Goal: Task Accomplishment & Management: Use online tool/utility

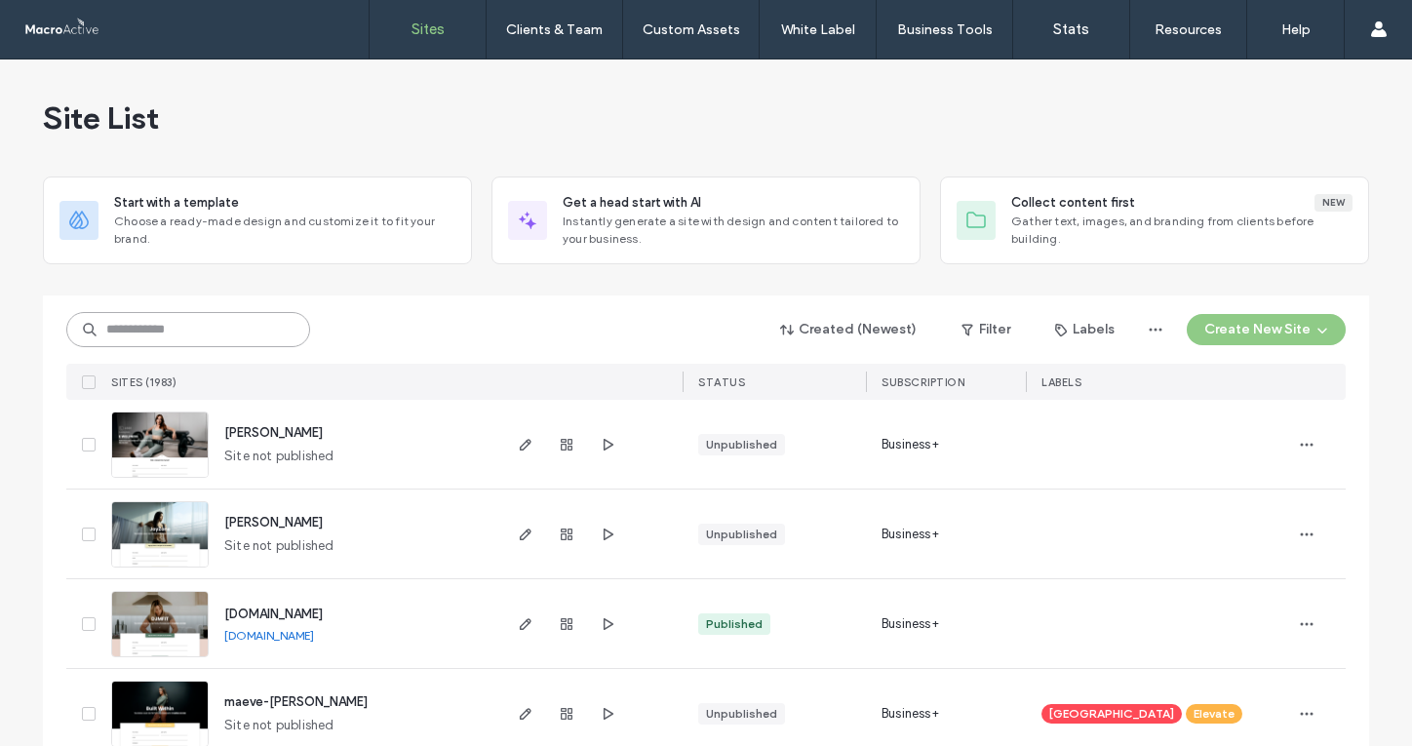
click at [276, 334] on input at bounding box center [188, 329] width 244 height 35
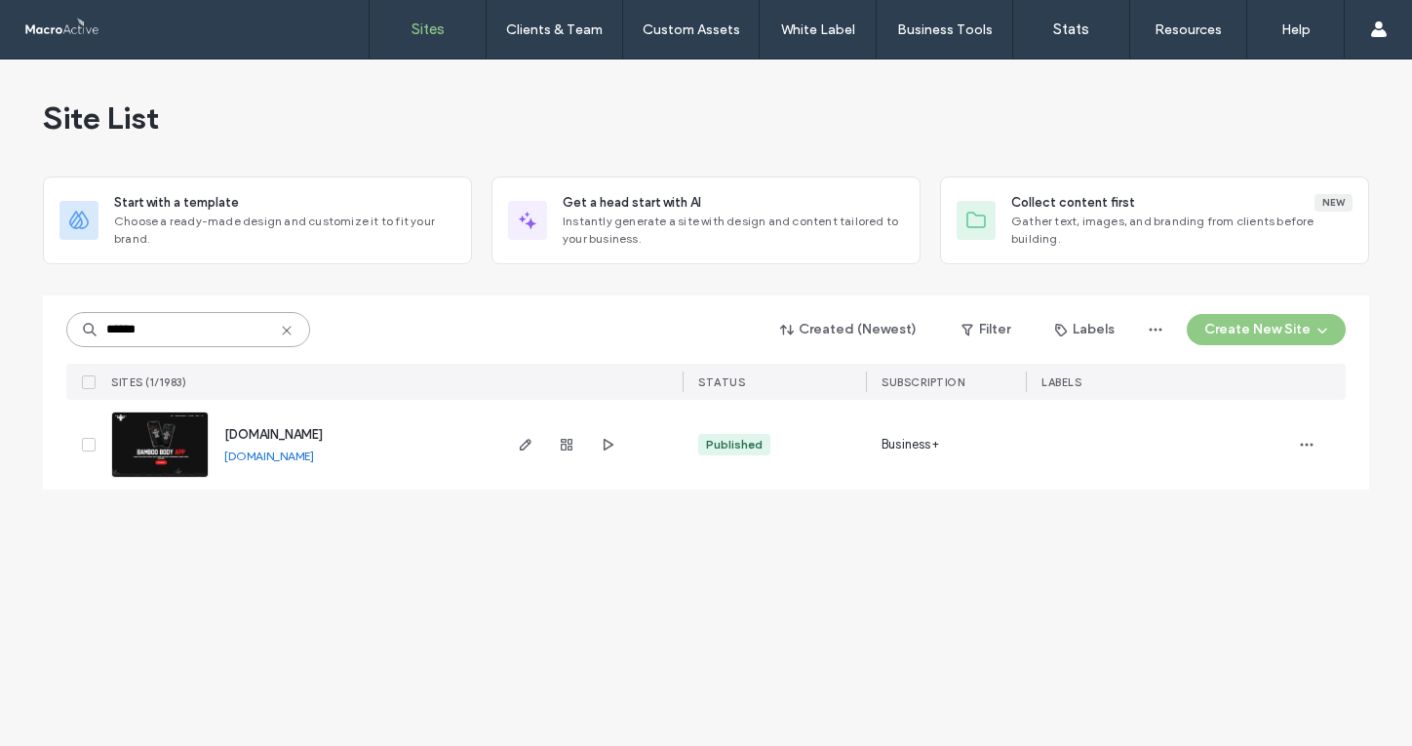
type input "******"
click at [320, 433] on span "[DOMAIN_NAME]" at bounding box center [273, 434] width 99 height 15
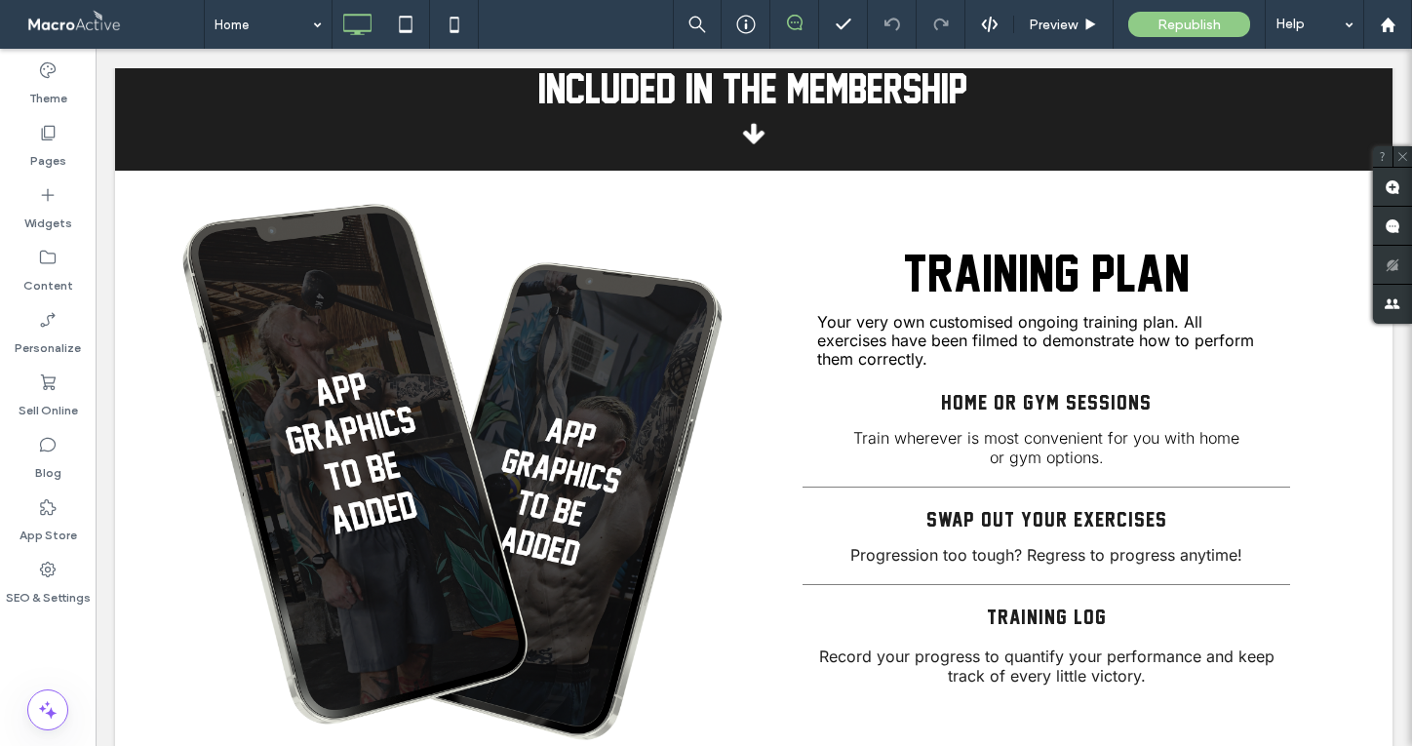
scroll to position [2810, 0]
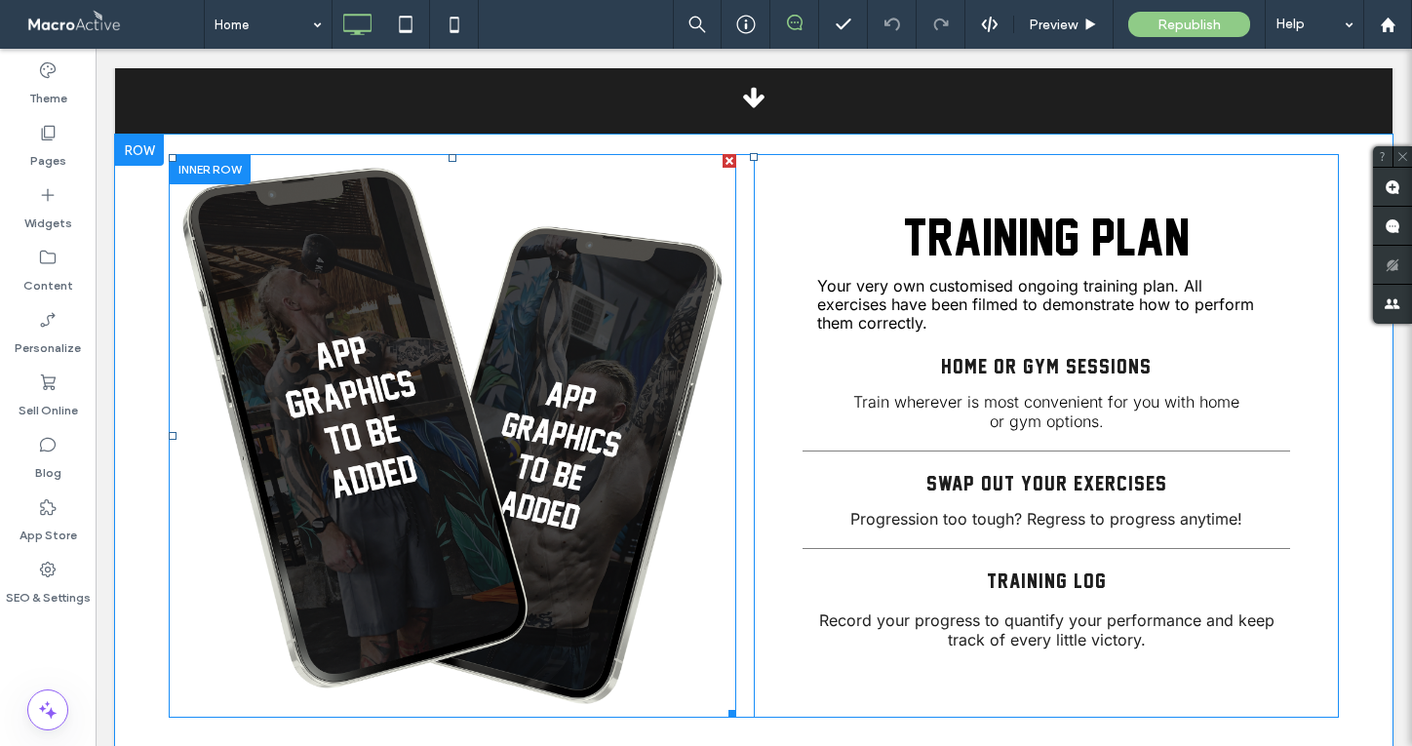
click at [459, 390] on img at bounding box center [453, 436] width 568 height 564
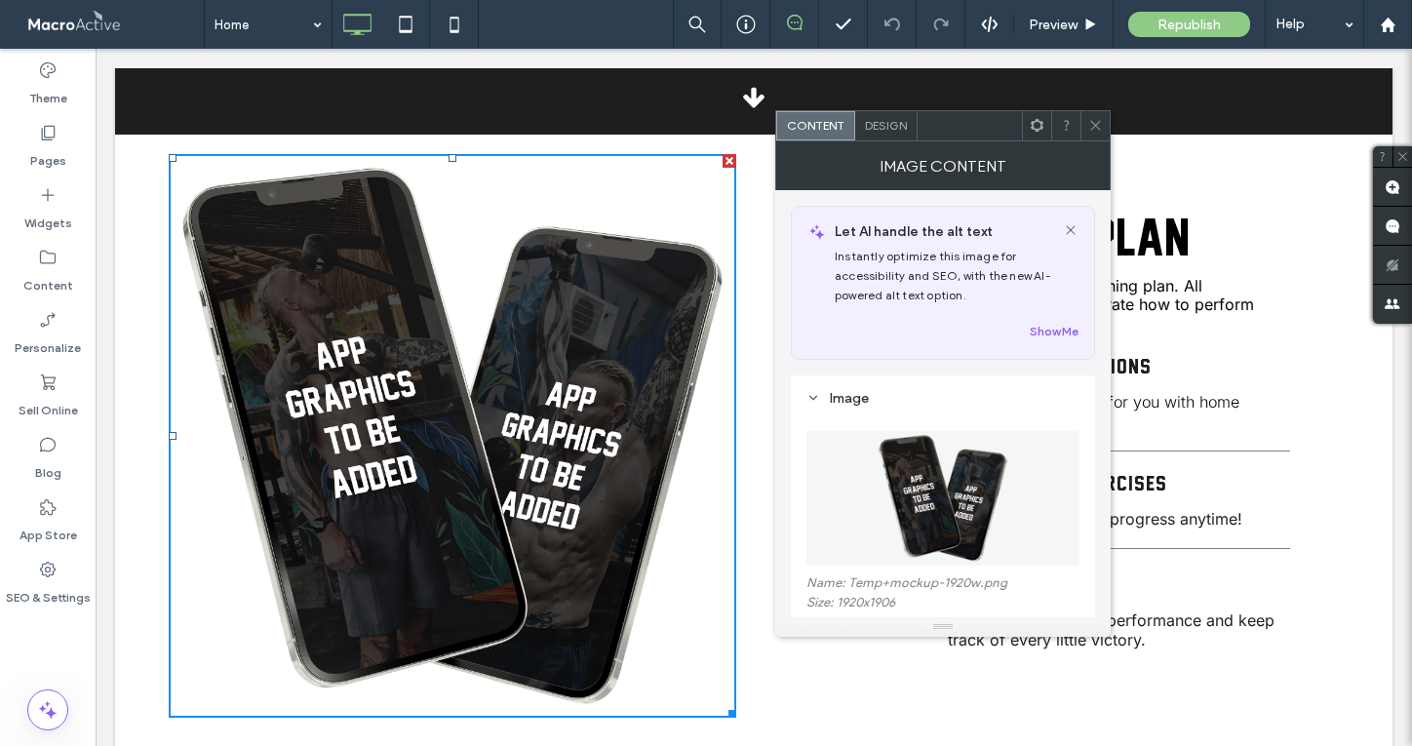
scroll to position [154, 0]
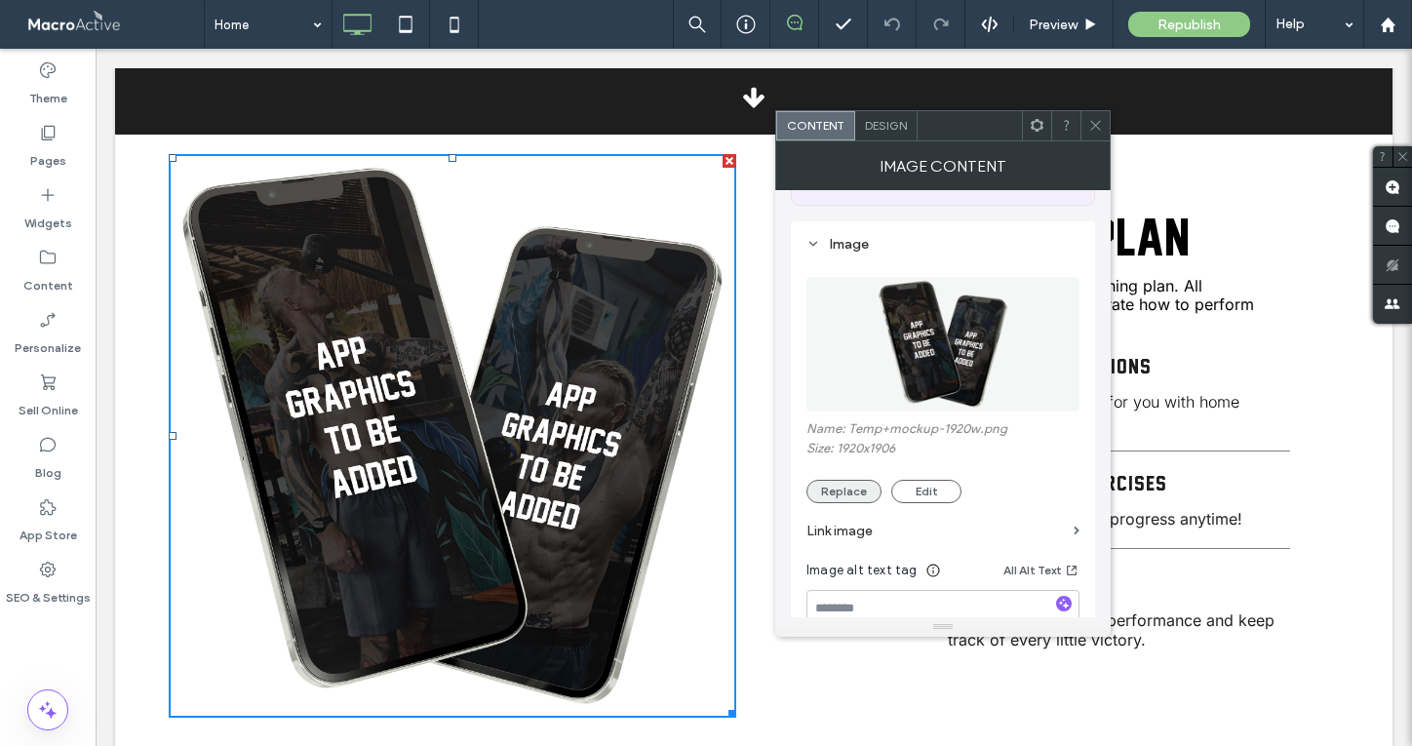
click at [855, 491] on button "Replace" at bounding box center [844, 491] width 75 height 23
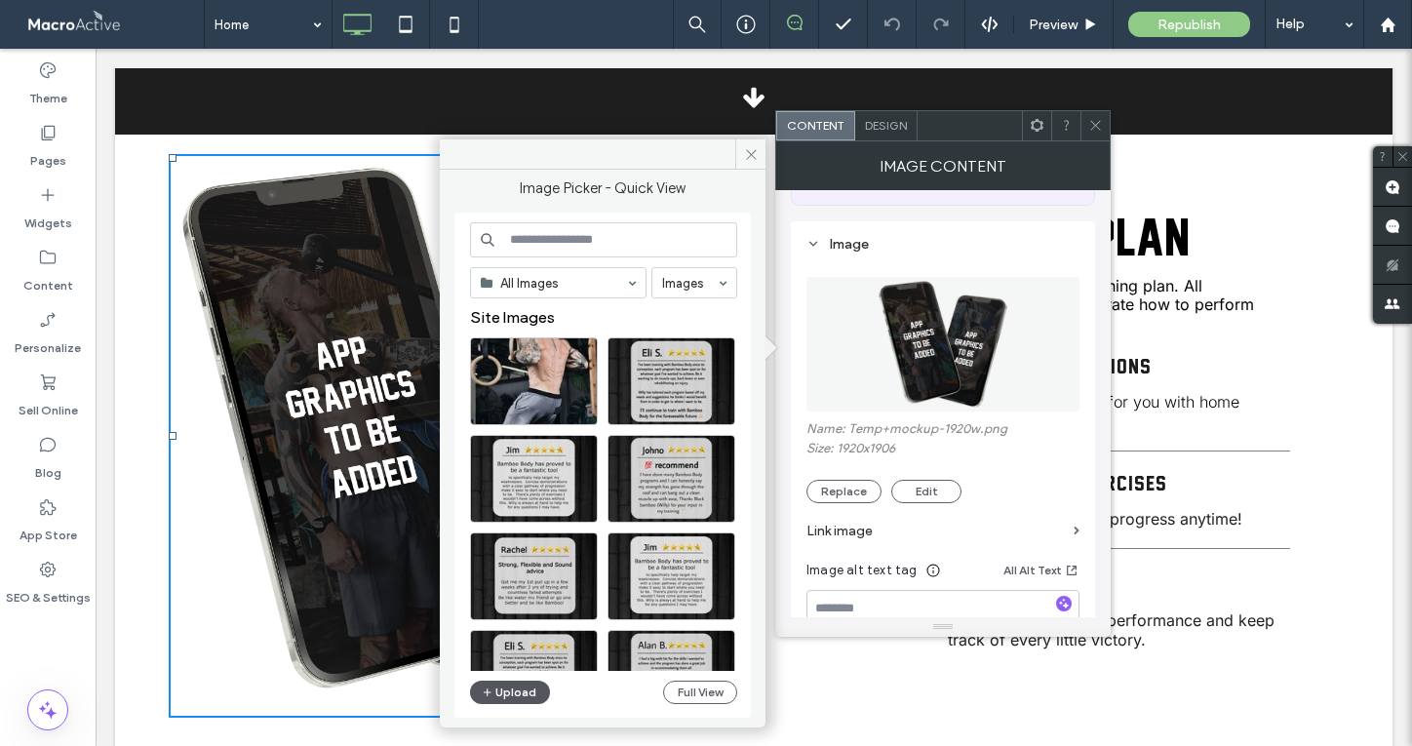
click at [496, 701] on button "Upload" at bounding box center [510, 692] width 80 height 23
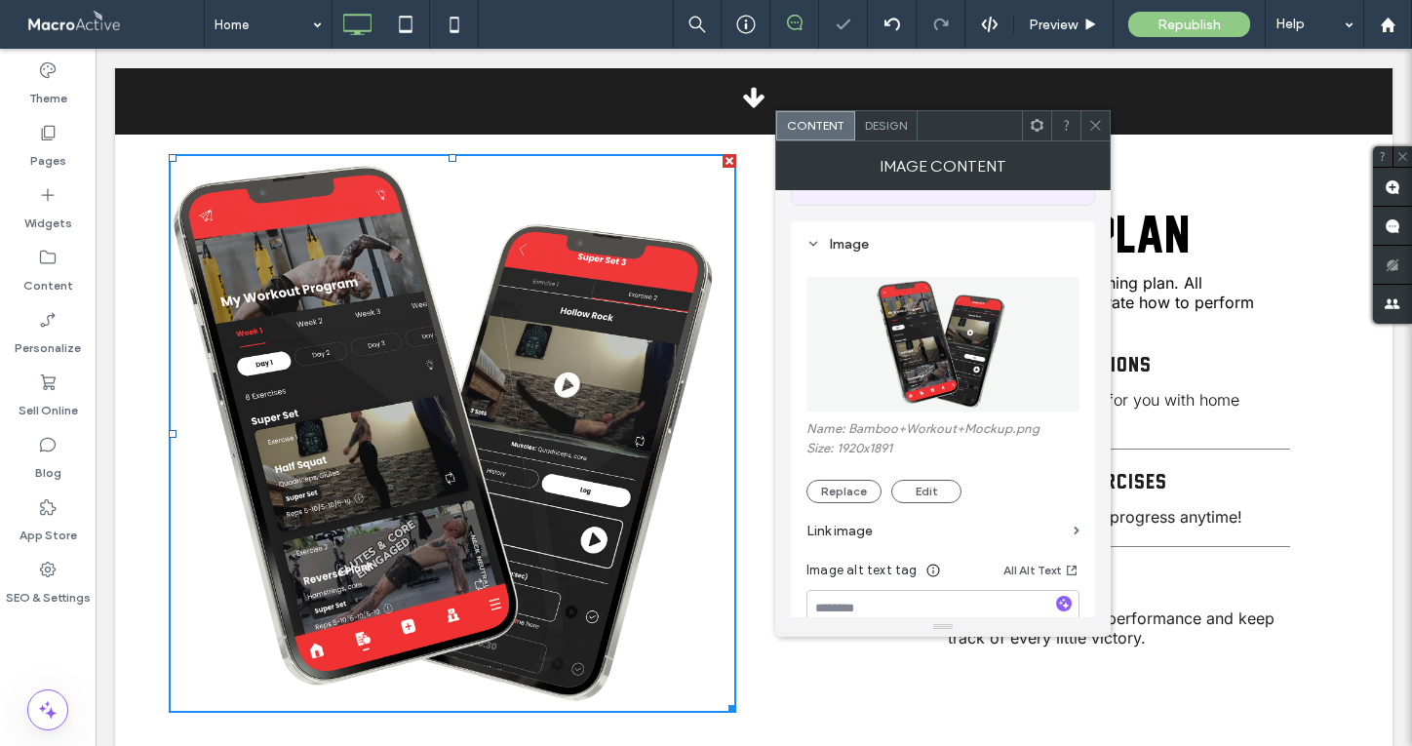
click at [1097, 121] on icon at bounding box center [1096, 125] width 15 height 15
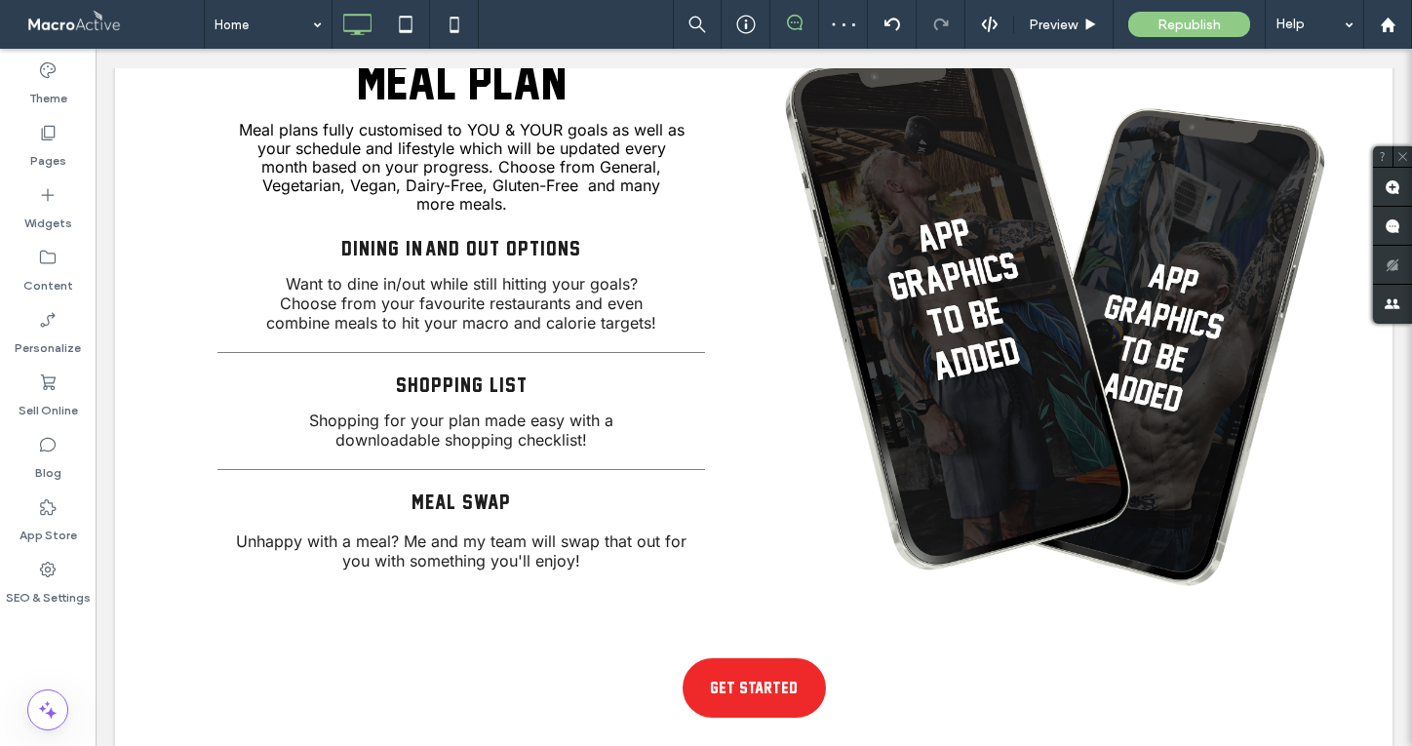
scroll to position [3560, 0]
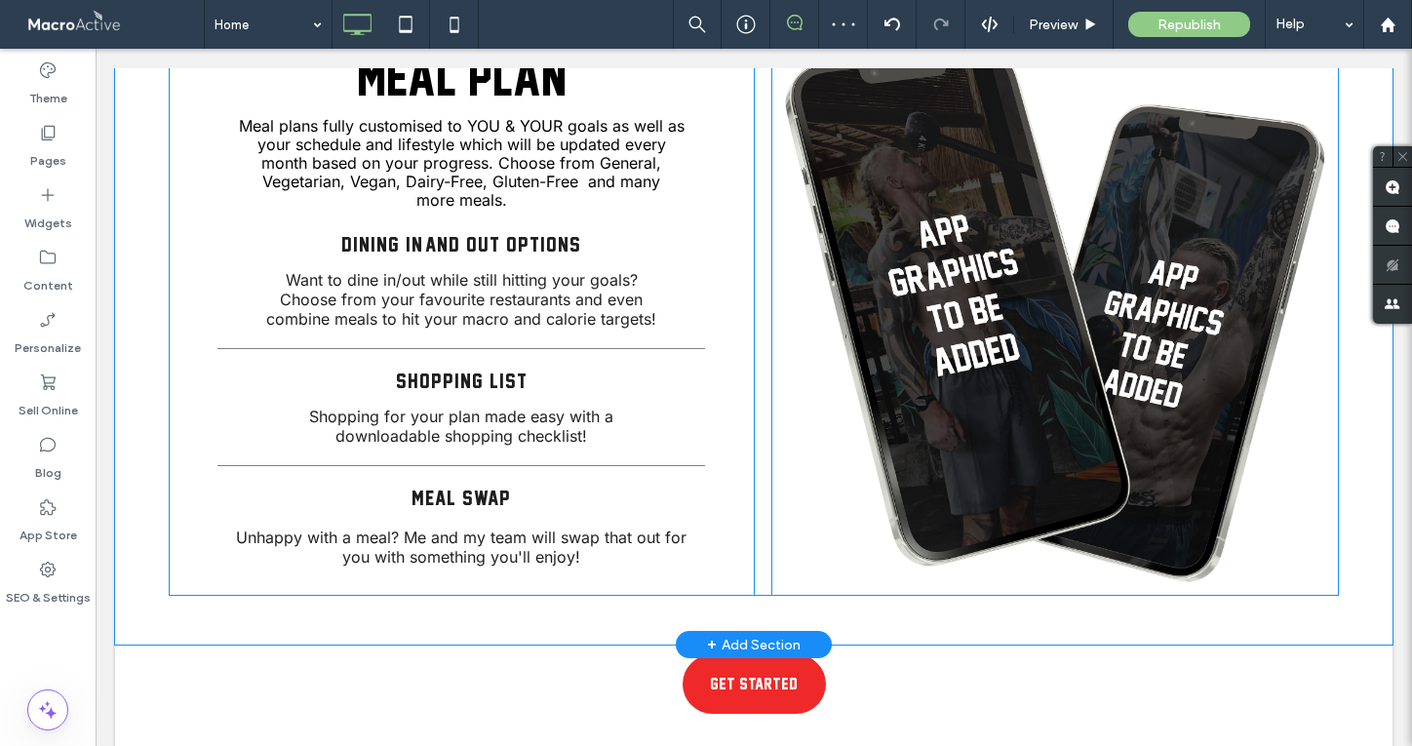
click at [1131, 270] on img at bounding box center [1056, 314] width 568 height 564
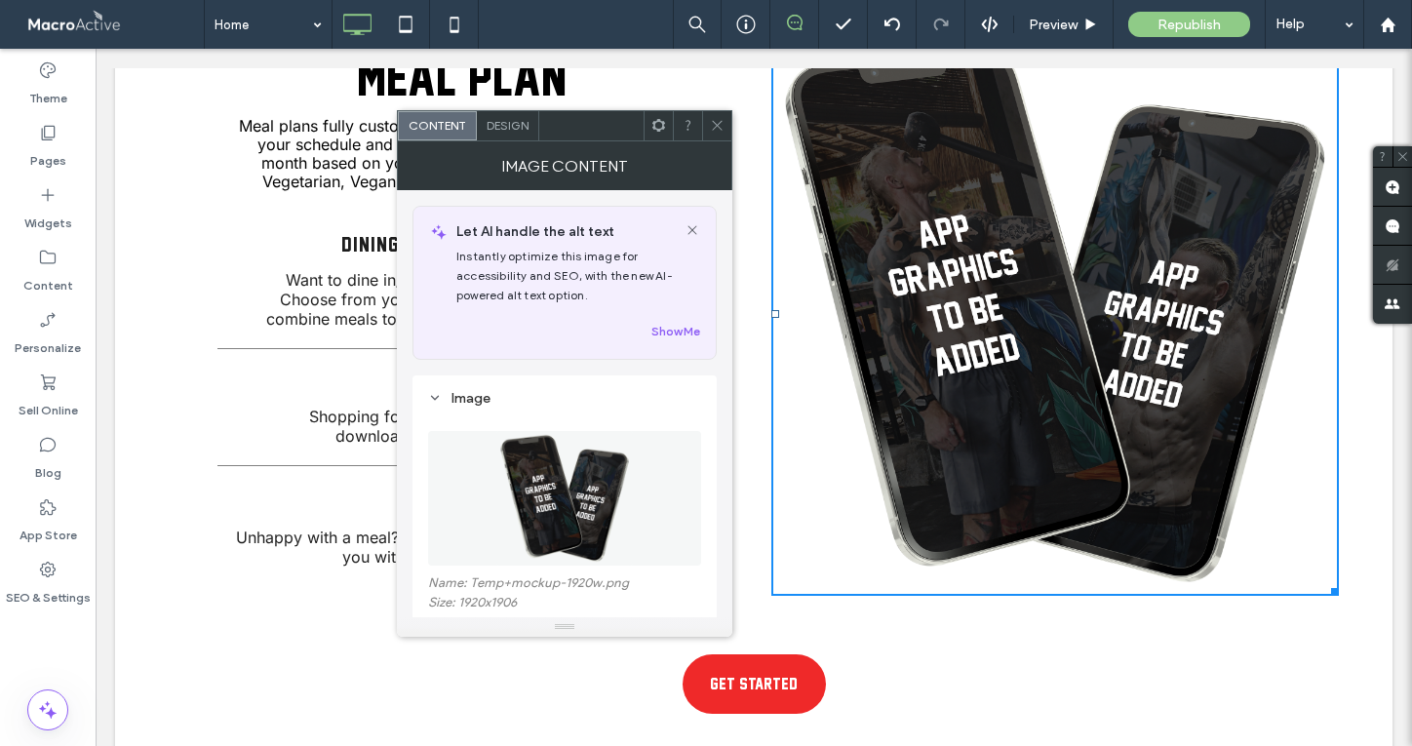
scroll to position [155, 0]
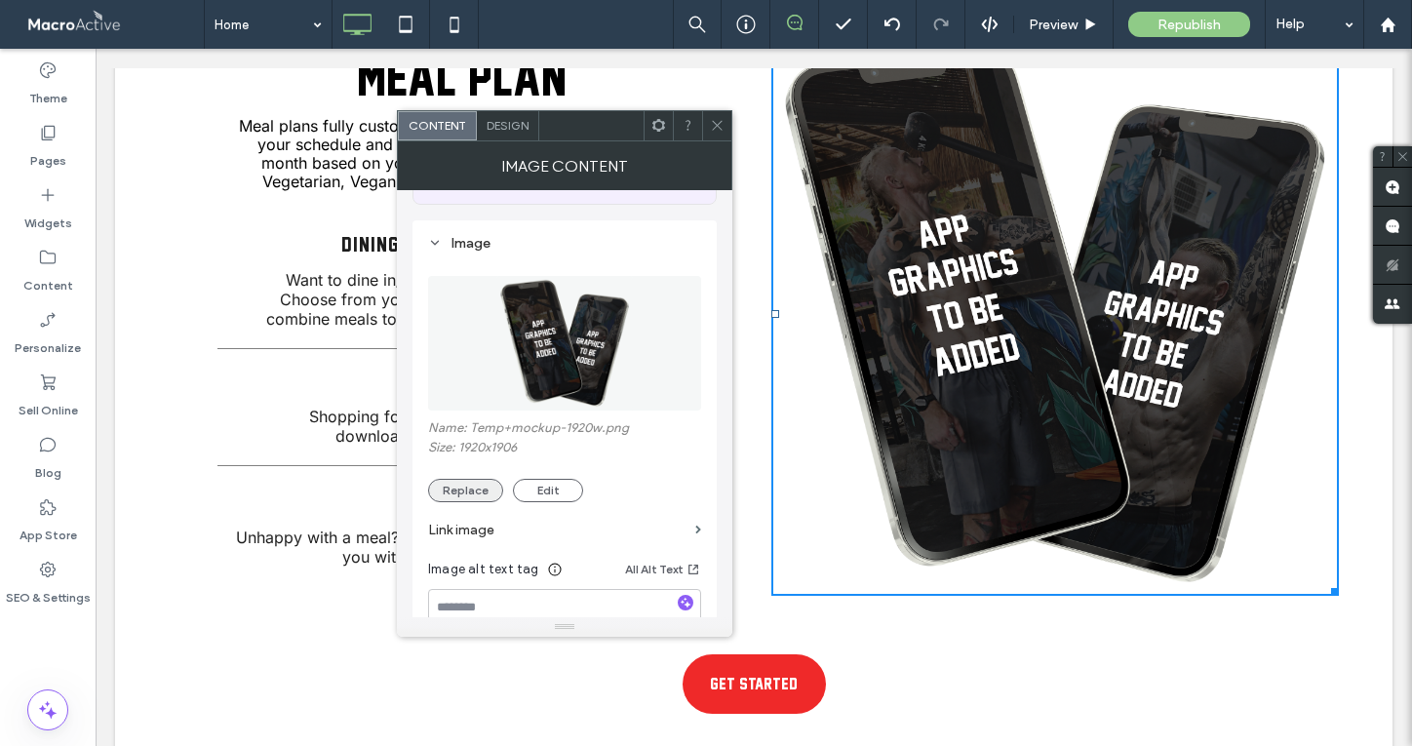
click at [464, 494] on button "Replace" at bounding box center [465, 490] width 75 height 23
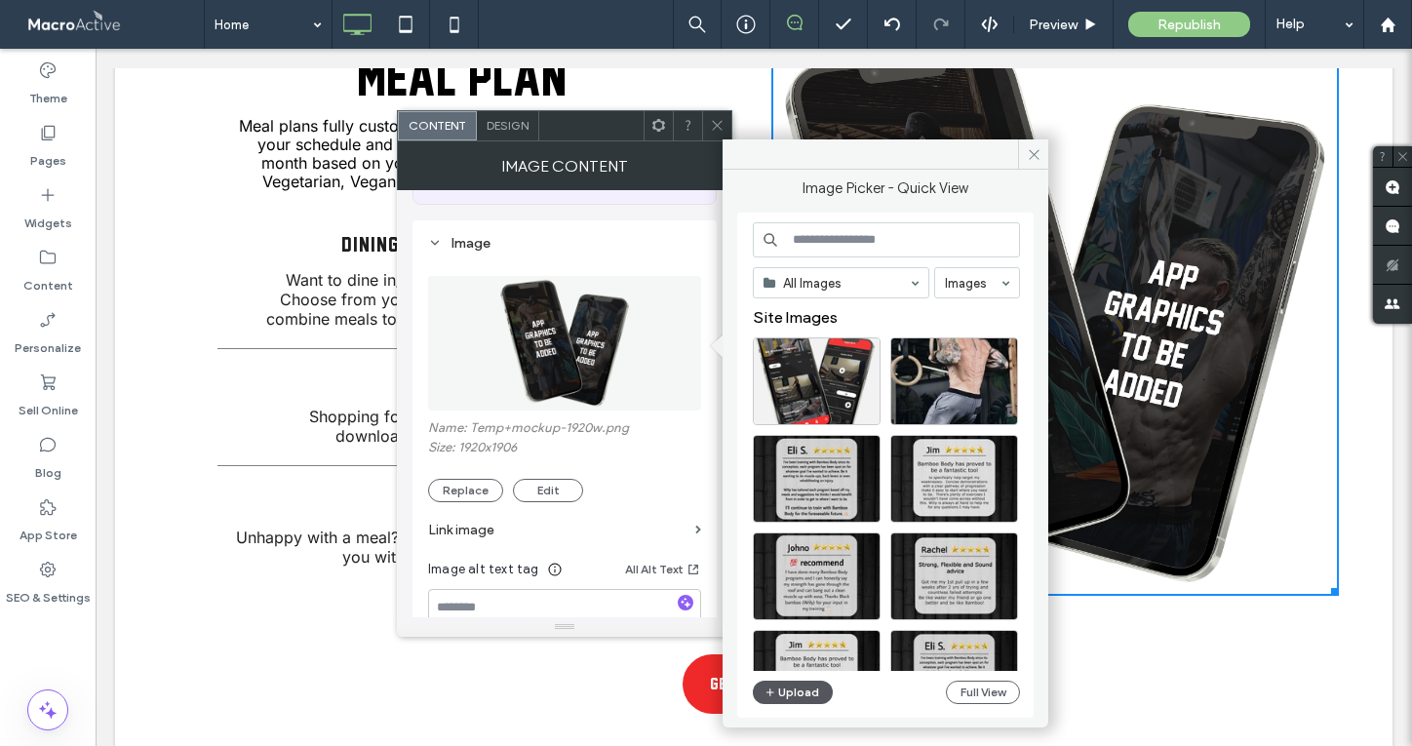
click at [792, 683] on button "Upload" at bounding box center [793, 692] width 80 height 23
click at [1039, 147] on icon at bounding box center [1034, 154] width 15 height 15
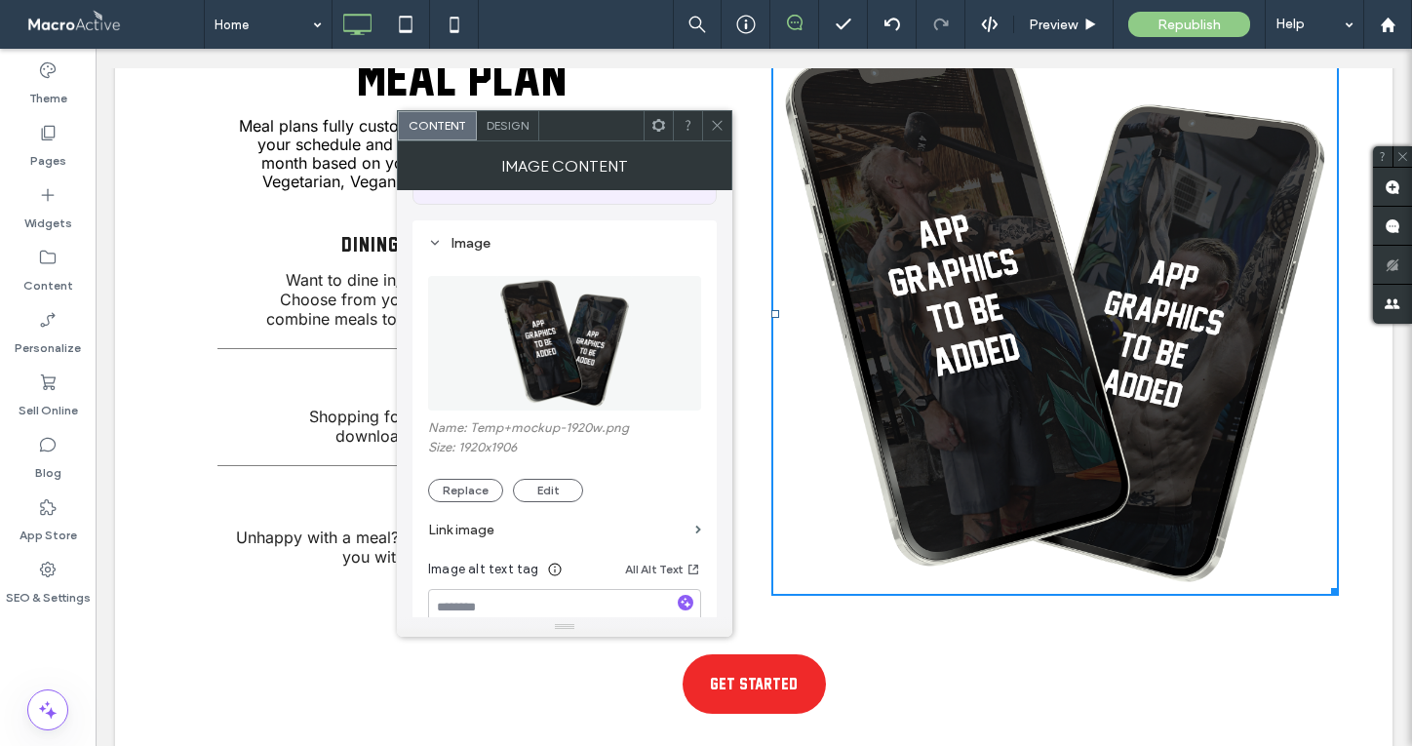
click at [699, 121] on div at bounding box center [687, 125] width 29 height 29
click at [712, 121] on use at bounding box center [717, 126] width 10 height 10
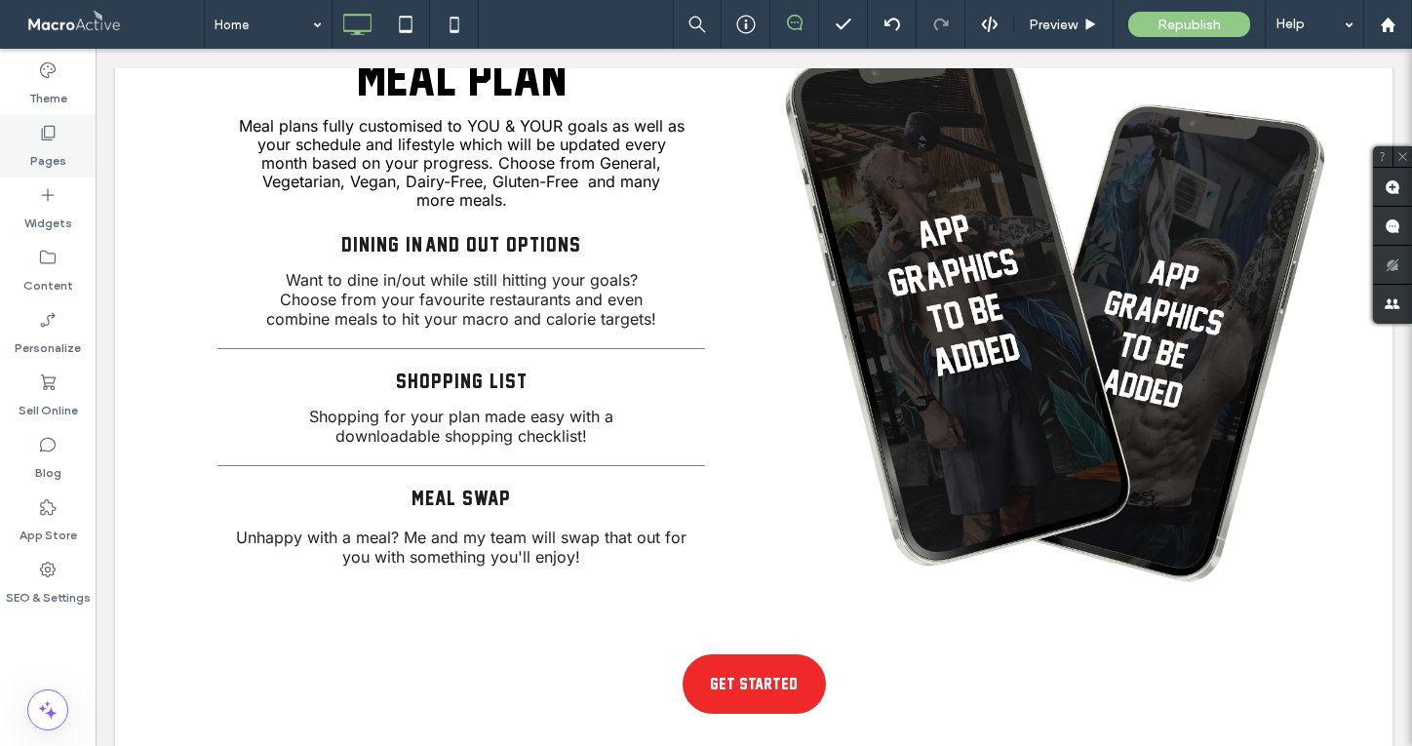
click at [58, 134] on div "Pages" at bounding box center [48, 146] width 96 height 62
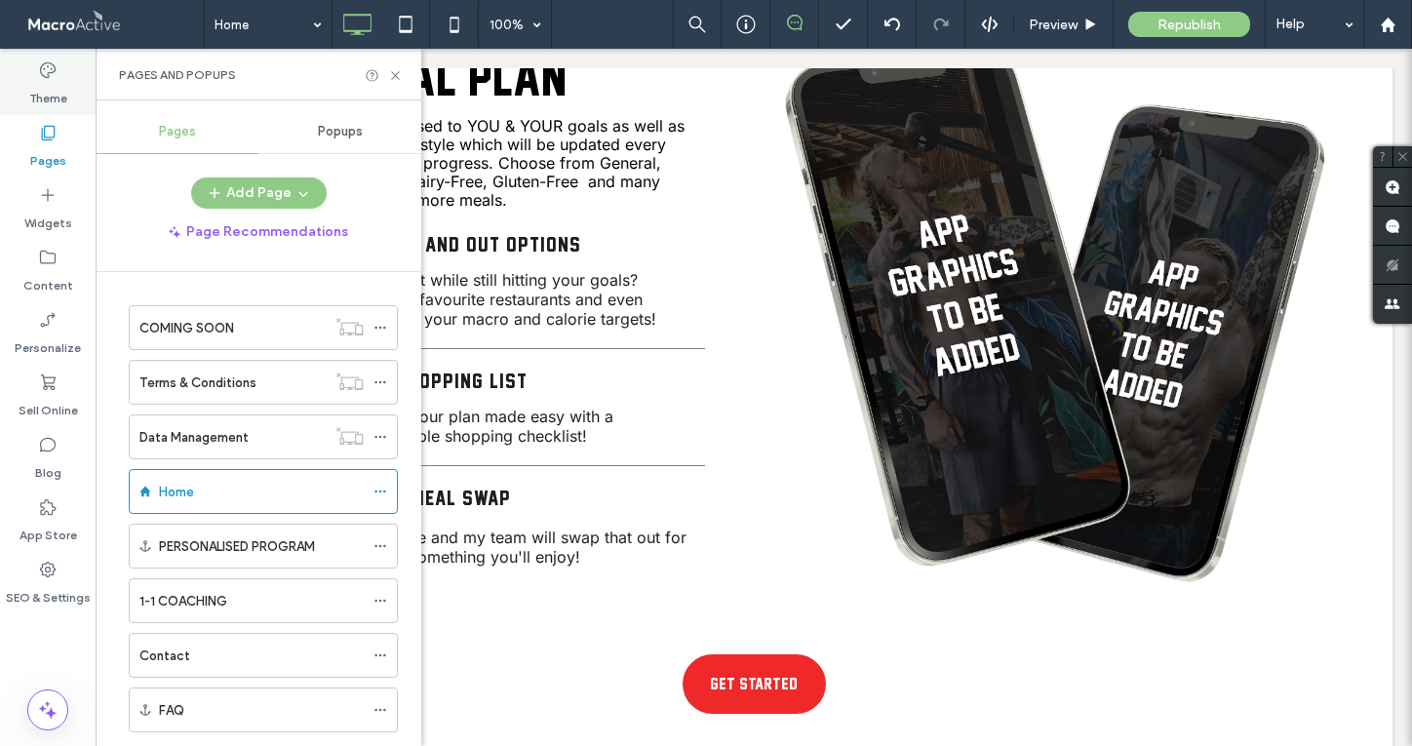
click at [41, 78] on icon at bounding box center [48, 70] width 20 height 20
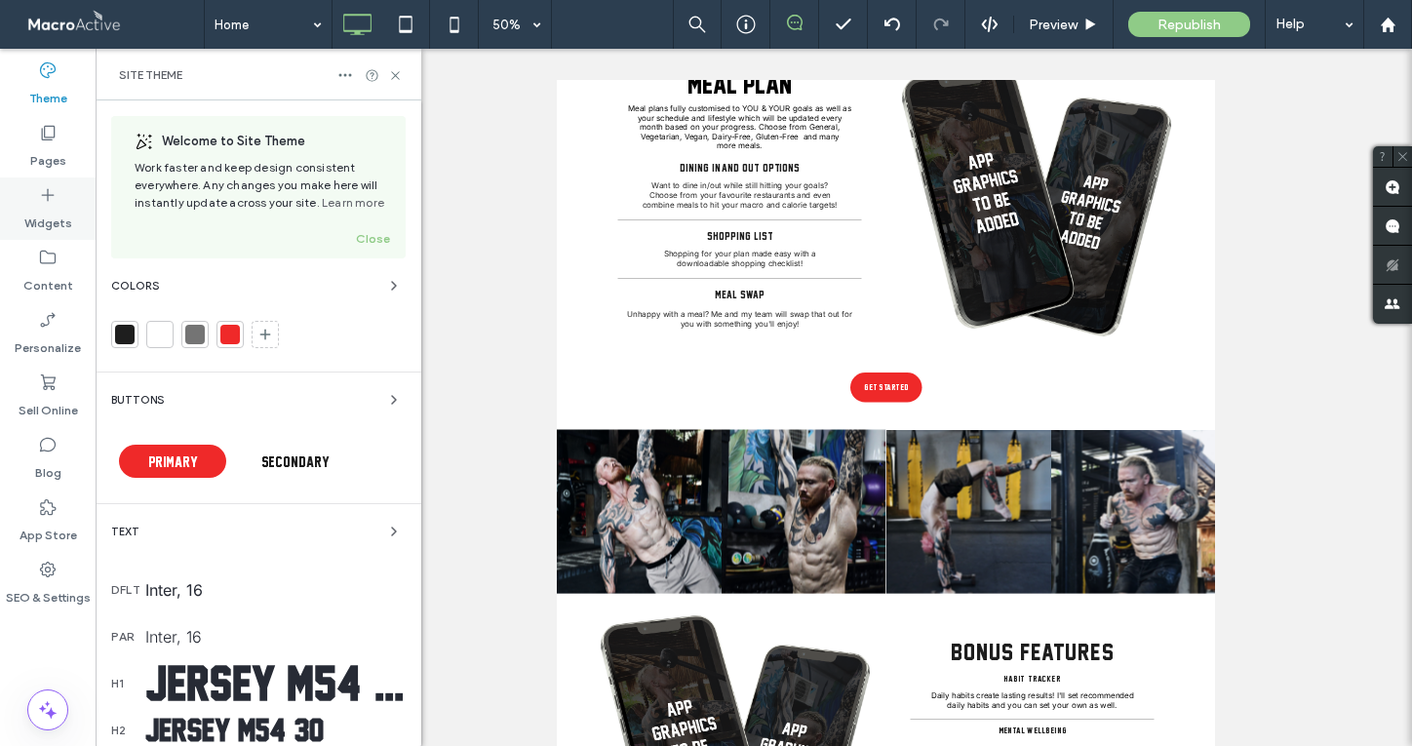
click at [52, 219] on label "Widgets" at bounding box center [48, 218] width 48 height 27
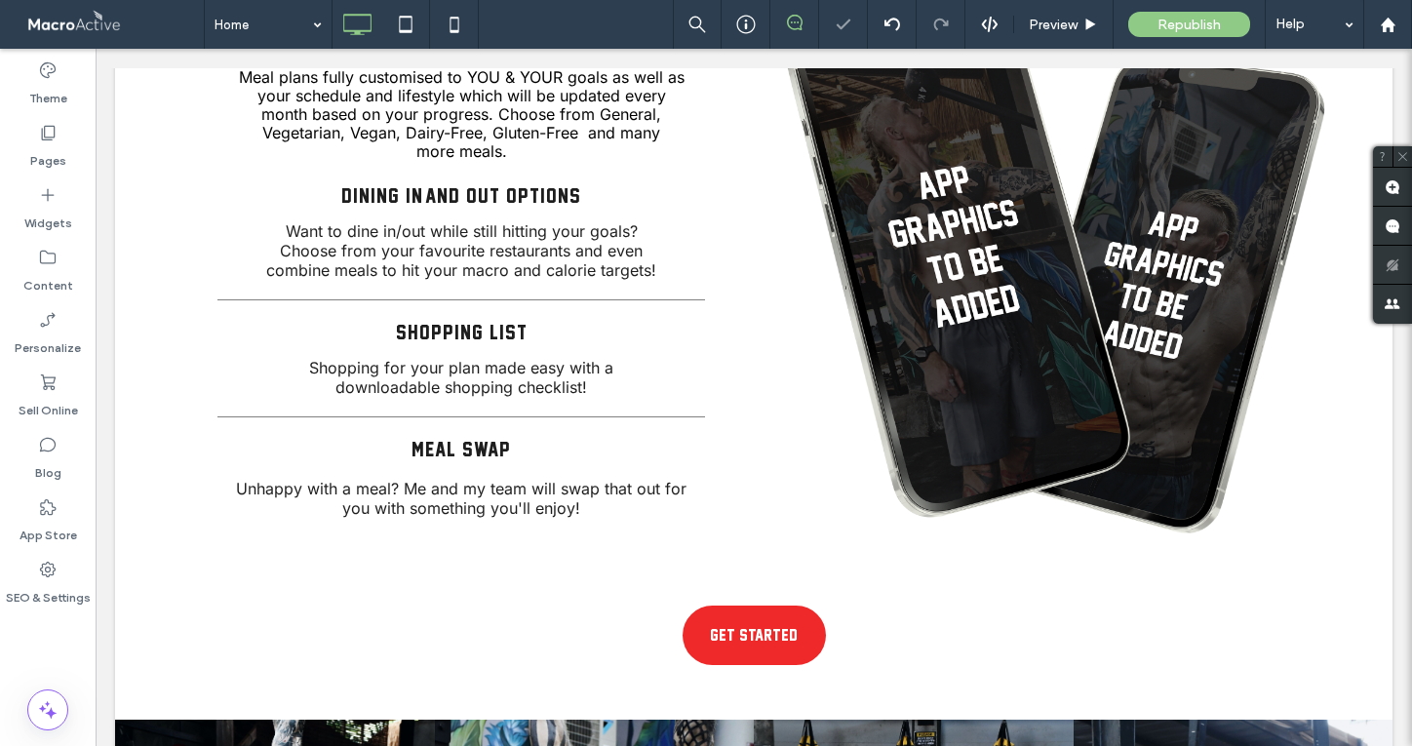
scroll to position [3779, 0]
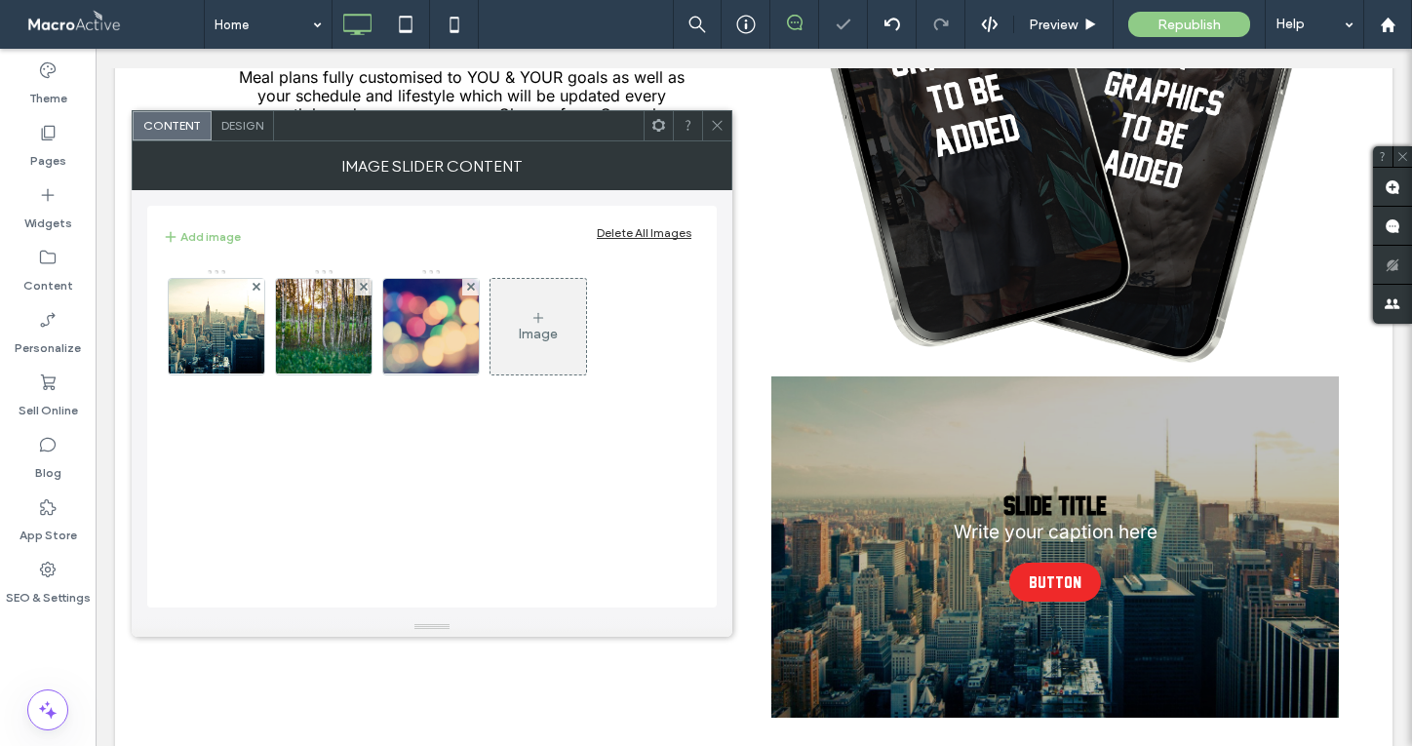
click at [716, 126] on use at bounding box center [717, 126] width 10 height 10
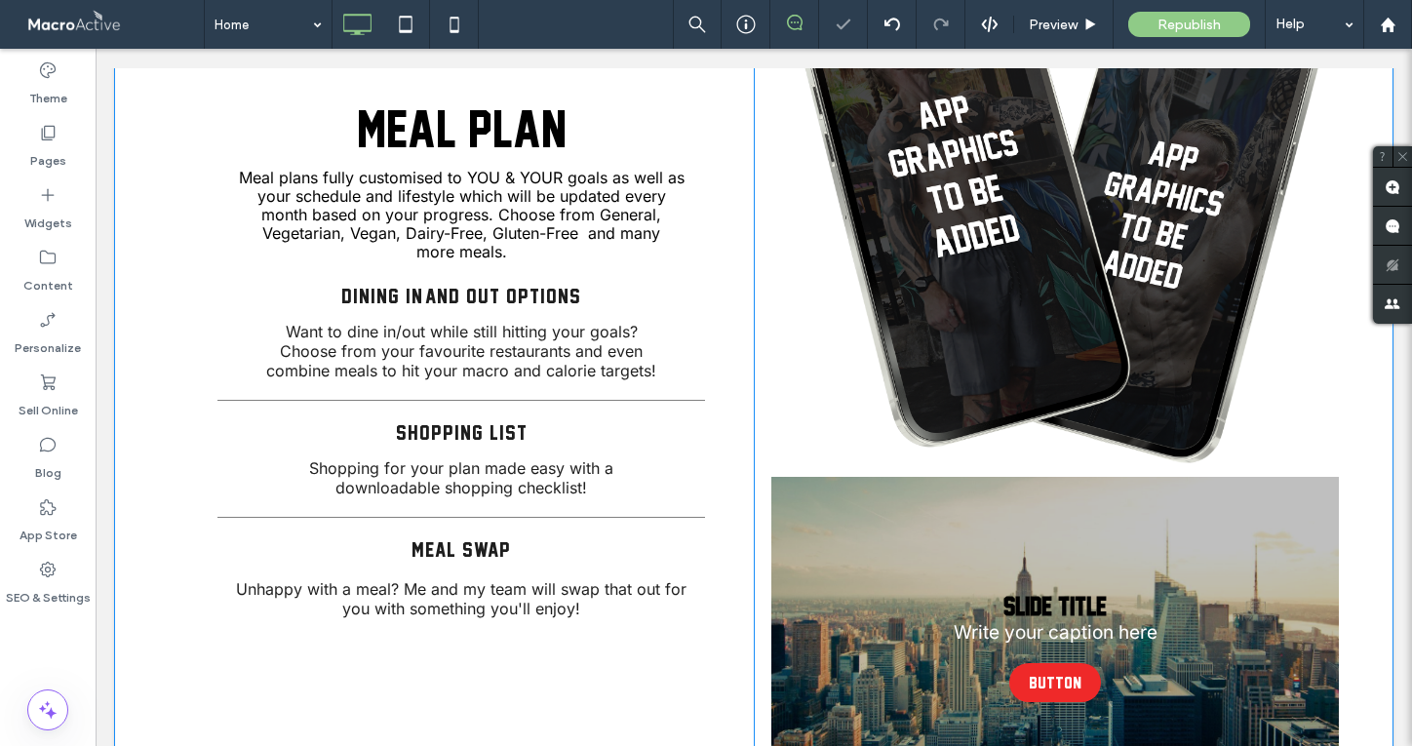
scroll to position [3446, 0]
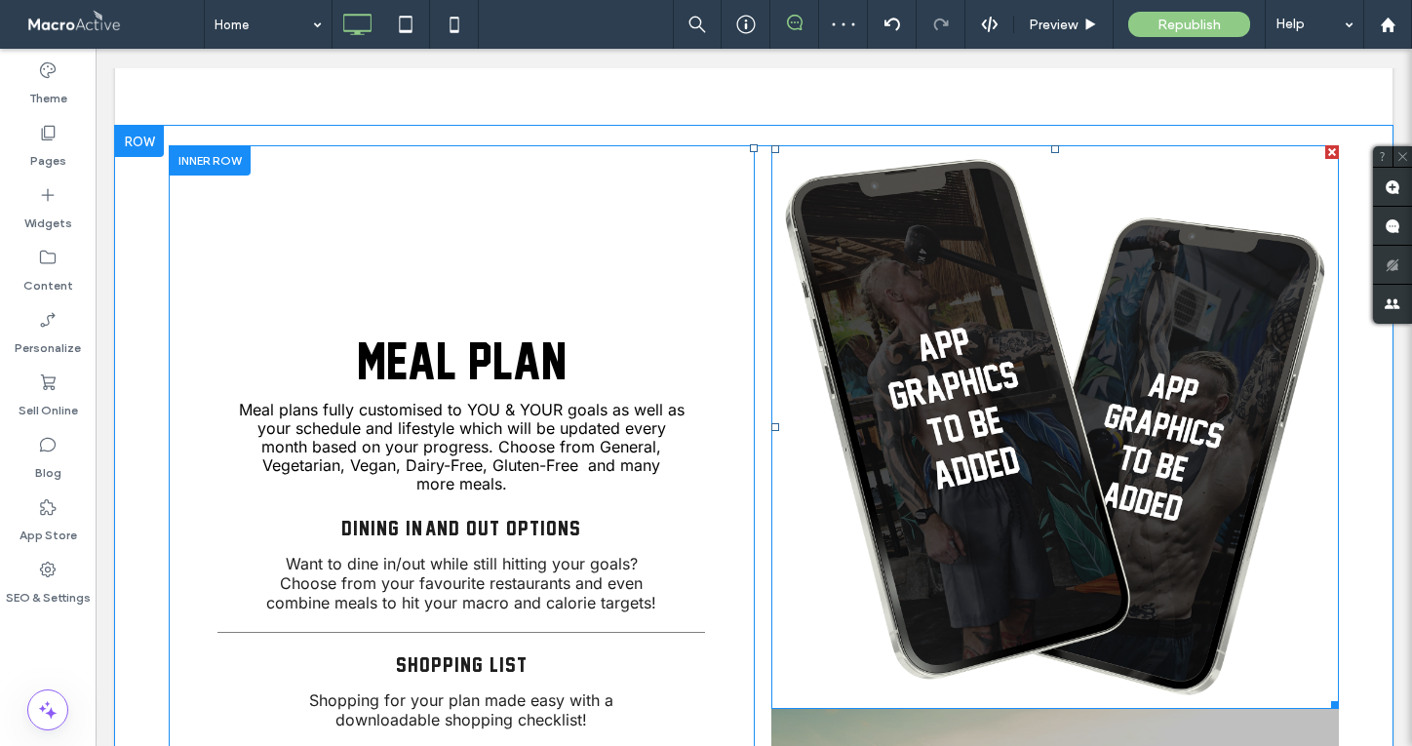
click at [1335, 149] on div at bounding box center [1333, 152] width 14 height 14
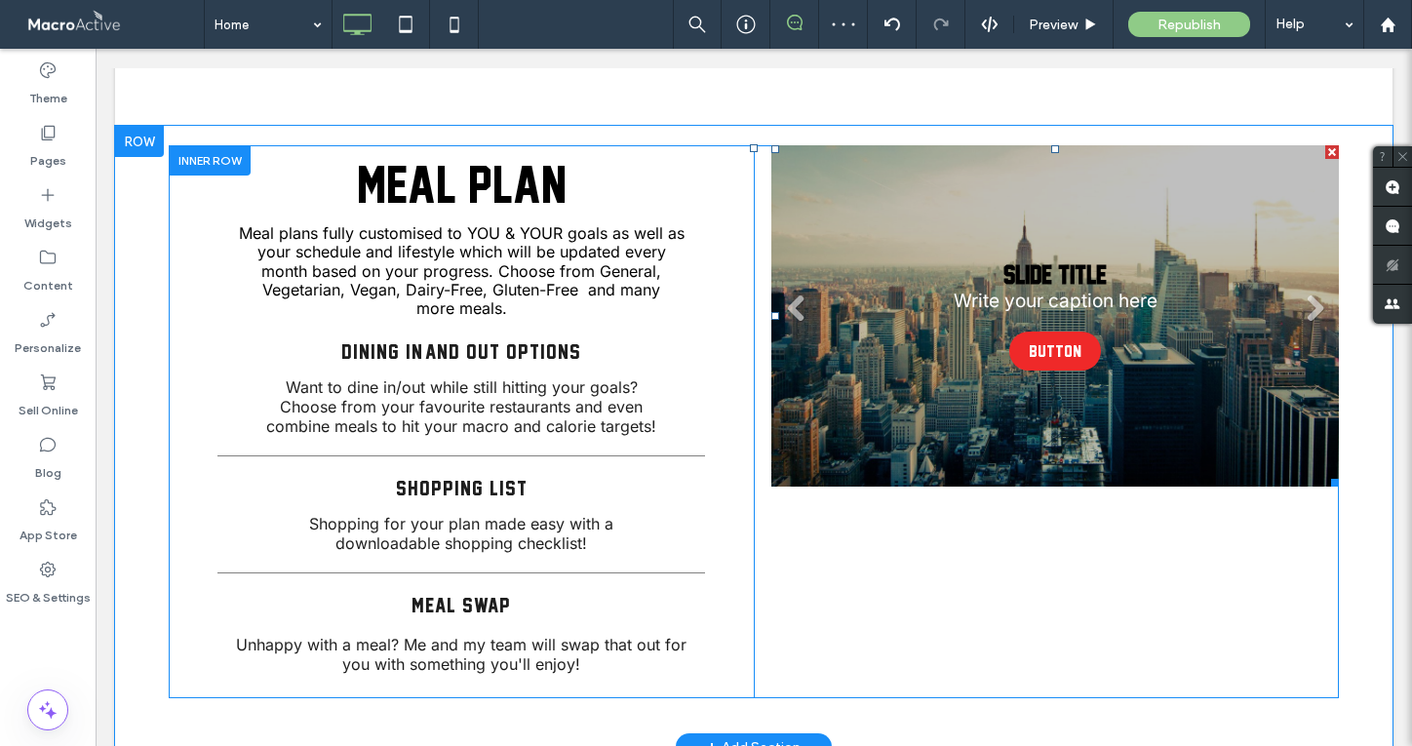
click at [1230, 206] on li "Slide title Write your caption here Button" at bounding box center [1056, 315] width 568 height 341
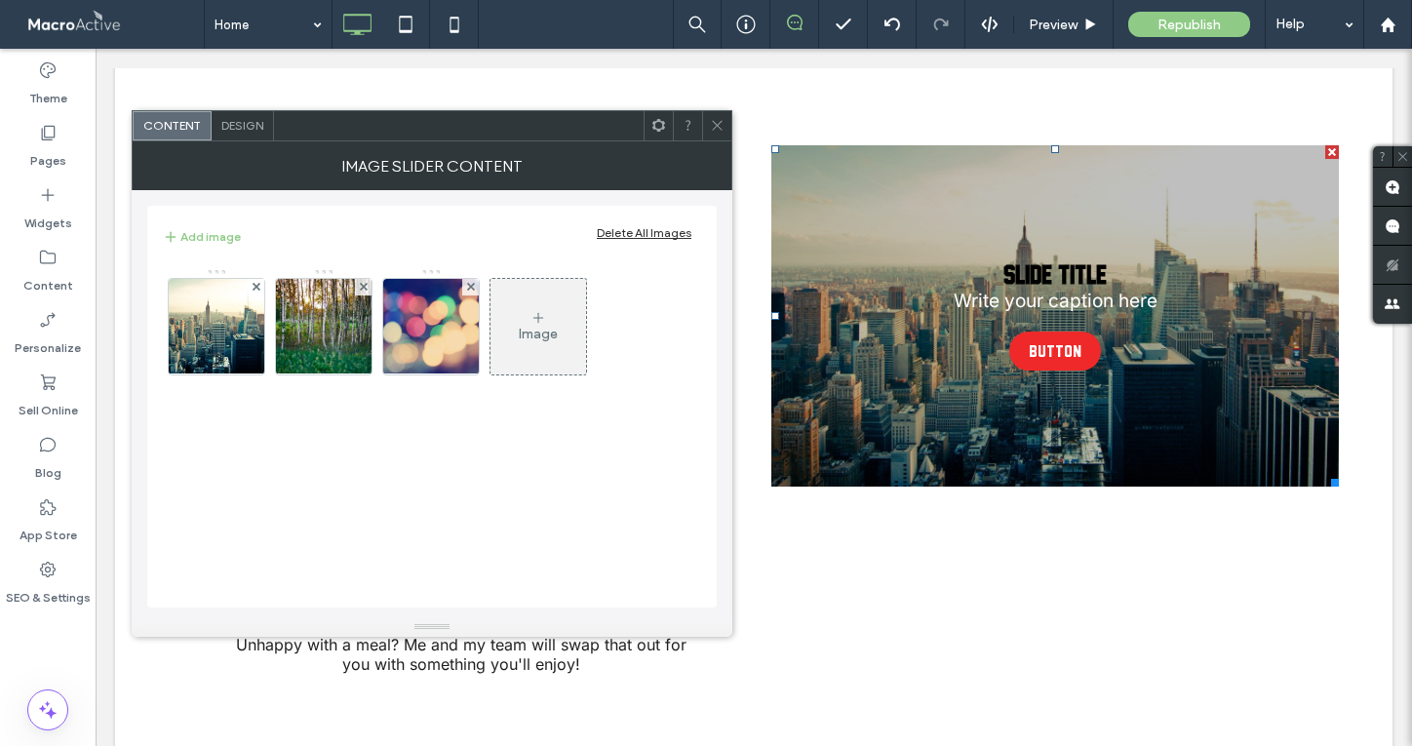
click at [235, 125] on span "Design" at bounding box center [242, 125] width 42 height 15
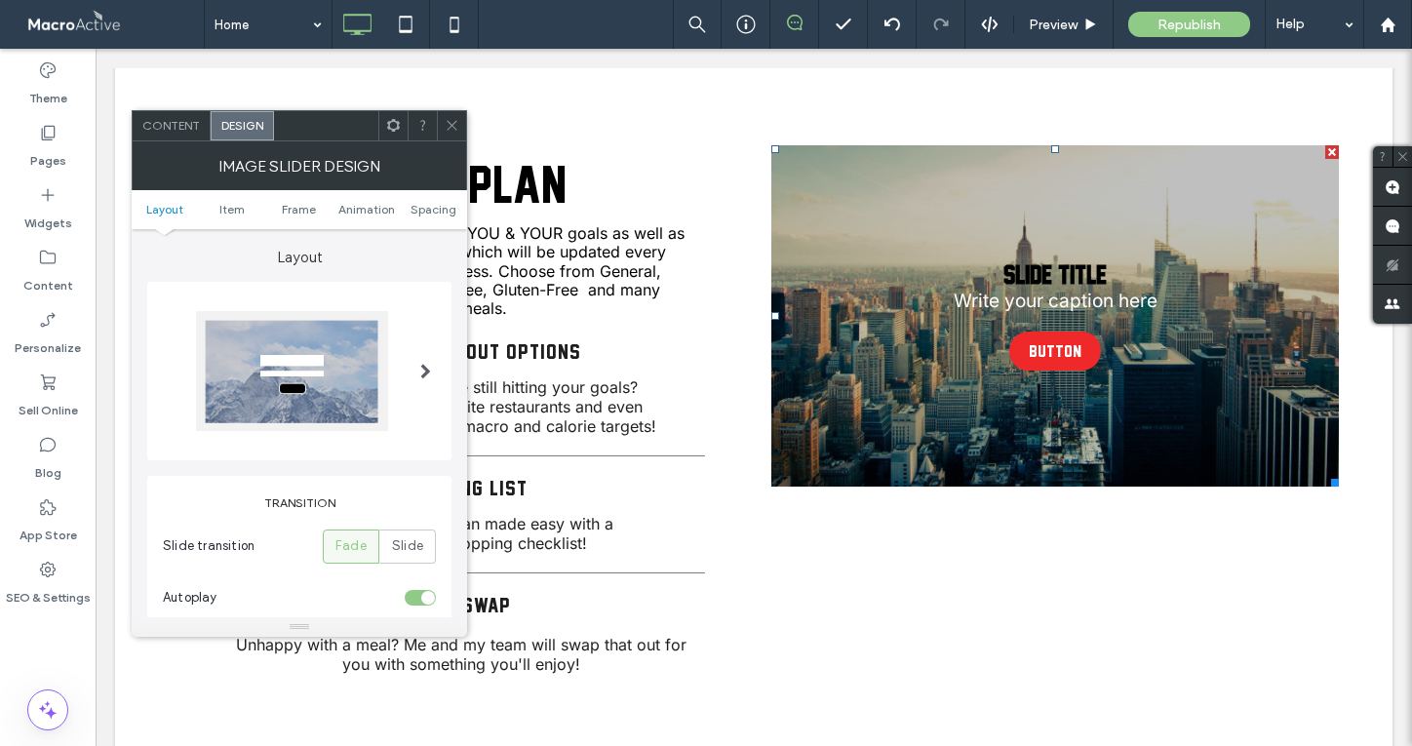
click at [424, 372] on span at bounding box center [425, 371] width 11 height 16
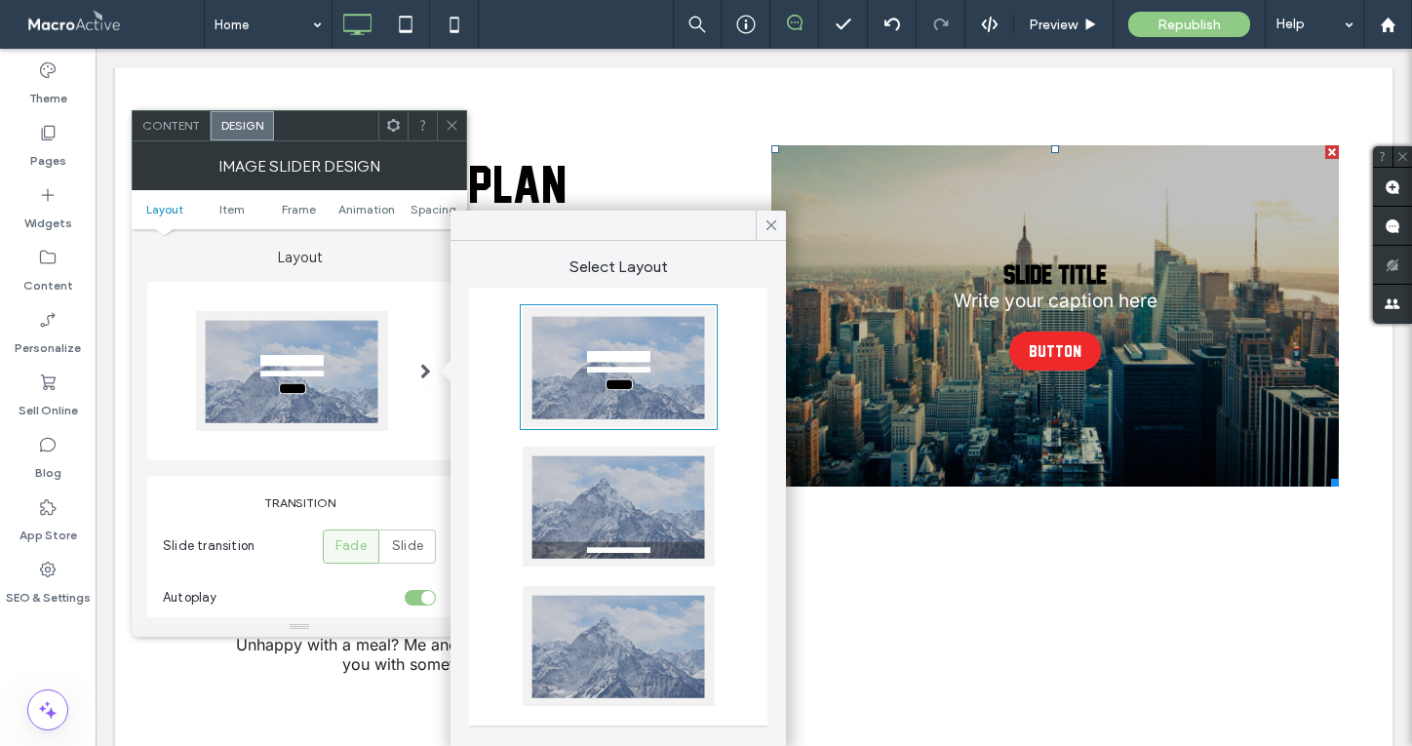
click at [653, 682] on div at bounding box center [619, 646] width 192 height 120
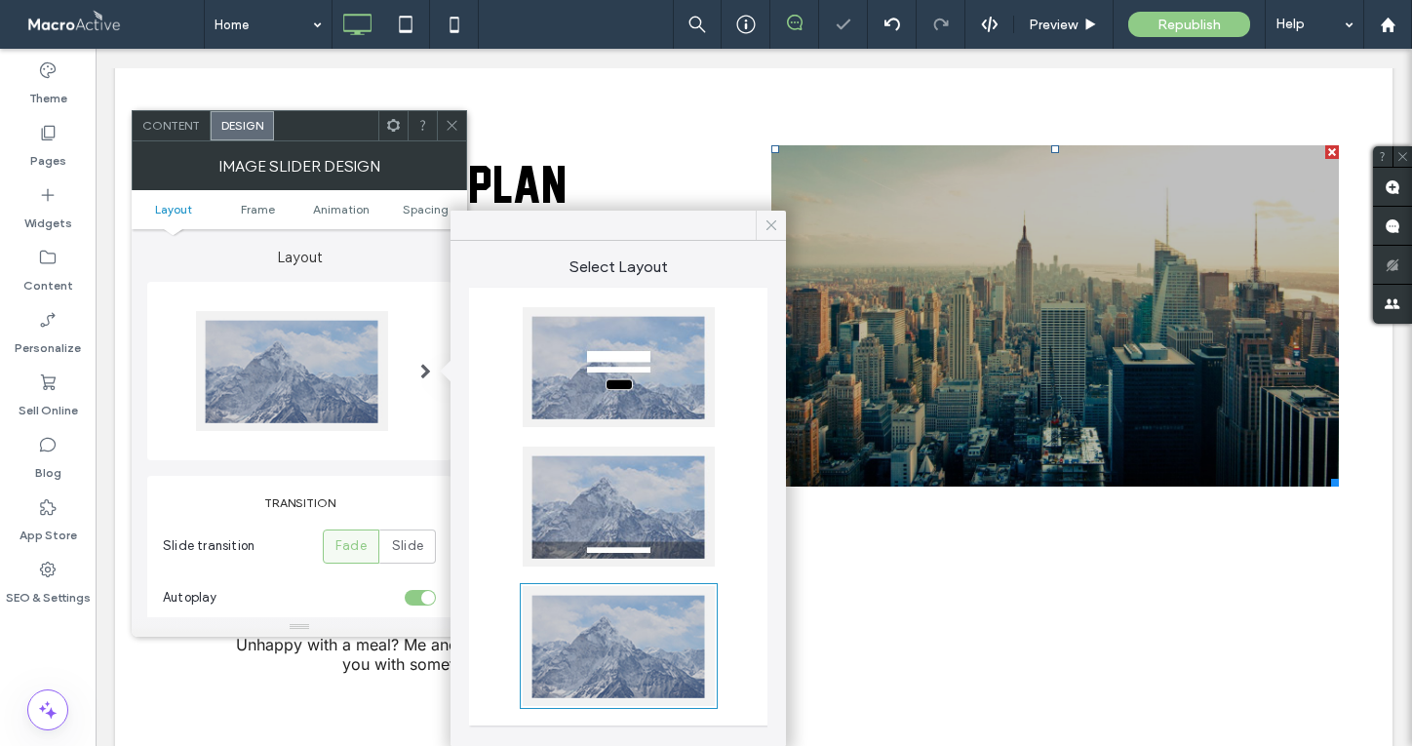
click at [761, 223] on div at bounding box center [771, 225] width 30 height 29
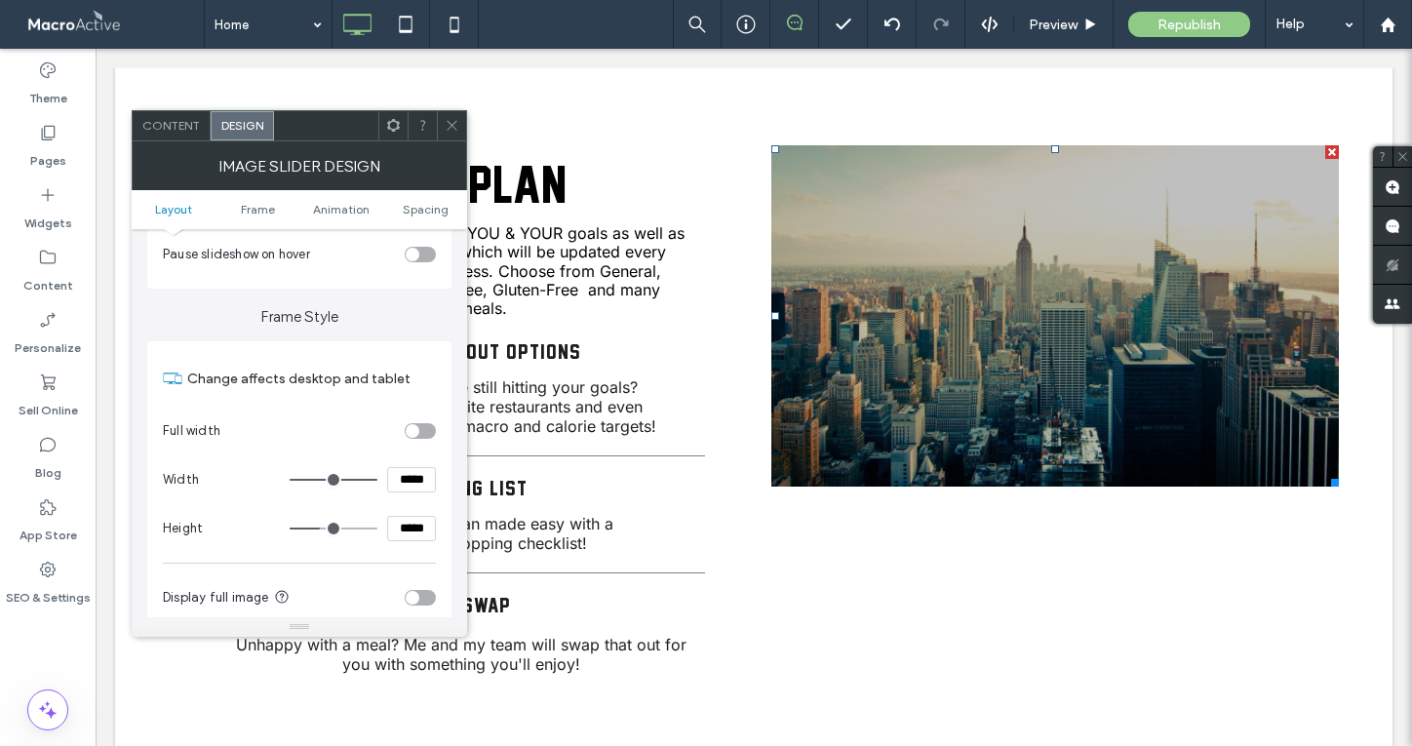
scroll to position [440, 0]
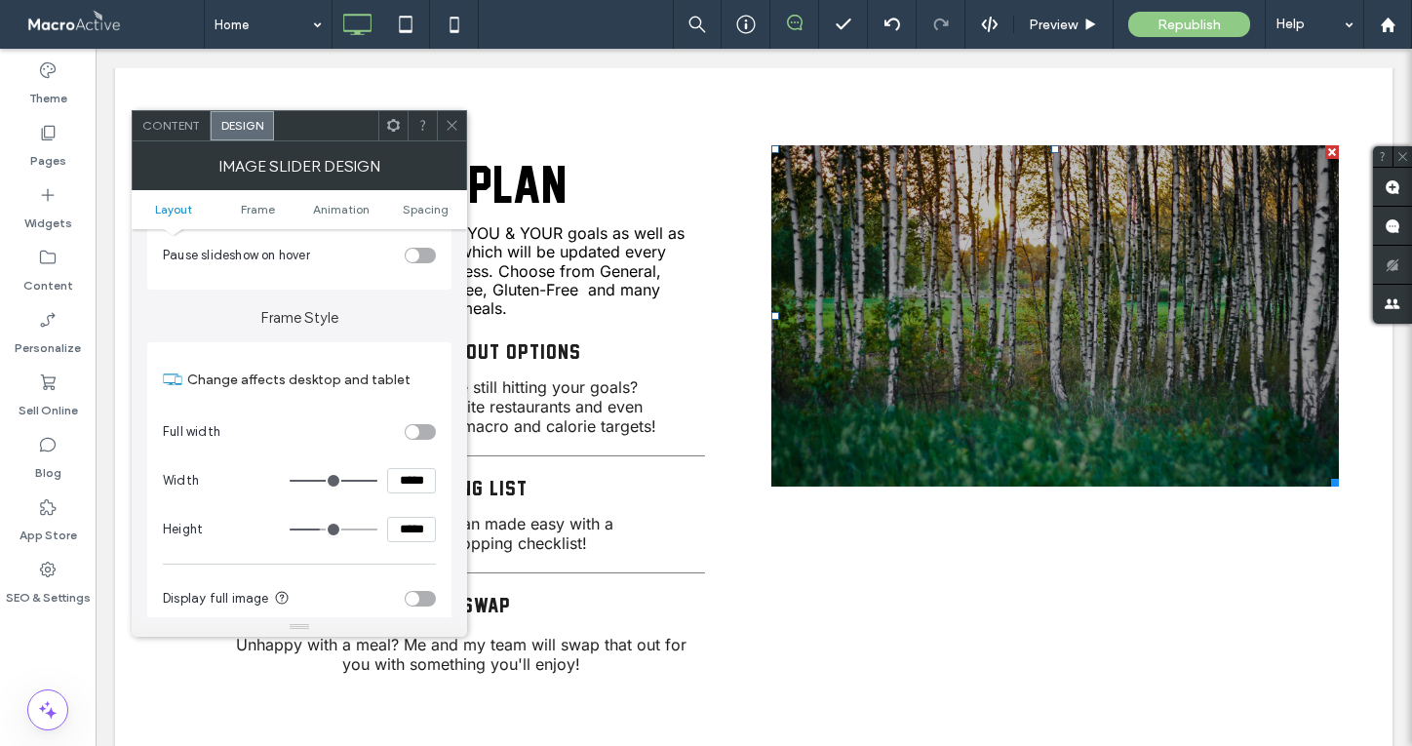
click at [420, 432] on div "toggle" at bounding box center [420, 432] width 31 height 16
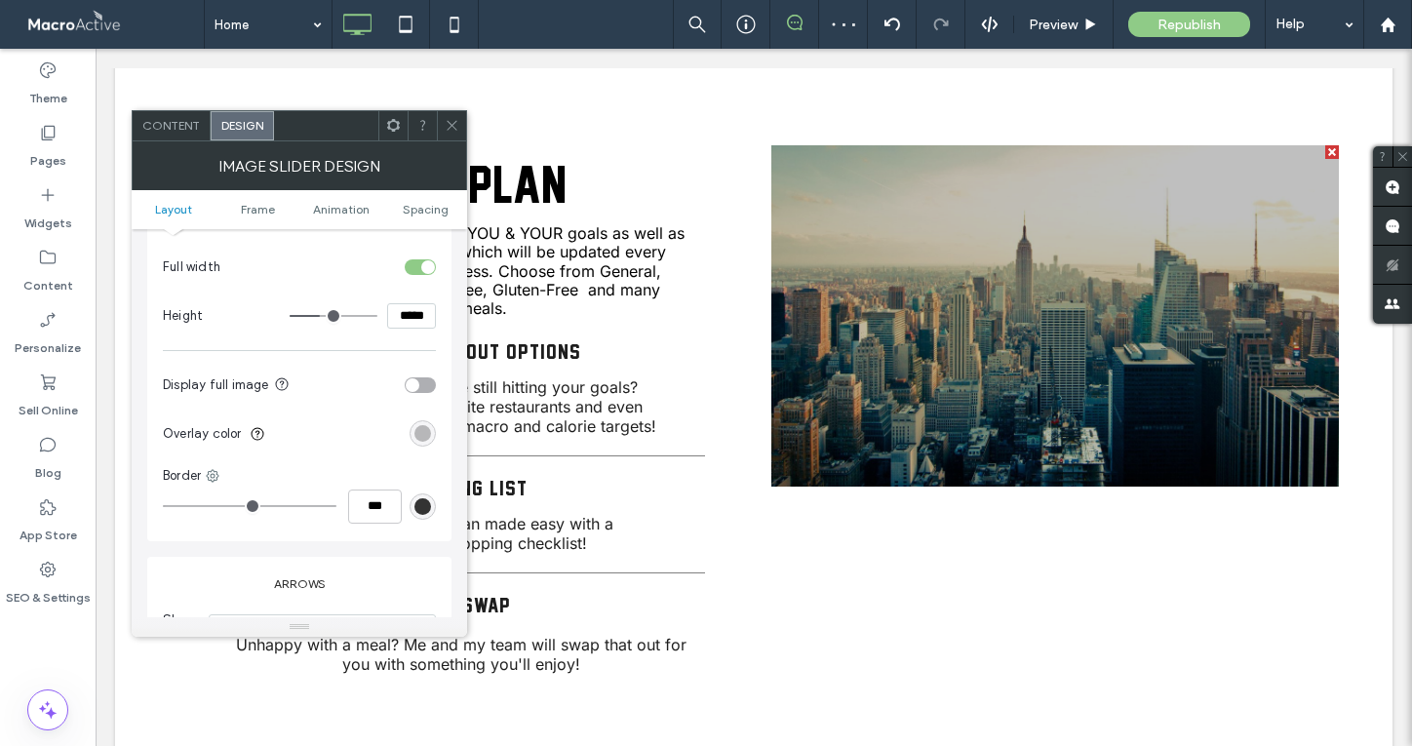
scroll to position [618, 0]
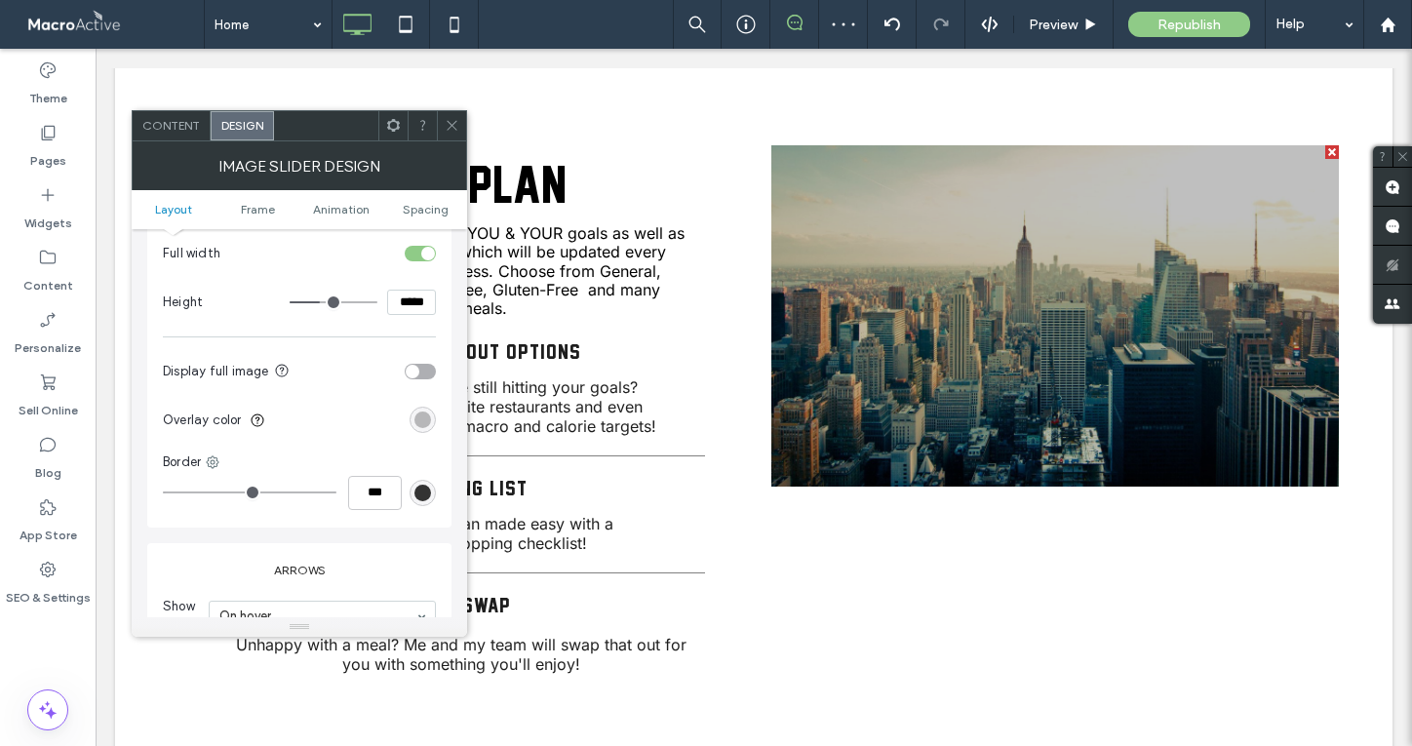
click at [434, 418] on div "rgba(0, 0, 0, 0.25)" at bounding box center [423, 420] width 26 height 26
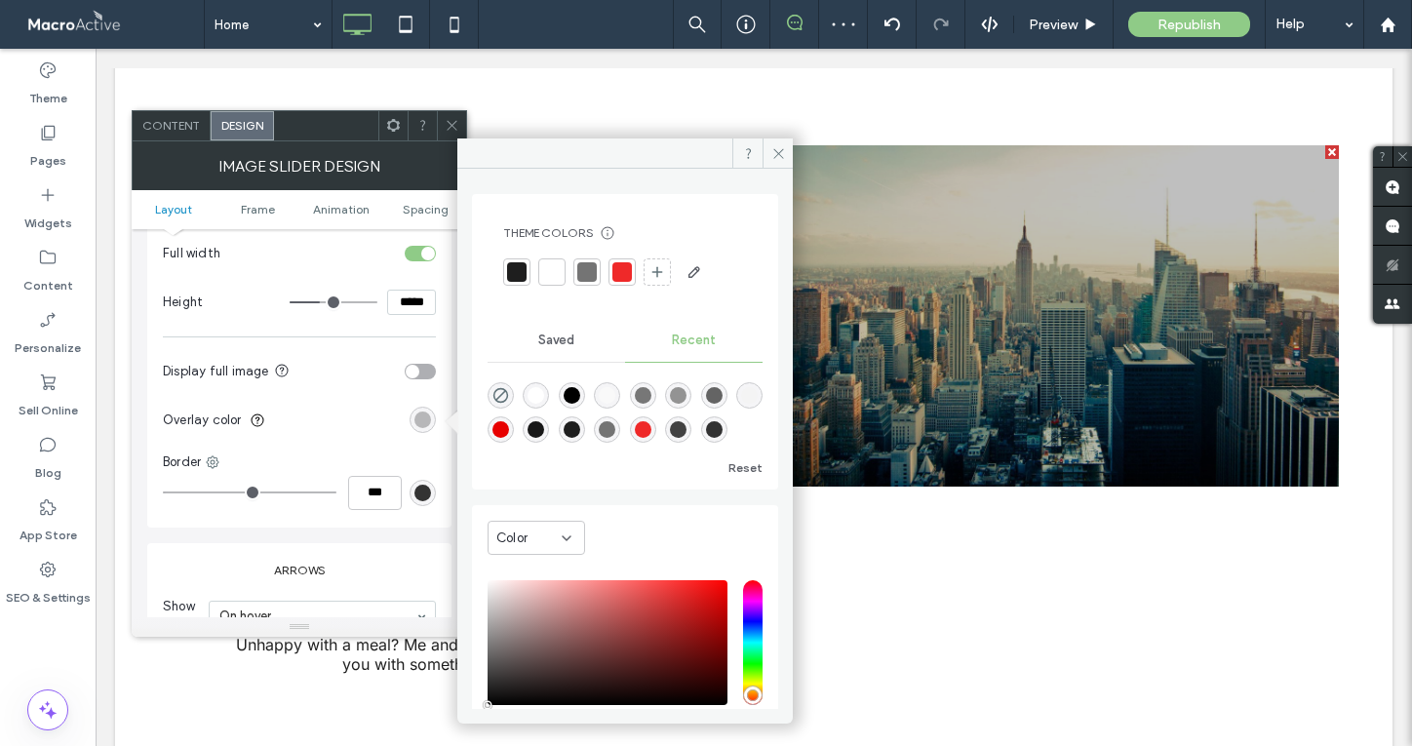
click at [507, 384] on div "rgba(0, 0, 0, 0)" at bounding box center [501, 395] width 26 height 26
type input "*"
type input "**"
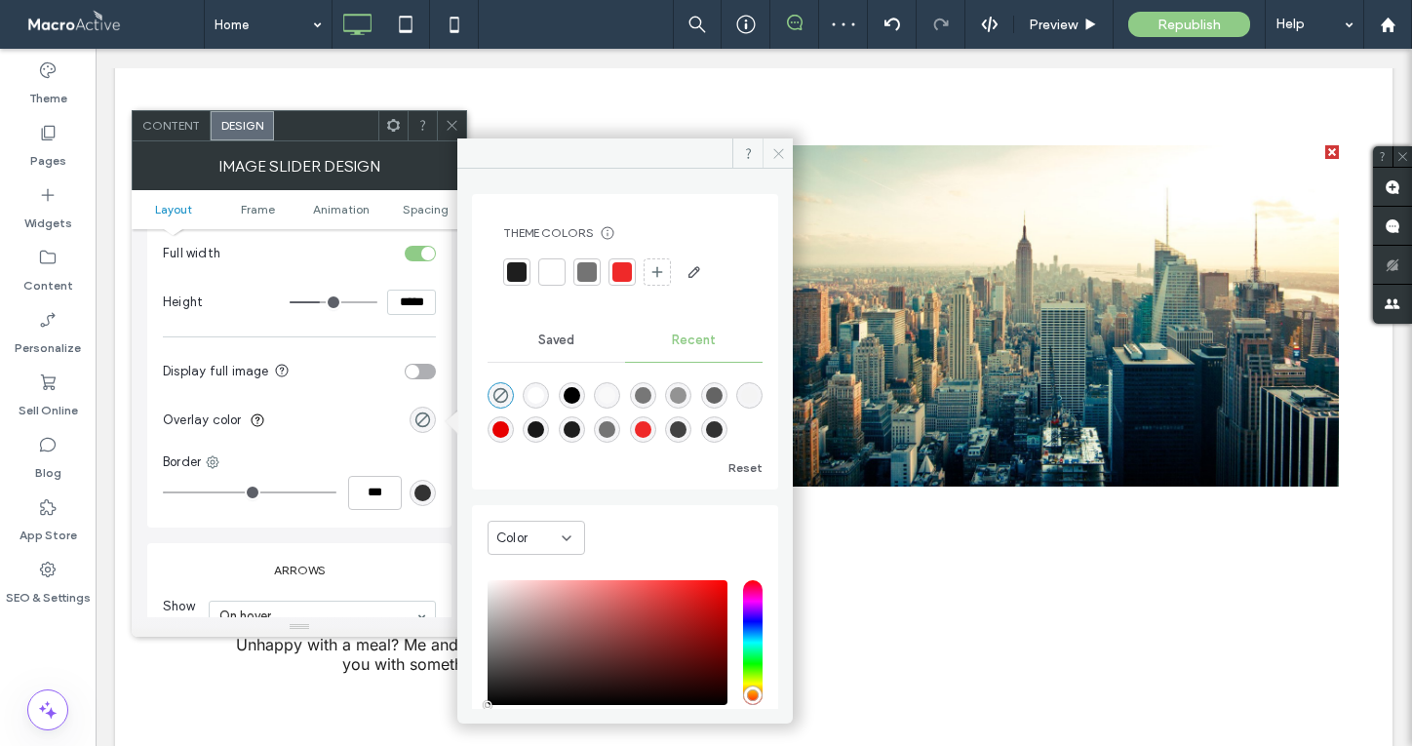
click at [782, 151] on icon at bounding box center [779, 153] width 15 height 15
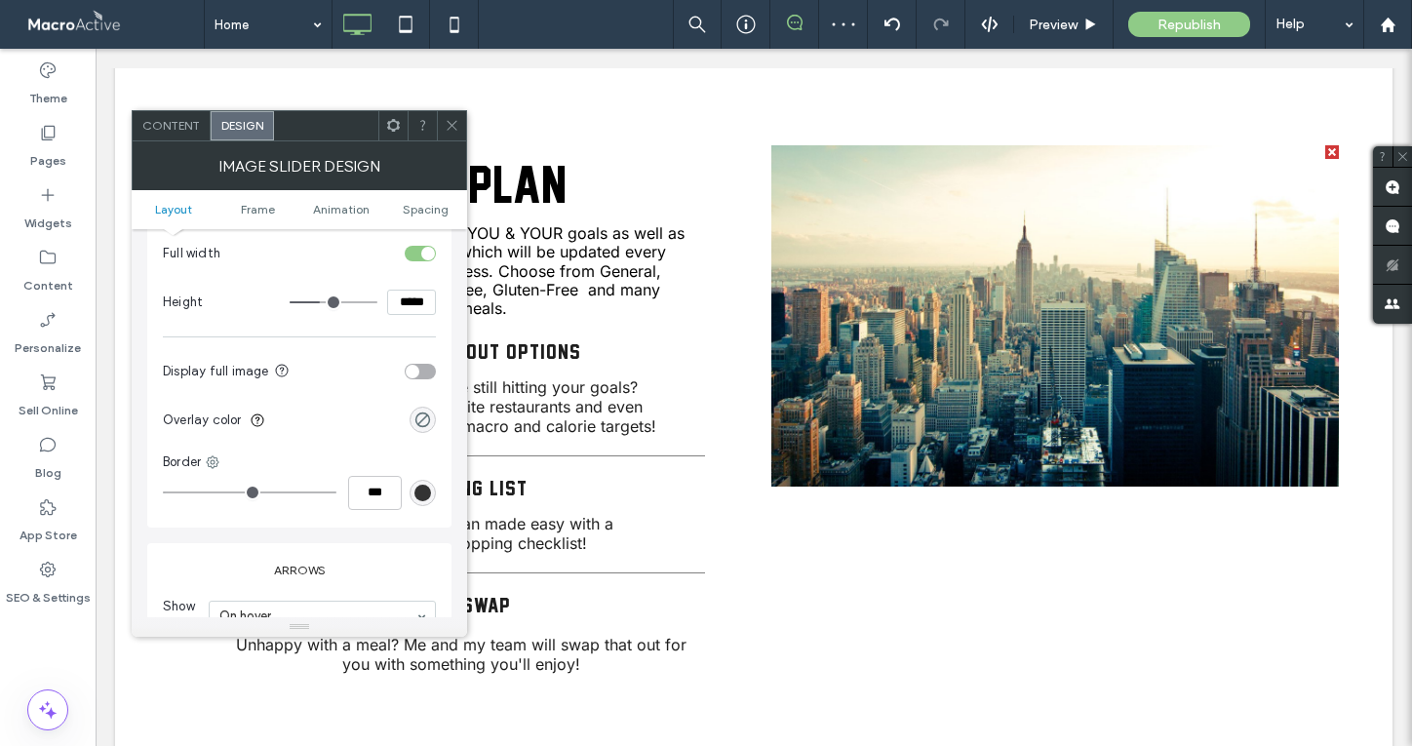
click at [452, 126] on icon at bounding box center [452, 125] width 15 height 15
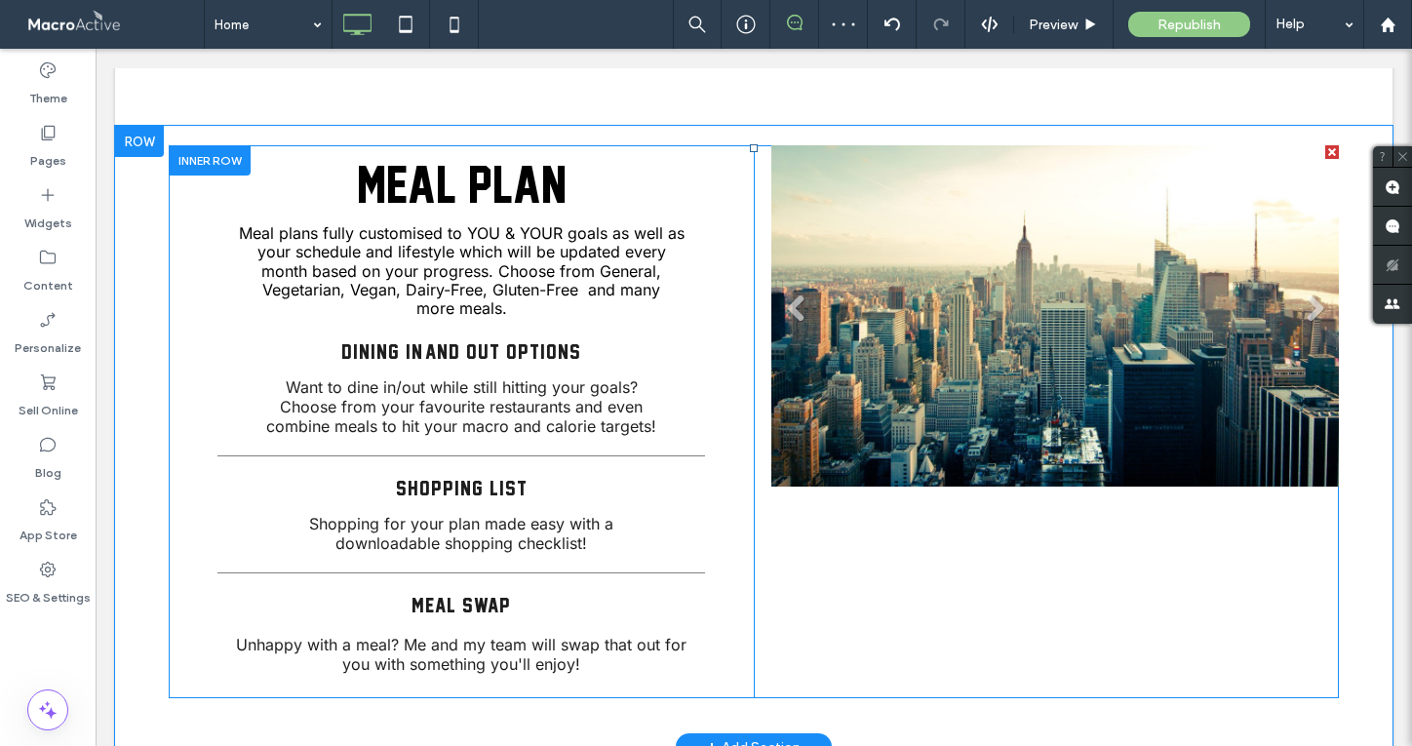
click at [1039, 405] on li "Slide title Write your caption here Button" at bounding box center [1056, 315] width 568 height 341
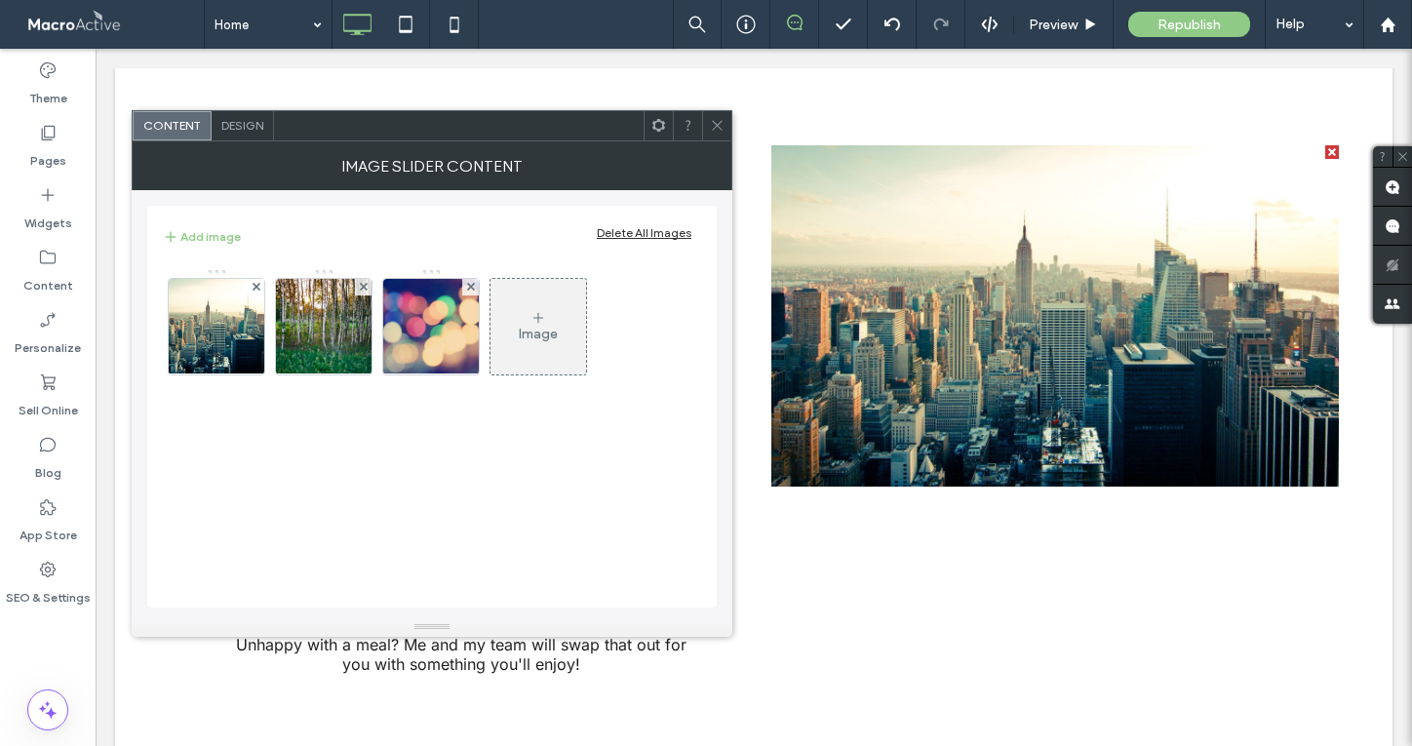
click at [719, 120] on icon at bounding box center [717, 125] width 15 height 15
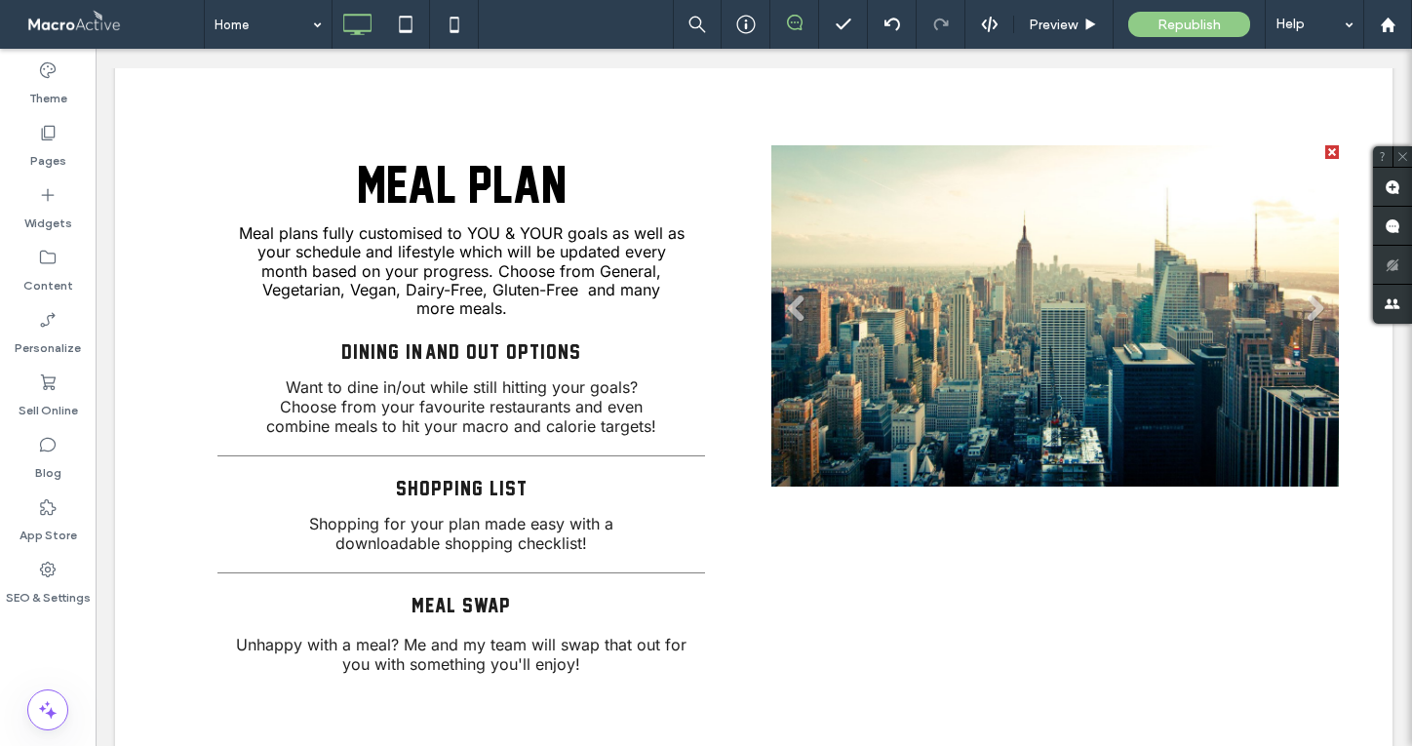
click at [915, 420] on li "Slide title Write your caption here Button" at bounding box center [1056, 315] width 568 height 341
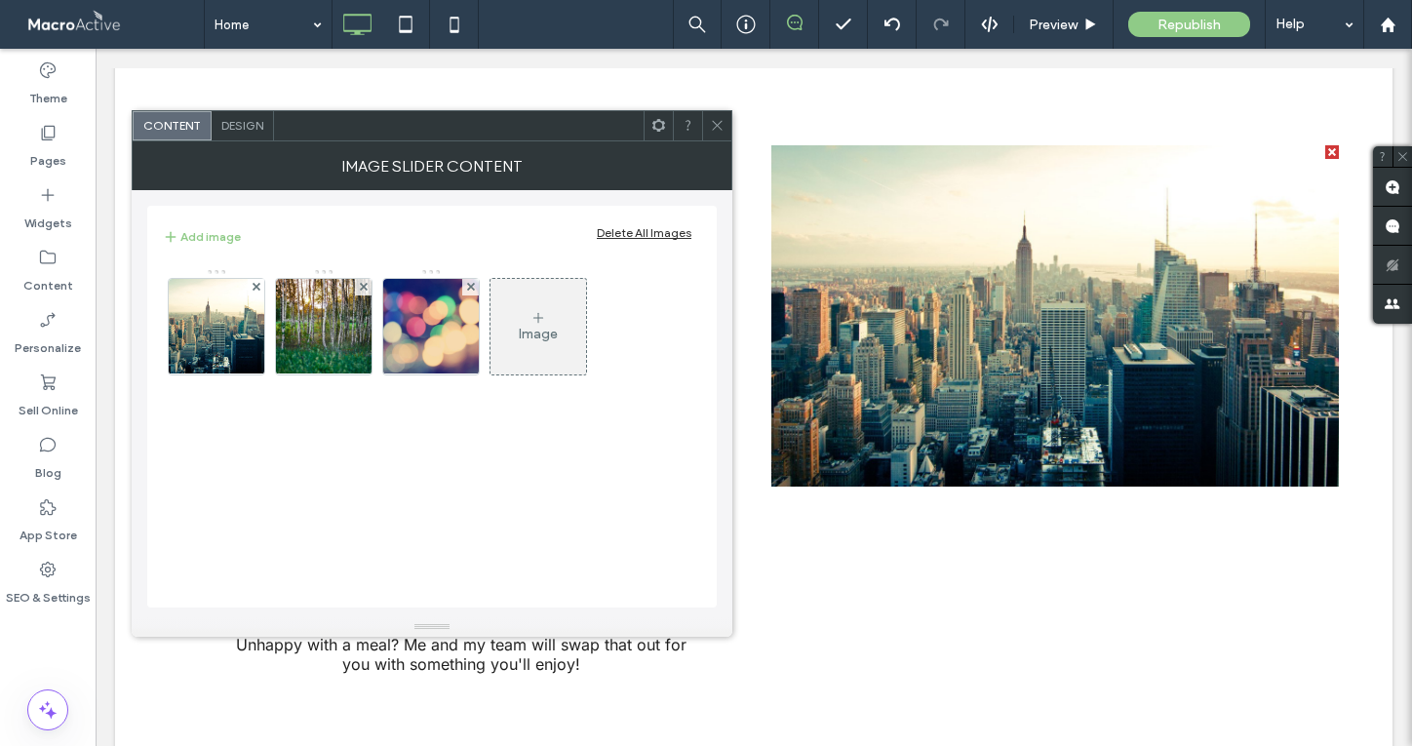
click at [245, 117] on div "Design" at bounding box center [243, 125] width 62 height 29
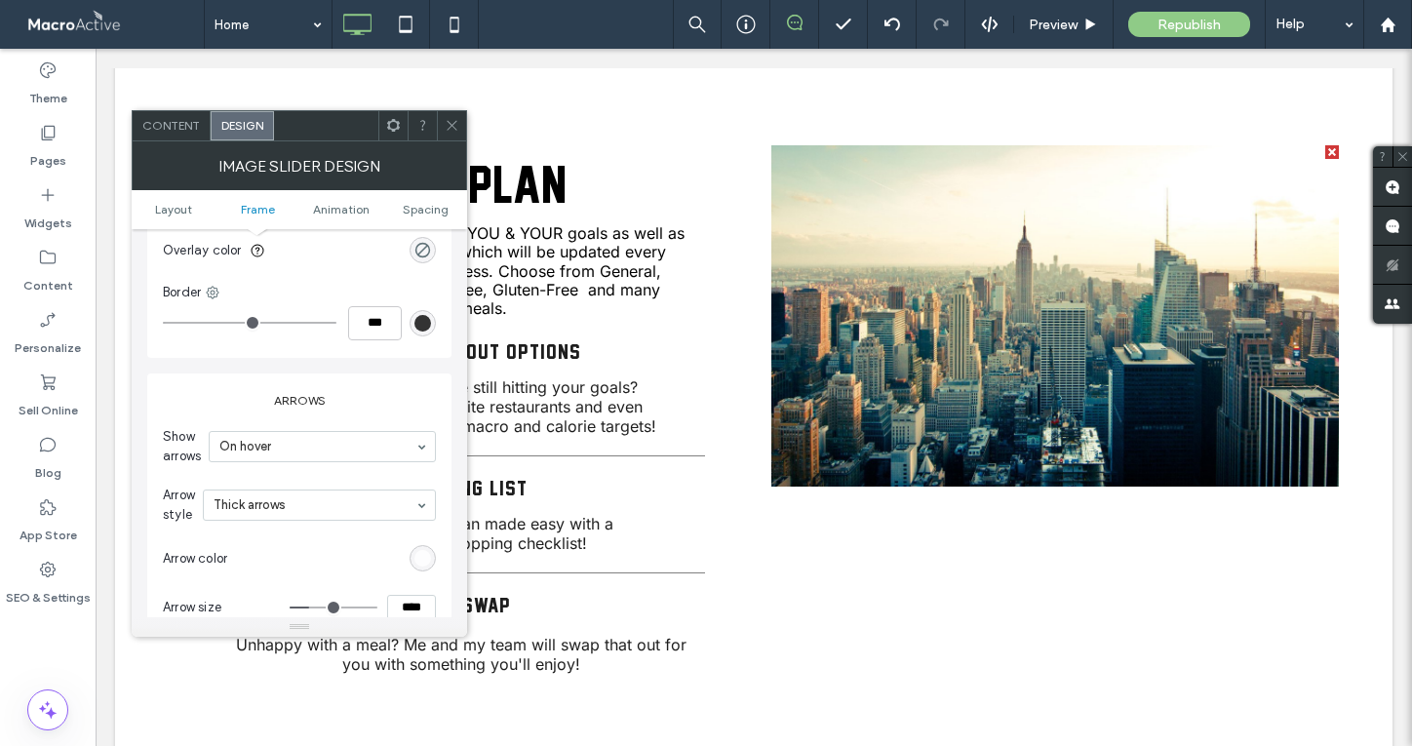
scroll to position [876, 0]
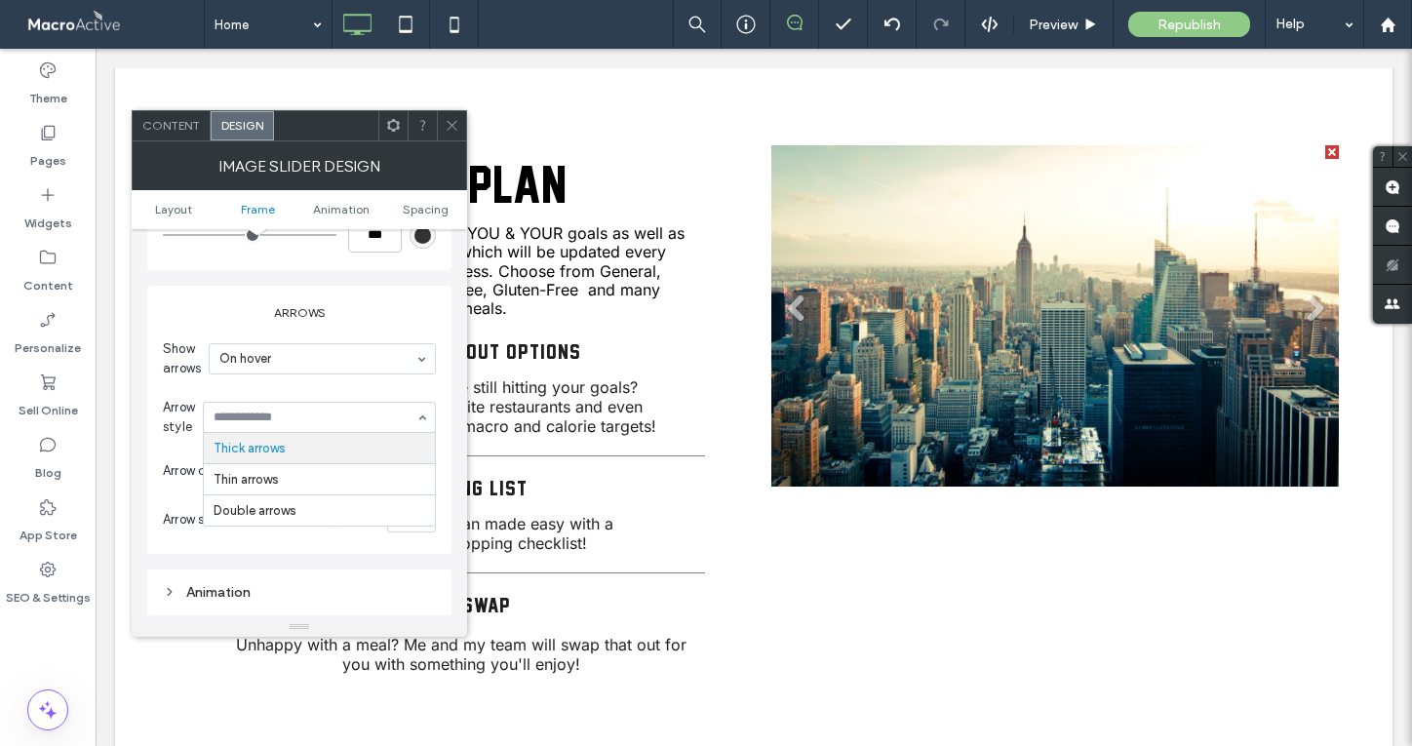
click at [336, 373] on div "On hover" at bounding box center [322, 358] width 227 height 31
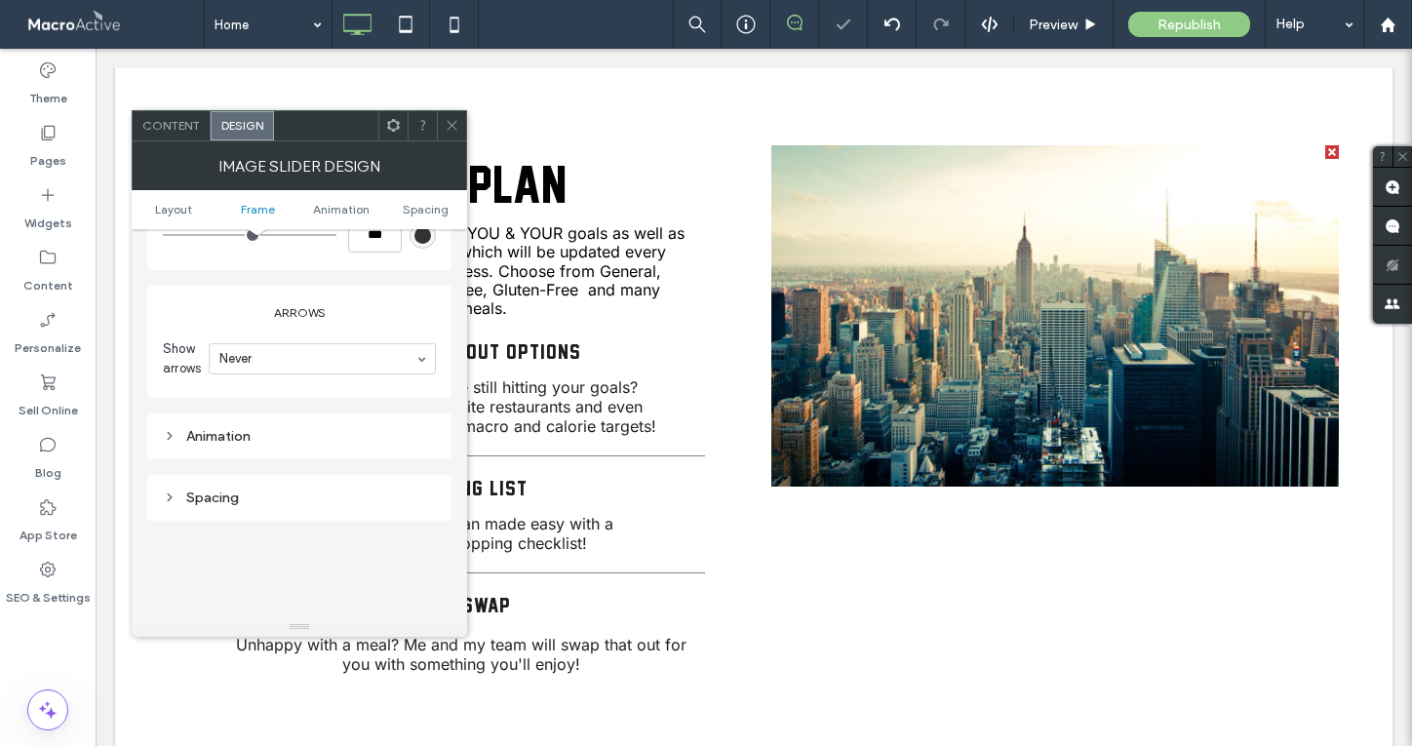
click at [449, 127] on icon at bounding box center [452, 125] width 15 height 15
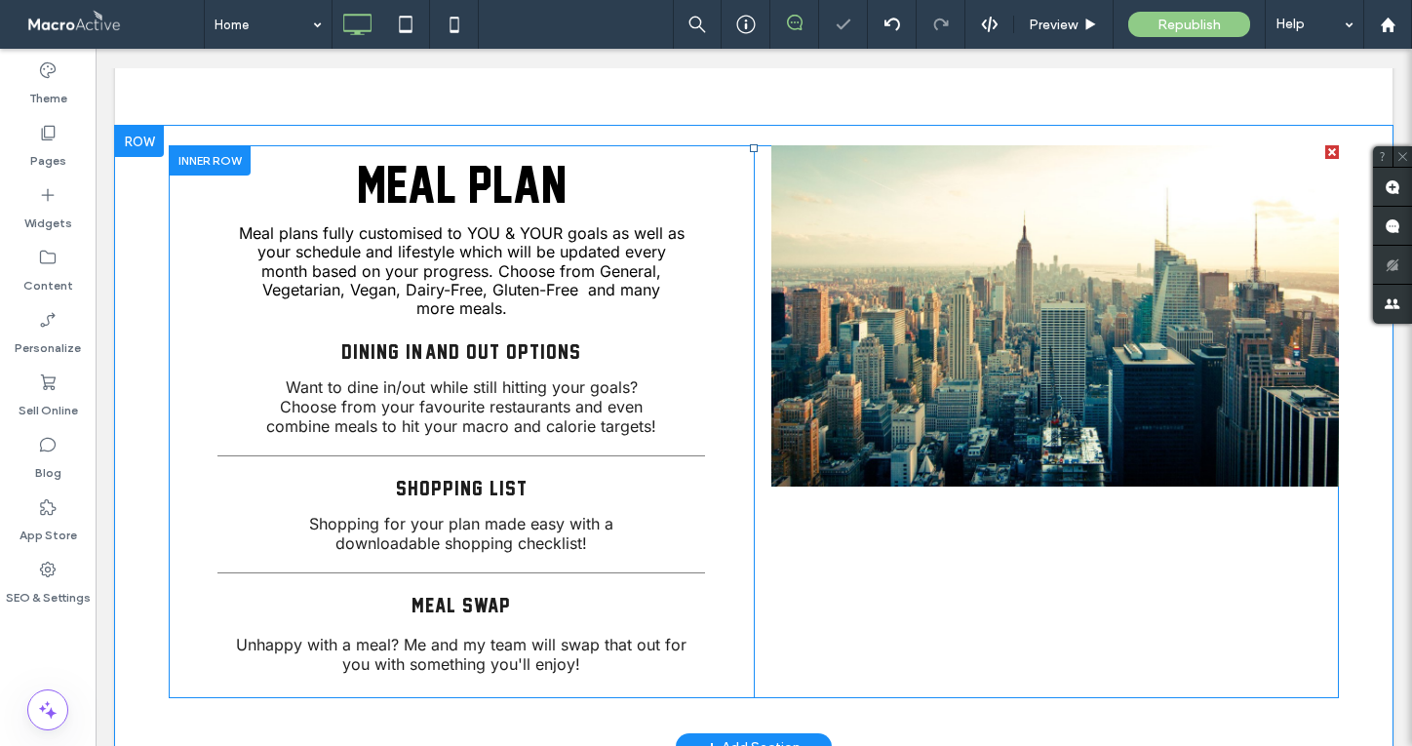
click at [1036, 377] on li "Slide title Write your caption here Button" at bounding box center [1056, 315] width 568 height 341
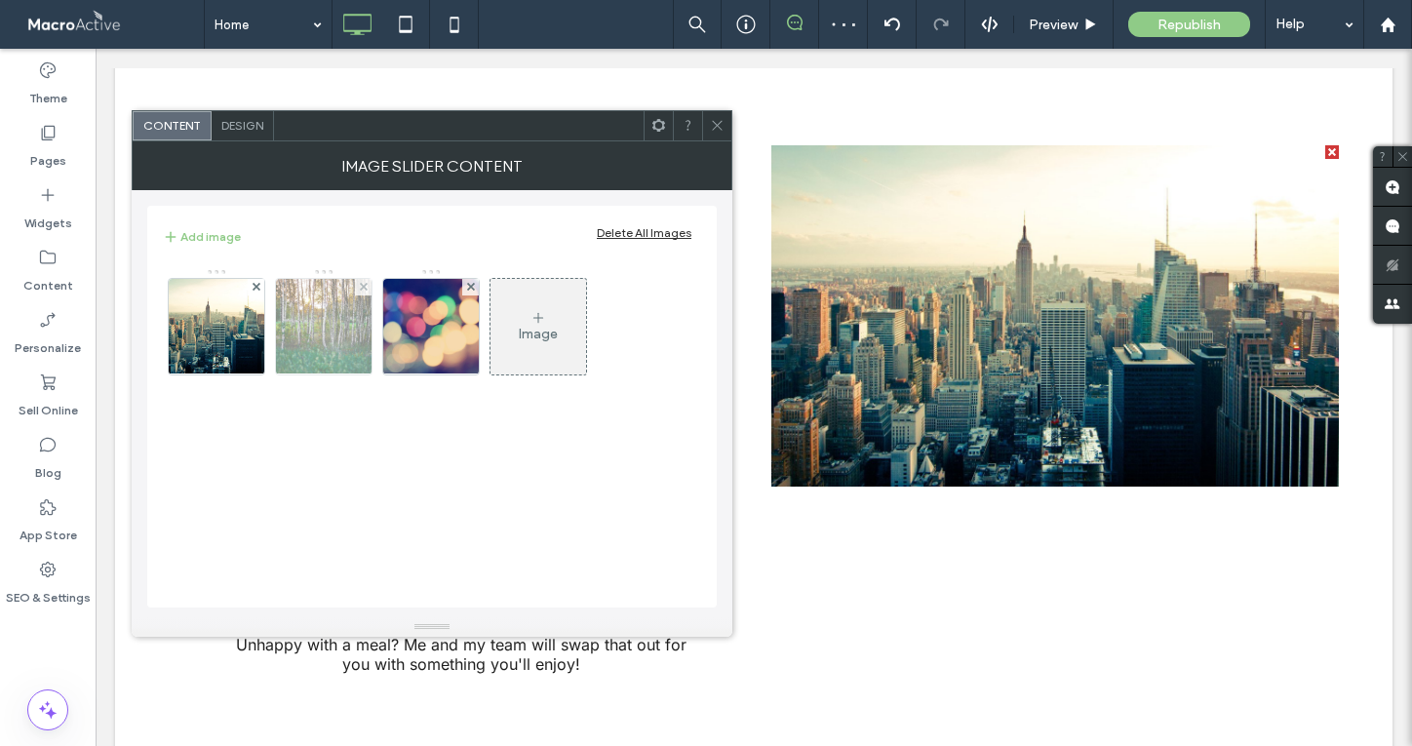
click at [367, 286] on div at bounding box center [363, 287] width 17 height 17
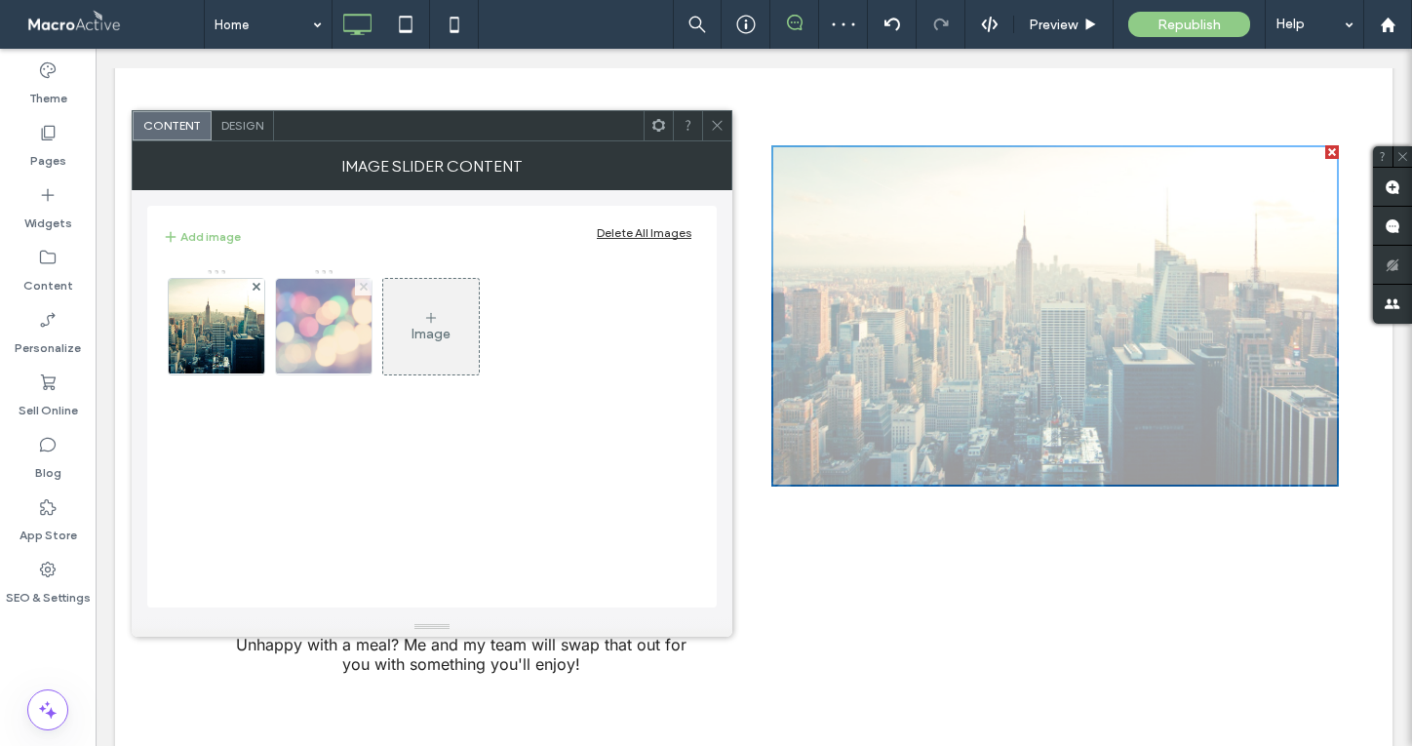
click at [364, 286] on use at bounding box center [363, 287] width 8 height 8
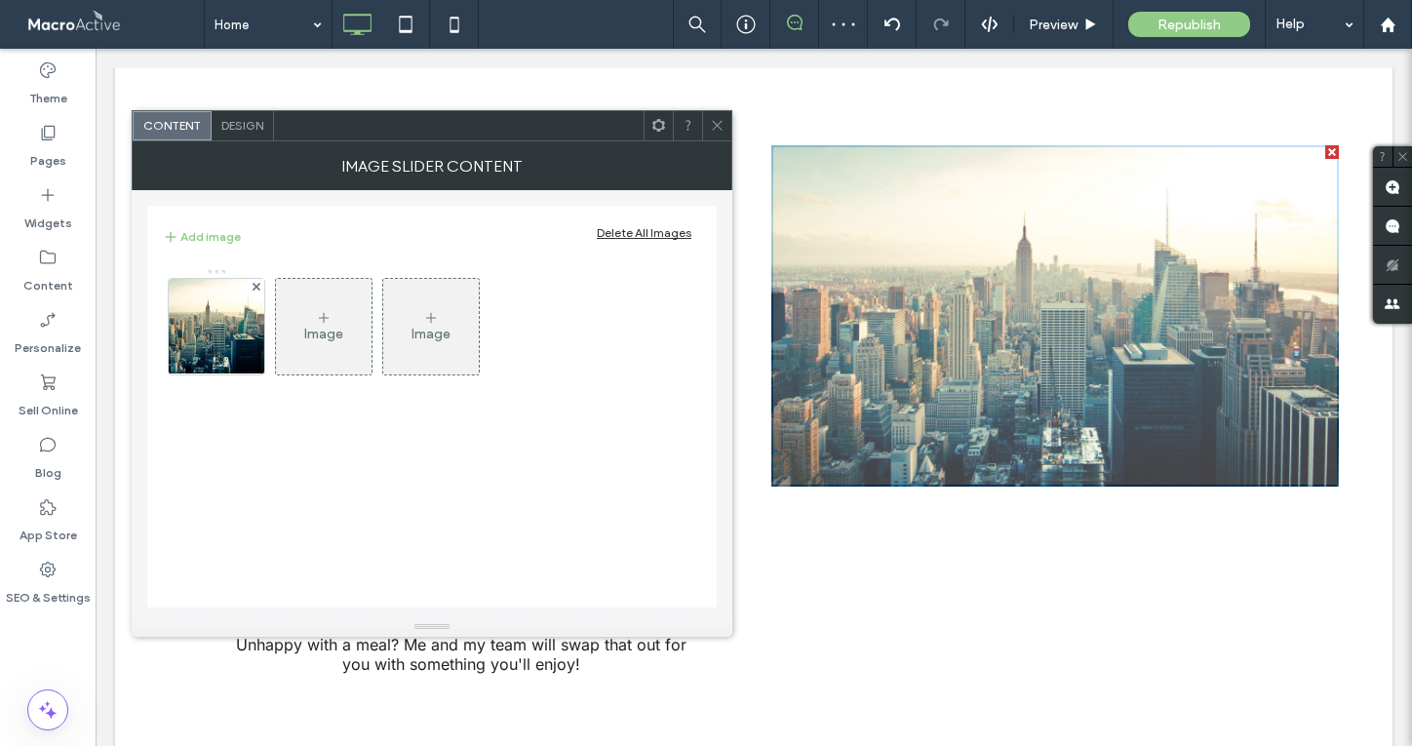
click at [324, 323] on icon at bounding box center [324, 318] width 16 height 16
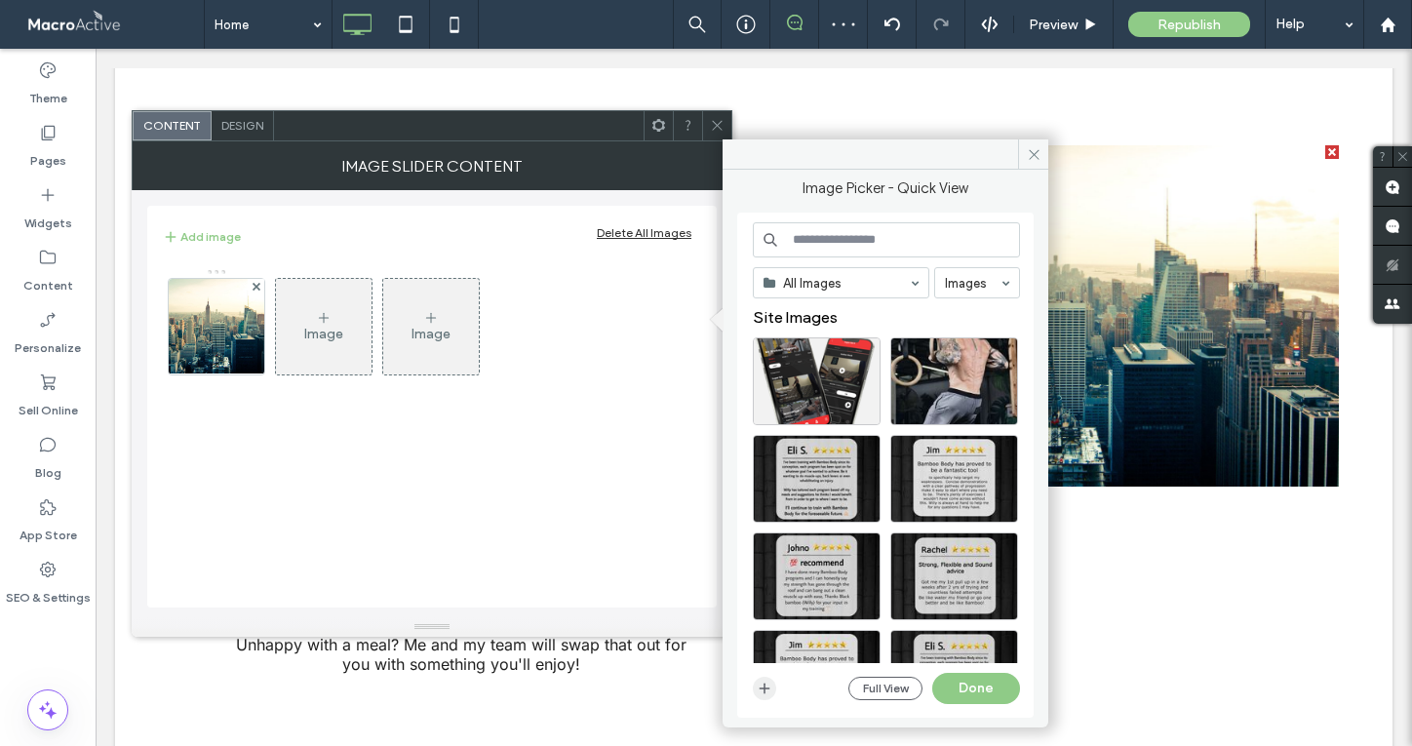
click at [769, 697] on span "button" at bounding box center [764, 688] width 23 height 23
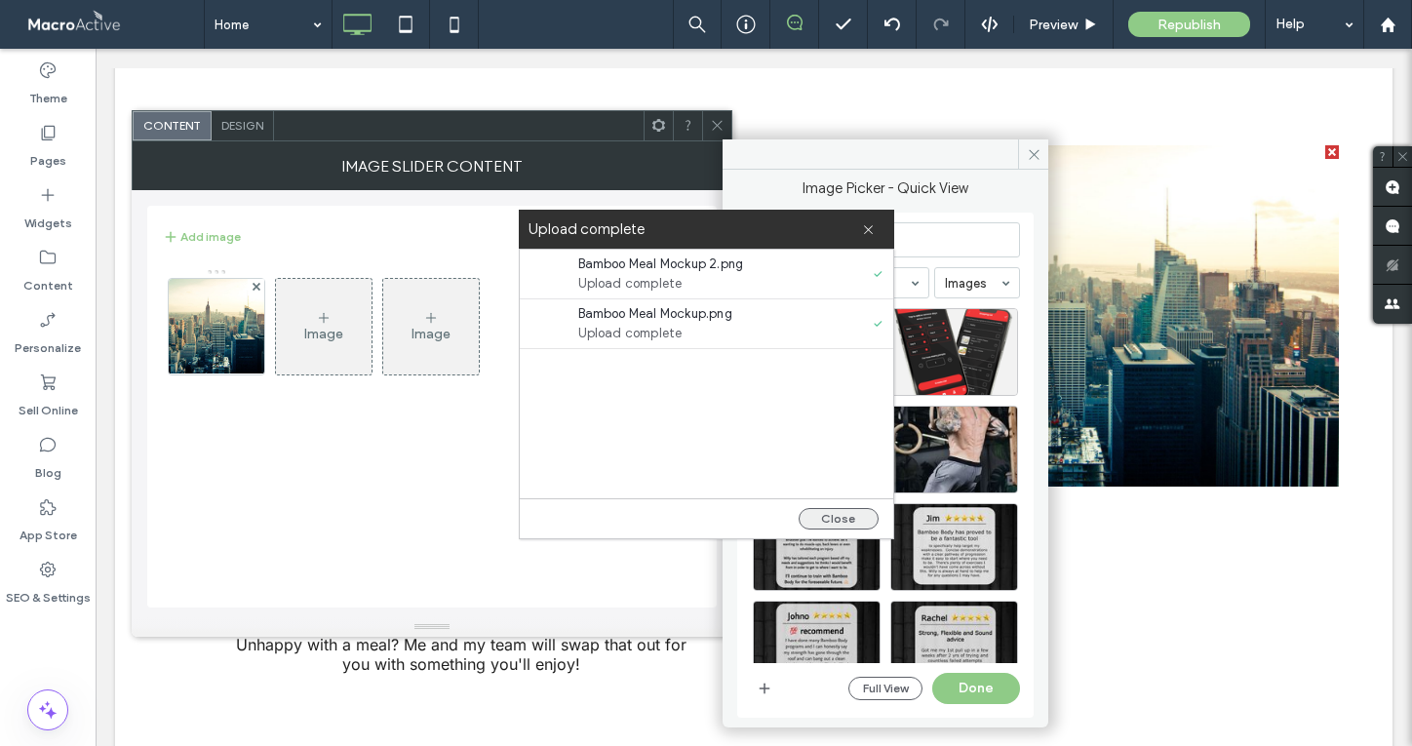
click at [827, 516] on button "Close" at bounding box center [839, 518] width 80 height 21
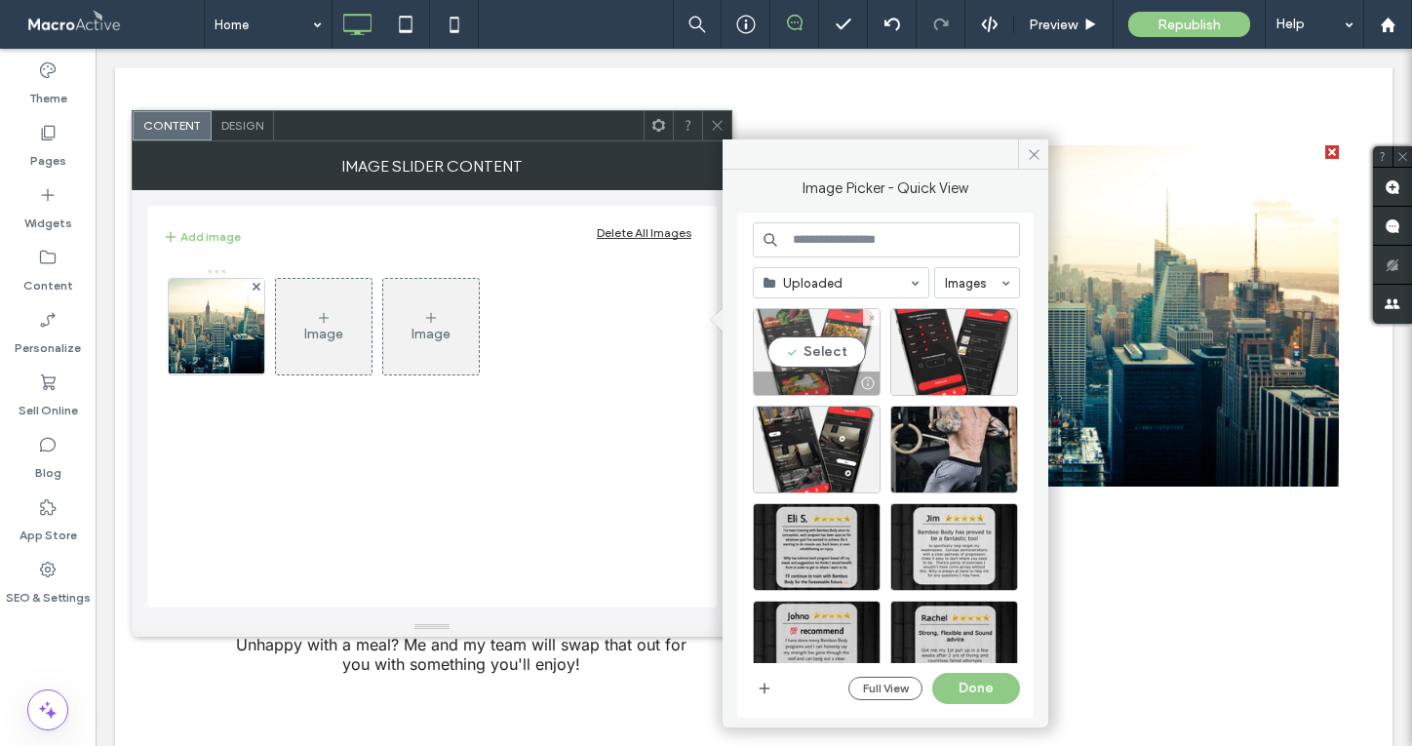
click at [813, 348] on div "Select" at bounding box center [817, 352] width 128 height 88
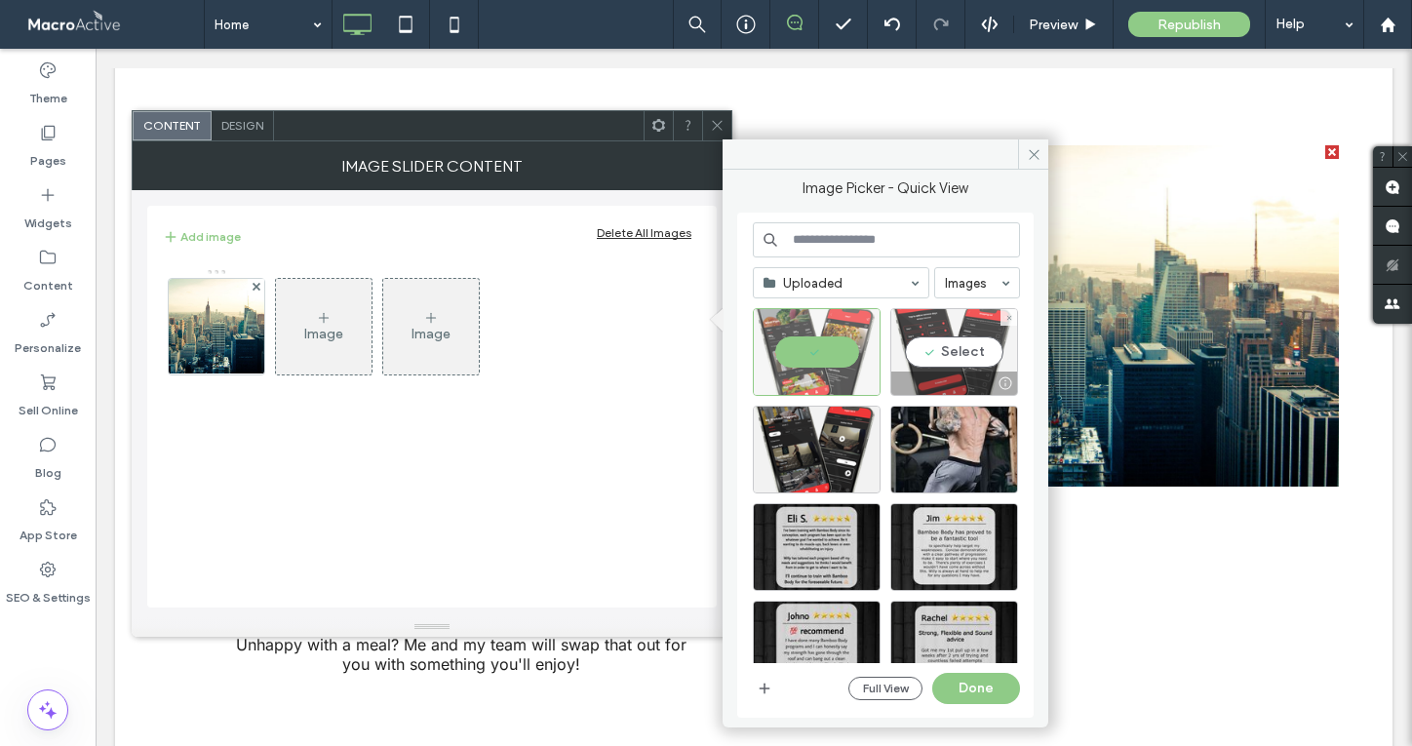
click at [924, 348] on div "Select" at bounding box center [955, 352] width 128 height 88
click at [984, 679] on button "Done" at bounding box center [977, 688] width 88 height 31
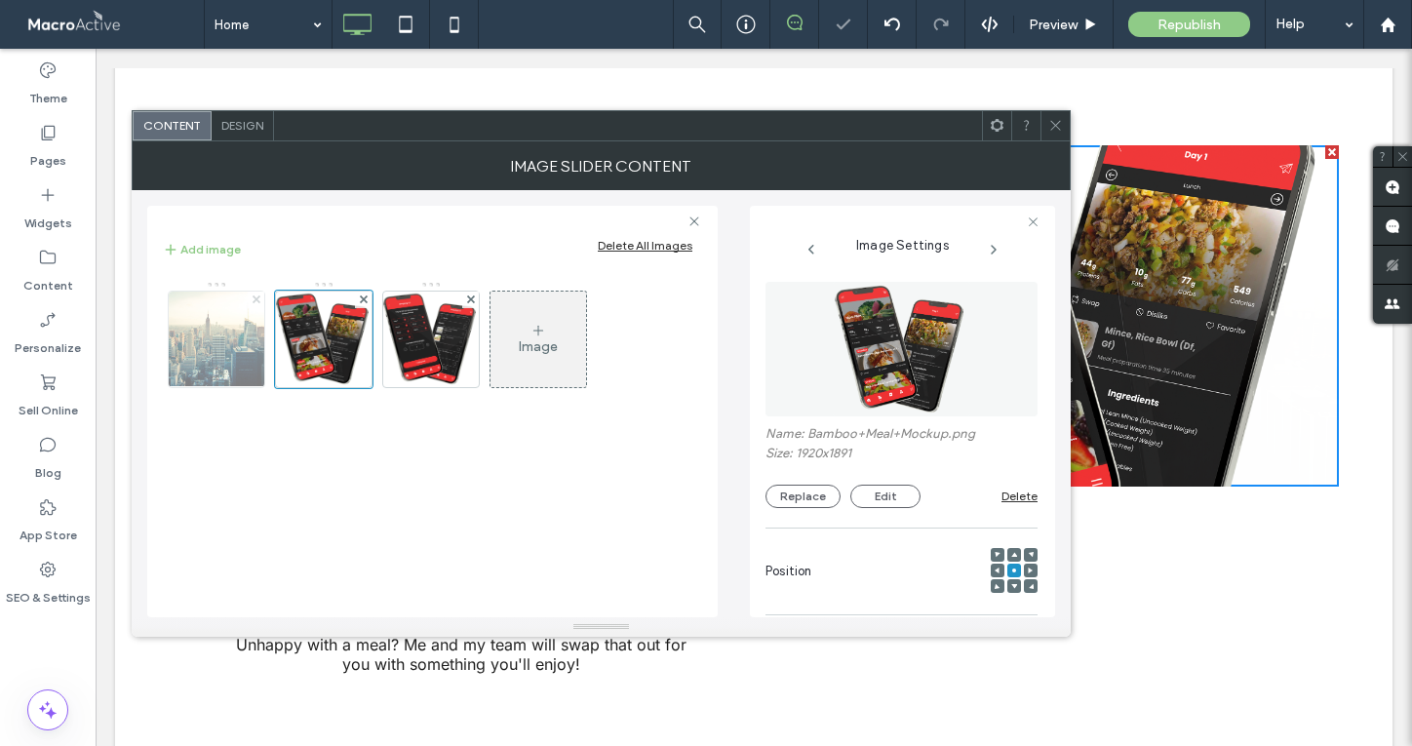
click at [257, 296] on icon at bounding box center [257, 300] width 8 height 8
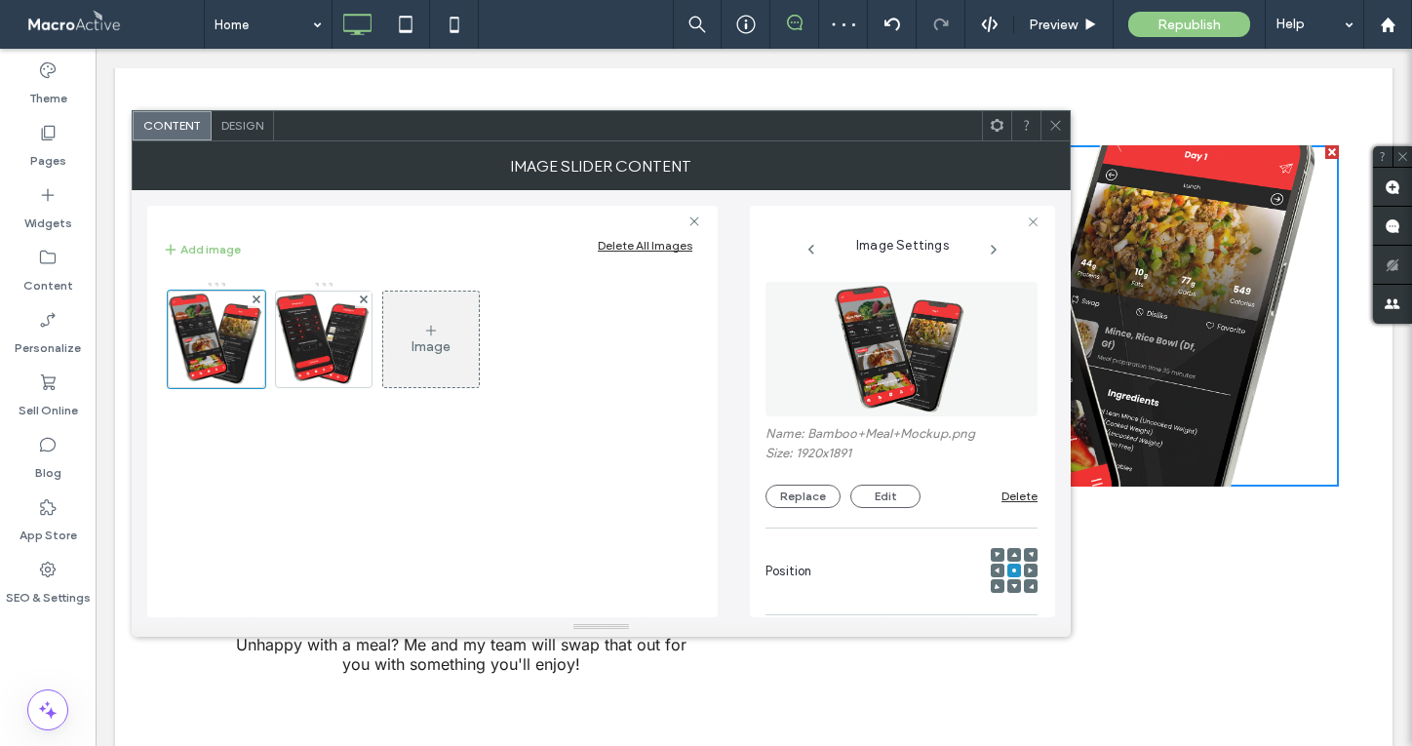
scroll to position [214, 0]
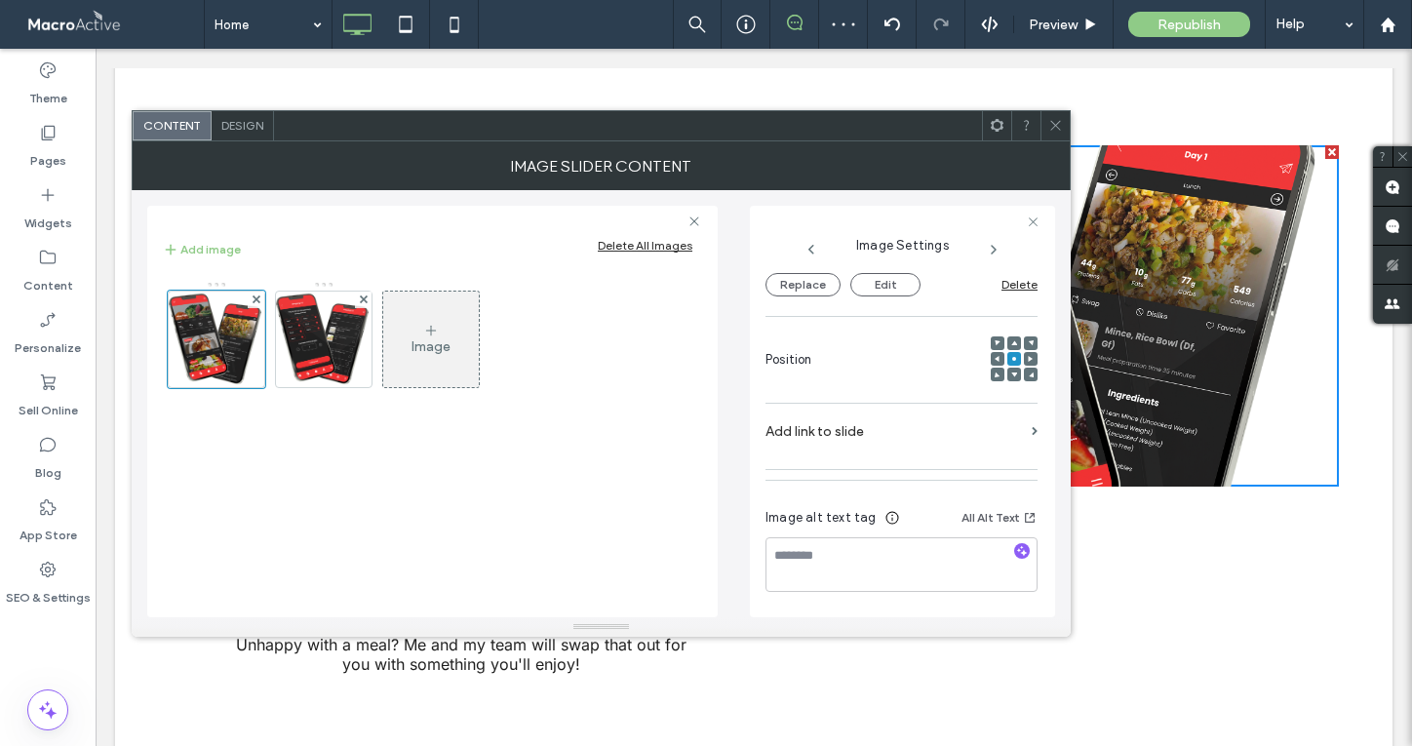
click at [246, 123] on span "Design" at bounding box center [242, 125] width 42 height 15
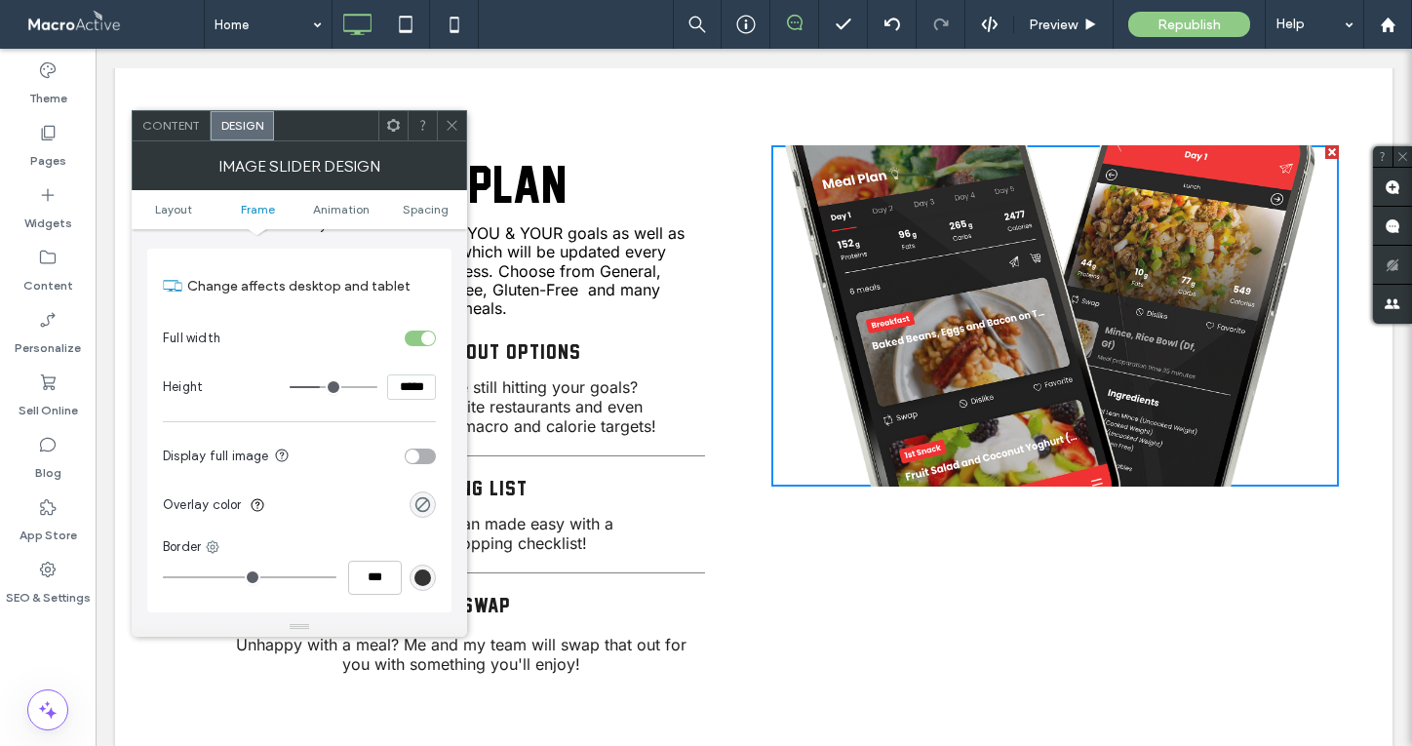
scroll to position [537, 0]
click at [411, 453] on div "toggle" at bounding box center [413, 454] width 14 height 14
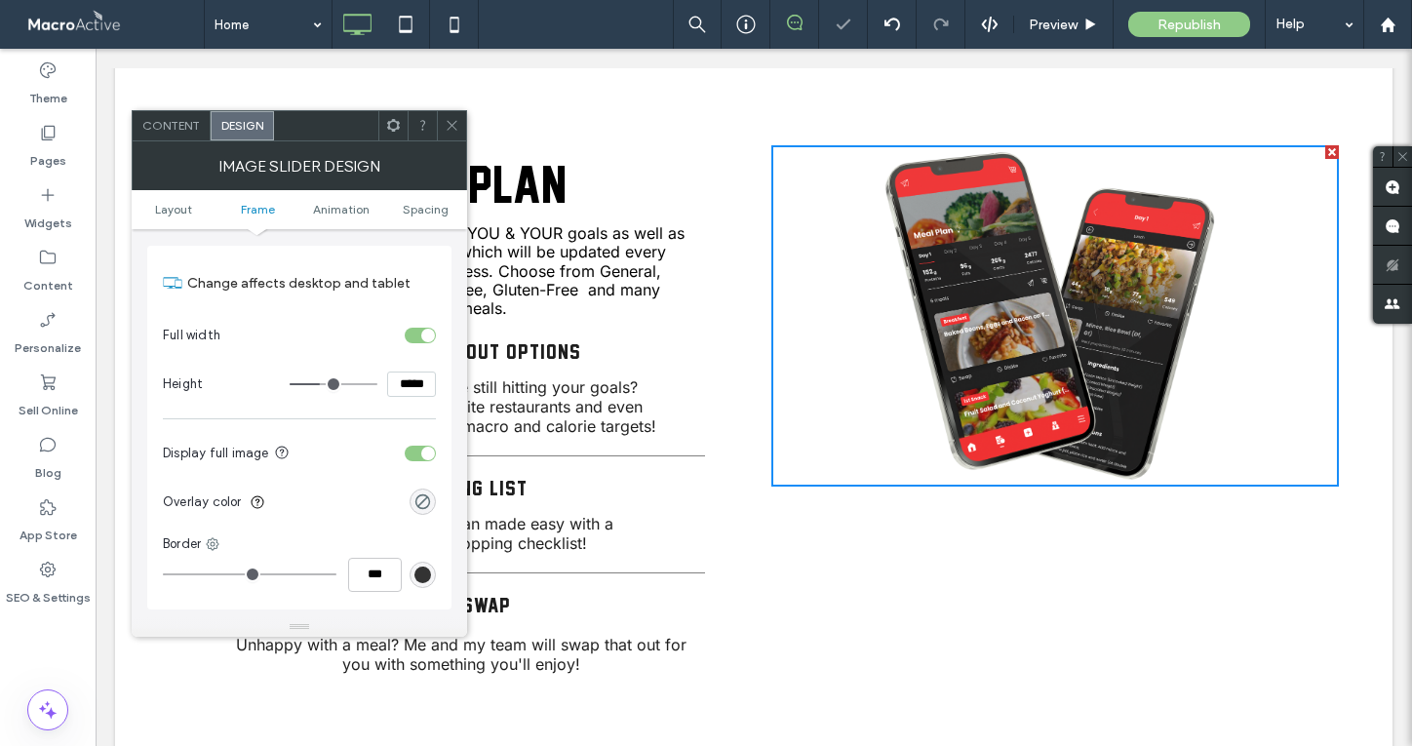
click at [447, 126] on icon at bounding box center [452, 125] width 15 height 15
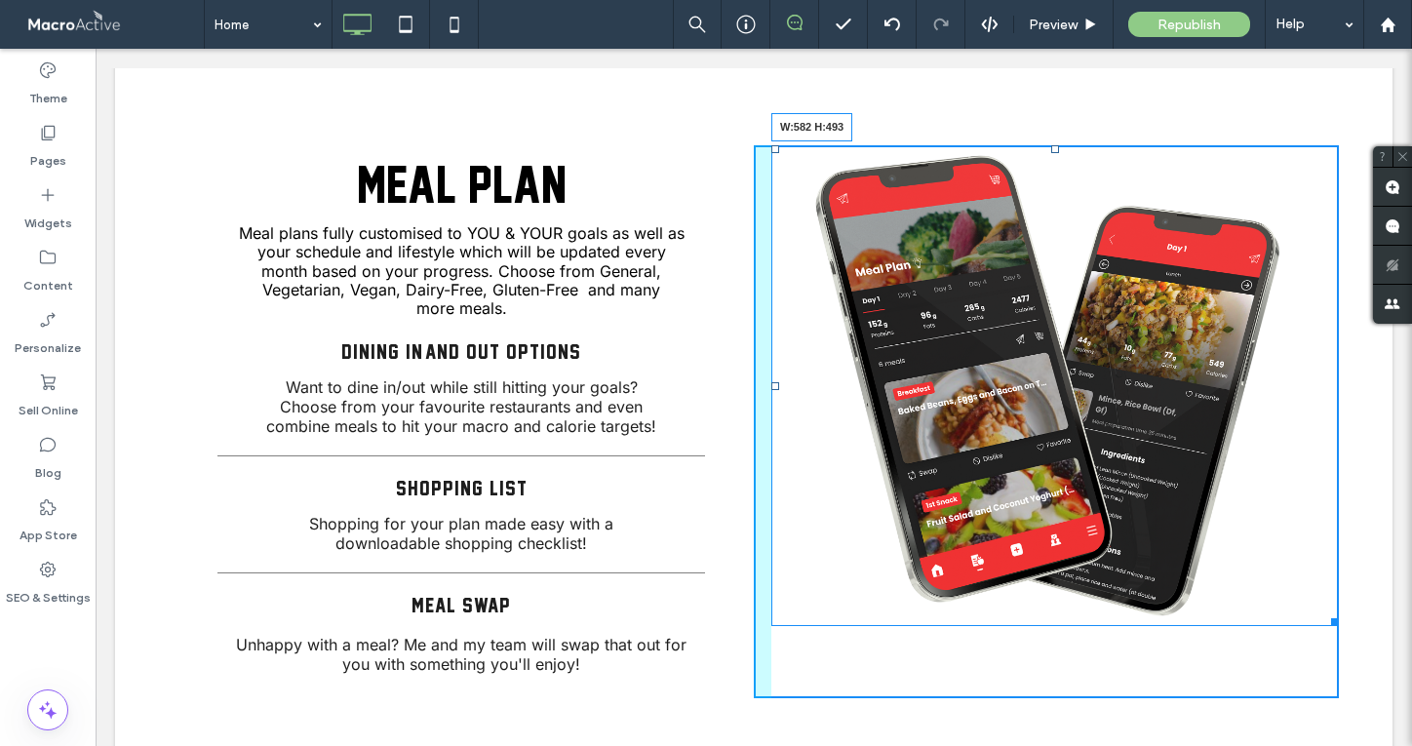
drag, startPoint x: 1333, startPoint y: 483, endPoint x: 1380, endPoint y: 622, distance: 147.1
click at [1380, 622] on div "MEAL PLAN Meal plans fully customised to YOU & YOUR goals as well as your sched…" at bounding box center [754, 436] width 1278 height 621
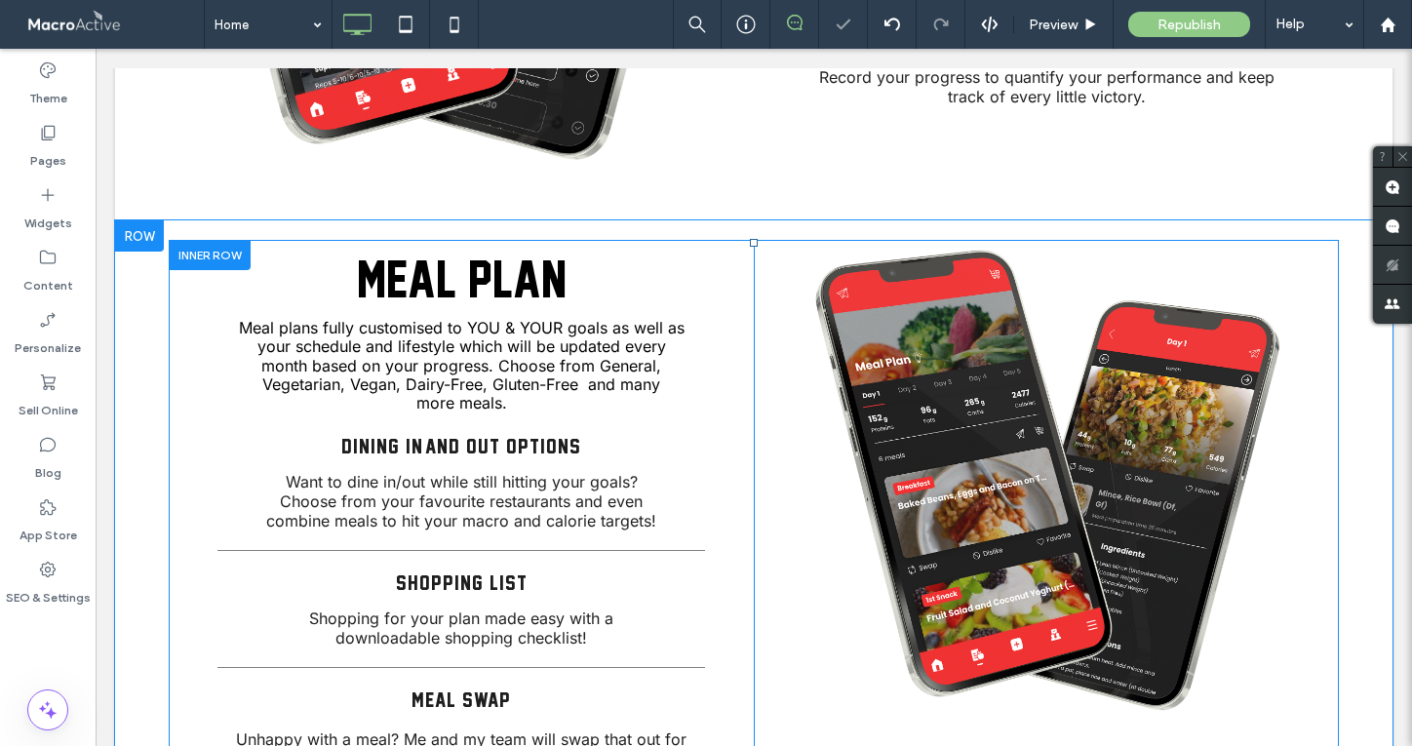
scroll to position [3512, 0]
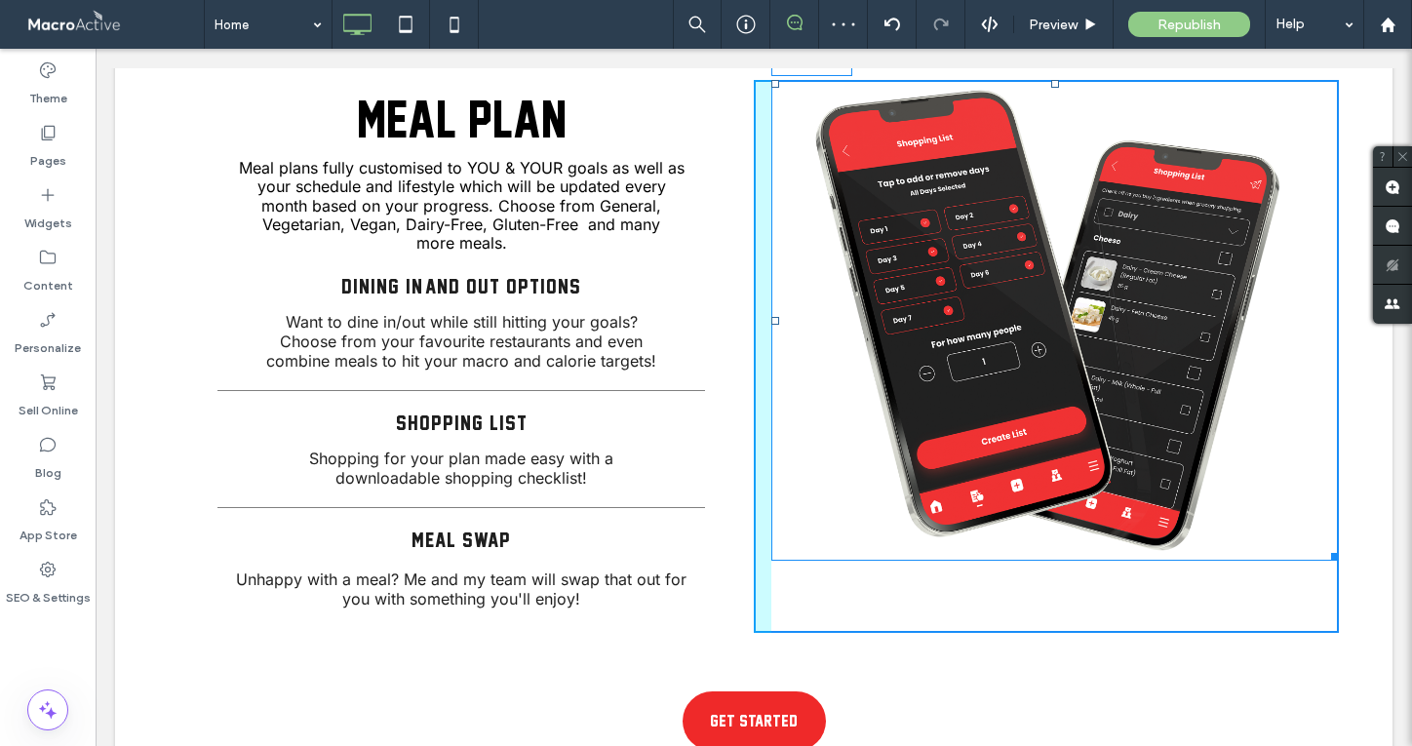
drag, startPoint x: 1333, startPoint y: 559, endPoint x: 1353, endPoint y: 589, distance: 36.0
click at [1353, 589] on div "MEAL PLAN Meal plans fully customised to YOU & YOUR goals as well as your sched…" at bounding box center [754, 370] width 1278 height 621
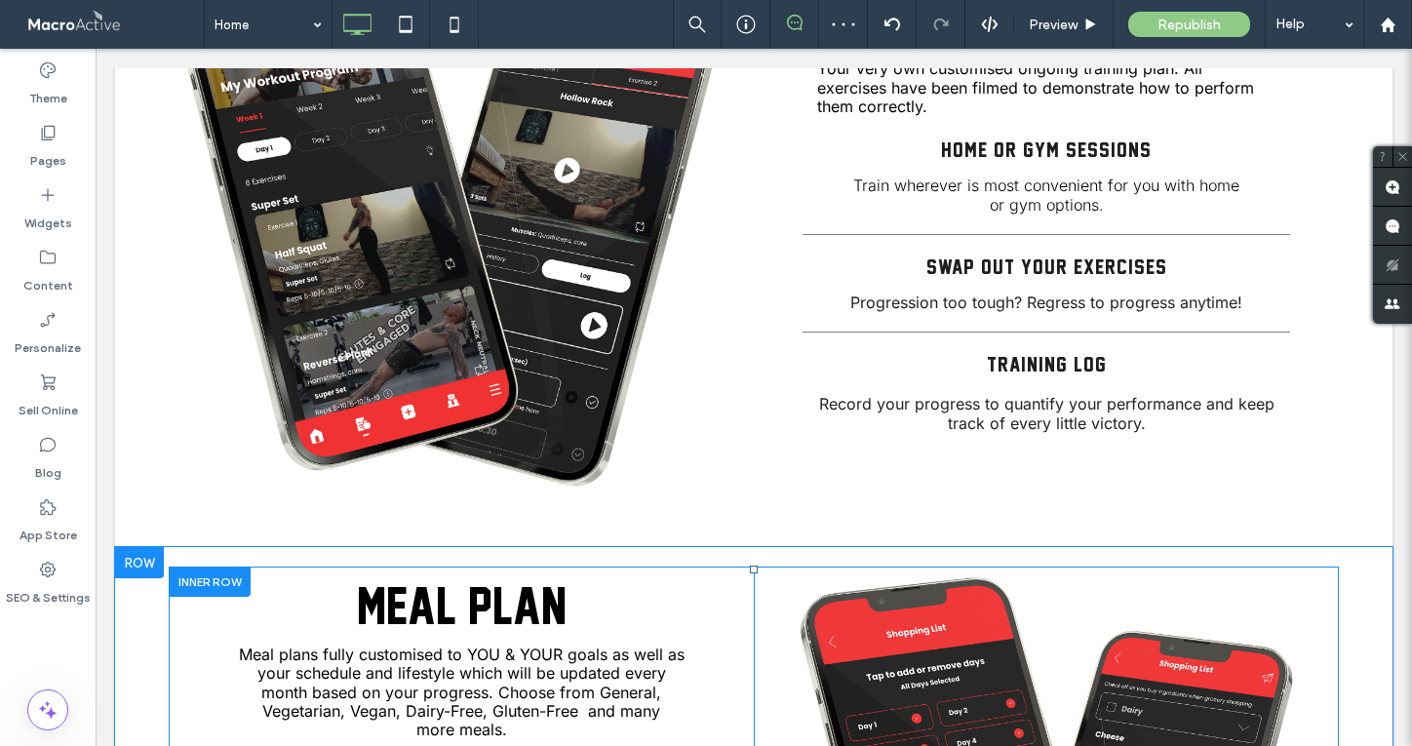
scroll to position [2965, 0]
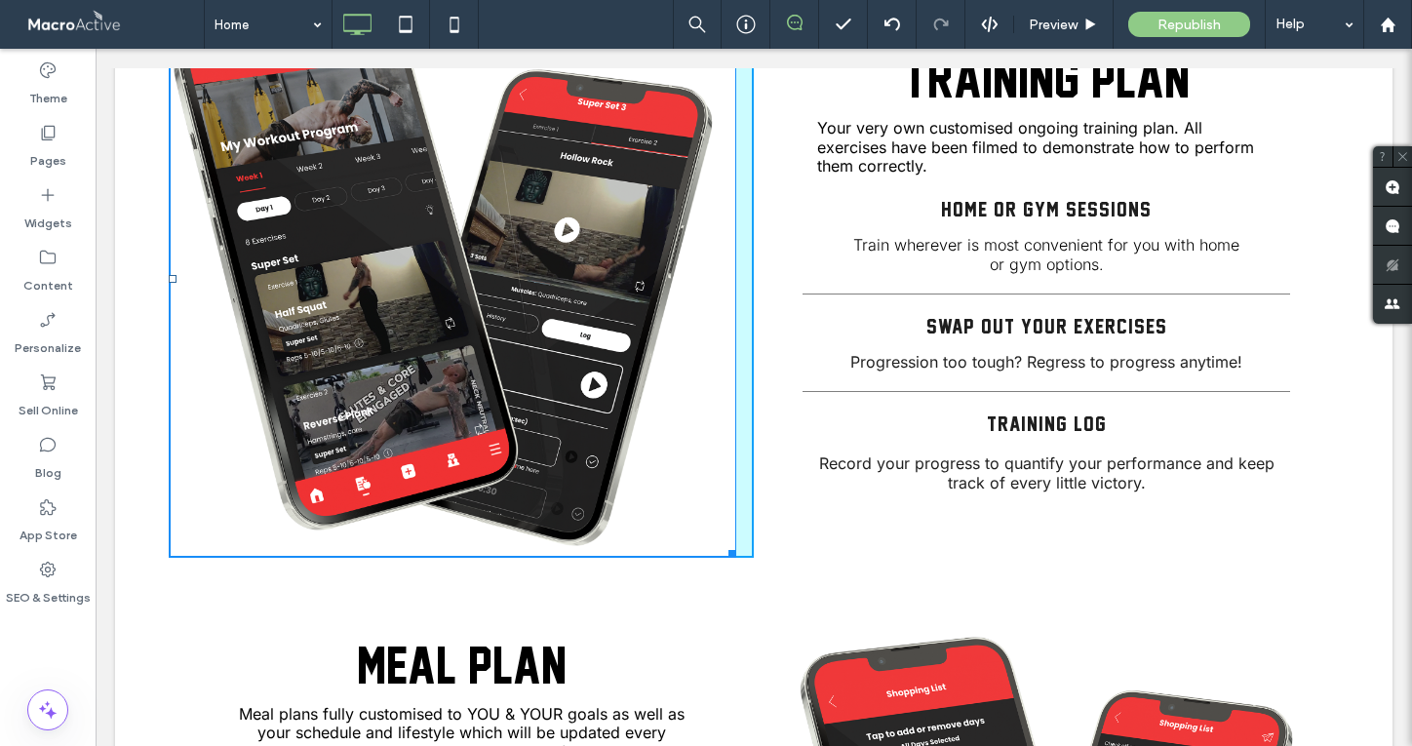
drag, startPoint x: 728, startPoint y: 552, endPoint x: 705, endPoint y: 528, distance: 33.1
click at [705, 528] on div "W:534 H:525 Click To Paste Training PLAN Your very own customised ongoing train…" at bounding box center [754, 293] width 1278 height 627
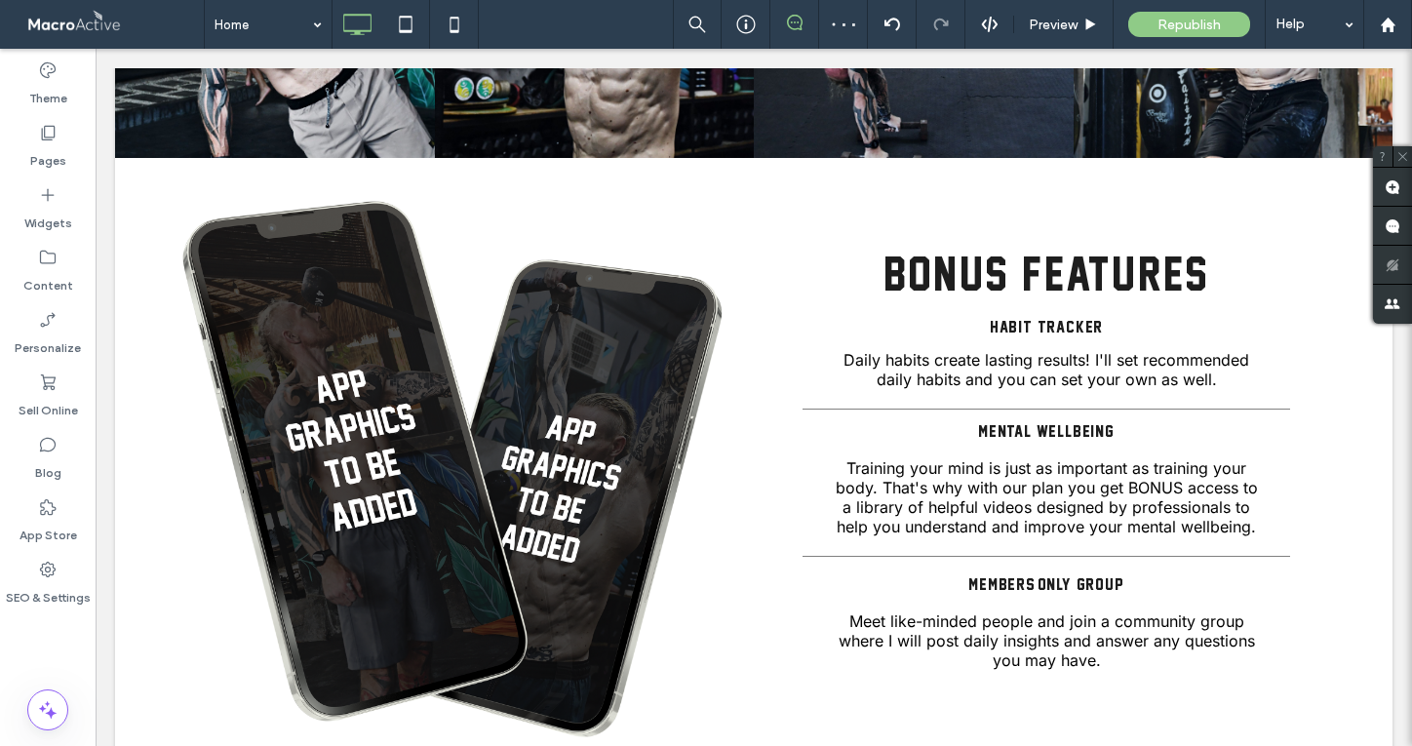
scroll to position [4392, 0]
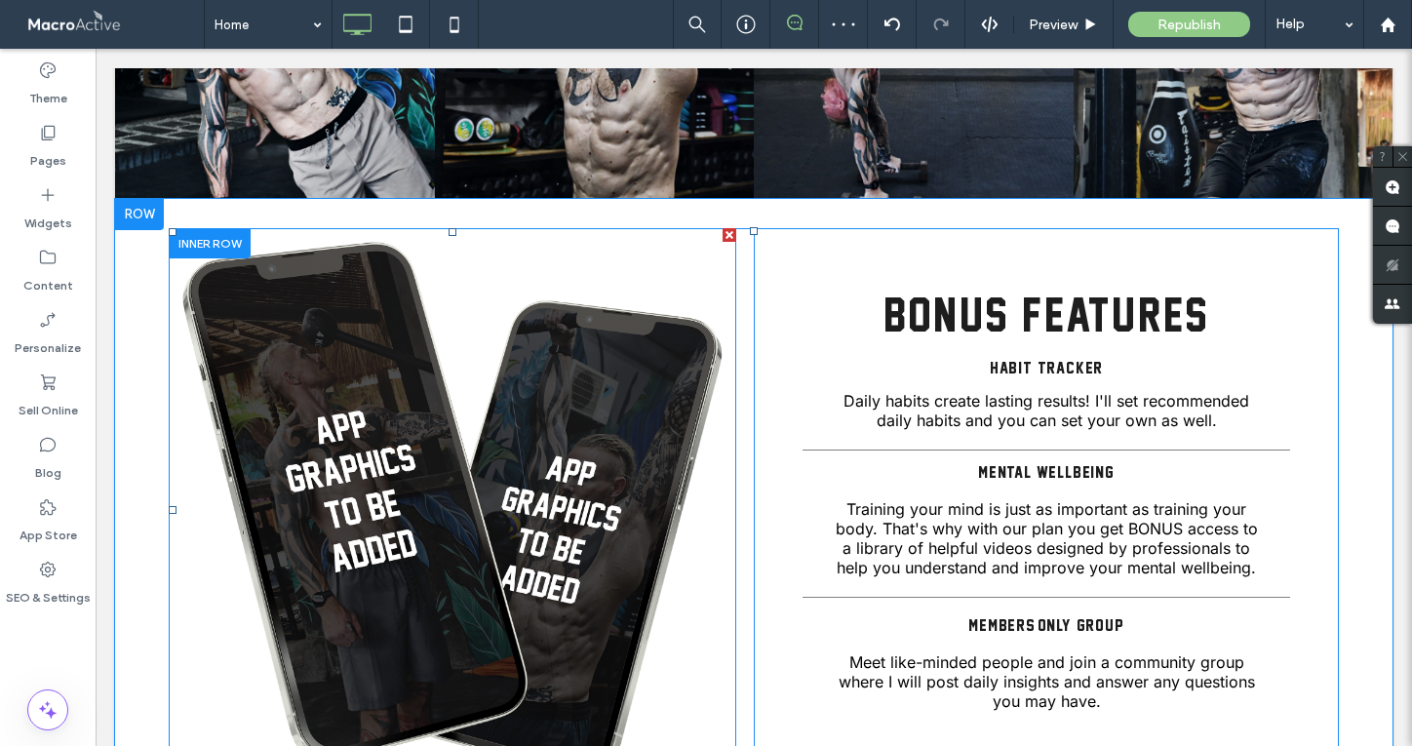
click at [546, 370] on img at bounding box center [453, 510] width 568 height 564
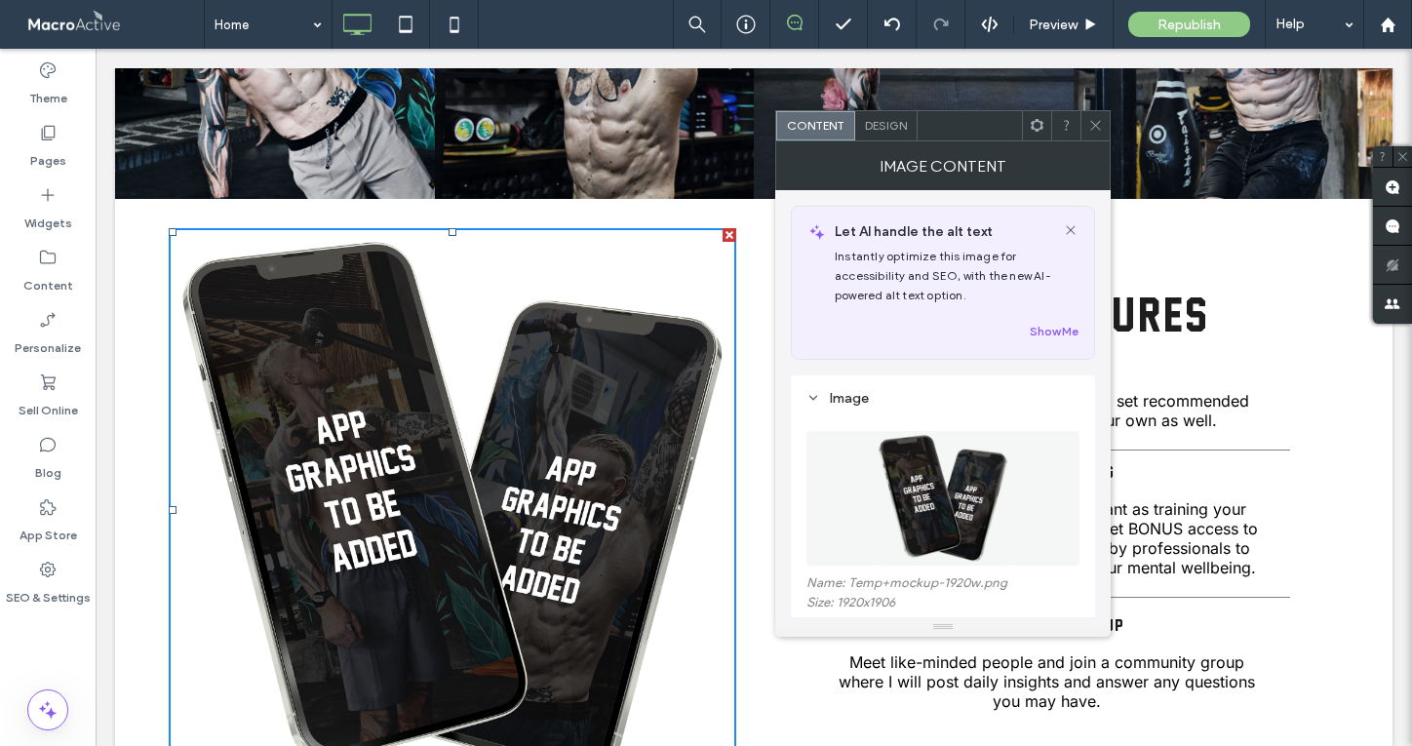
scroll to position [148, 0]
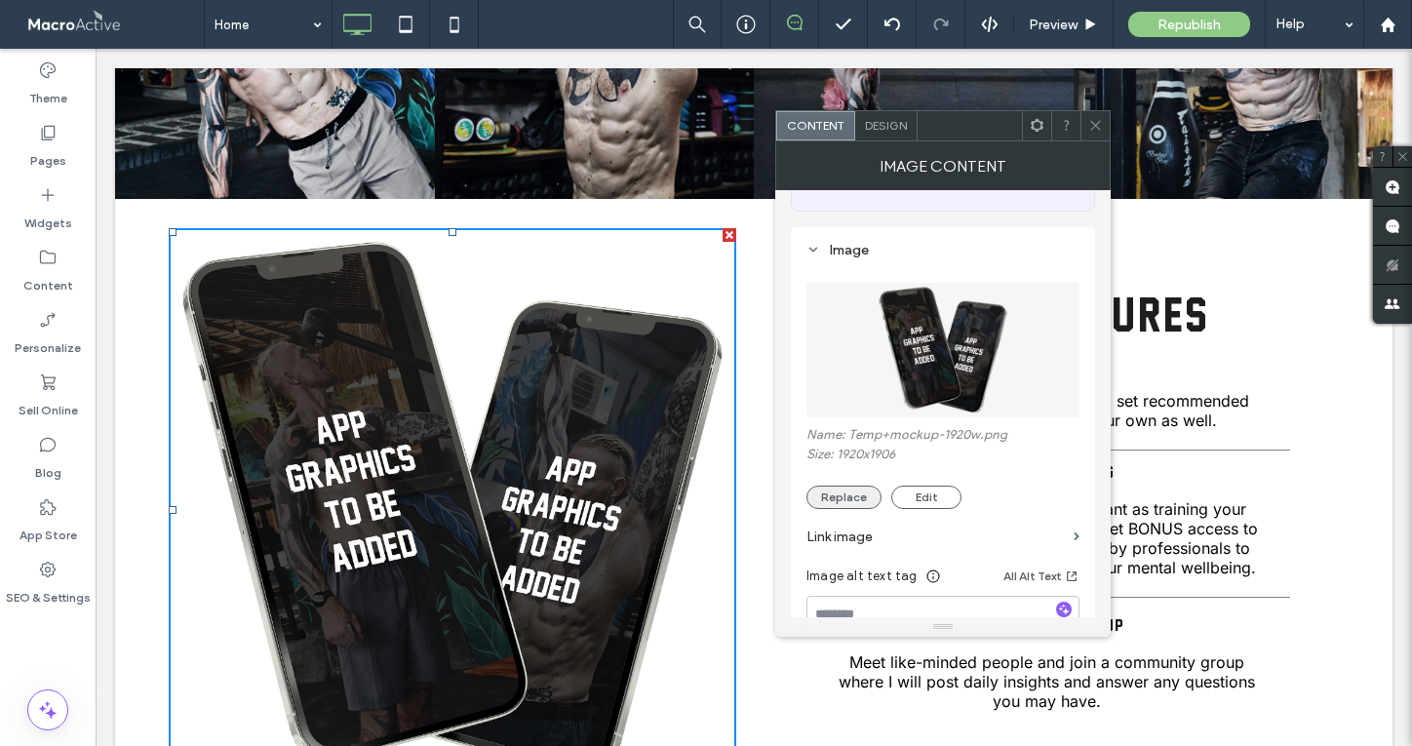
click at [856, 497] on button "Replace" at bounding box center [844, 497] width 75 height 23
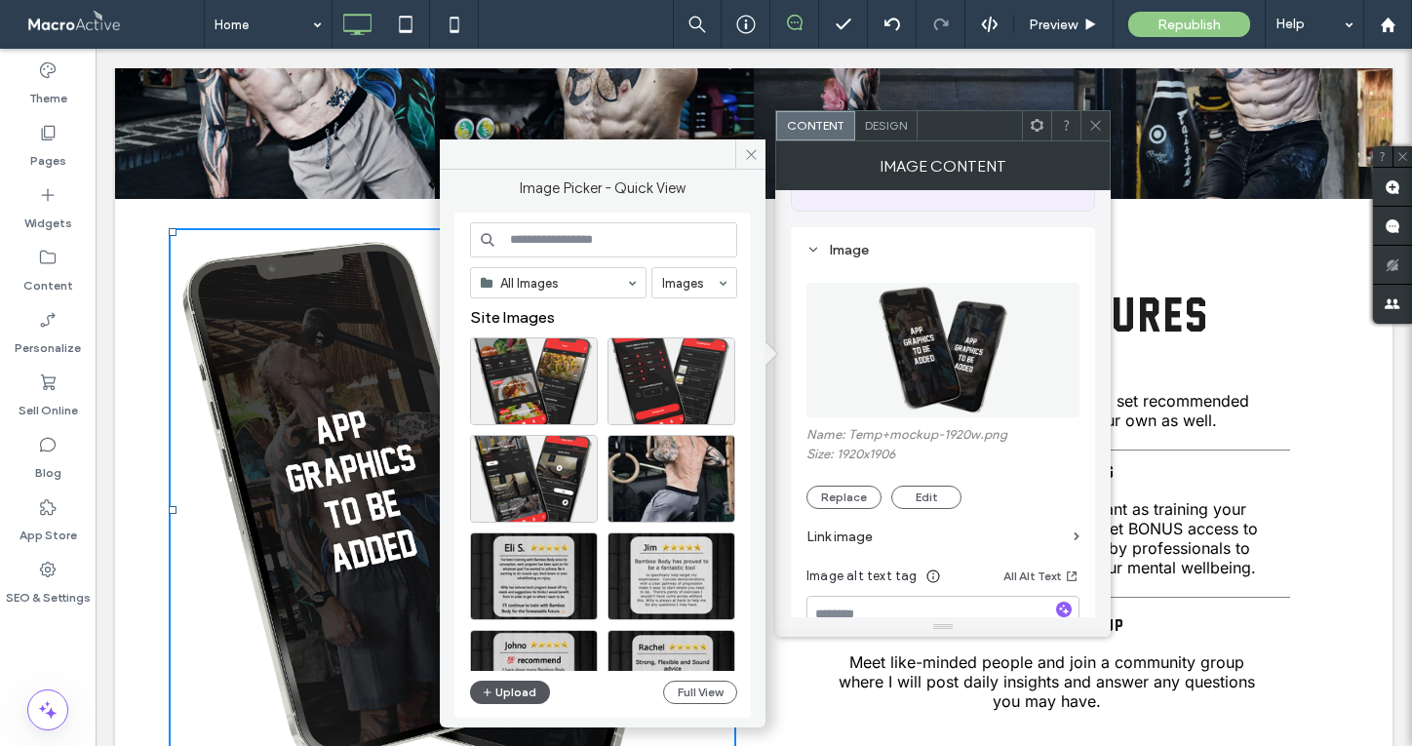
click at [511, 699] on button "Upload" at bounding box center [510, 692] width 80 height 23
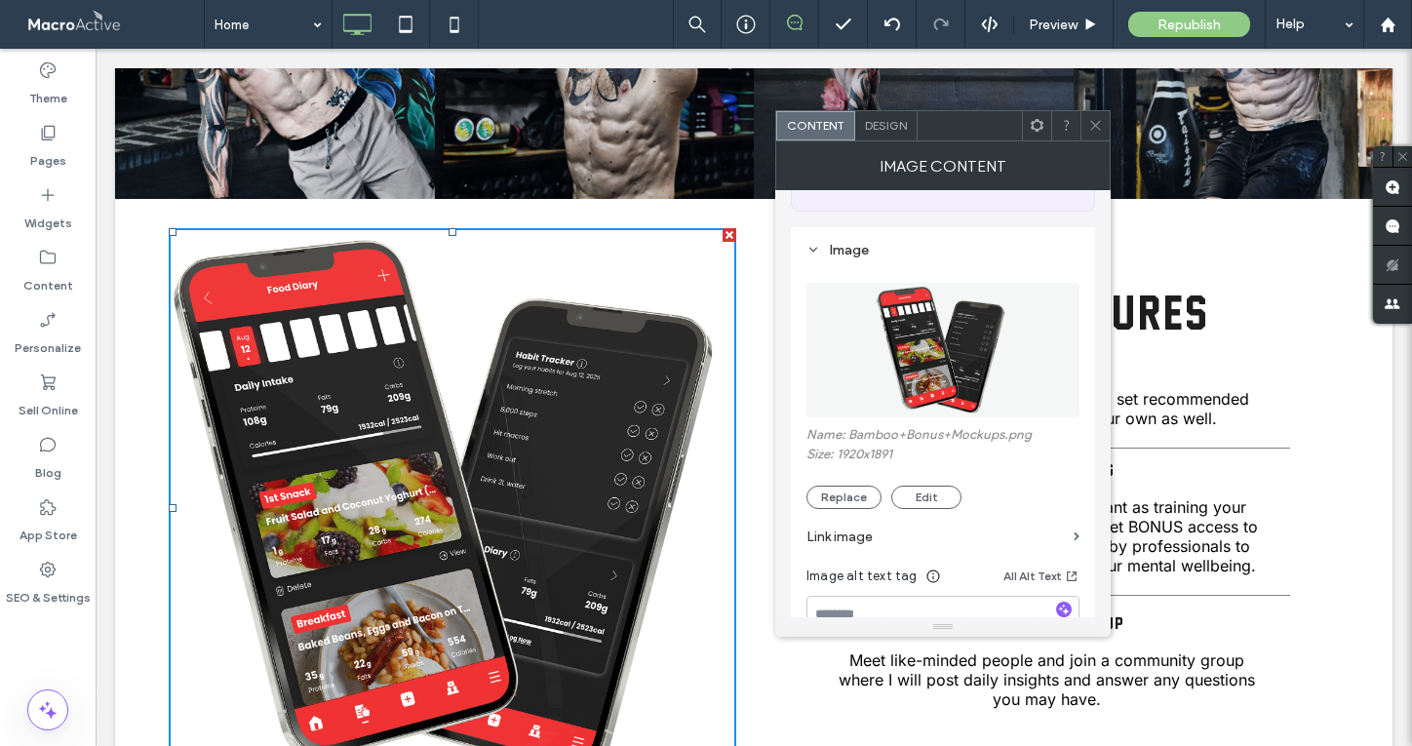
click at [1101, 135] on span at bounding box center [1096, 125] width 15 height 29
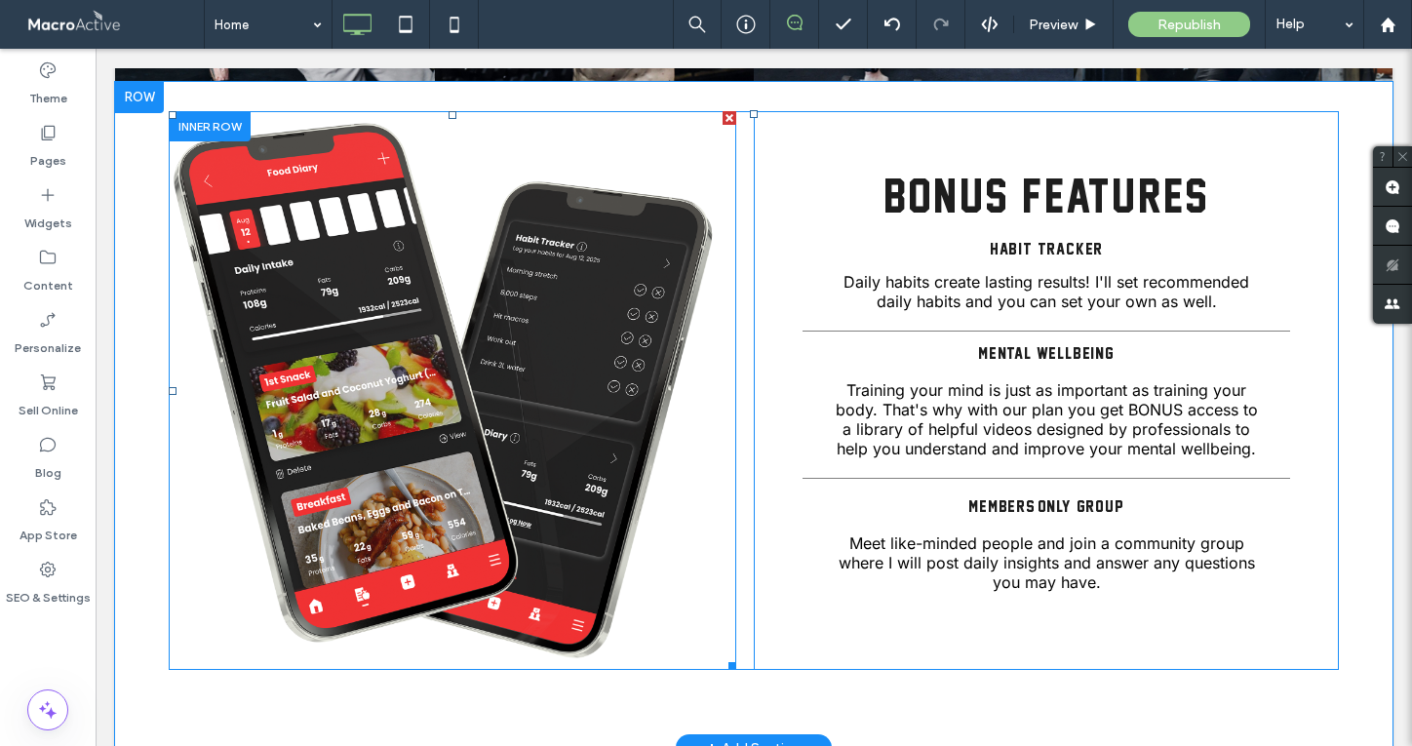
scroll to position [4524, 0]
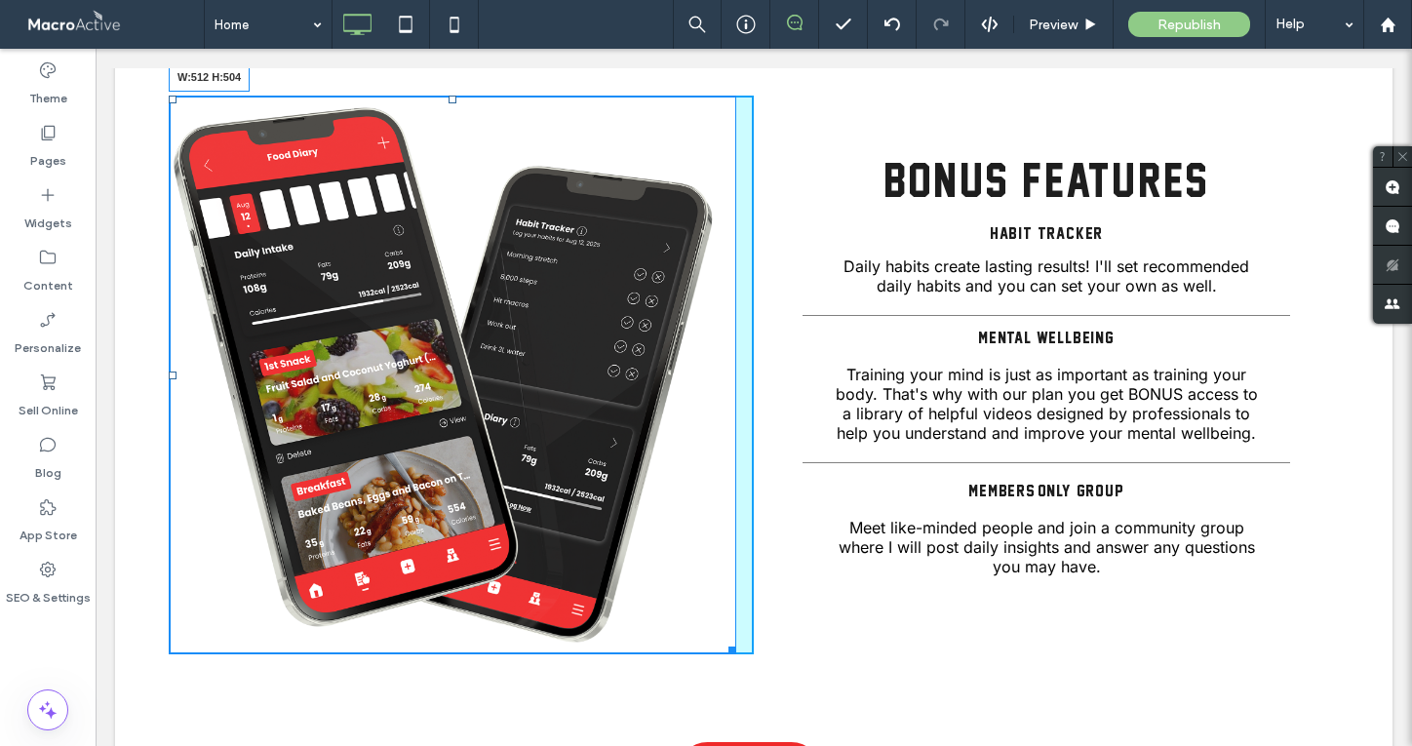
drag, startPoint x: 727, startPoint y: 641, endPoint x: 694, endPoint y: 588, distance: 62.2
click at [694, 588] on div "W:512 H:504 Click To Paste BONUS FEATURES HABIT TRACKER Daily habits create las…" at bounding box center [754, 399] width 1278 height 666
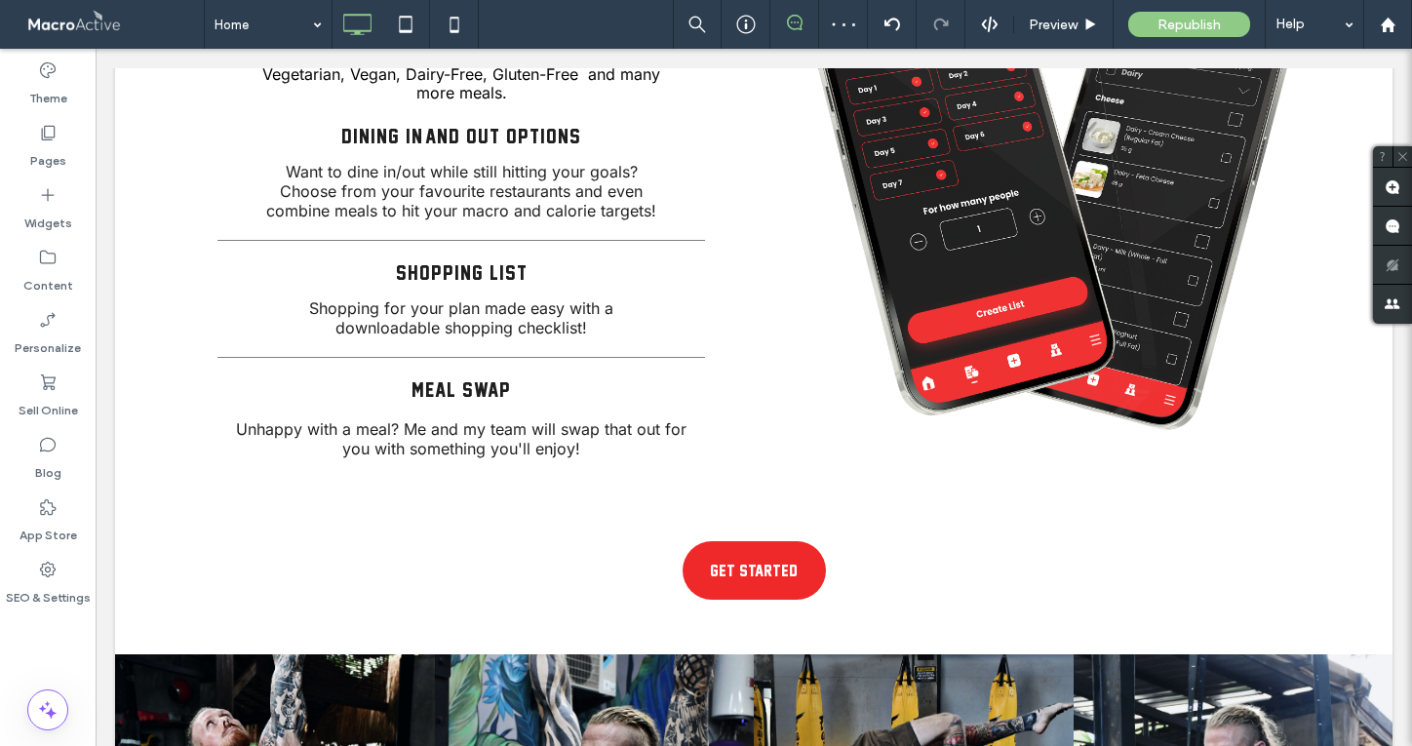
scroll to position [3025, 0]
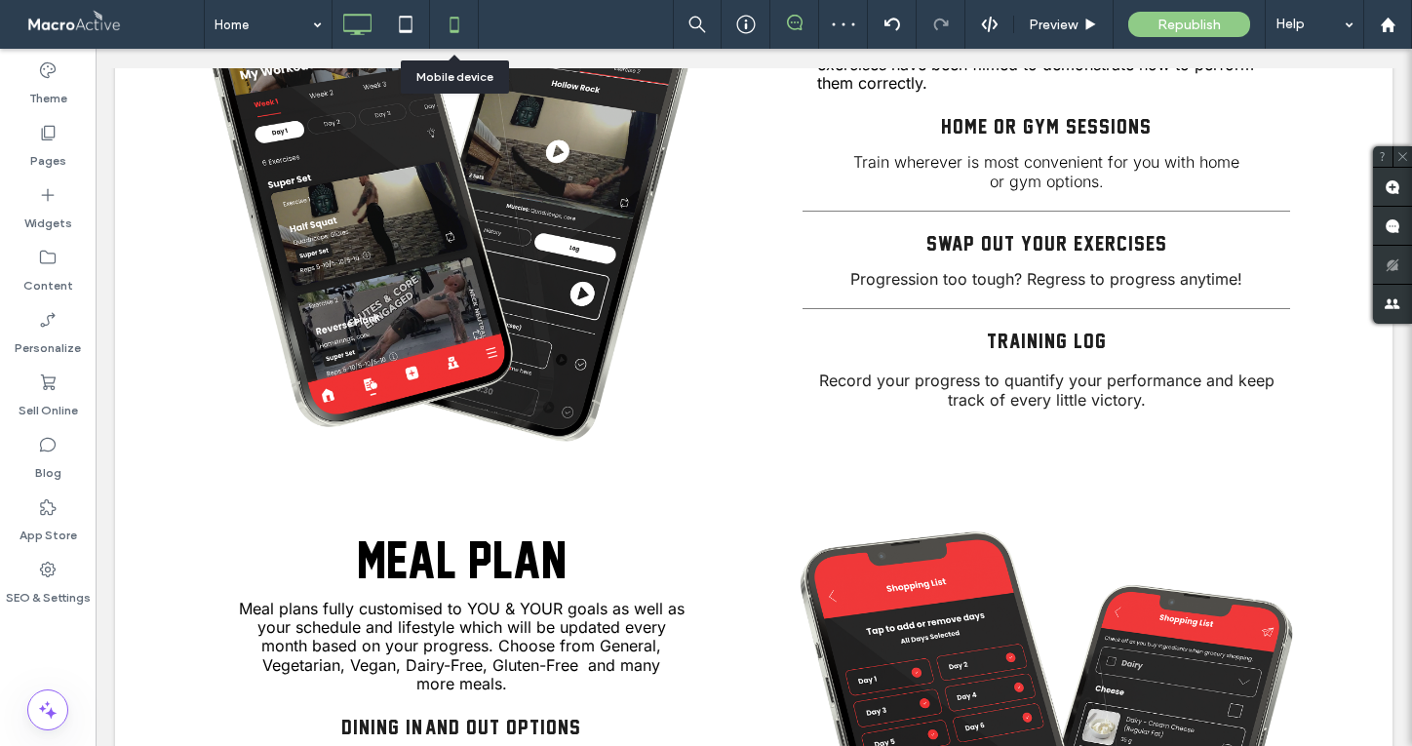
click at [449, 19] on icon at bounding box center [454, 24] width 39 height 39
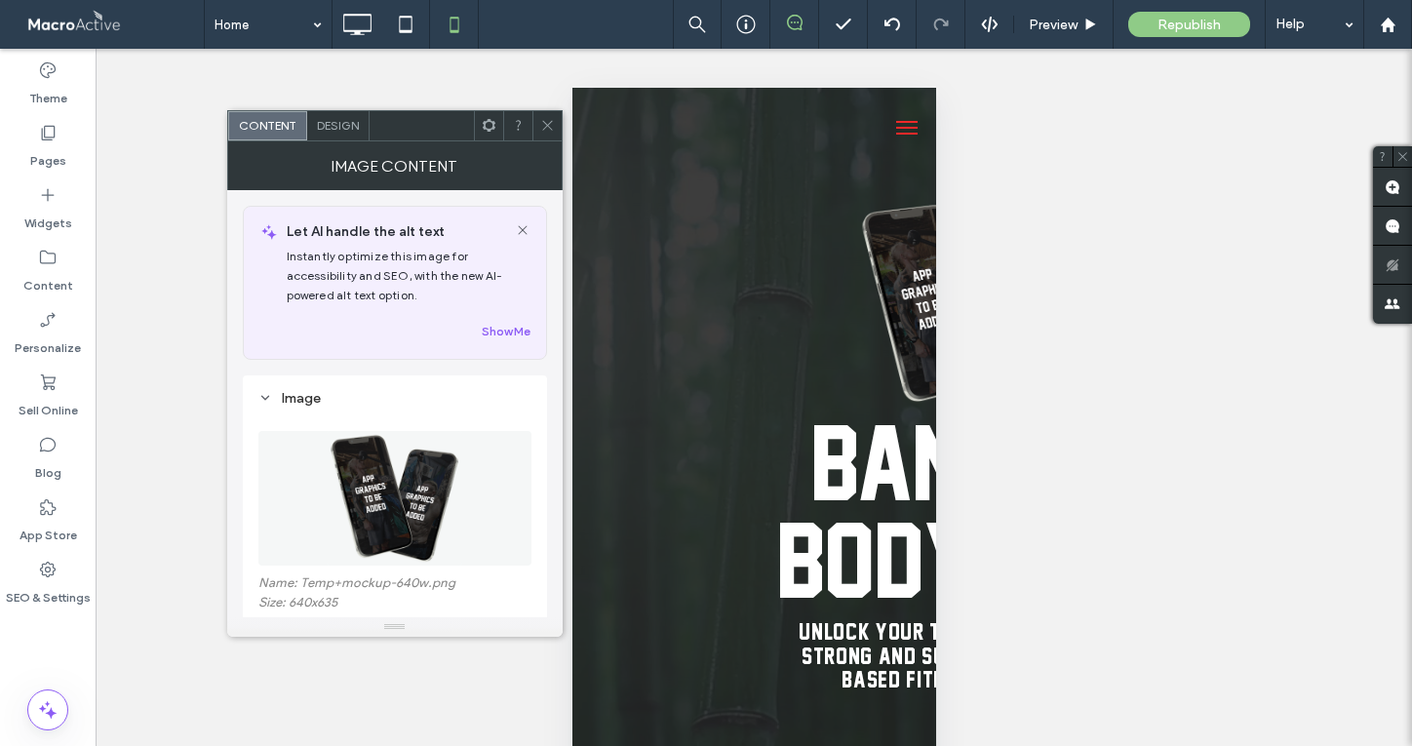
click at [548, 122] on icon at bounding box center [547, 125] width 15 height 15
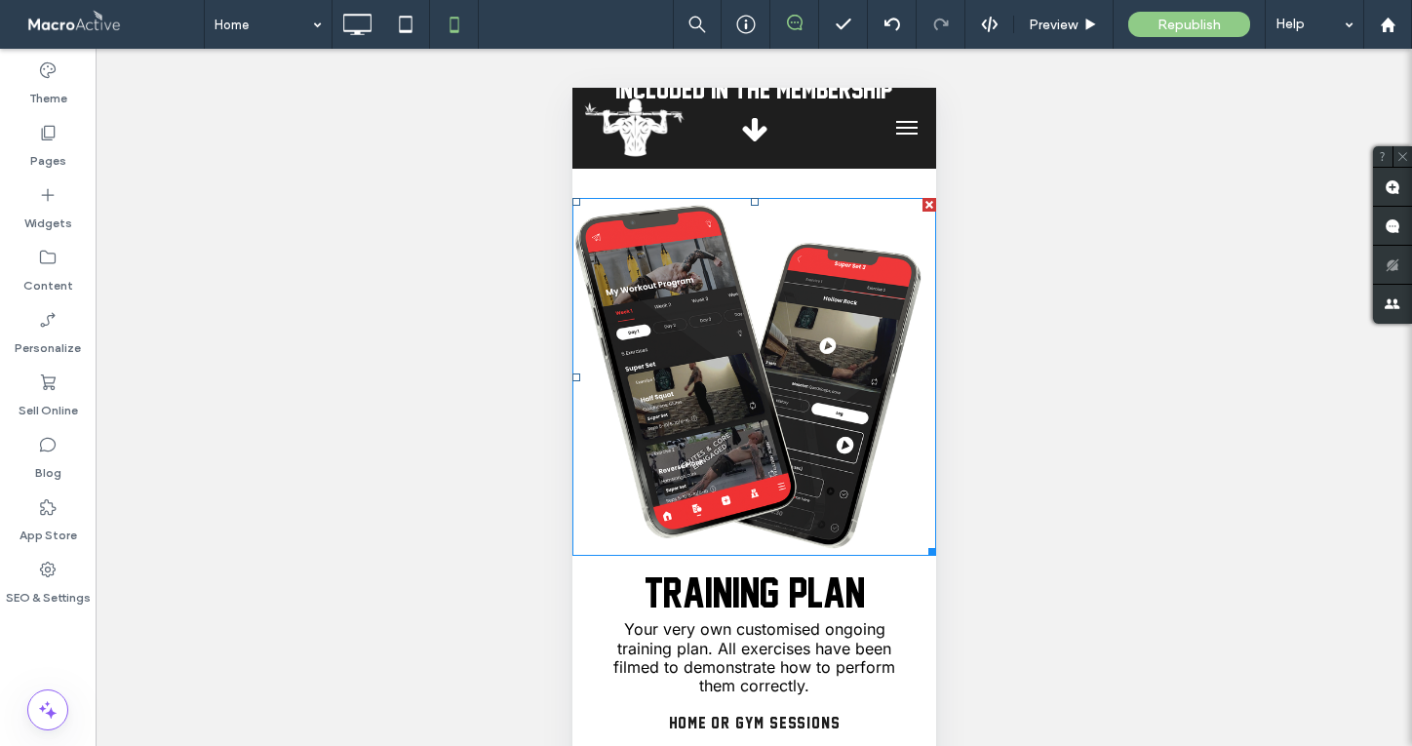
scroll to position [3170, 0]
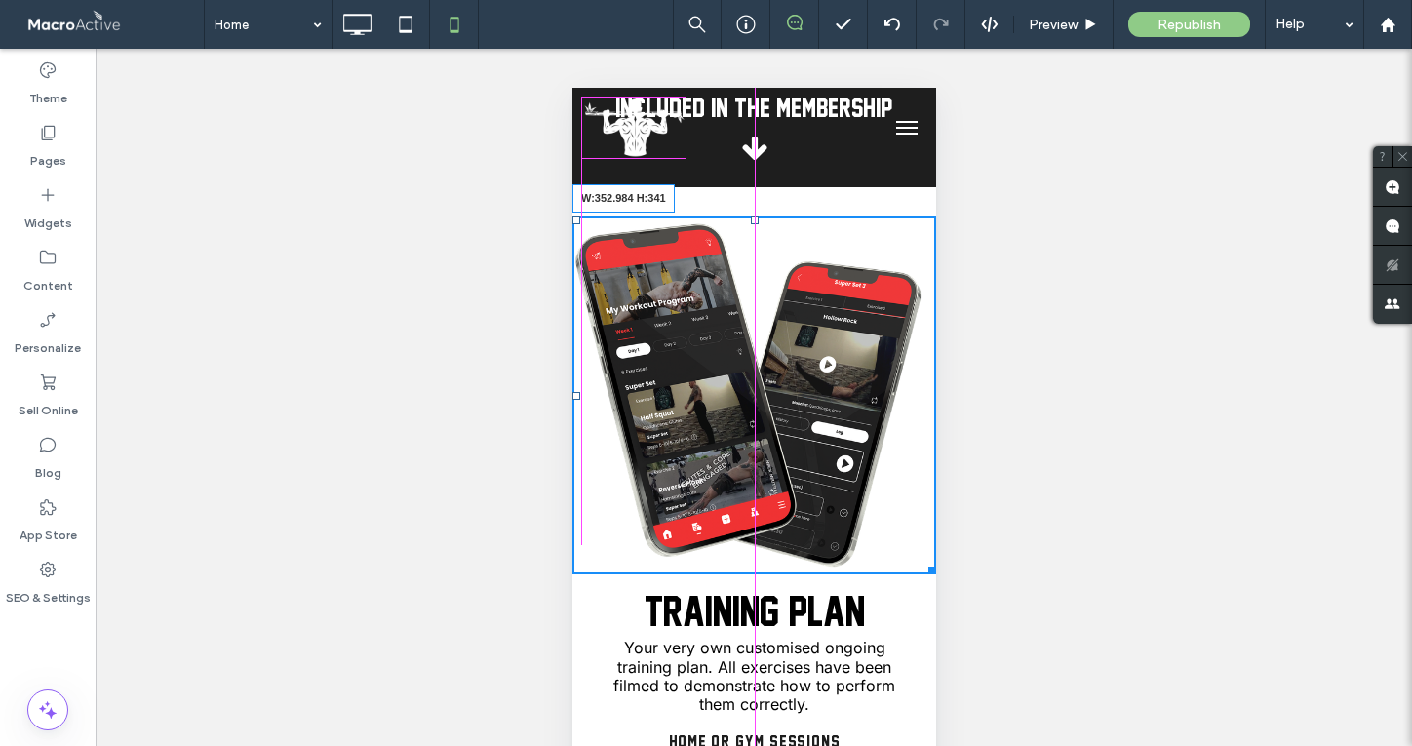
drag, startPoint x: 931, startPoint y: 547, endPoint x: 917, endPoint y: 537, distance: 16.8
click at [917, 537] on div "W:352.984 H:341 Click To Paste Training PLAN Your very own customised ongoing t…" at bounding box center [754, 637] width 364 height 840
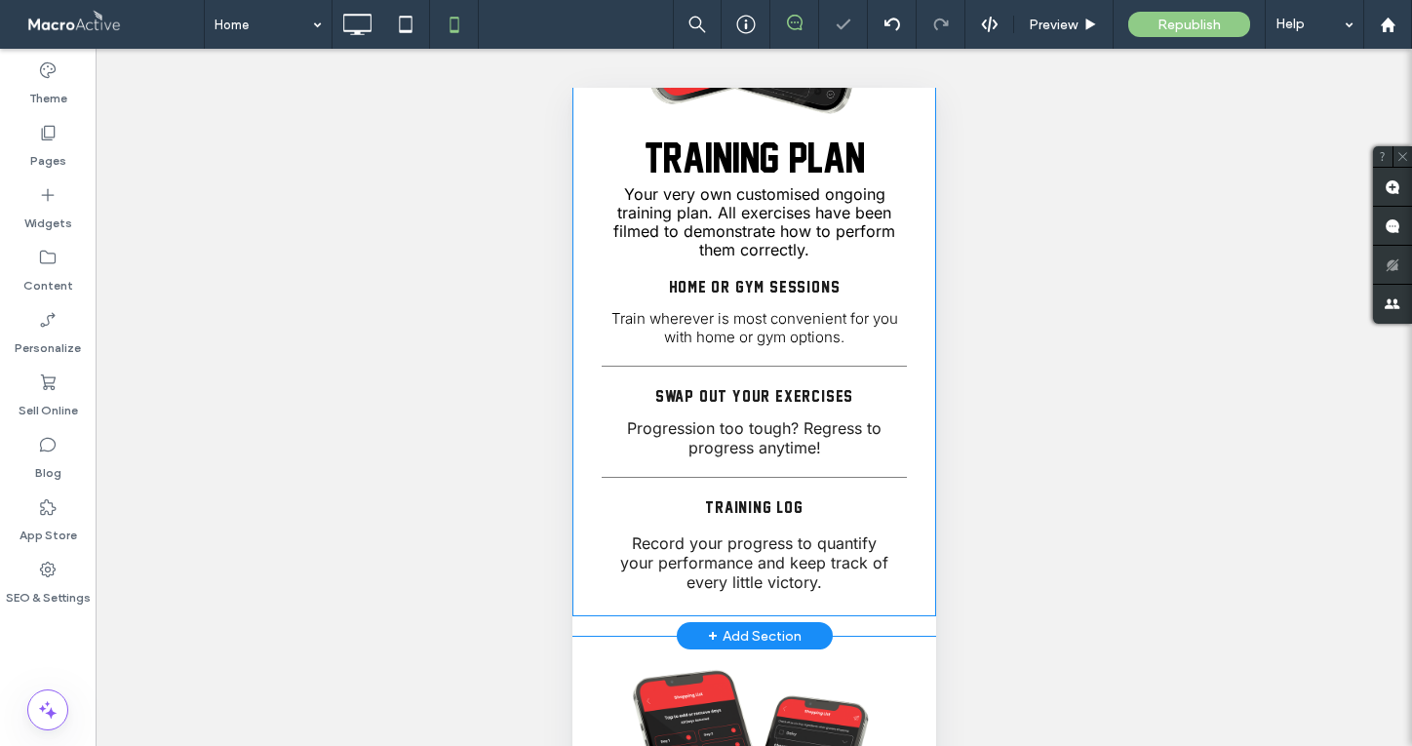
scroll to position [3971, 0]
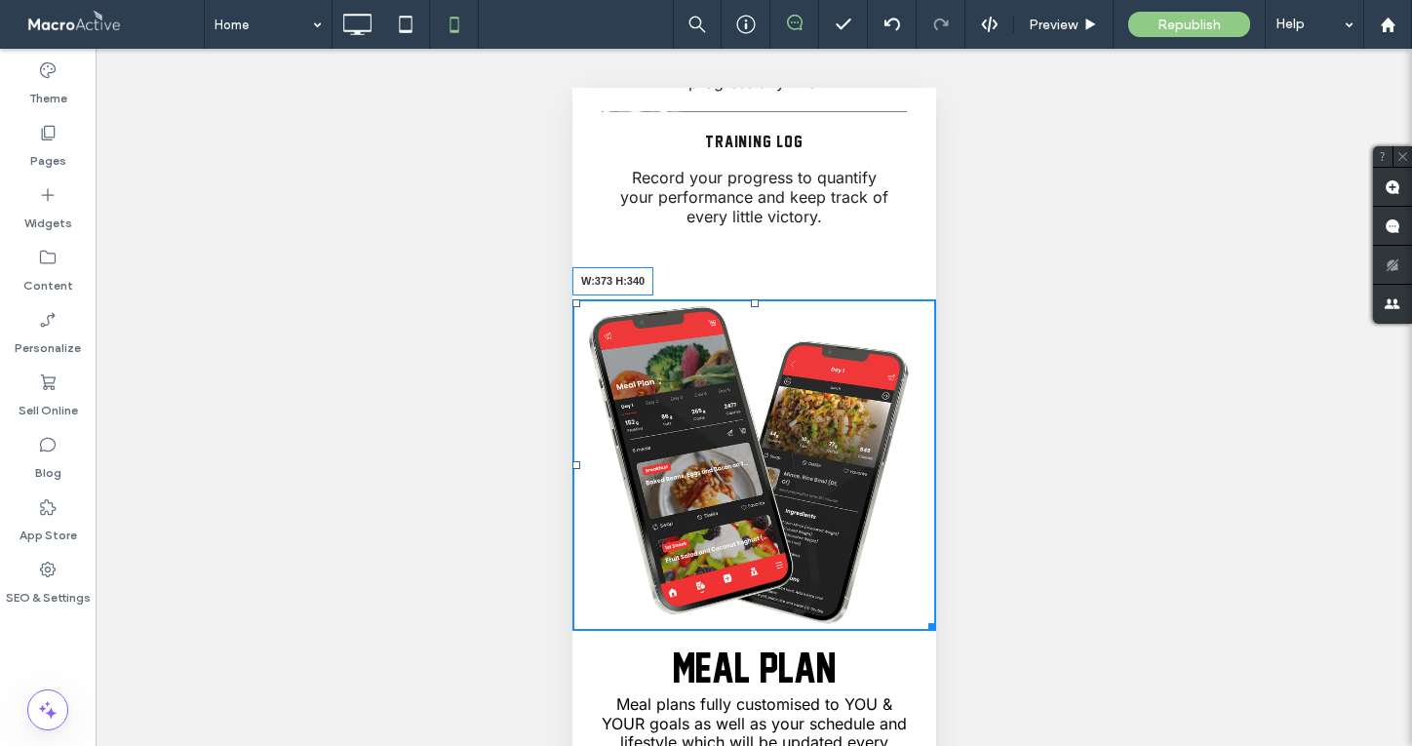
drag, startPoint x: 928, startPoint y: 515, endPoint x: 966, endPoint y: 603, distance: 95.7
click at [935, 603] on html "Click To Paste Home PERSONALISED PROGRAM 1-1 COACHING Contact FAQ MEMBERS LOGIN…" at bounding box center [754, 548] width 364 height 8862
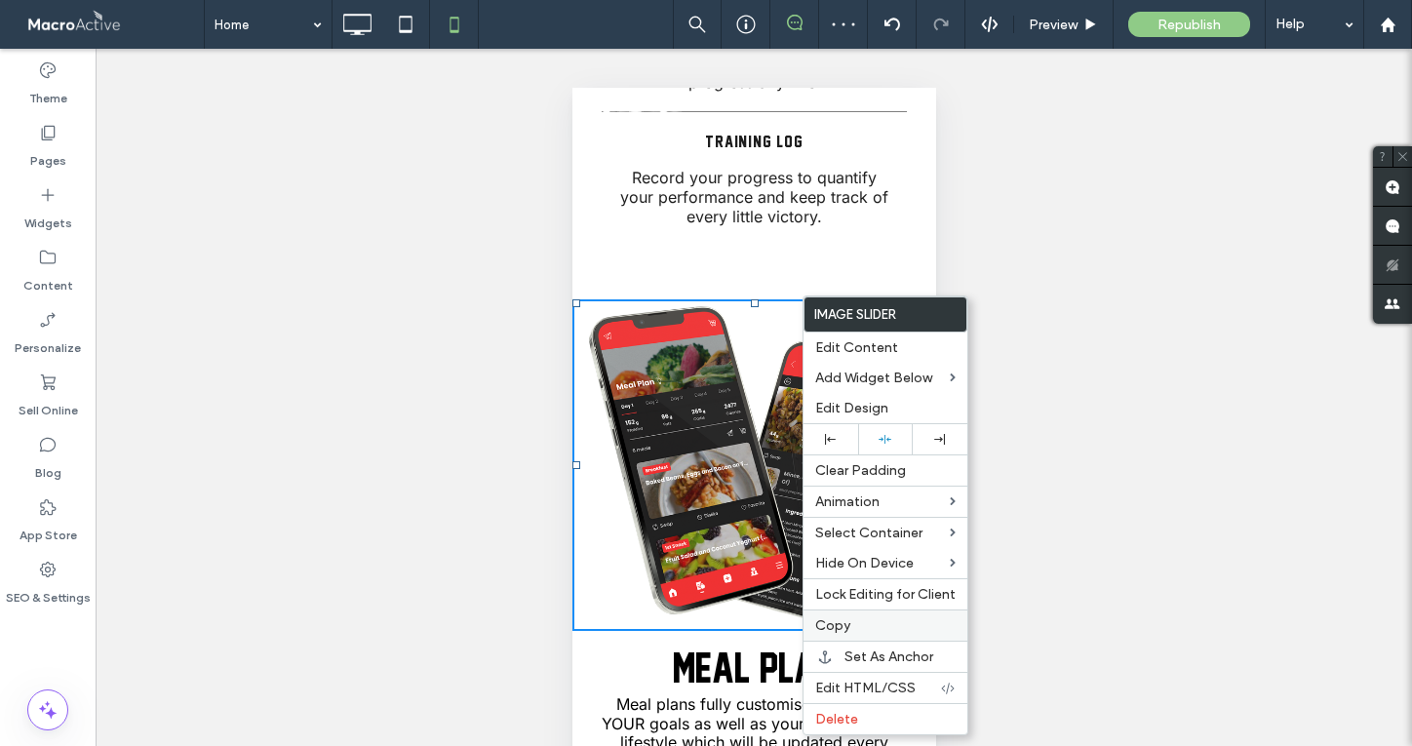
click at [854, 624] on label "Copy" at bounding box center [886, 625] width 140 height 17
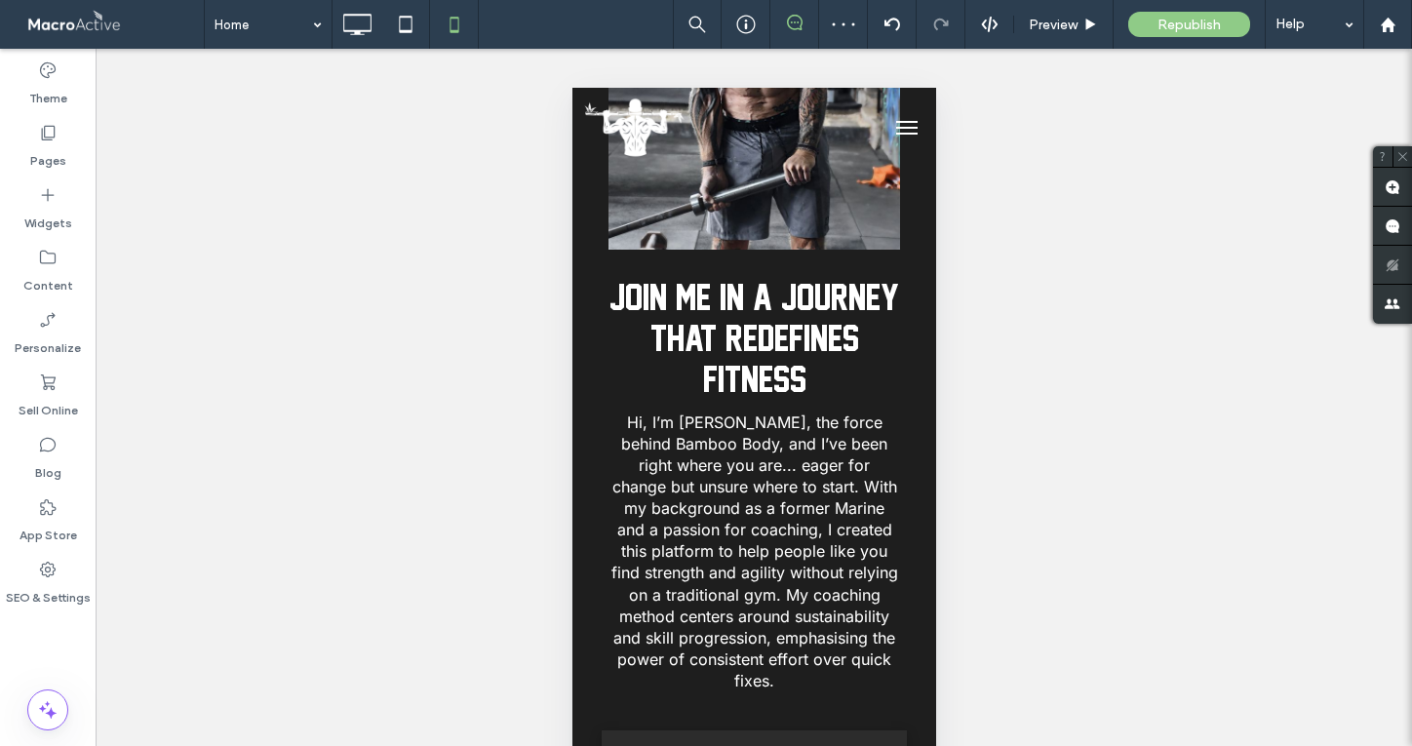
scroll to position [0, 0]
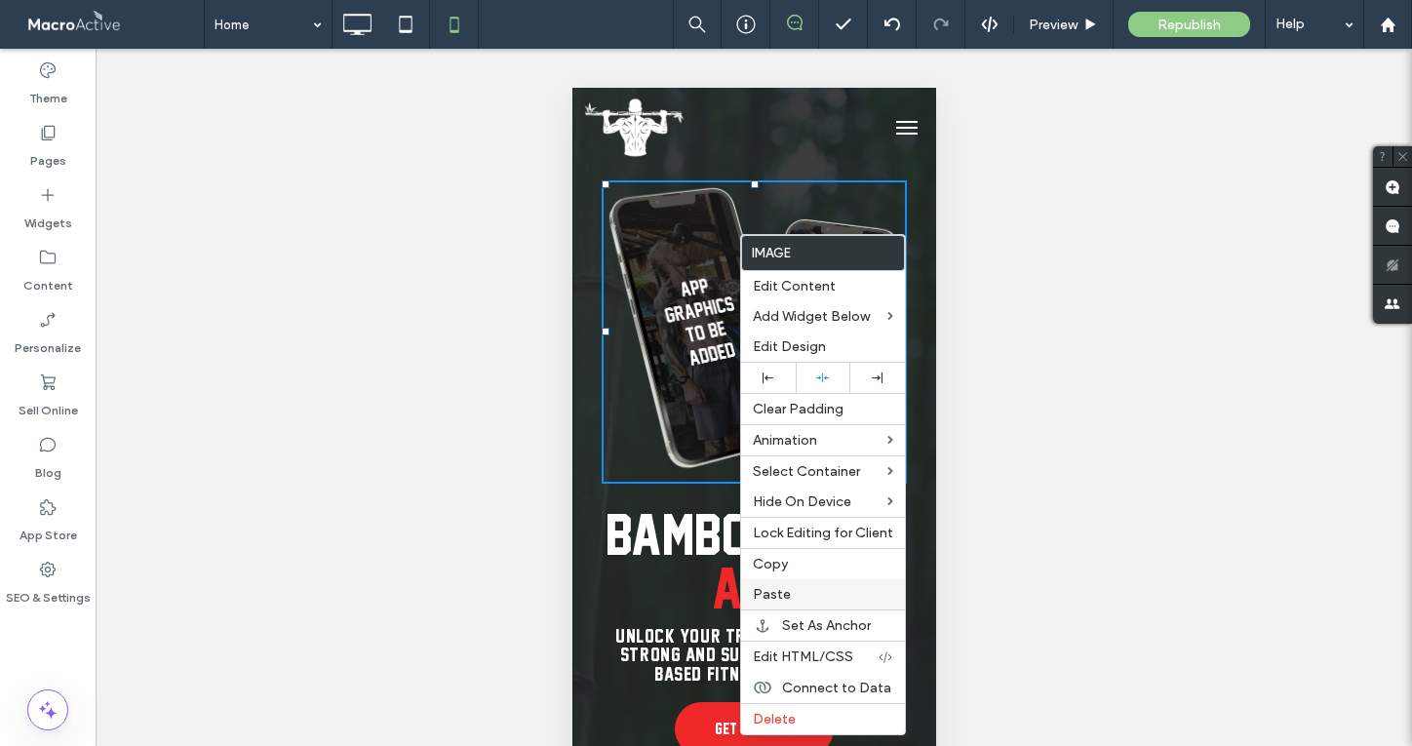
click at [807, 608] on div "Paste" at bounding box center [823, 594] width 164 height 30
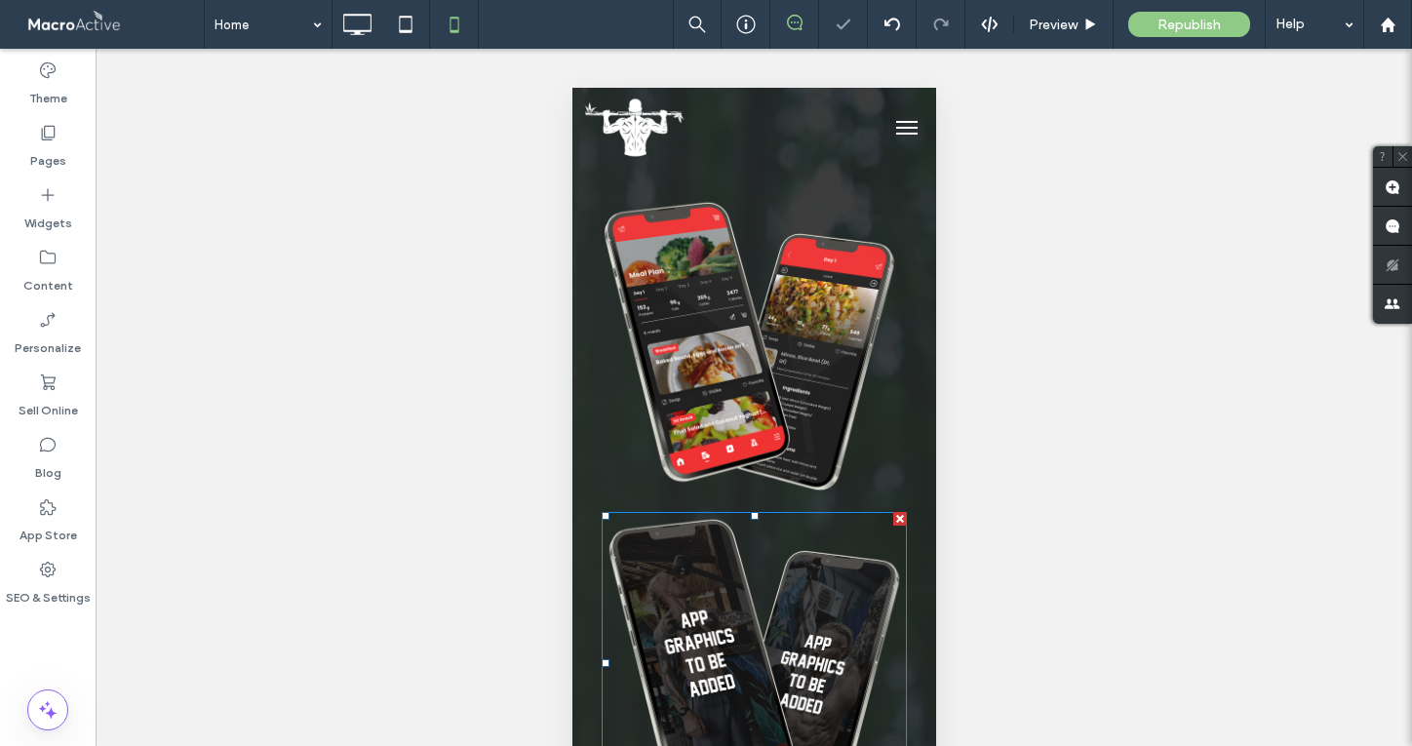
click at [897, 520] on div at bounding box center [900, 519] width 14 height 14
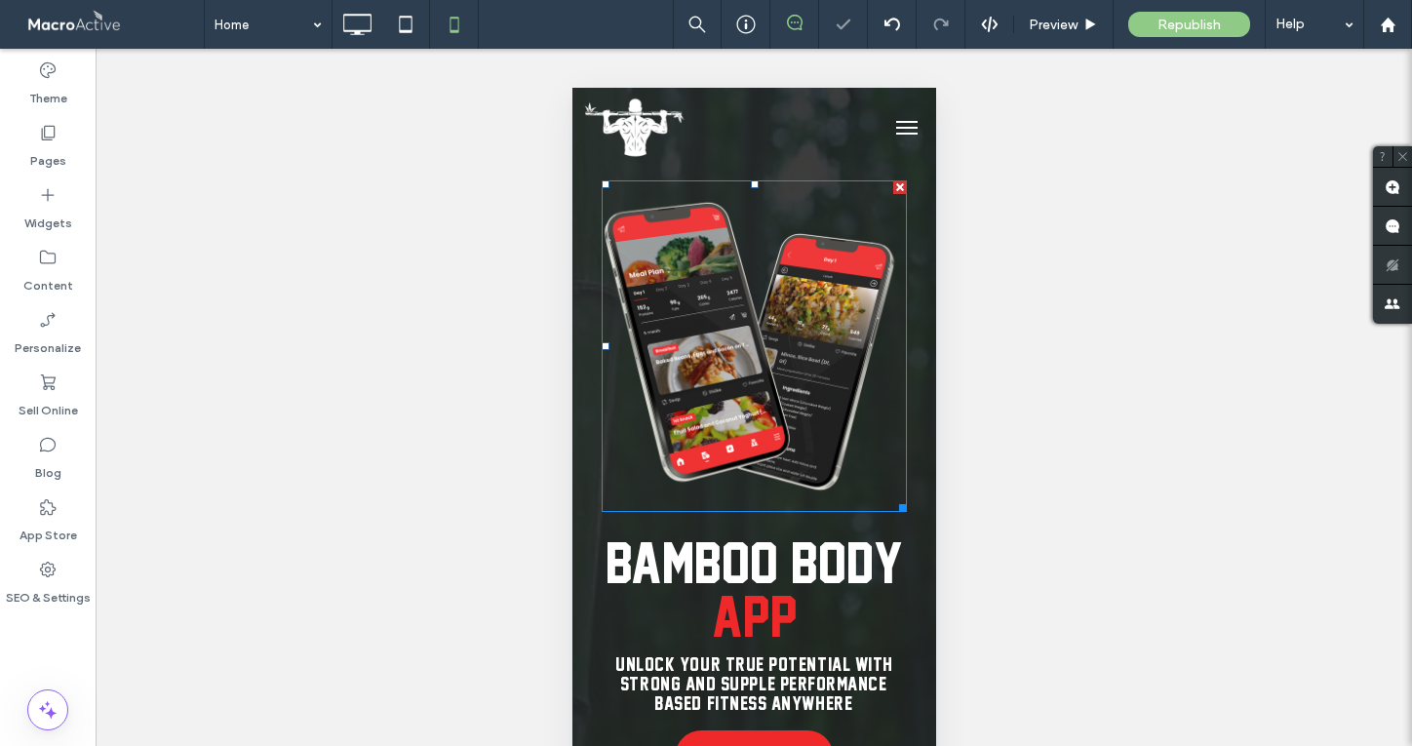
click at [800, 342] on li "Slide title Write your caption here Button" at bounding box center [753, 346] width 305 height 332
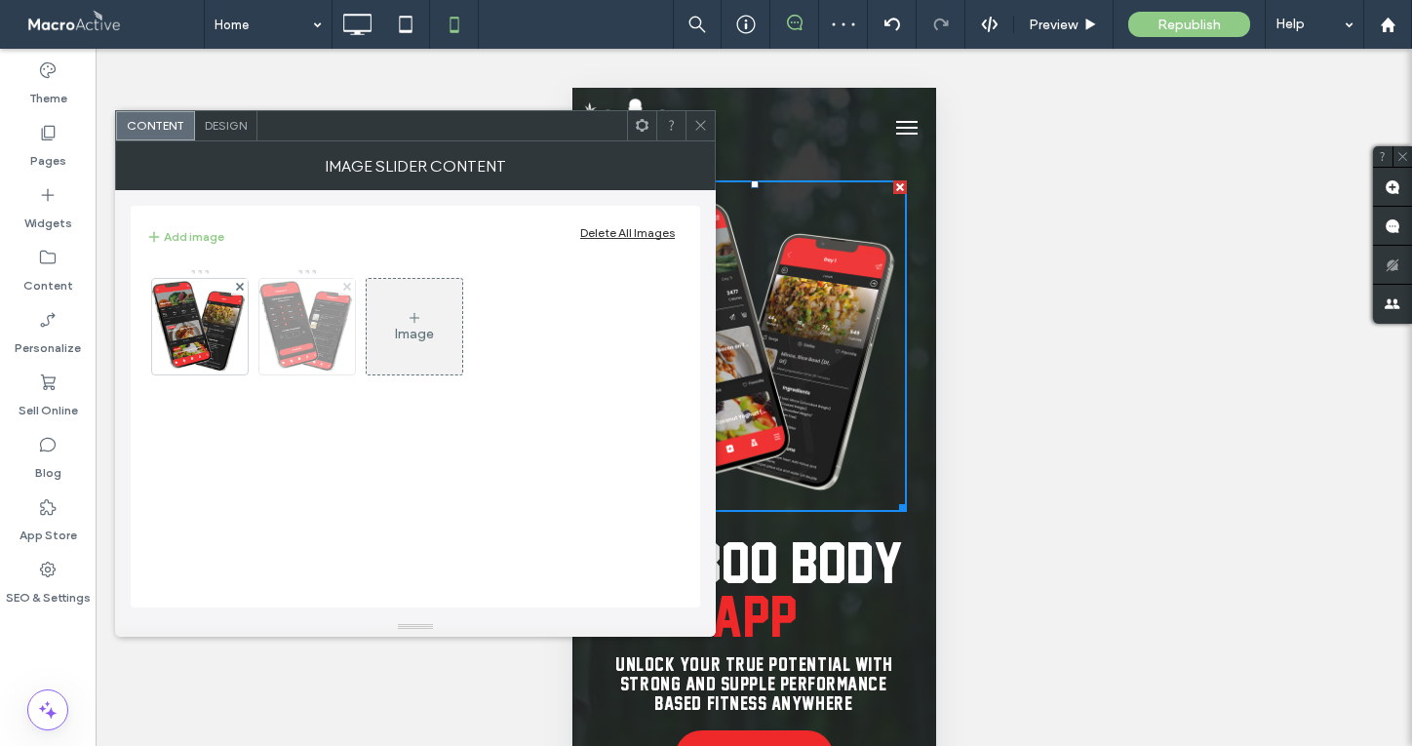
click at [346, 284] on icon at bounding box center [347, 287] width 8 height 8
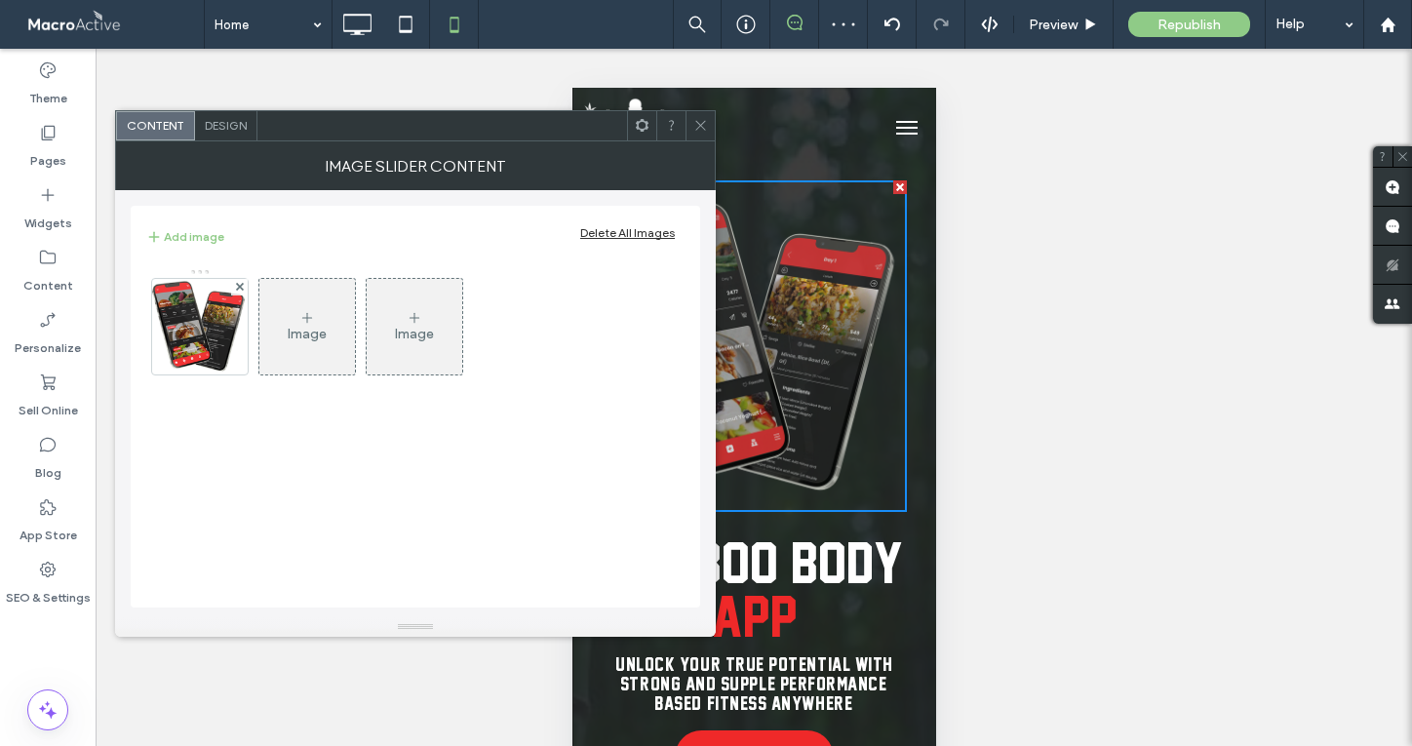
click at [307, 322] on use at bounding box center [307, 318] width 10 height 10
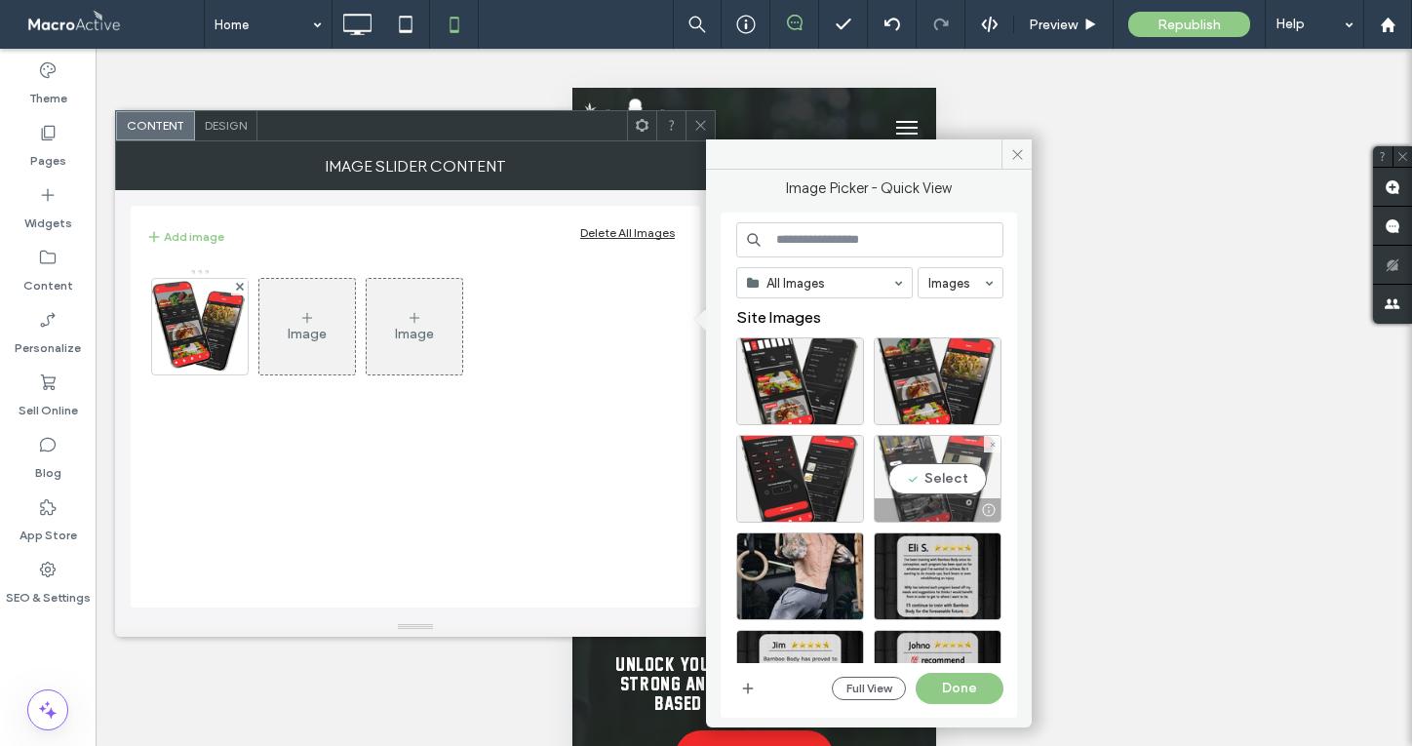
click at [935, 478] on div "Select" at bounding box center [938, 479] width 128 height 88
click at [946, 681] on button "Done" at bounding box center [960, 688] width 88 height 31
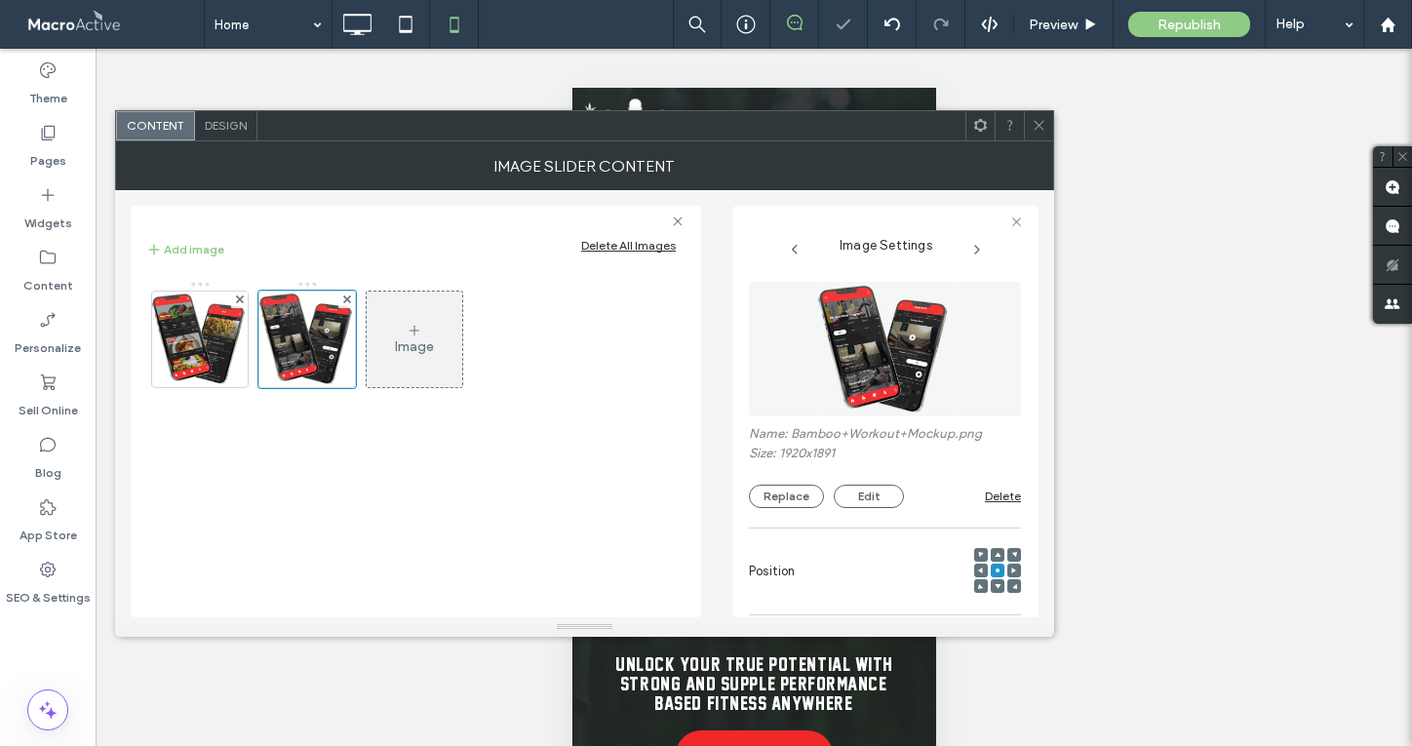
click at [424, 326] on div "Image" at bounding box center [415, 340] width 96 height 92
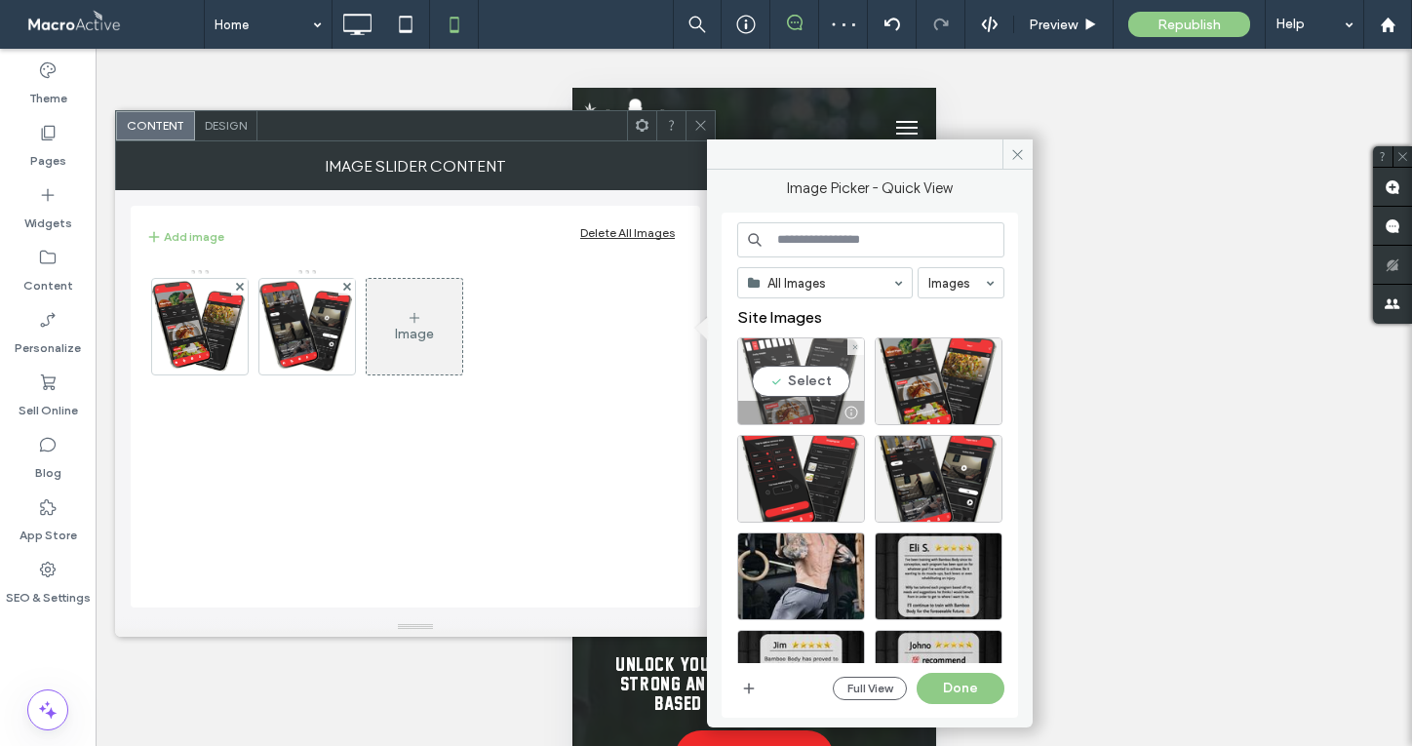
click at [796, 387] on div "Select" at bounding box center [801, 382] width 128 height 88
click at [979, 702] on button "Done" at bounding box center [961, 688] width 88 height 31
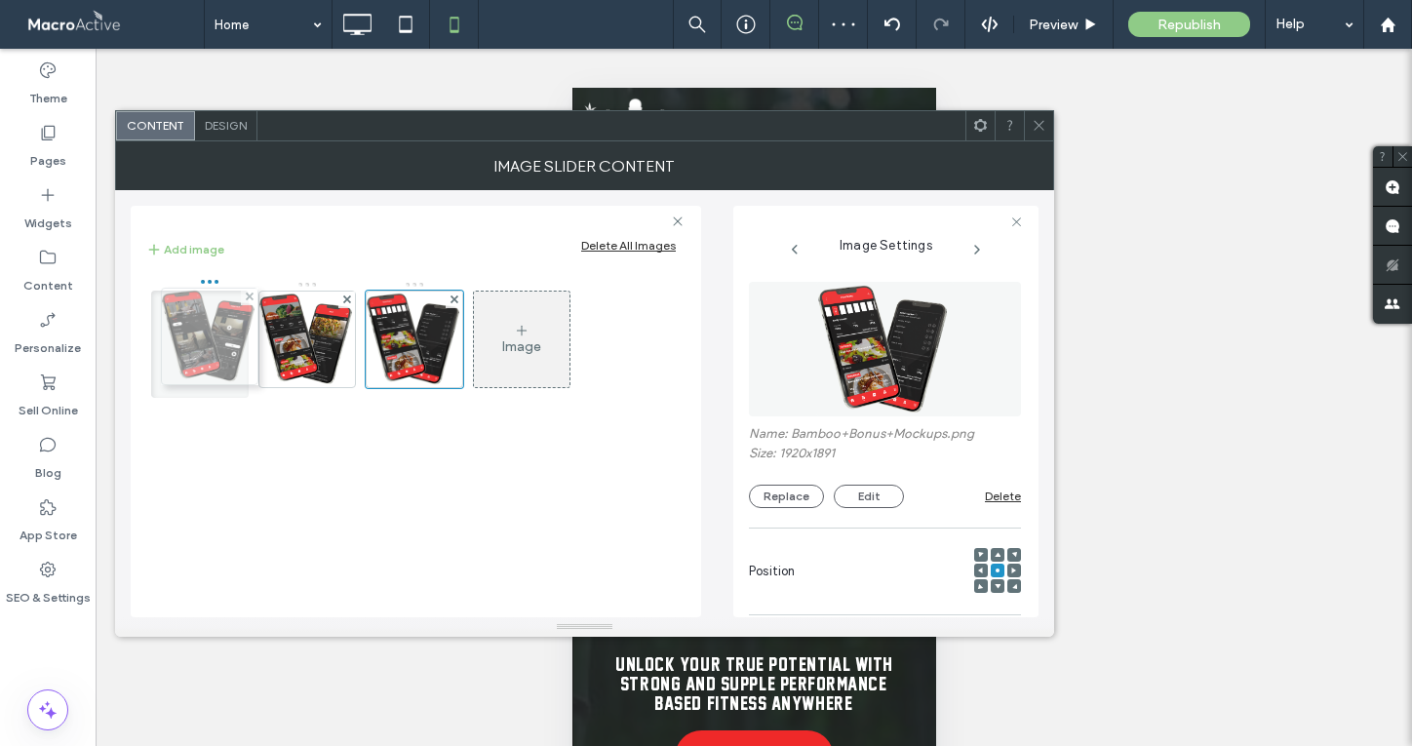
drag, startPoint x: 330, startPoint y: 339, endPoint x: 221, endPoint y: 337, distance: 108.3
click at [1037, 118] on icon at bounding box center [1039, 125] width 15 height 15
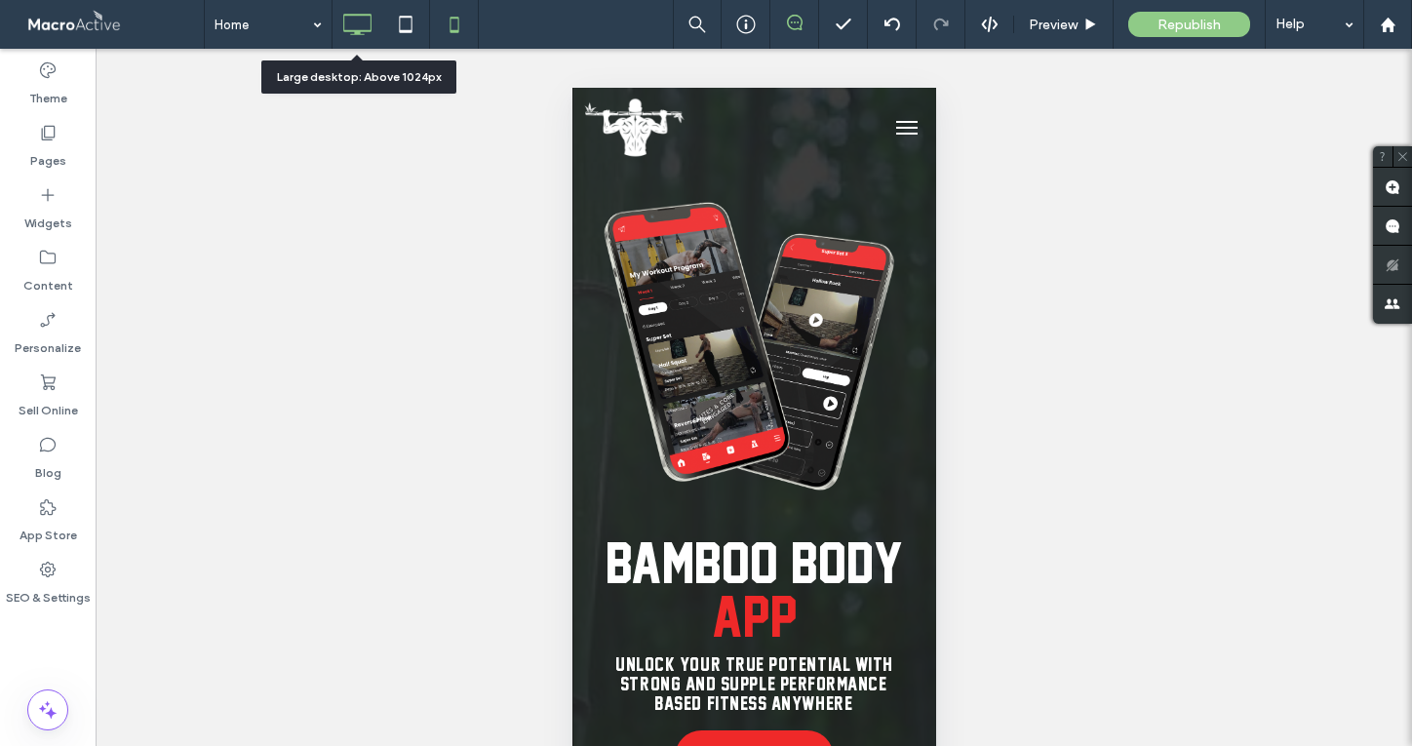
click at [343, 20] on use at bounding box center [357, 24] width 28 height 21
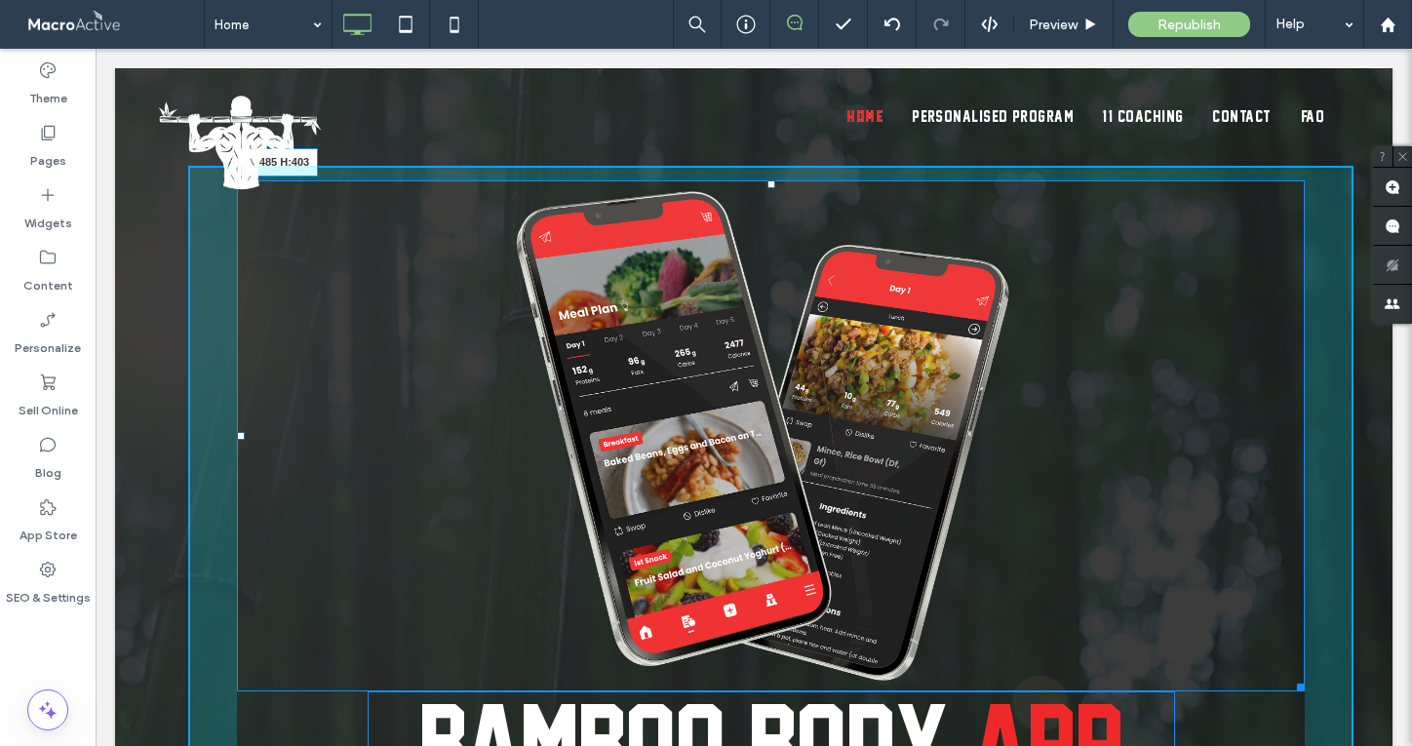
drag, startPoint x: 1299, startPoint y: 684, endPoint x: 1002, endPoint y: 566, distance: 320.1
click at [1291, 677] on div at bounding box center [1298, 684] width 15 height 15
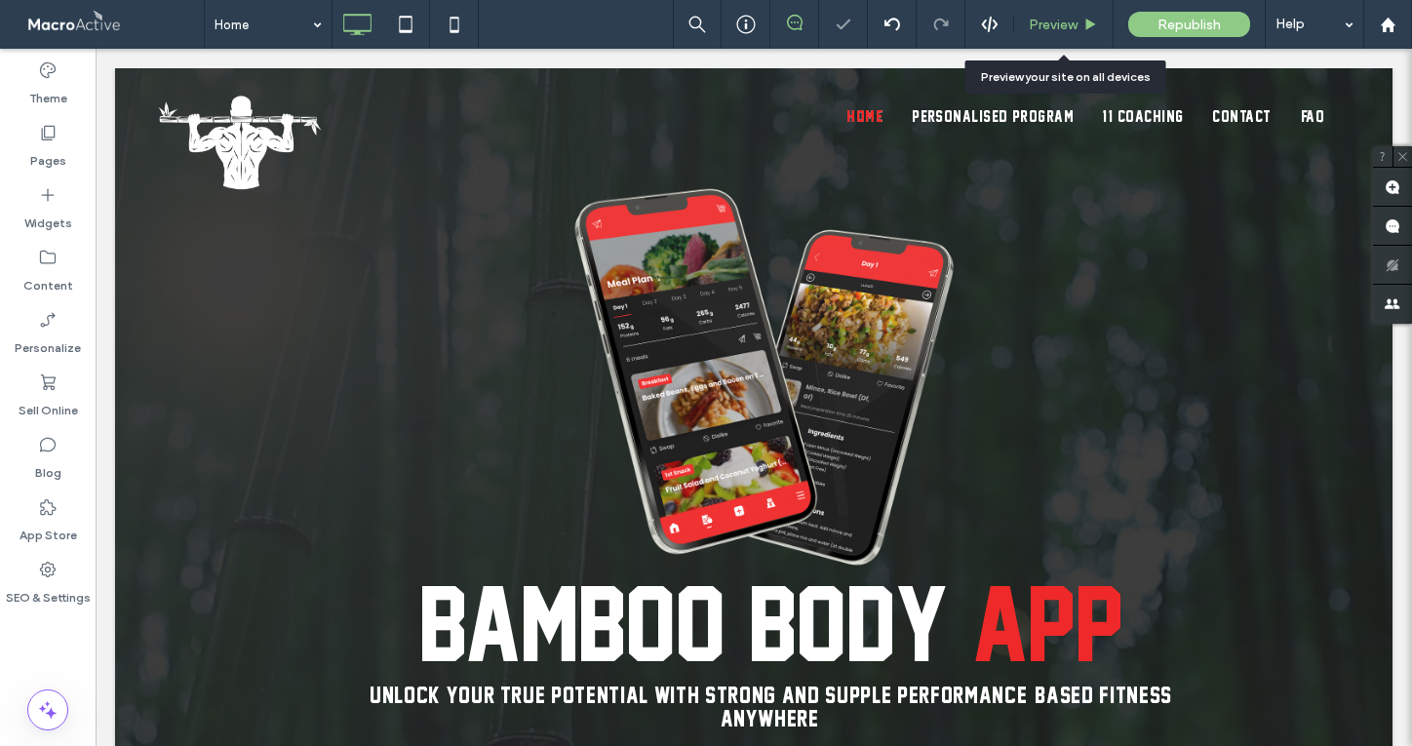
click at [1069, 13] on div "Preview" at bounding box center [1064, 24] width 99 height 49
click at [1062, 22] on span "Preview" at bounding box center [1053, 25] width 49 height 17
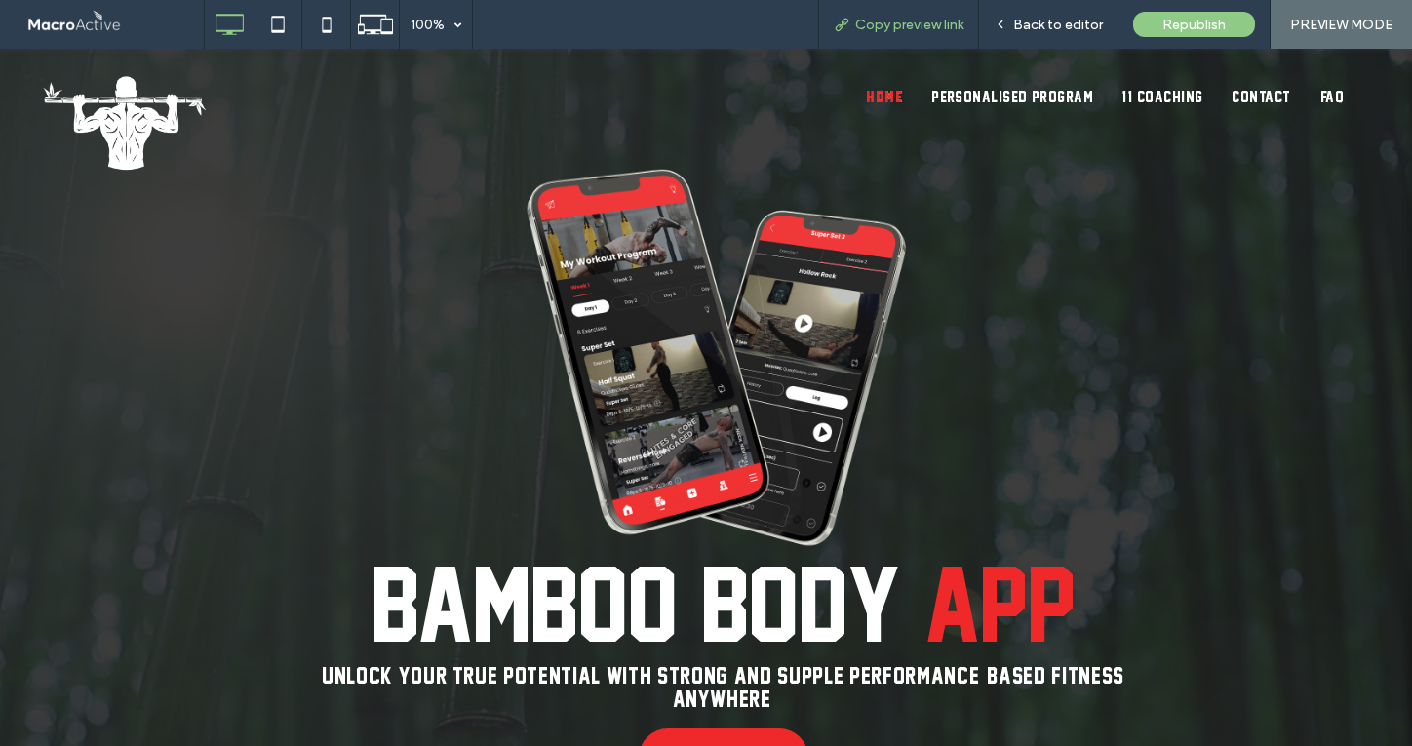
click at [912, 29] on span "Copy preview link" at bounding box center [909, 25] width 108 height 17
click at [1064, 18] on span "Back to editor" at bounding box center [1059, 25] width 90 height 17
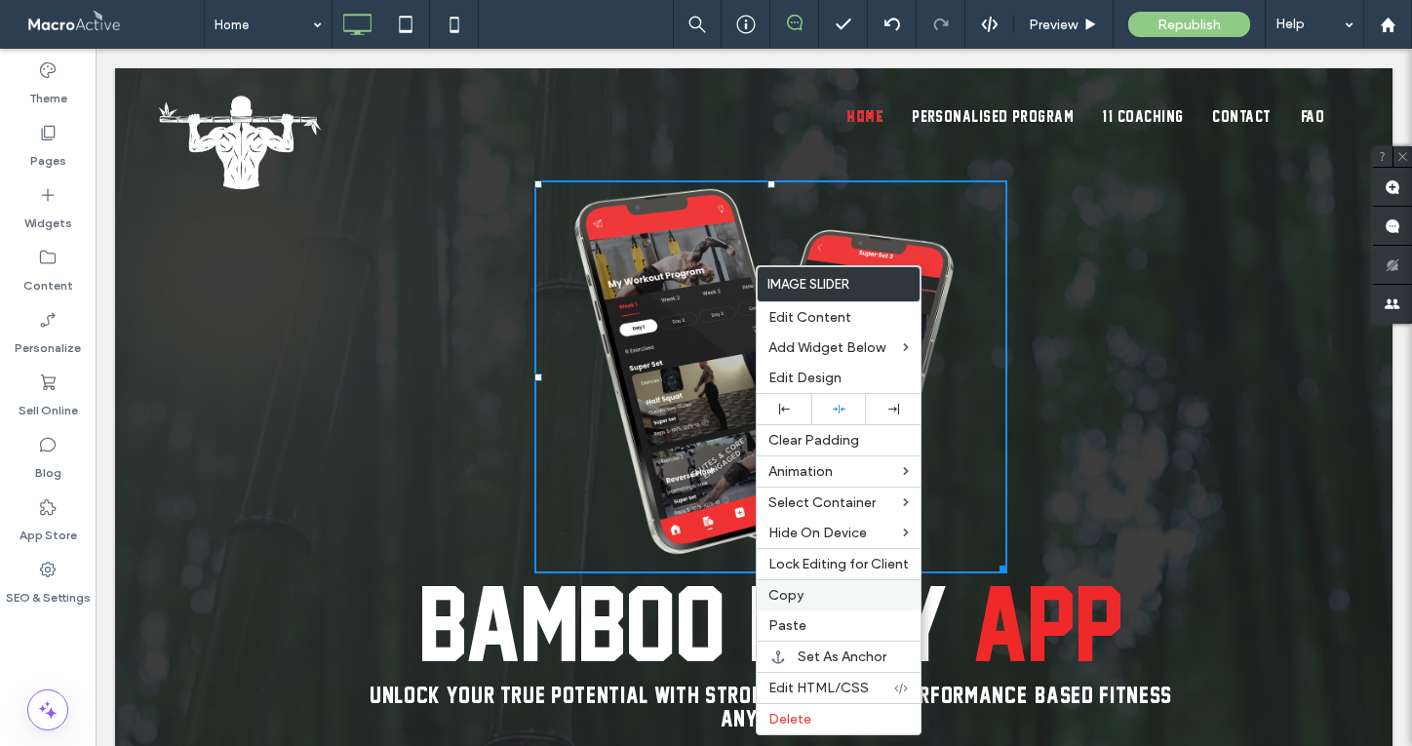
click at [828, 596] on label "Copy" at bounding box center [839, 595] width 140 height 17
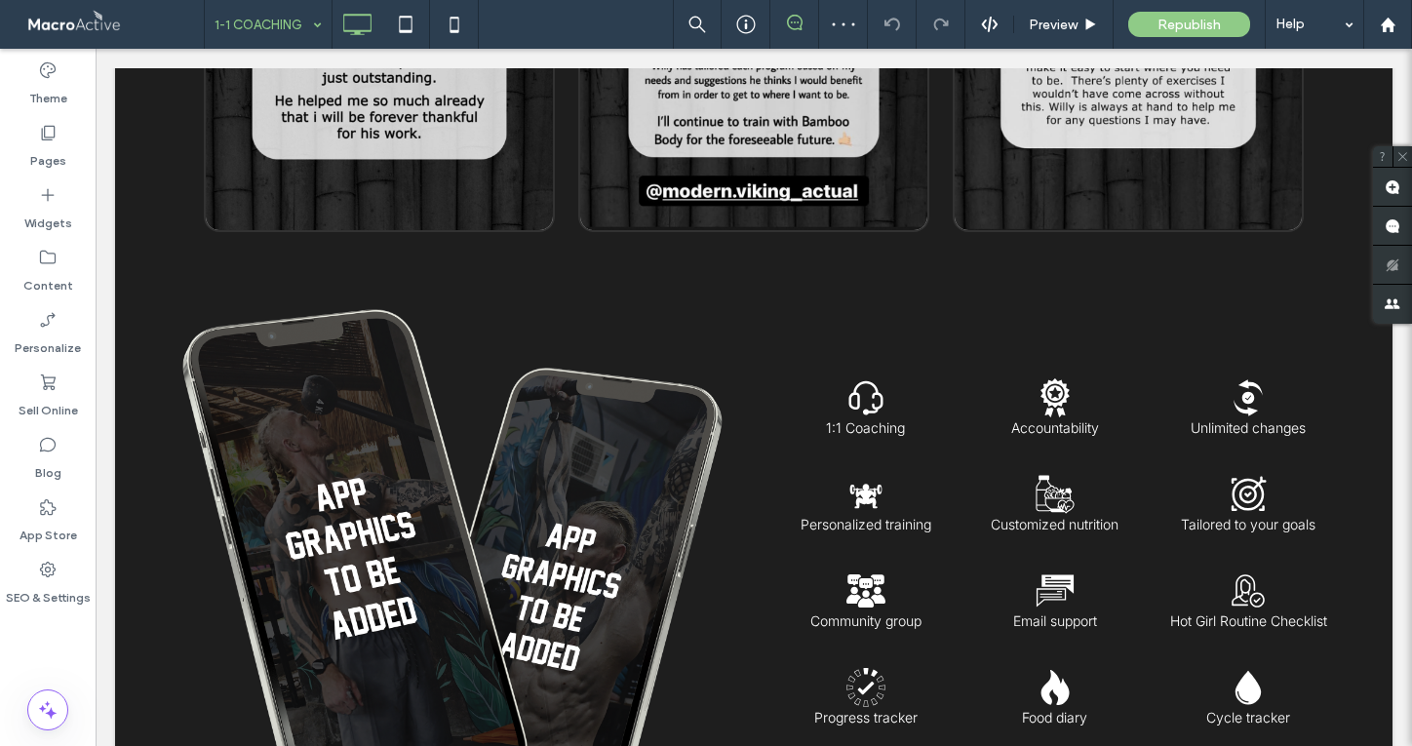
scroll to position [1142, 0]
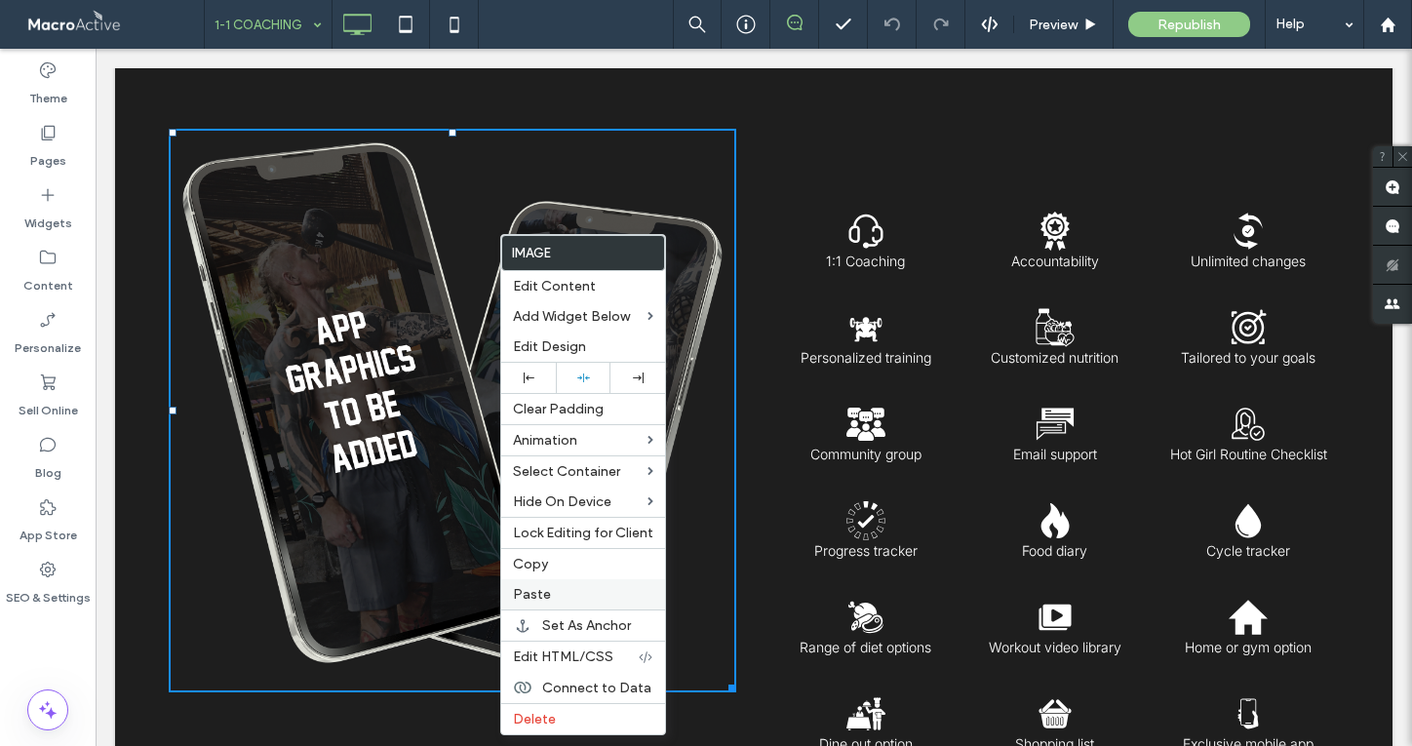
click at [566, 584] on div "Paste" at bounding box center [583, 594] width 164 height 30
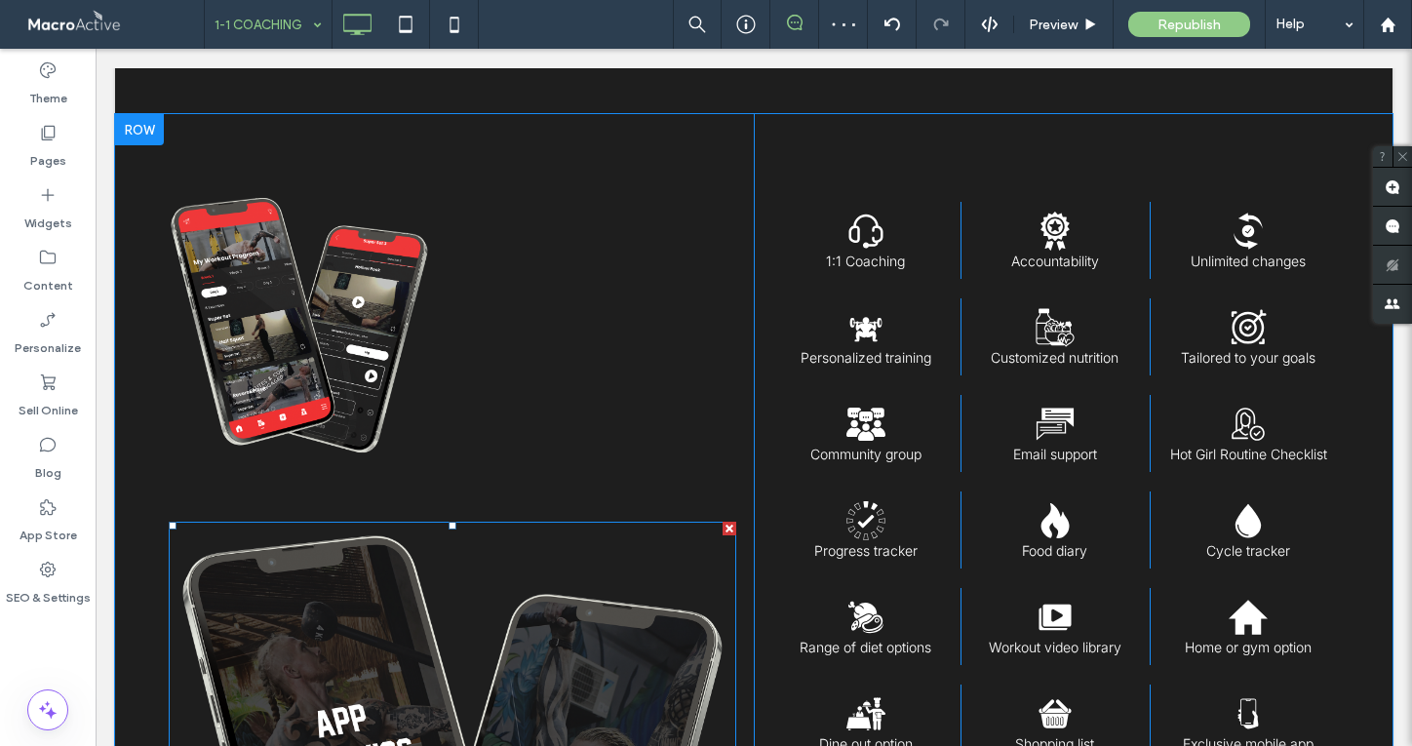
click at [729, 527] on div at bounding box center [730, 529] width 14 height 14
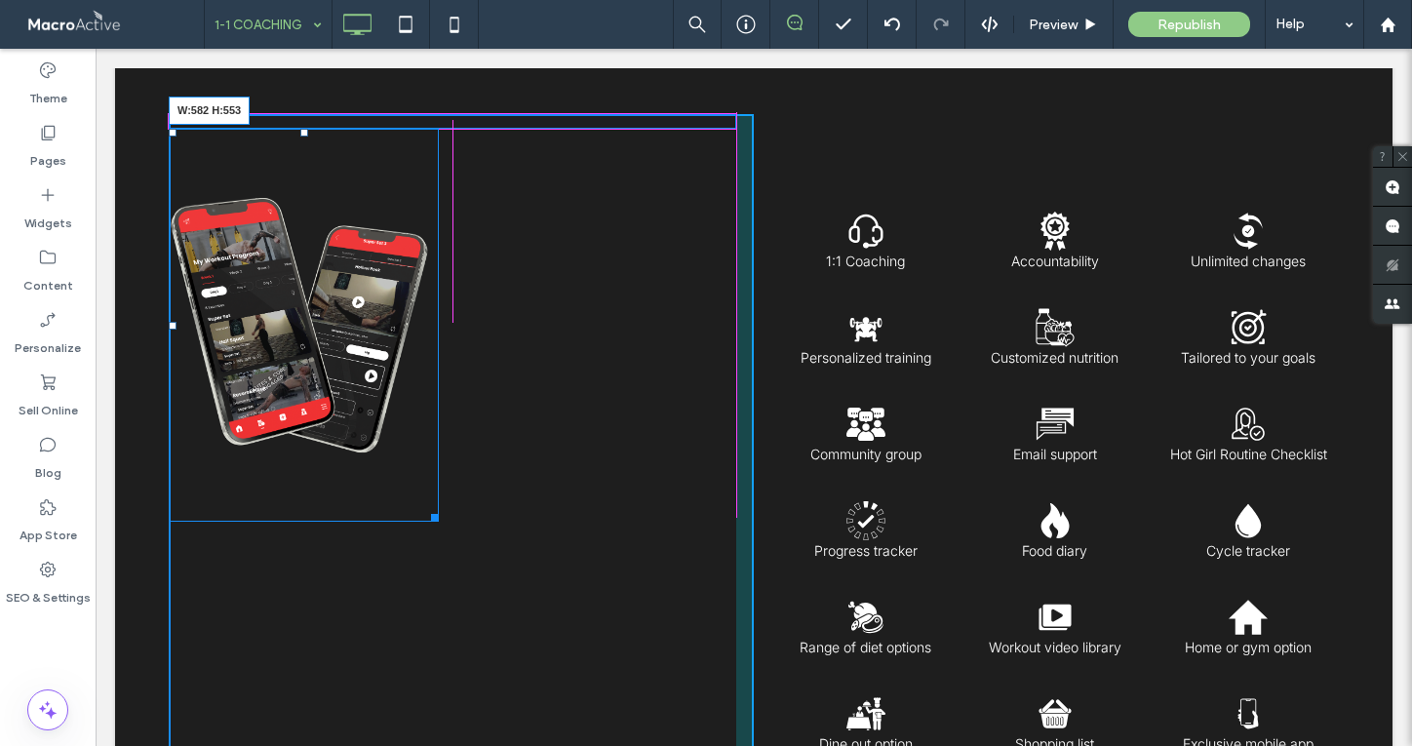
drag, startPoint x: 436, startPoint y: 512, endPoint x: 795, endPoint y: 658, distance: 387.7
click at [795, 658] on div "Slide title Write your caption here Button Slide title Write your caption here …" at bounding box center [754, 467] width 1171 height 706
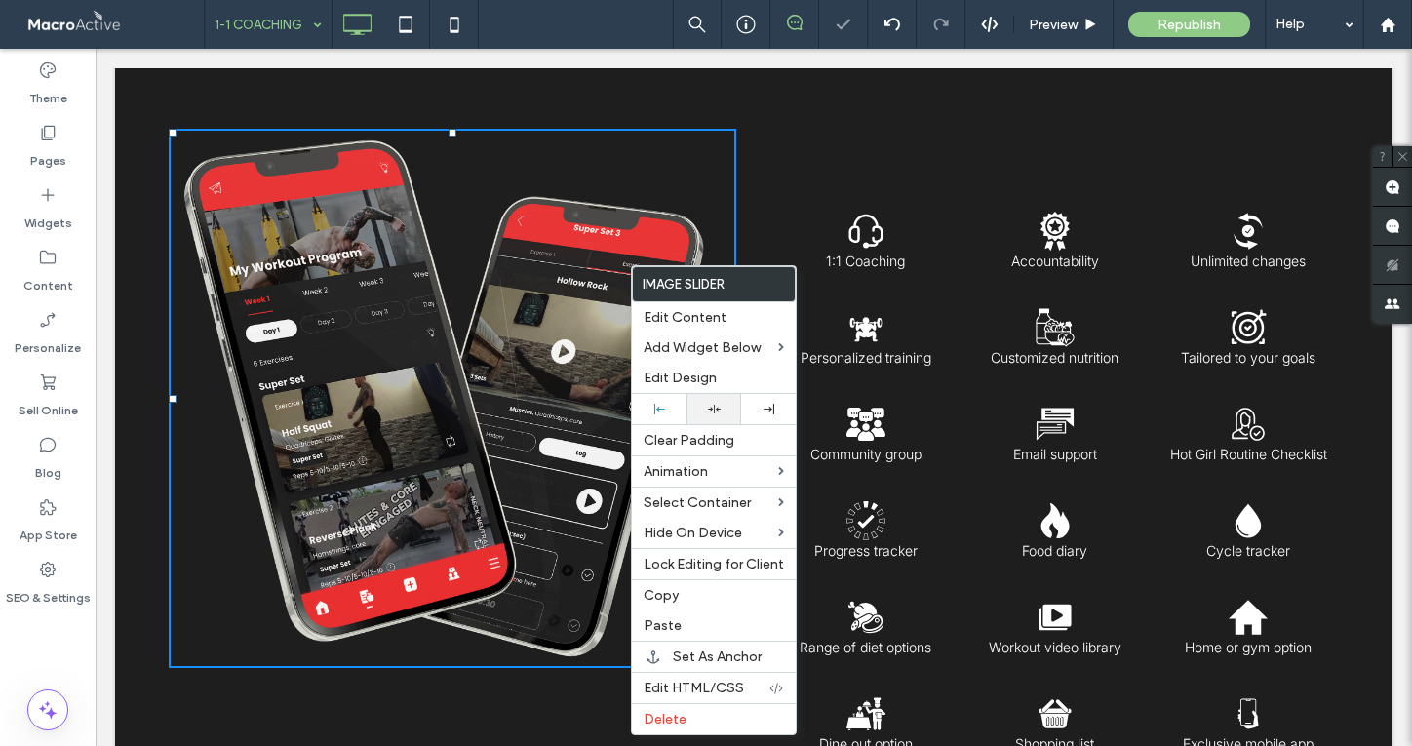
click at [708, 413] on icon at bounding box center [714, 409] width 13 height 13
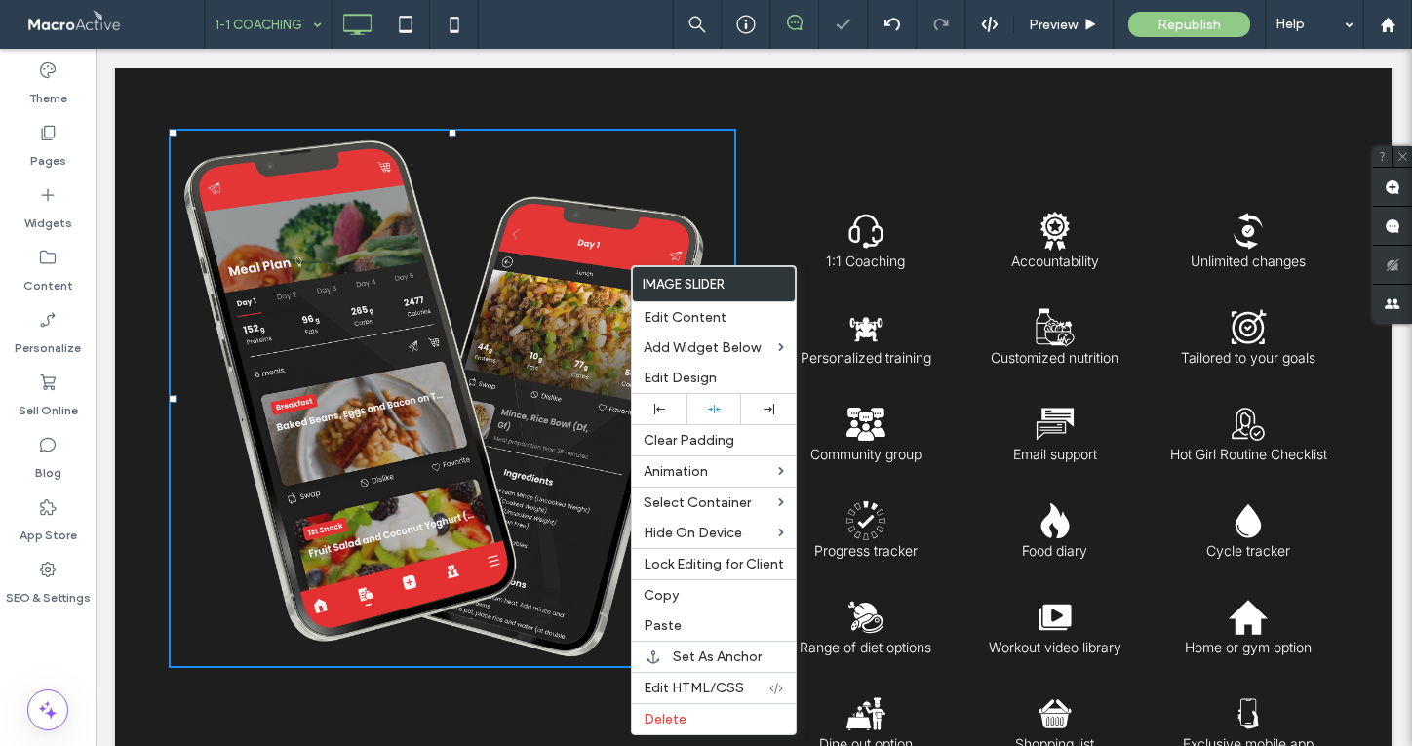
click at [516, 415] on li "Slide title Write your caption here Button" at bounding box center [453, 398] width 568 height 539
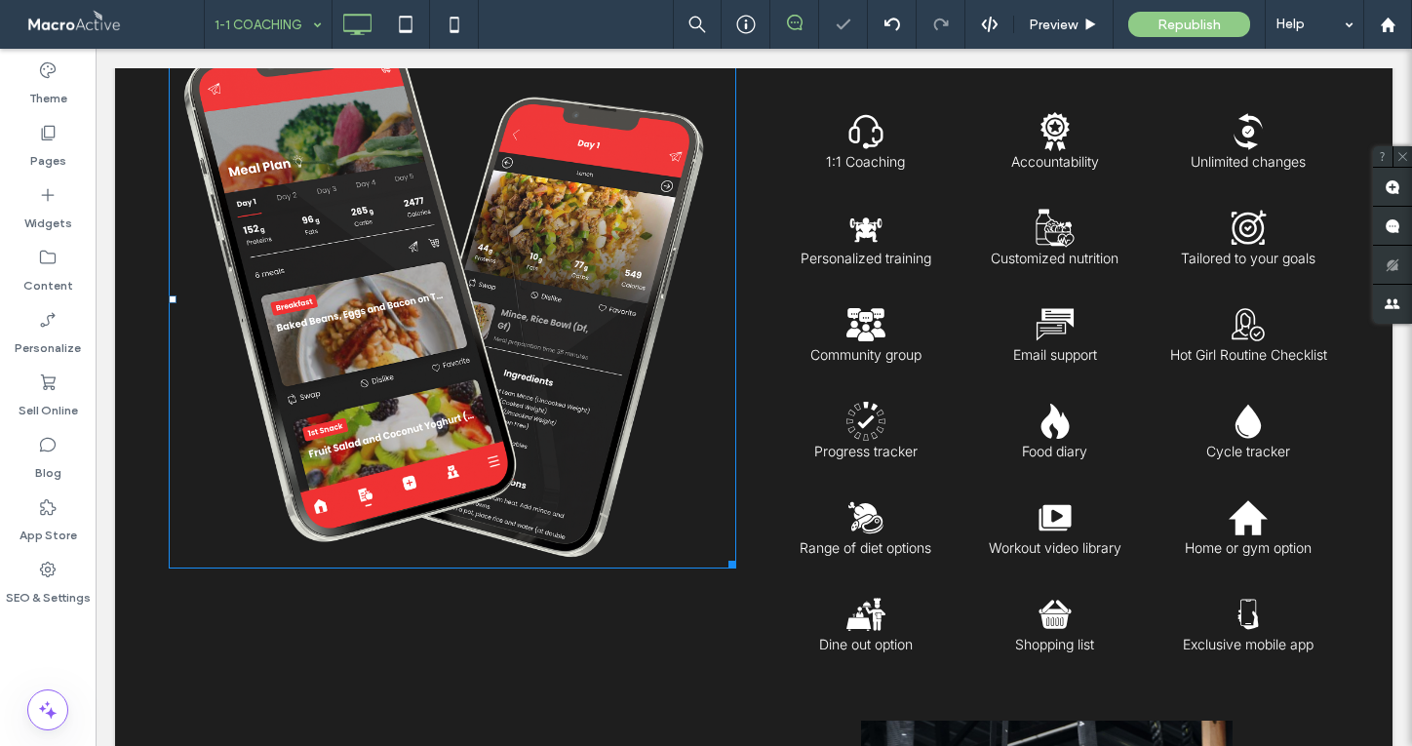
scroll to position [1293, 0]
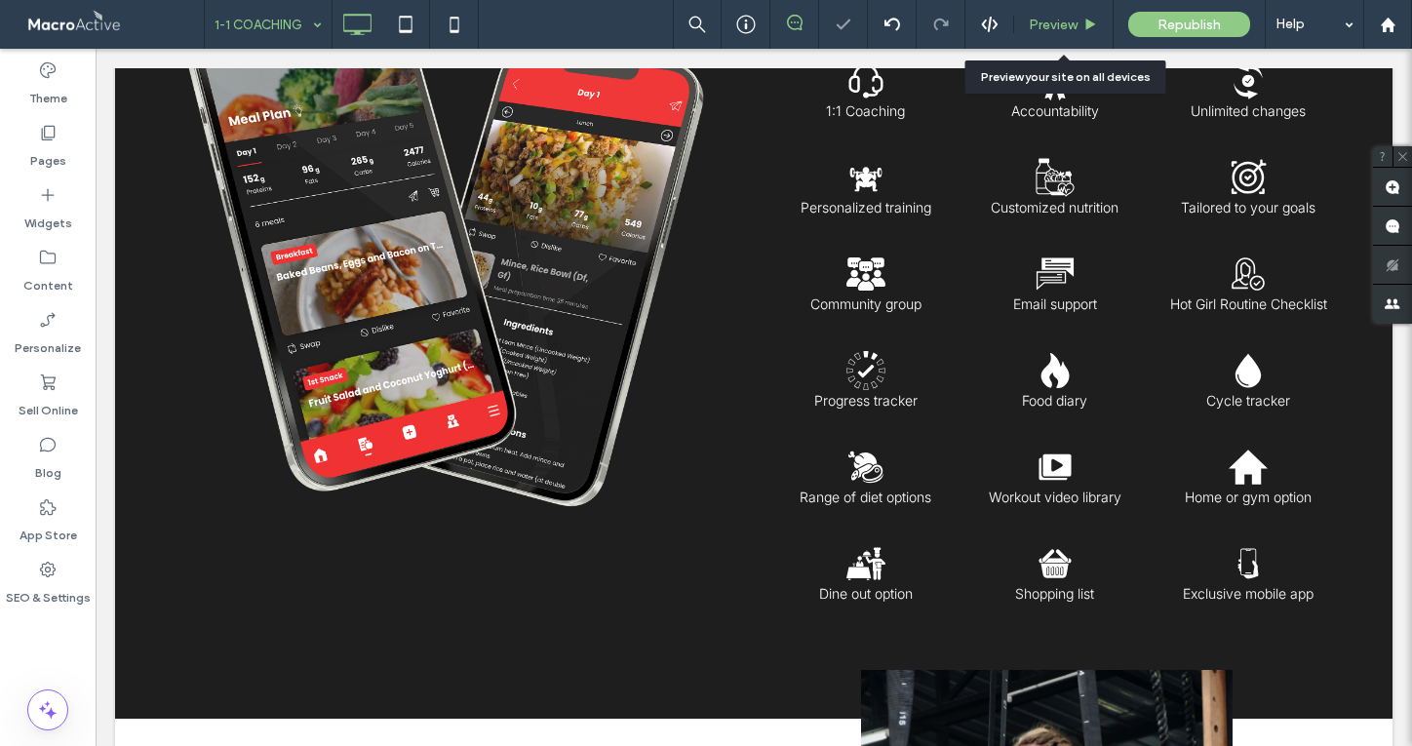
click at [1066, 27] on span "Preview" at bounding box center [1053, 25] width 49 height 17
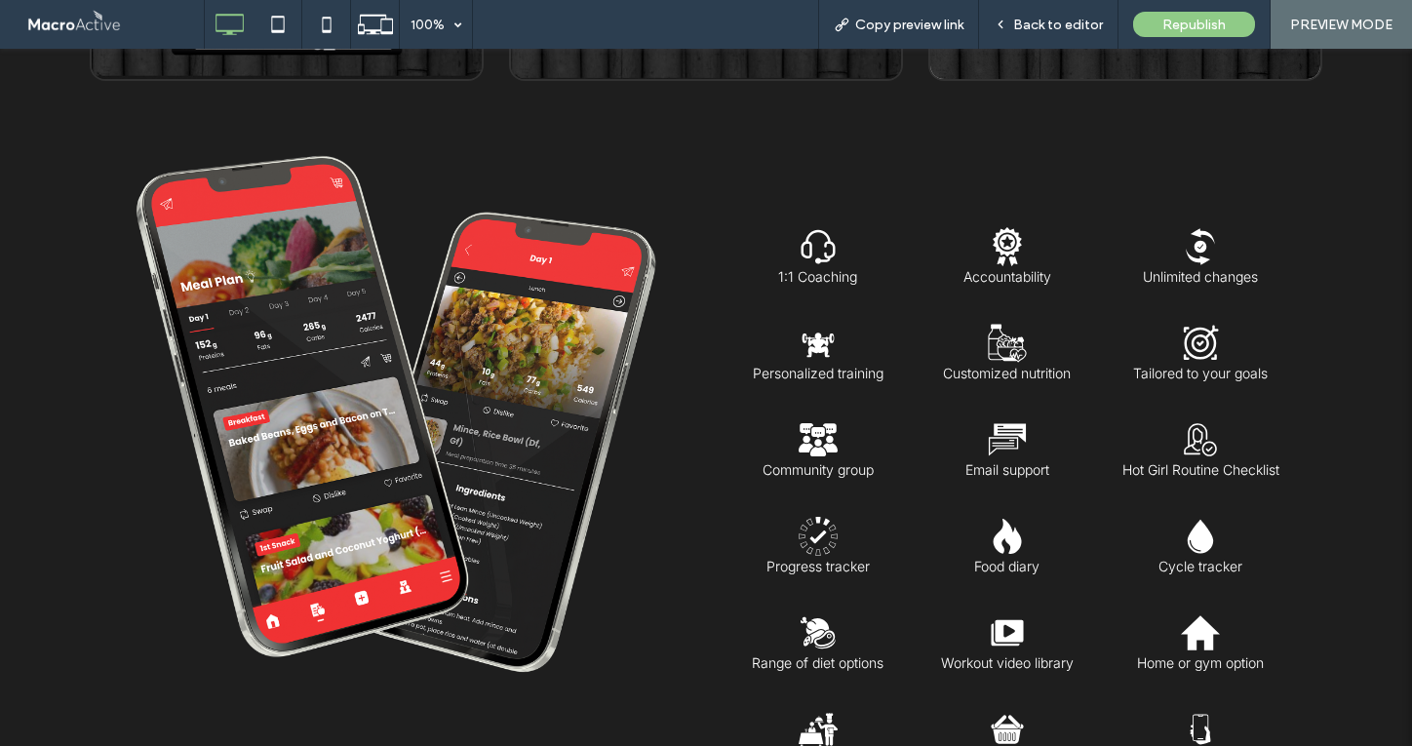
scroll to position [1116, 0]
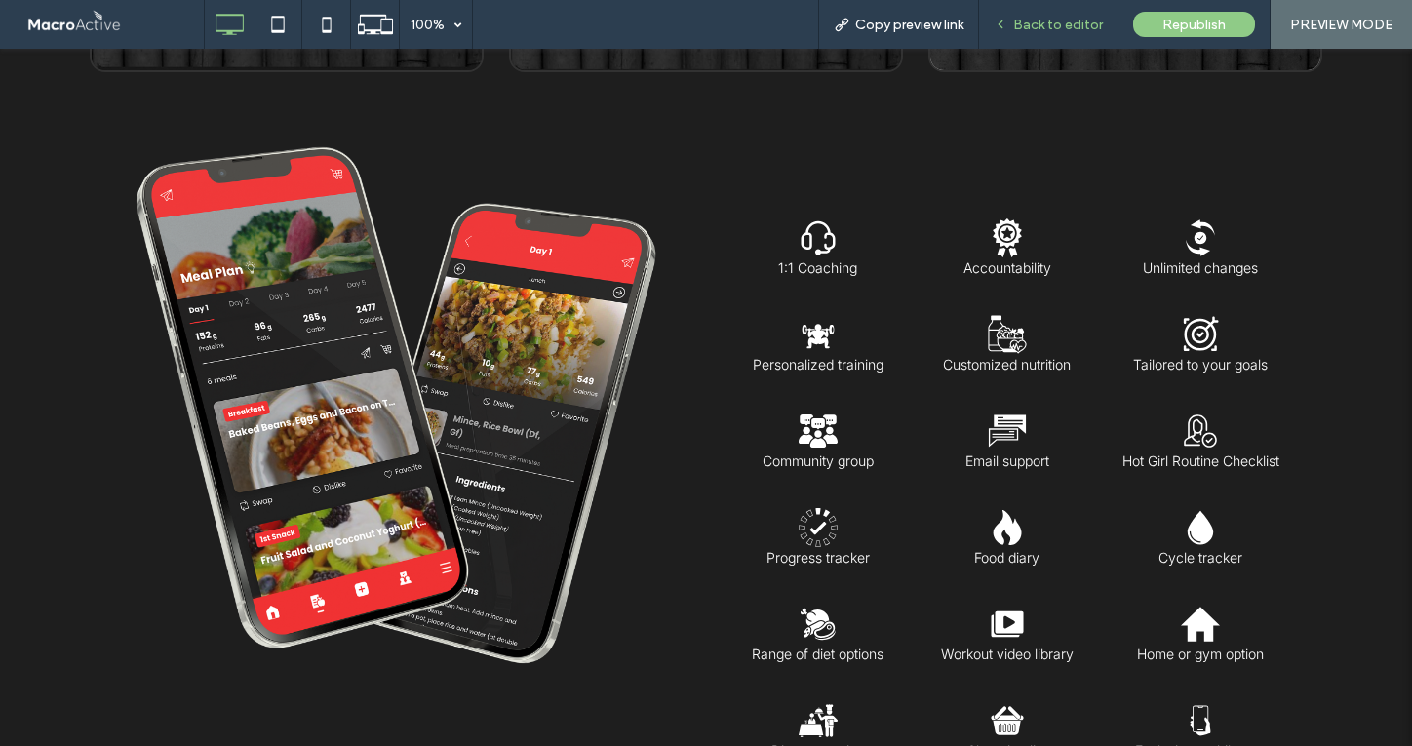
click at [1063, 34] on div "Back to editor" at bounding box center [1048, 24] width 139 height 49
click at [1047, 23] on span "Back to editor" at bounding box center [1059, 25] width 90 height 17
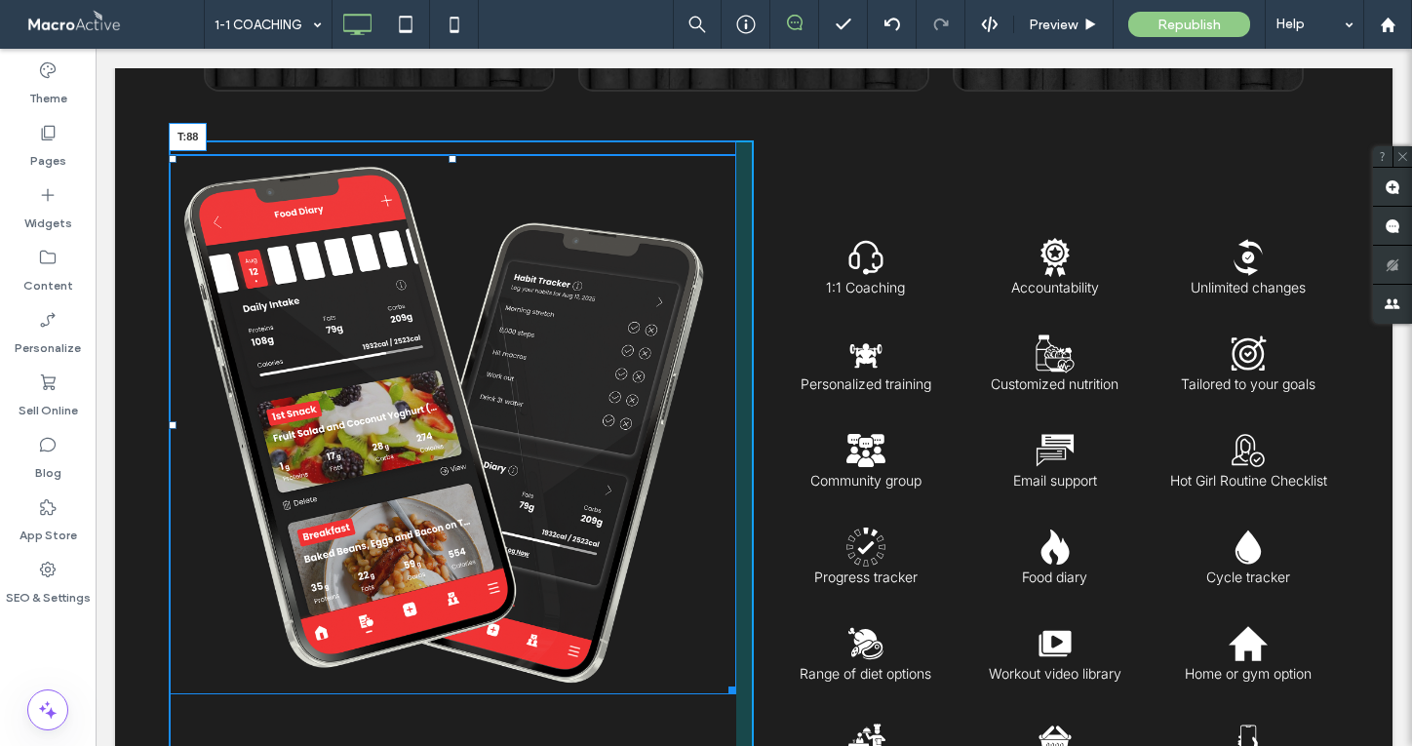
drag, startPoint x: 455, startPoint y: 158, endPoint x: 457, endPoint y: 243, distance: 84.9
click at [457, 243] on div "Slide title Write your caption here Button Slide title Write your caption here …" at bounding box center [453, 424] width 568 height 539
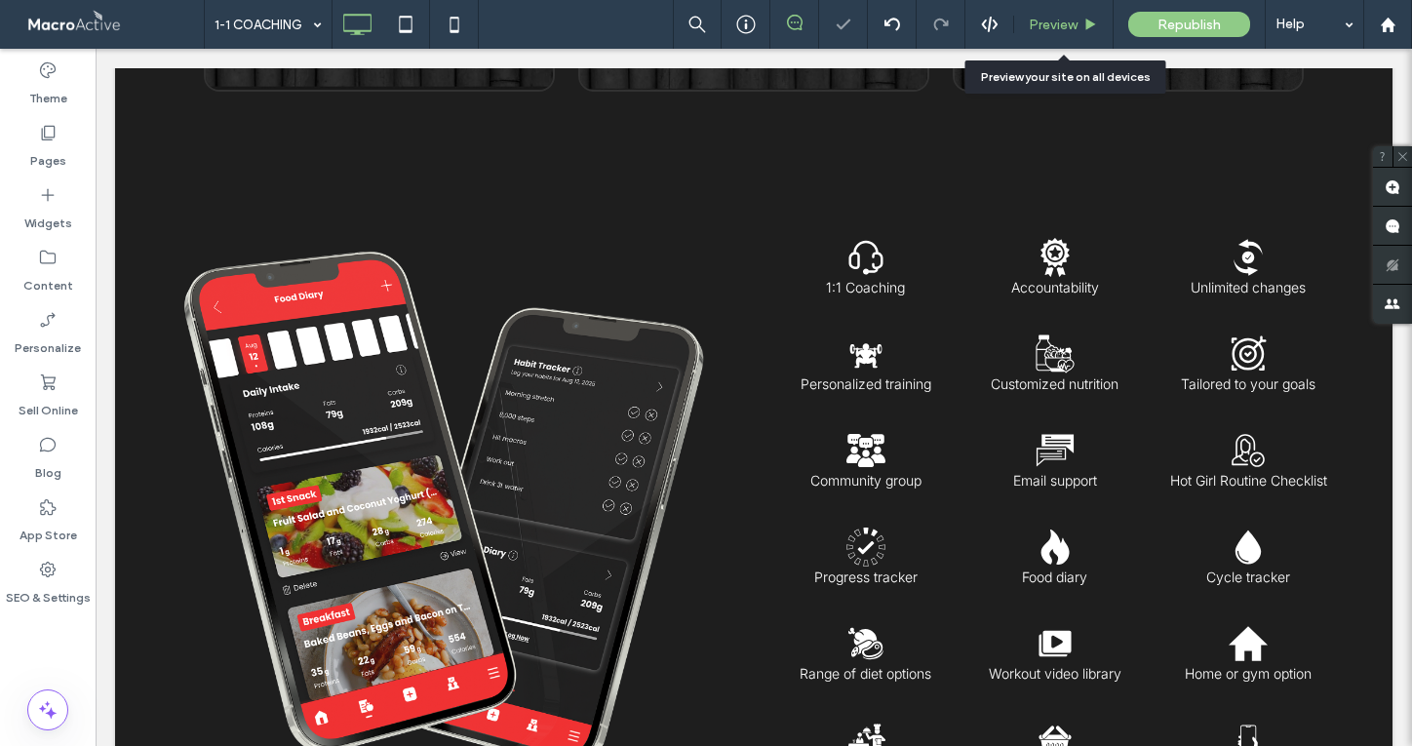
click at [1047, 23] on span "Preview" at bounding box center [1053, 25] width 49 height 17
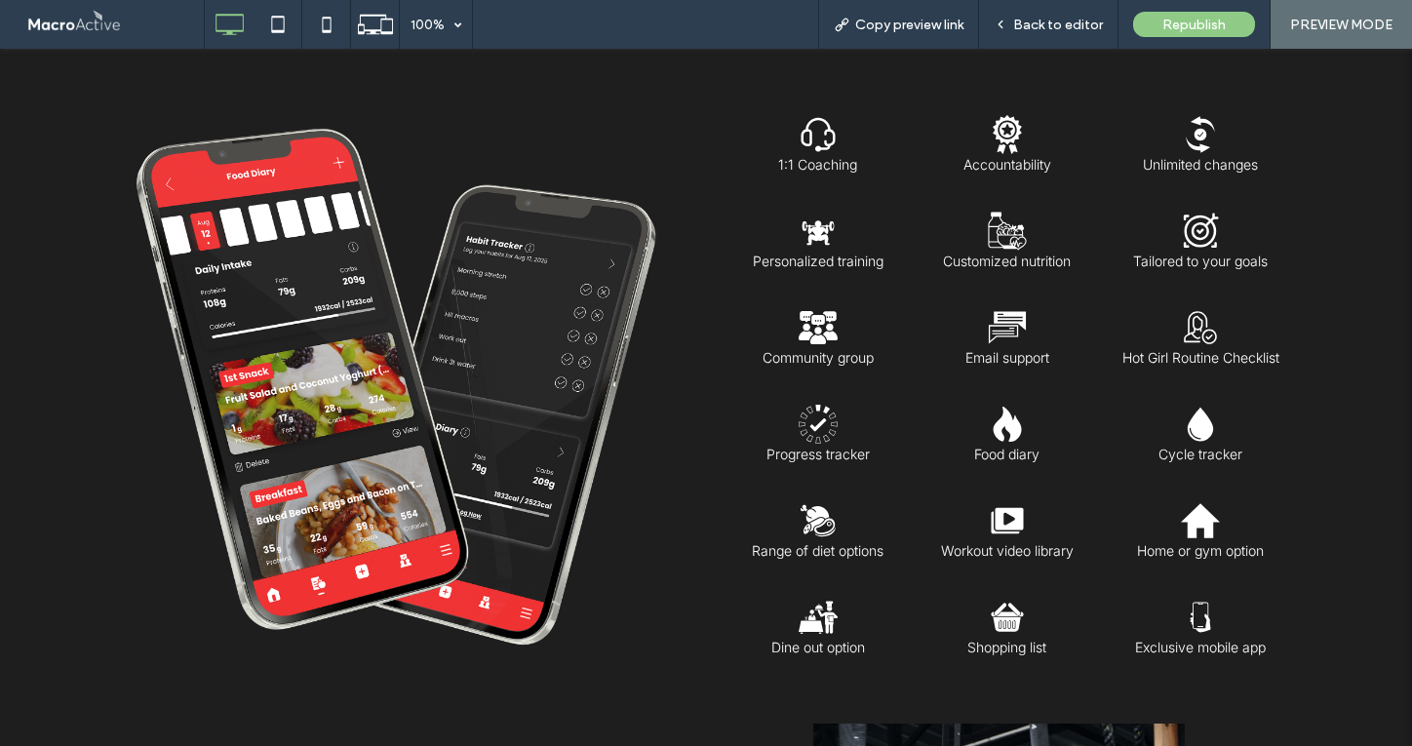
scroll to position [1141, 0]
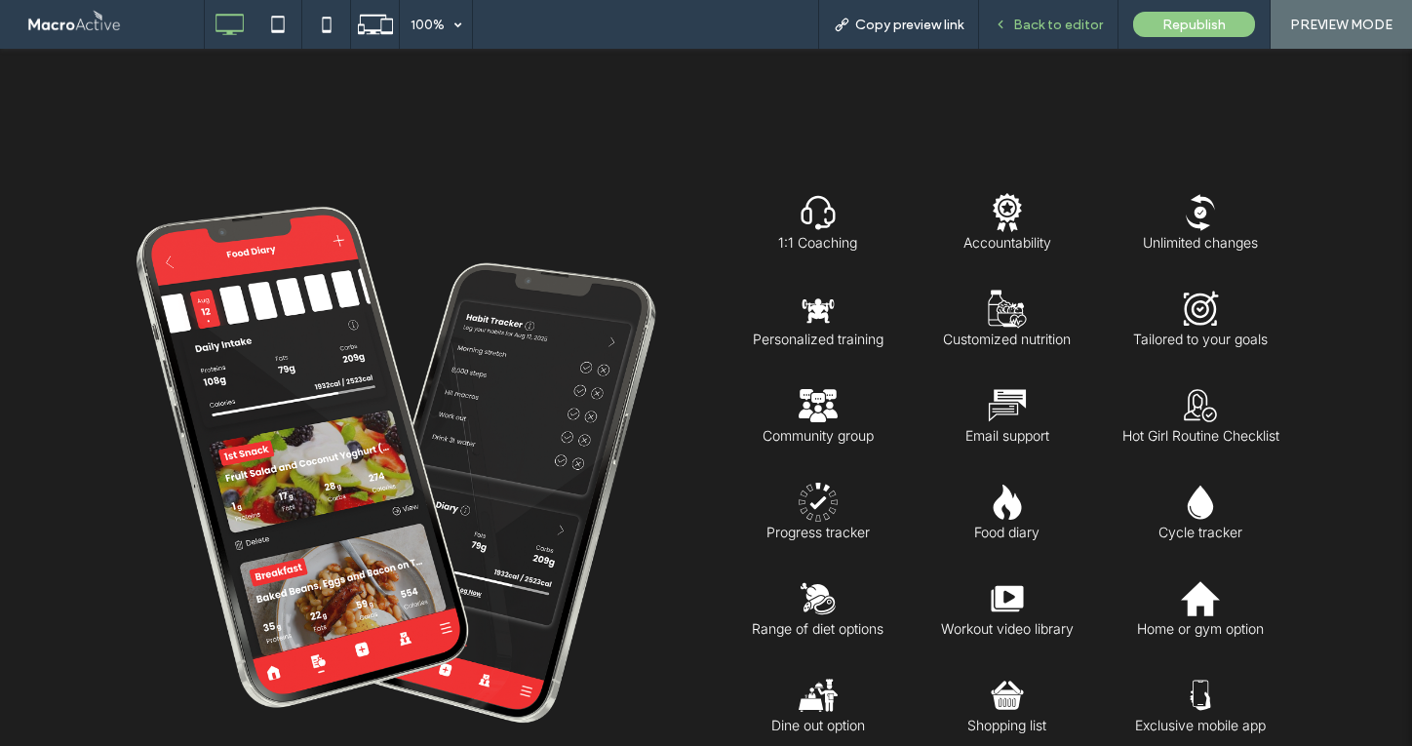
click at [1058, 30] on span "Back to editor" at bounding box center [1059, 25] width 90 height 17
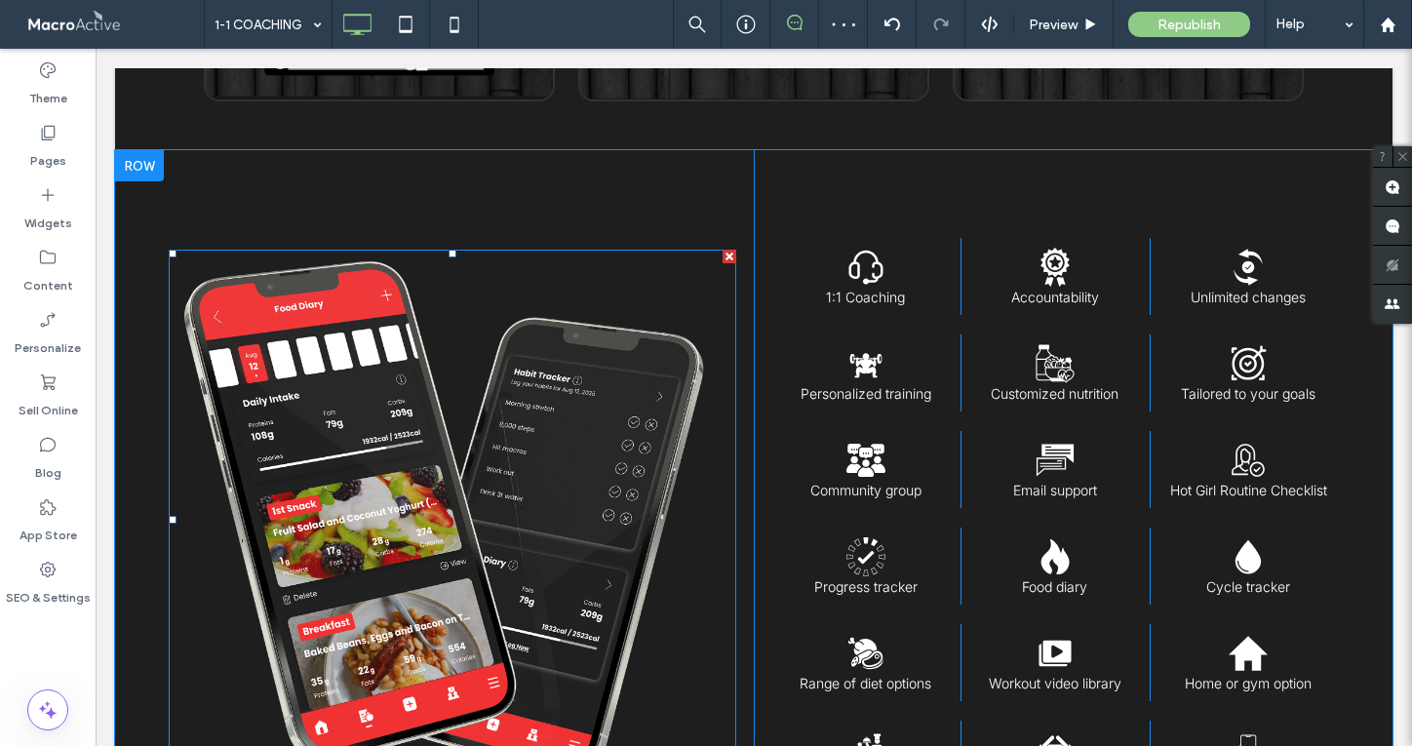
scroll to position [1095, 0]
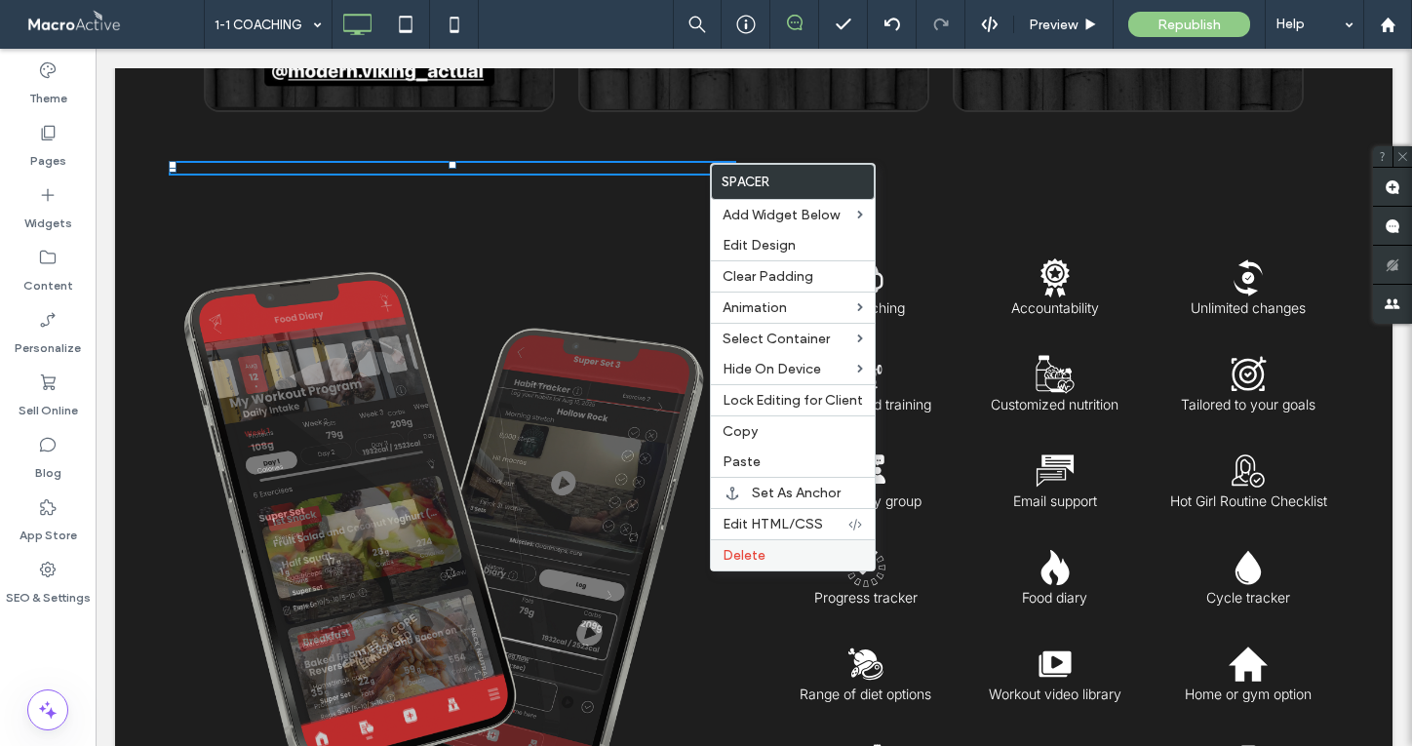
click at [749, 556] on span "Delete" at bounding box center [744, 555] width 43 height 17
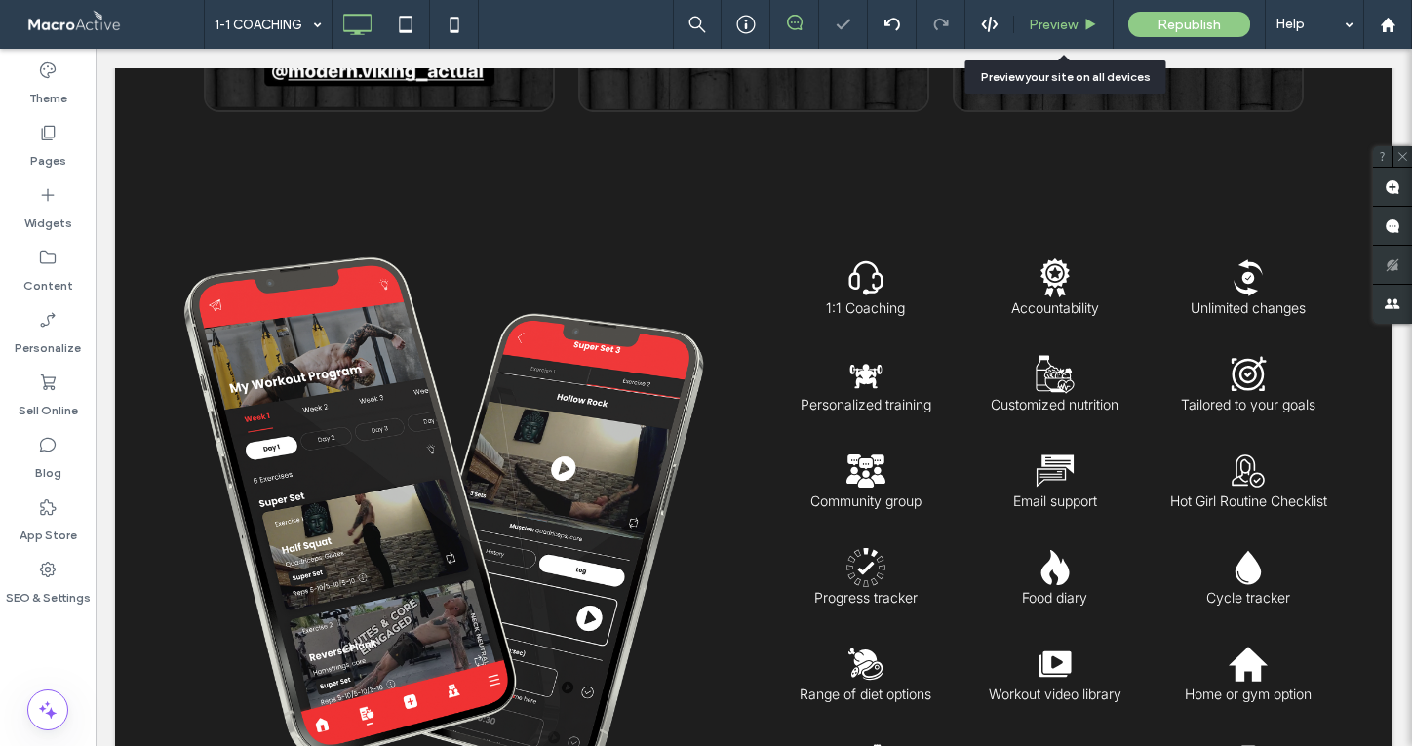
click at [1055, 30] on span "Preview" at bounding box center [1053, 25] width 49 height 17
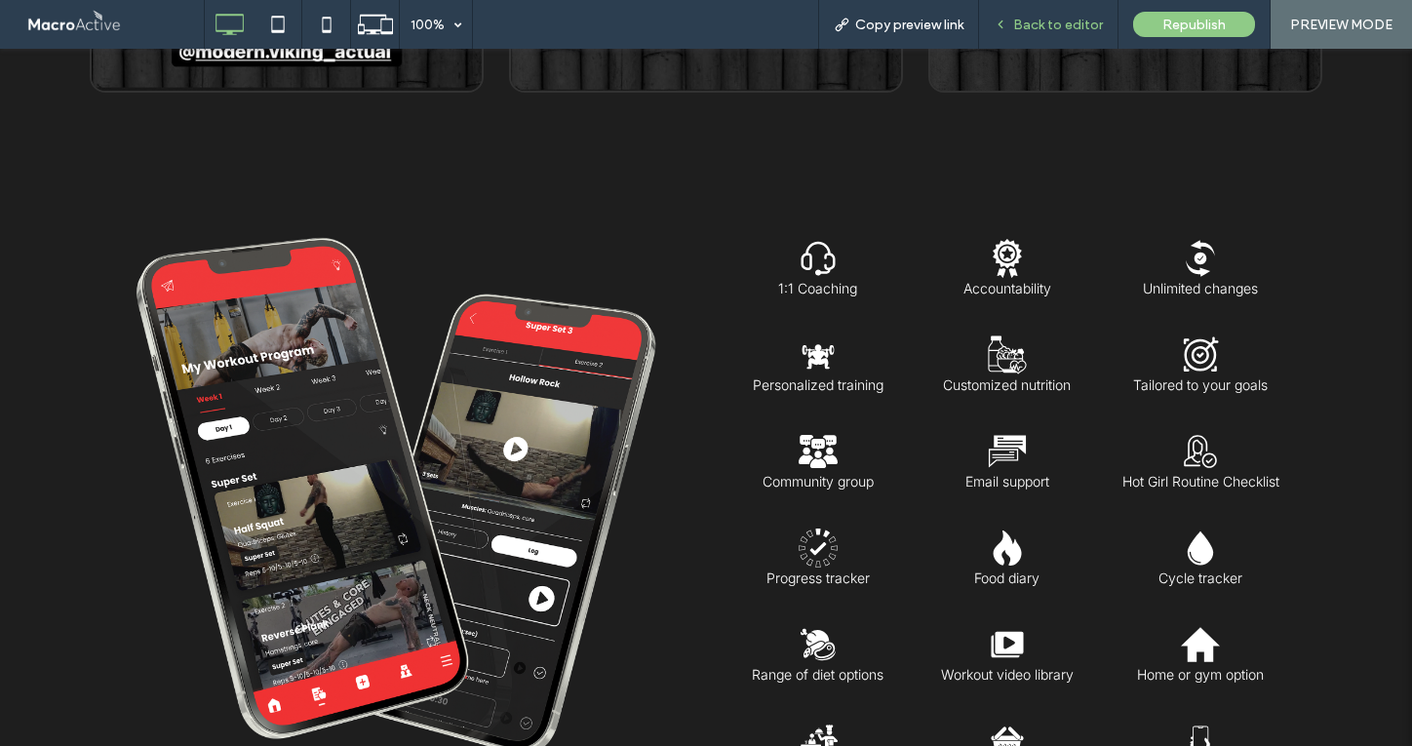
click at [1046, 37] on div "Back to editor" at bounding box center [1048, 24] width 139 height 49
click at [1054, 30] on span "Back to editor" at bounding box center [1059, 25] width 90 height 17
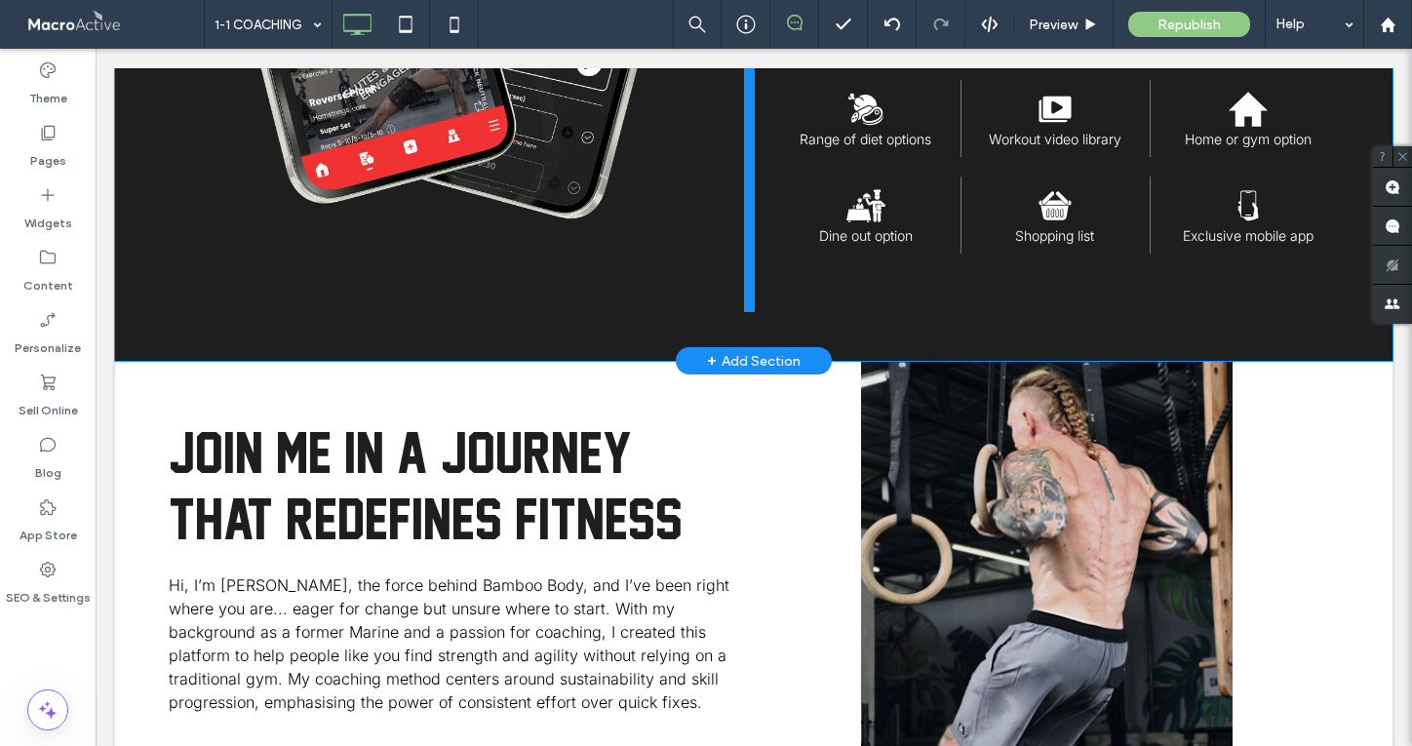
scroll to position [1657, 0]
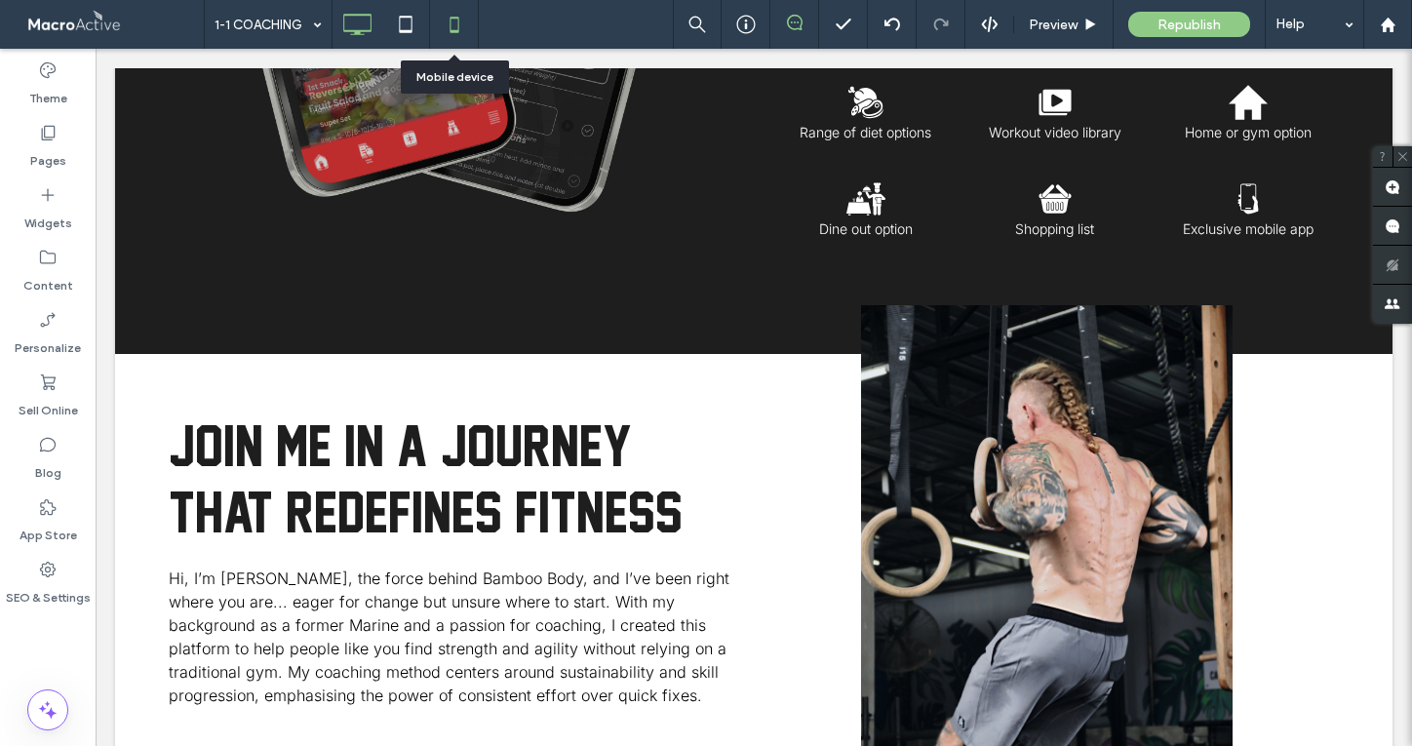
click at [447, 15] on icon at bounding box center [454, 24] width 39 height 39
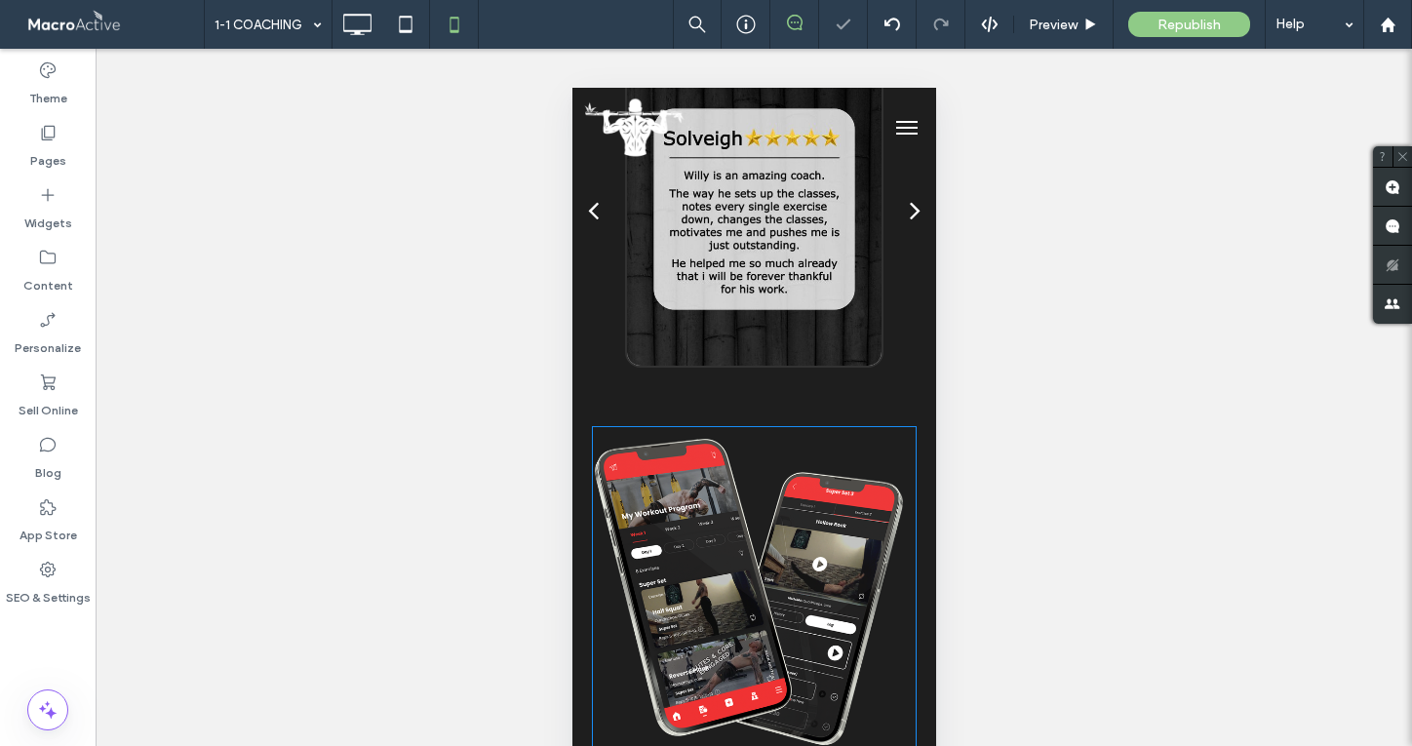
scroll to position [849, 0]
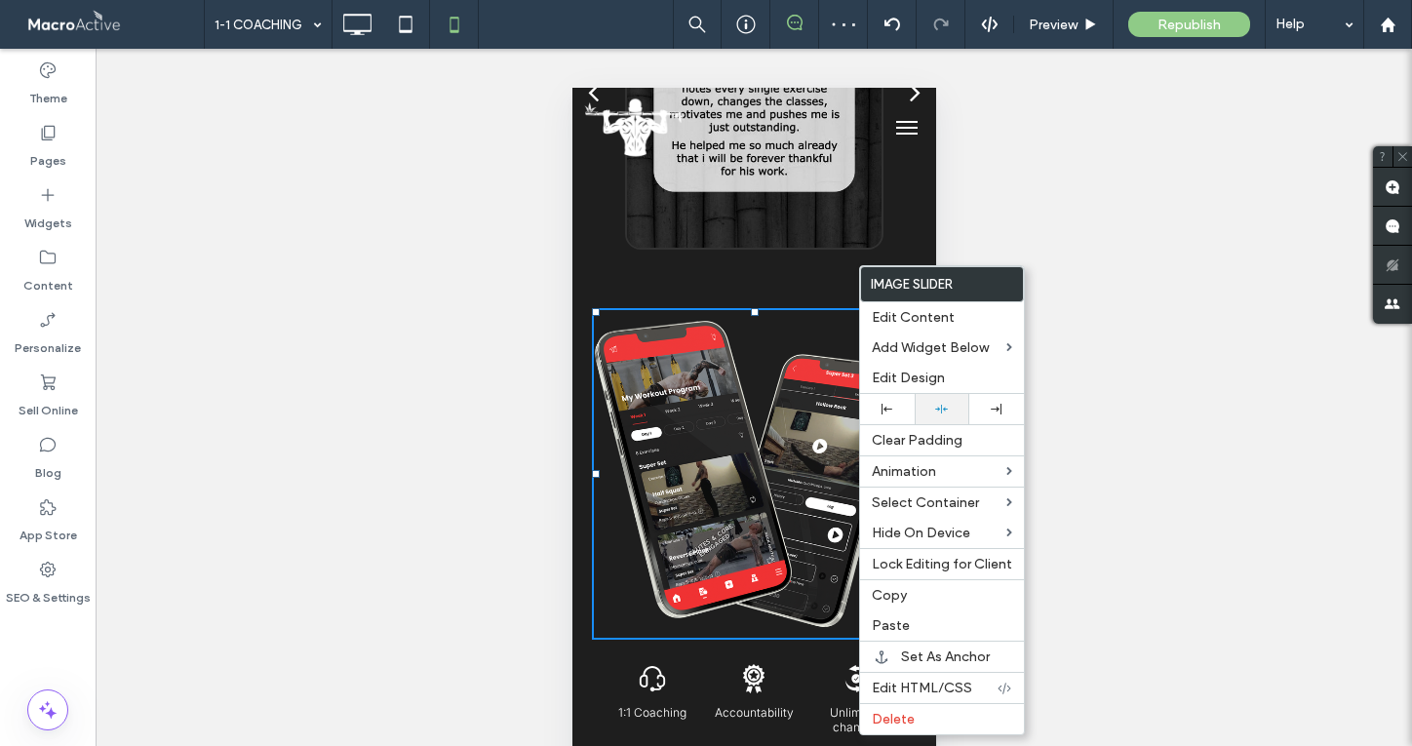
click at [939, 408] on icon at bounding box center [941, 409] width 13 height 13
click at [768, 494] on li "Slide title Write your caption here Button" at bounding box center [753, 474] width 325 height 332
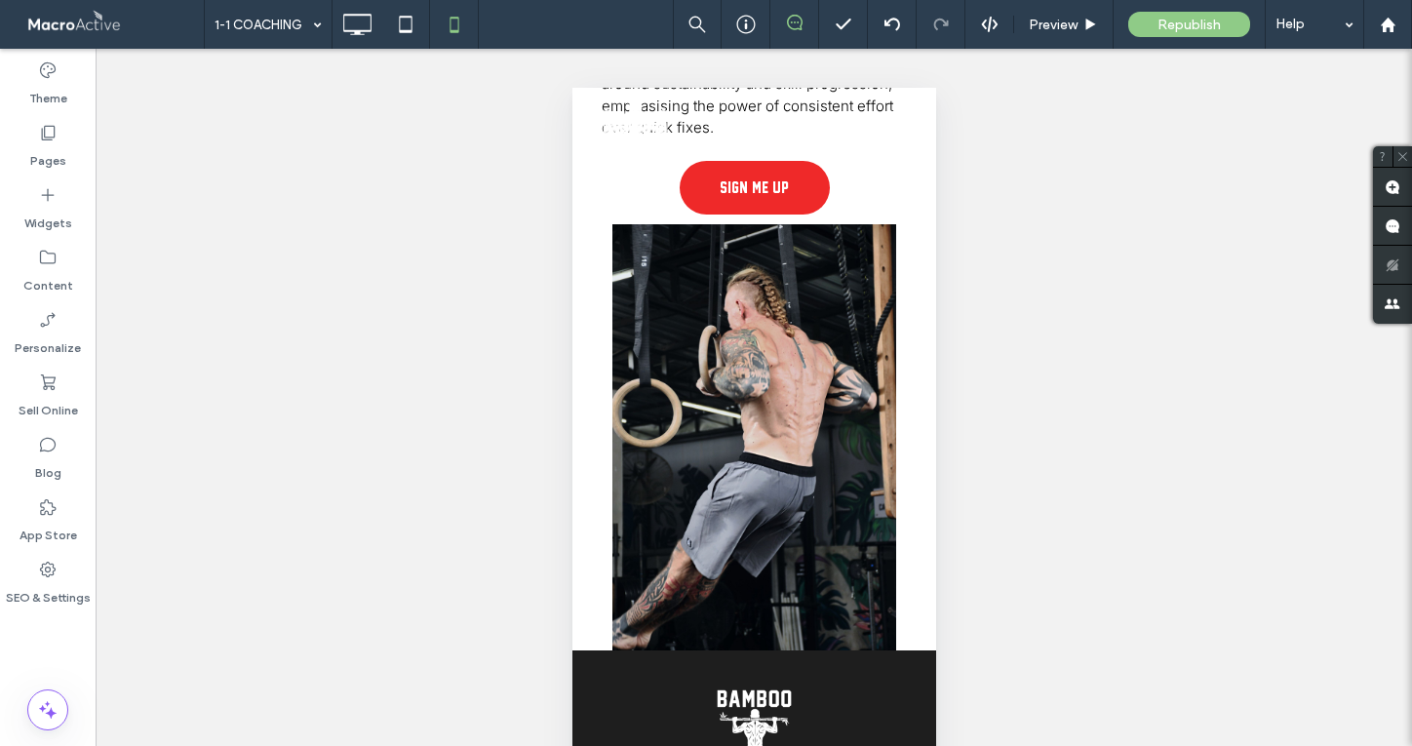
scroll to position [2342, 0]
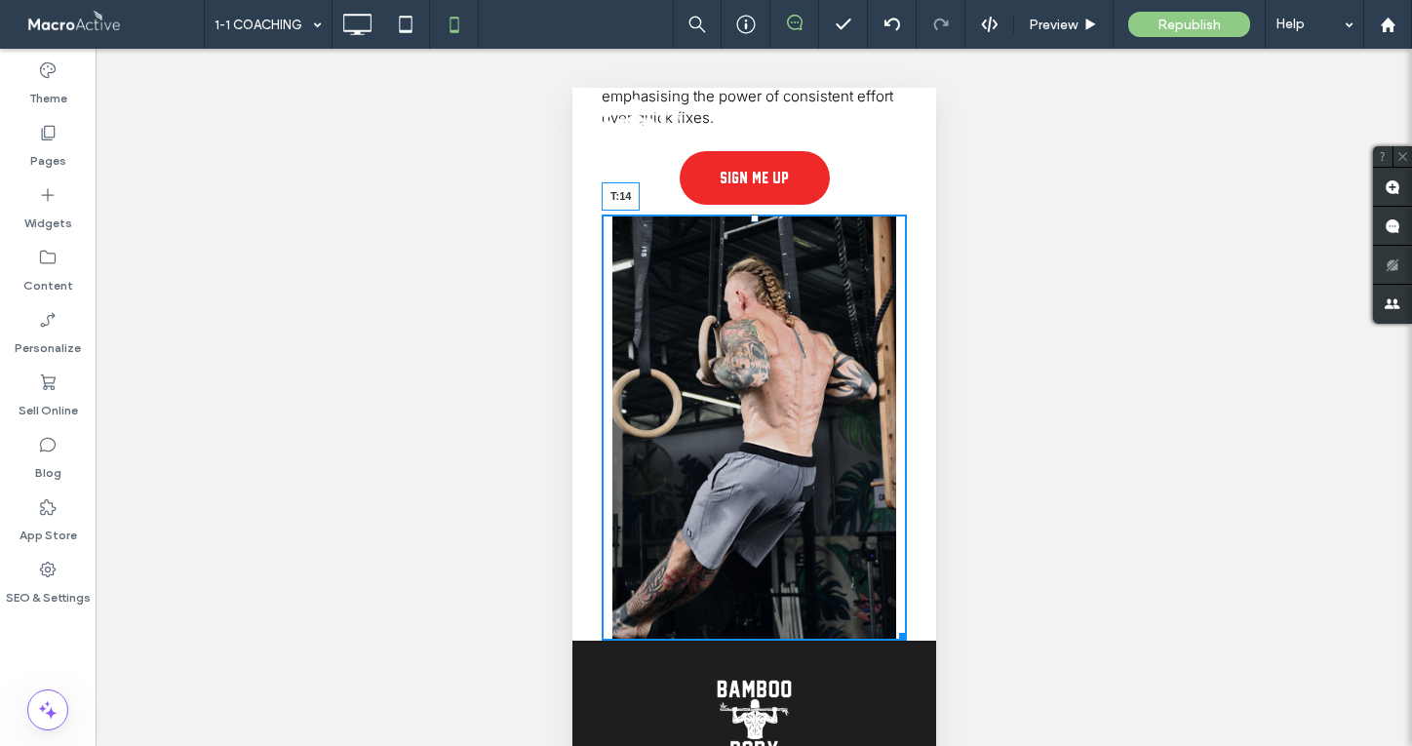
drag, startPoint x: 755, startPoint y: 214, endPoint x: 757, endPoint y: 227, distance: 13.8
click at [757, 227] on div "T:14" at bounding box center [753, 428] width 305 height 426
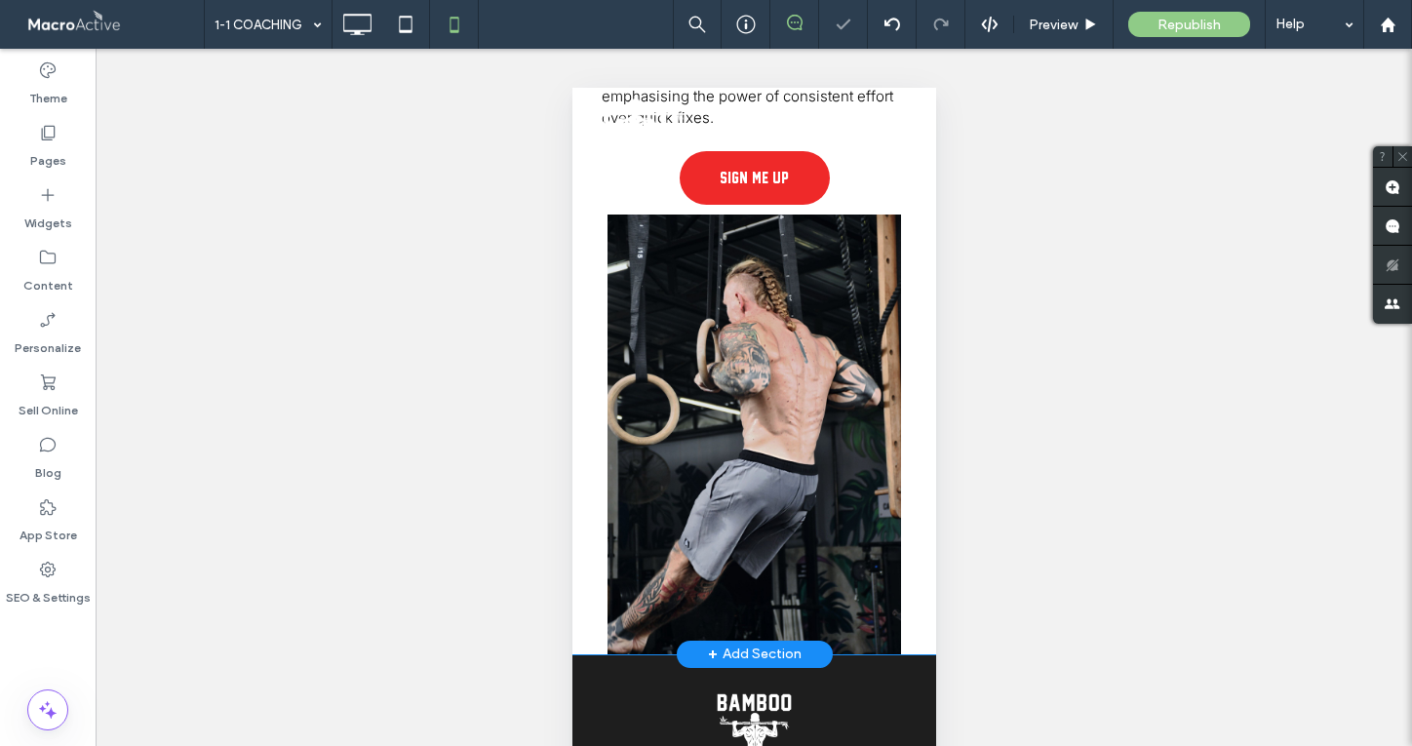
click at [577, 628] on div "Join me in a journey that redefines fitness Hi, I’m Willy, the force behind Bam…" at bounding box center [754, 184] width 364 height 940
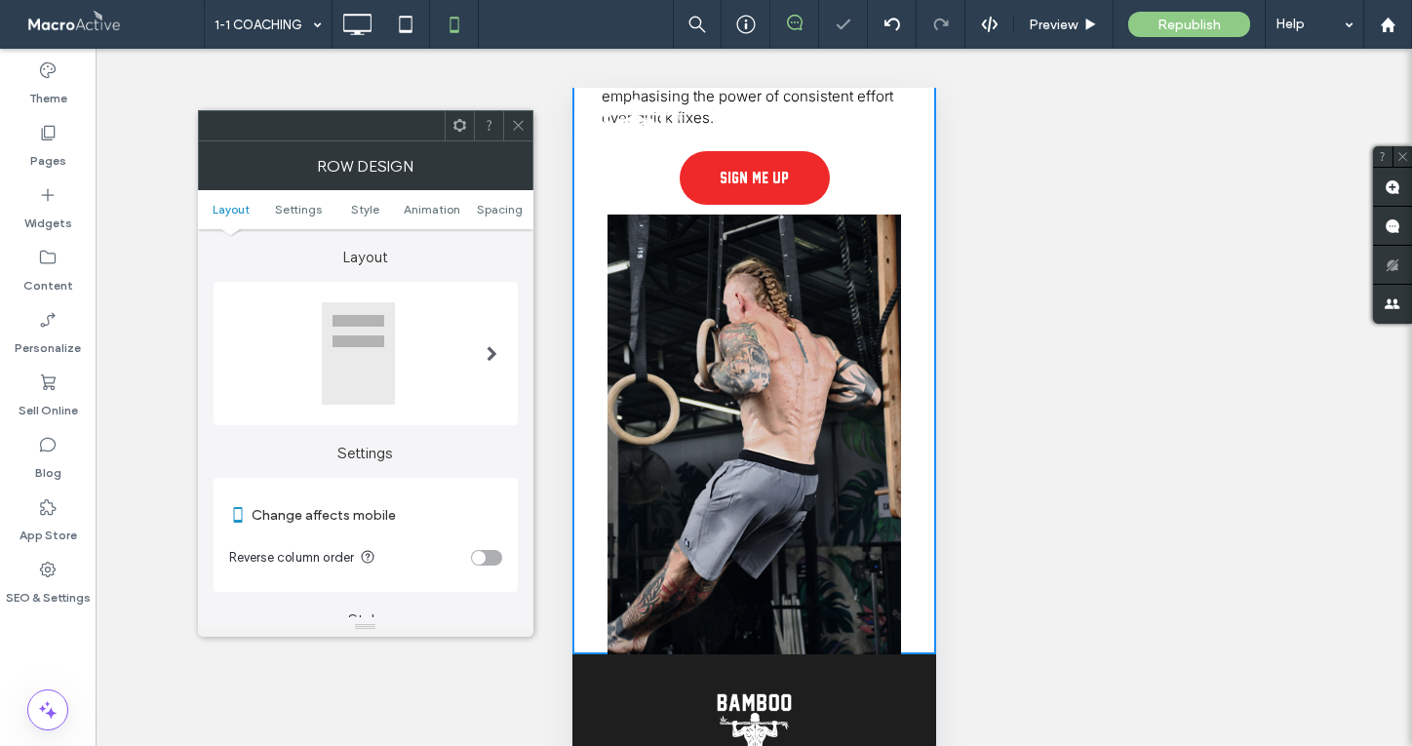
click at [488, 197] on ul "Layout Settings Style Animation Spacing" at bounding box center [366, 209] width 336 height 39
click at [488, 200] on ul "Layout Settings Style Animation Spacing" at bounding box center [366, 209] width 336 height 39
click at [491, 204] on span "Spacing" at bounding box center [500, 209] width 46 height 15
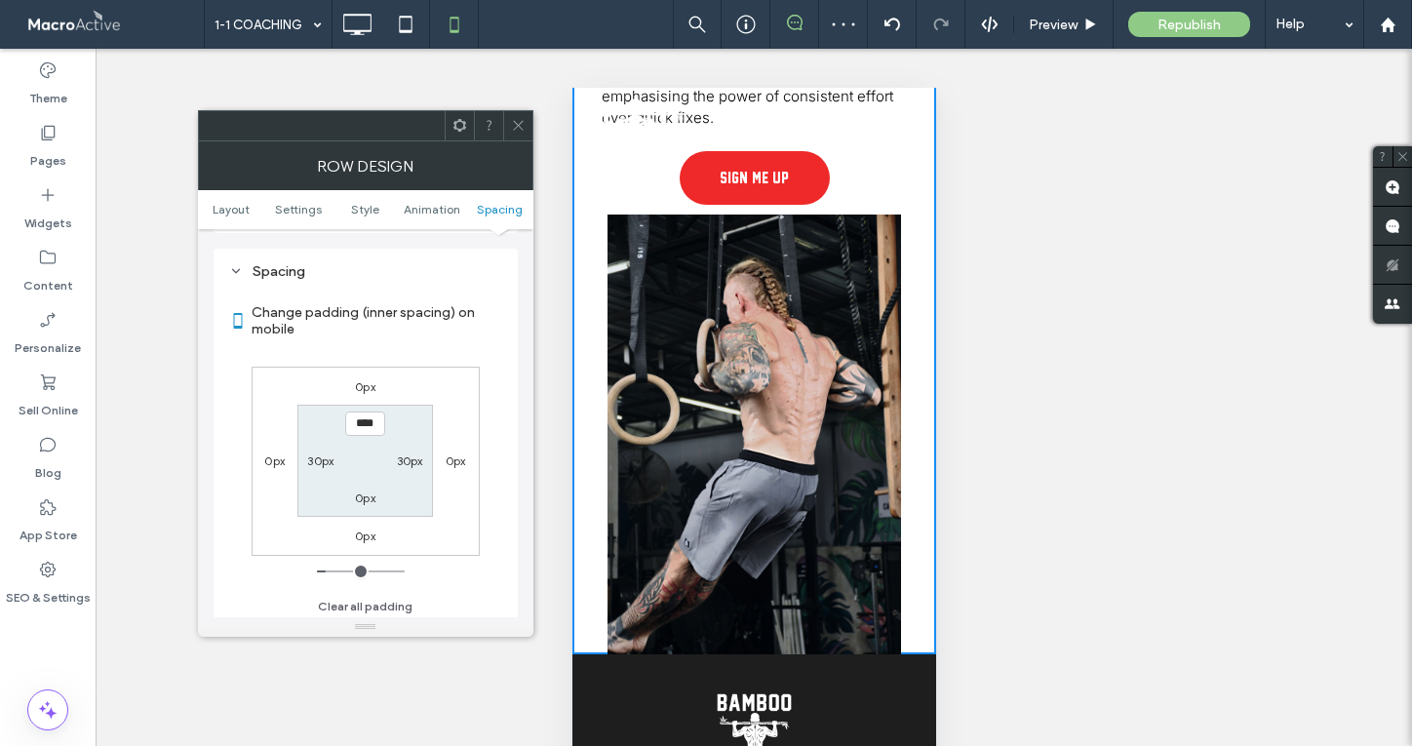
scroll to position [749, 0]
click at [360, 494] on label "0px" at bounding box center [365, 492] width 20 height 15
type input "*"
type input "**"
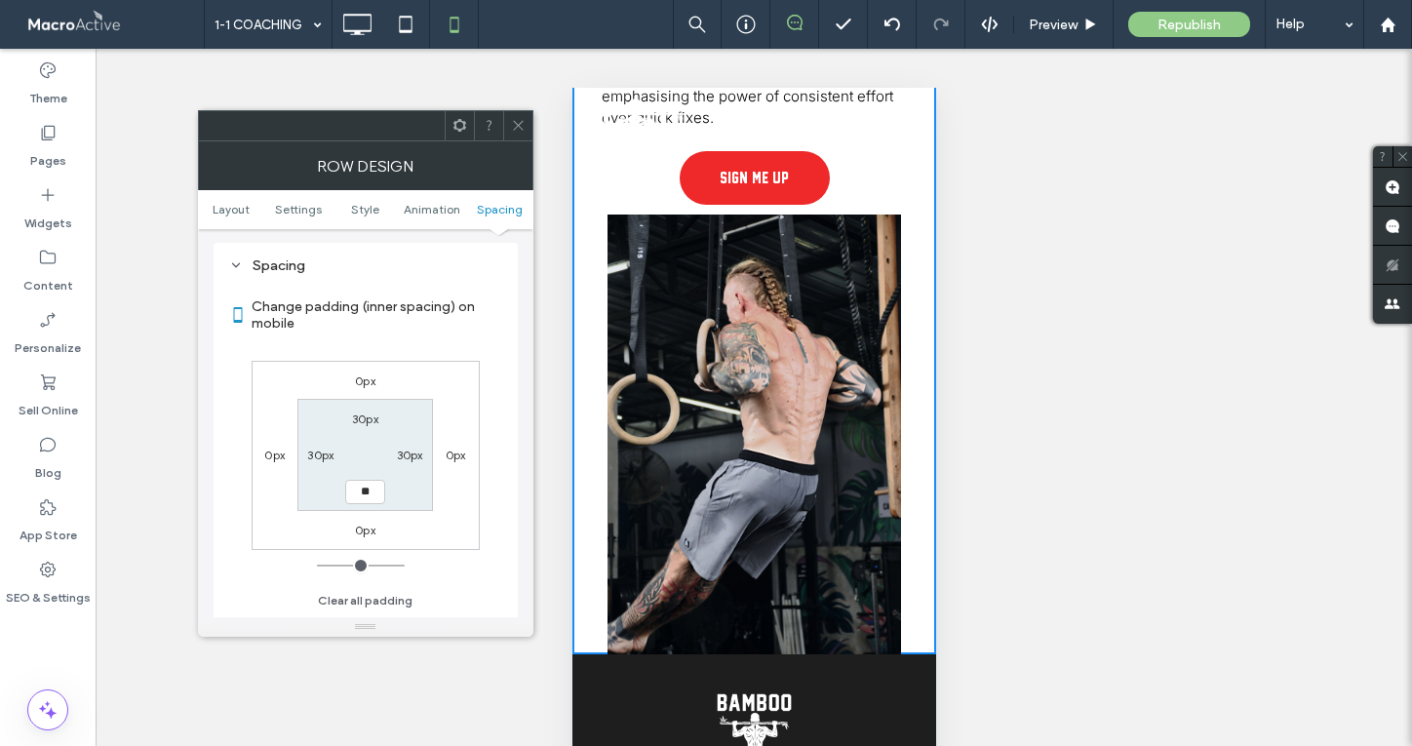
type input "****"
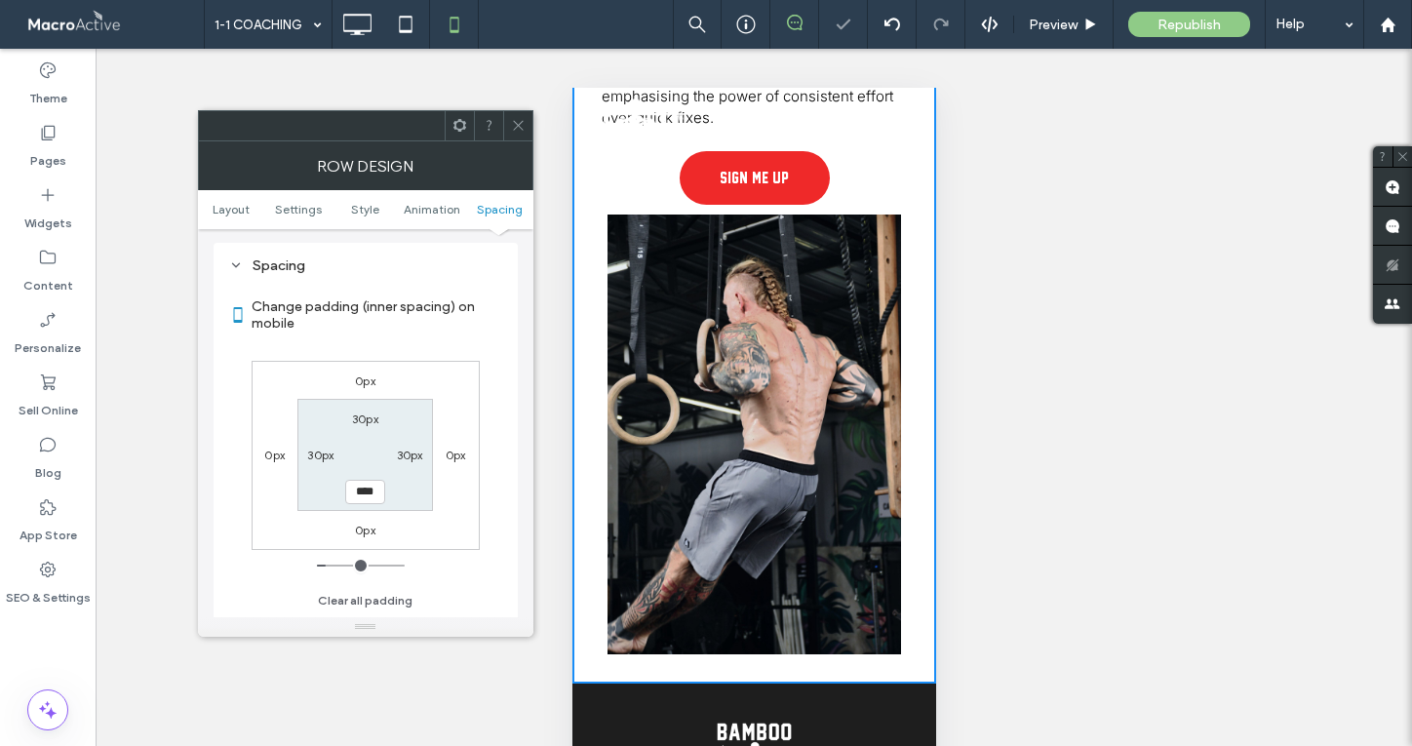
click at [518, 130] on icon at bounding box center [518, 125] width 15 height 15
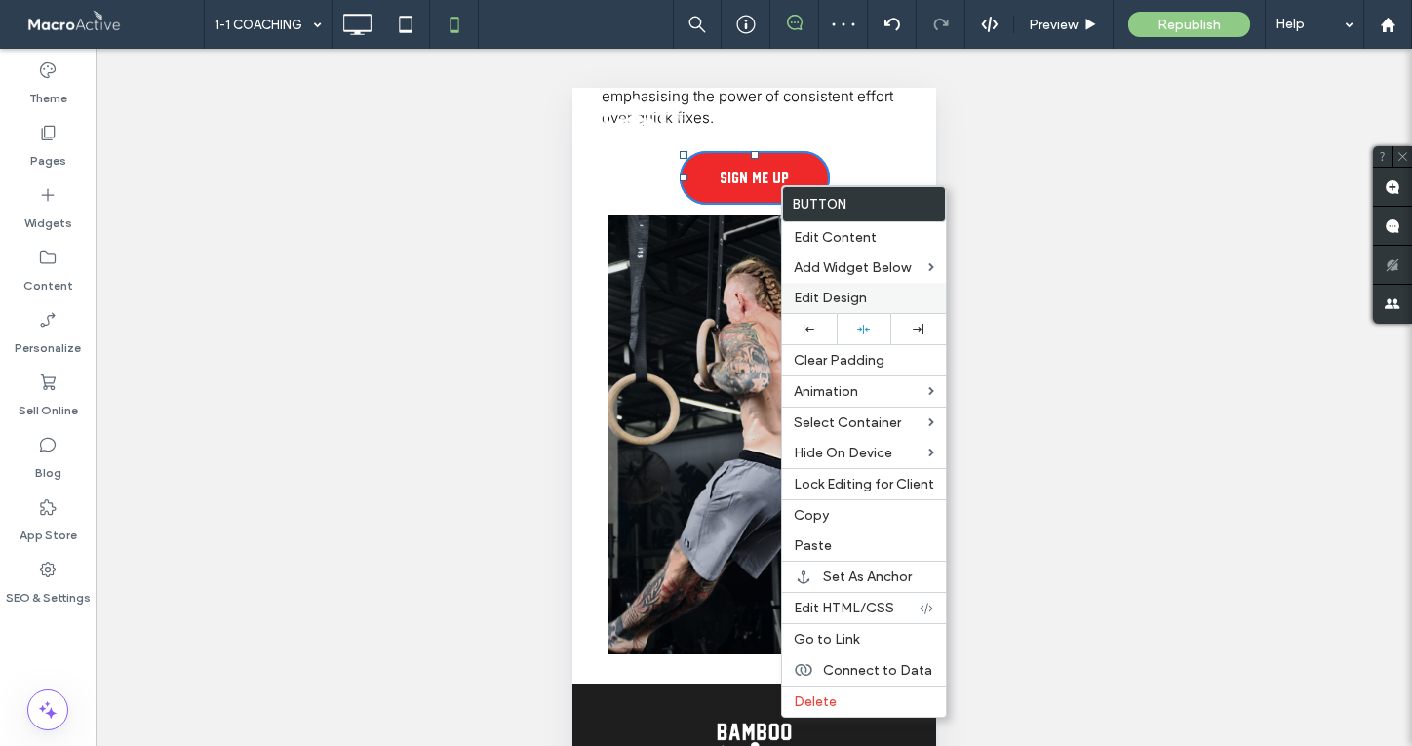
click at [856, 293] on span "Edit Design" at bounding box center [830, 298] width 73 height 17
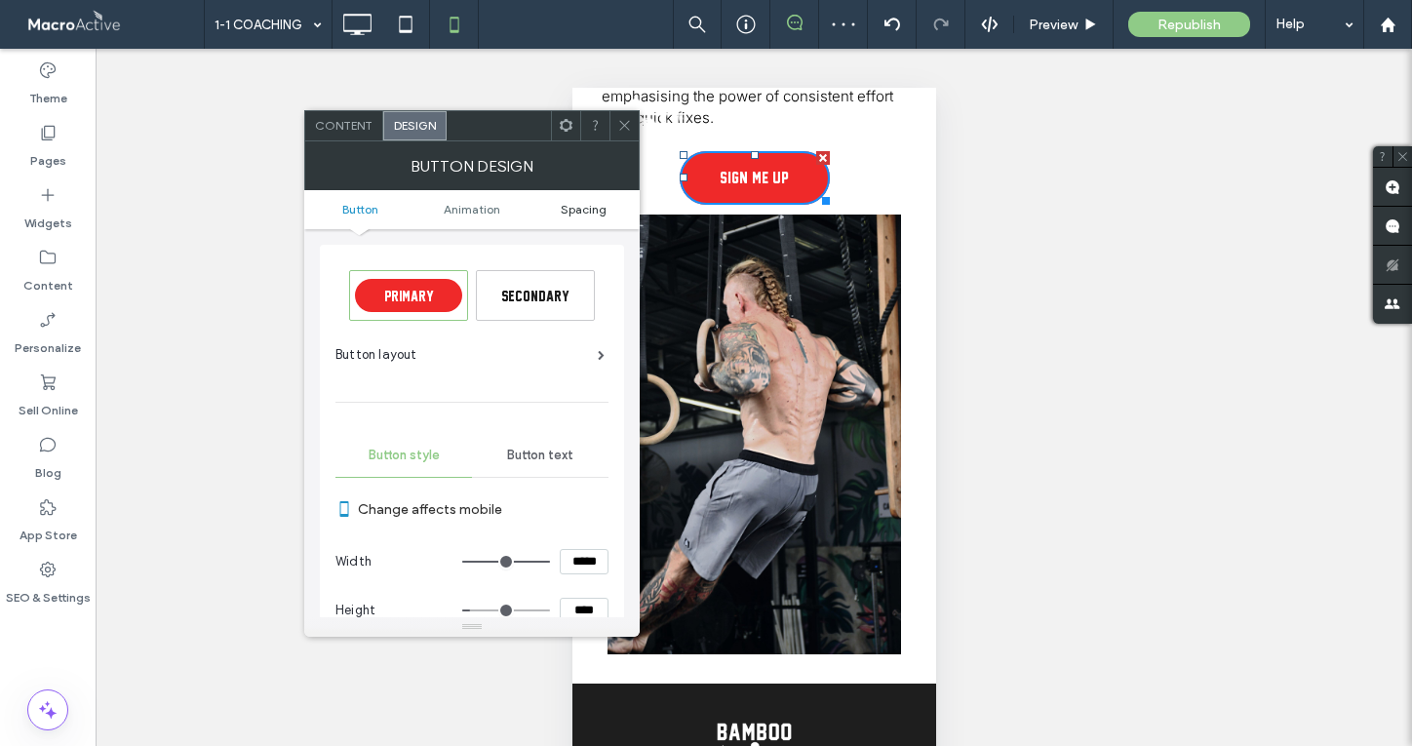
click at [578, 209] on span "Spacing" at bounding box center [584, 209] width 46 height 15
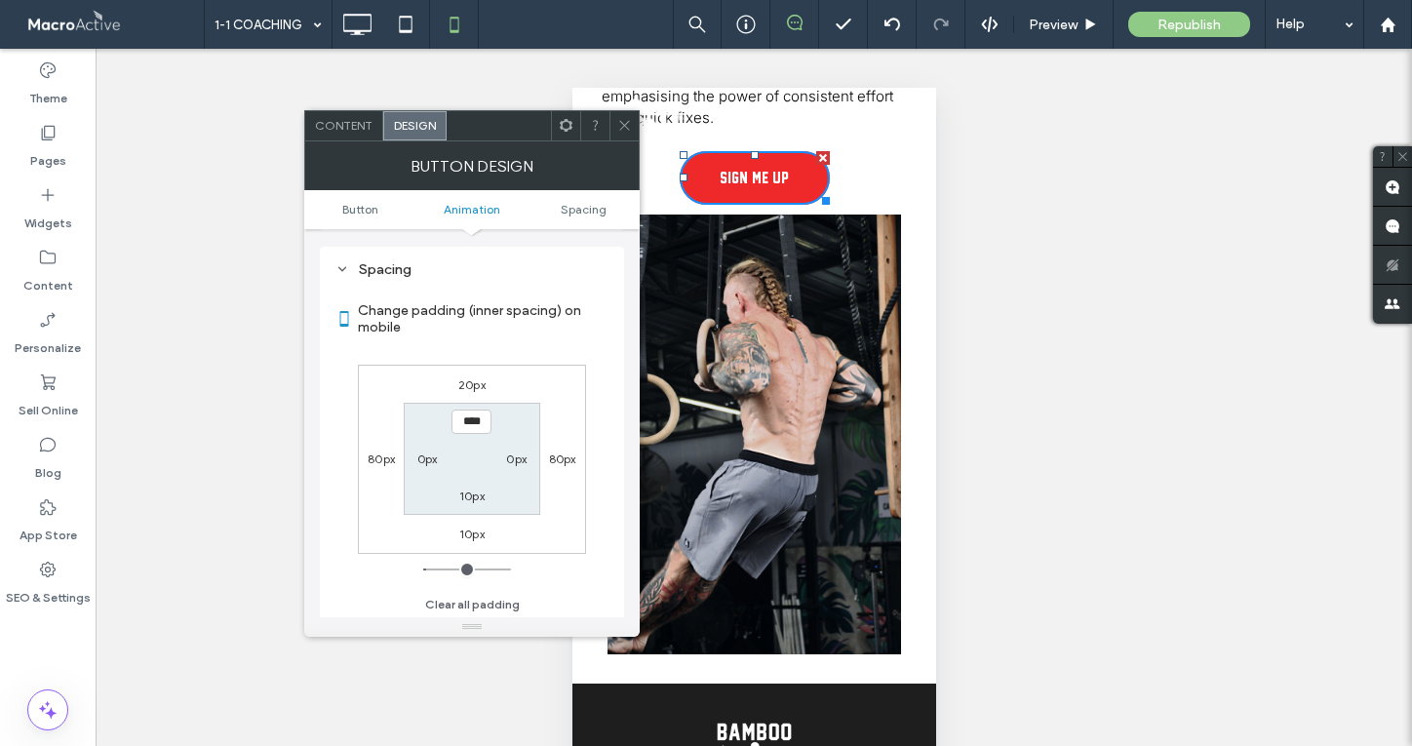
scroll to position [916, 0]
click at [467, 532] on label "10px" at bounding box center [471, 532] width 25 height 15
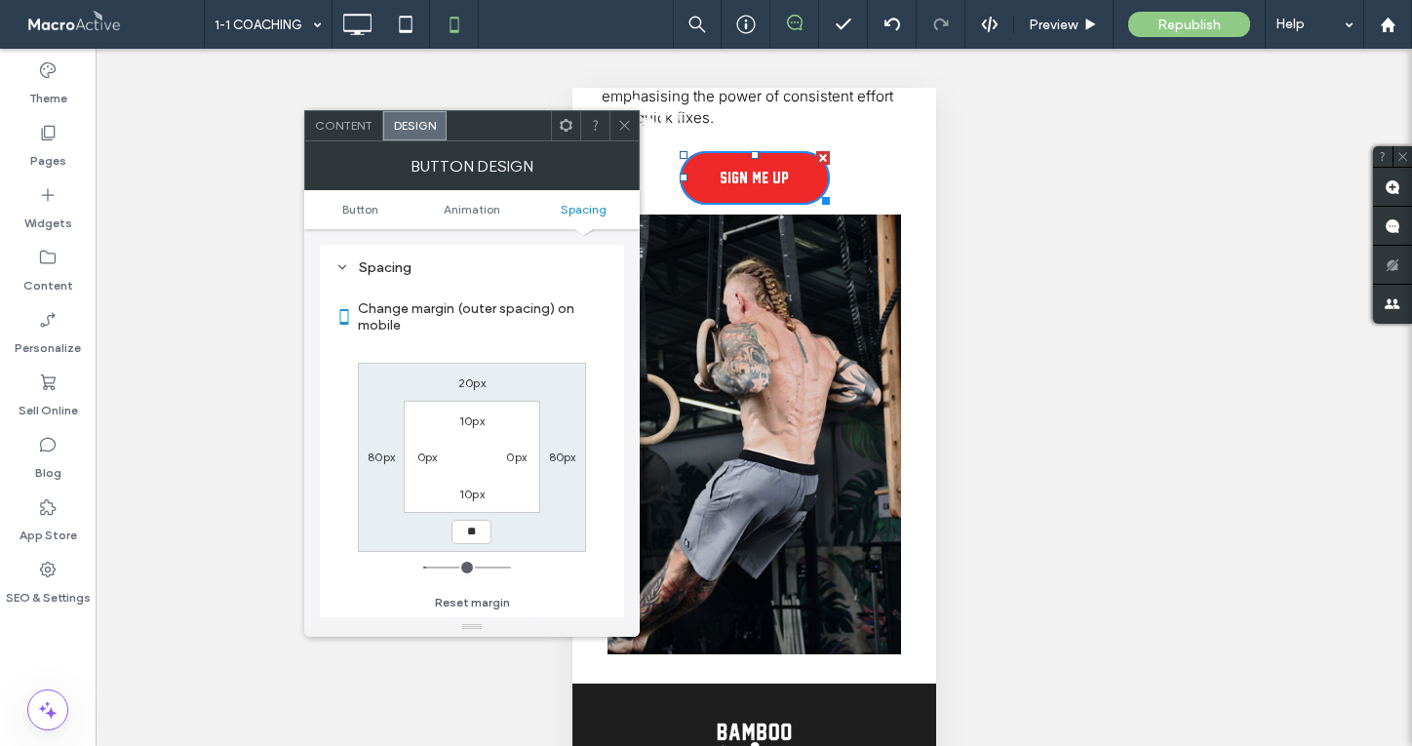
type input "**"
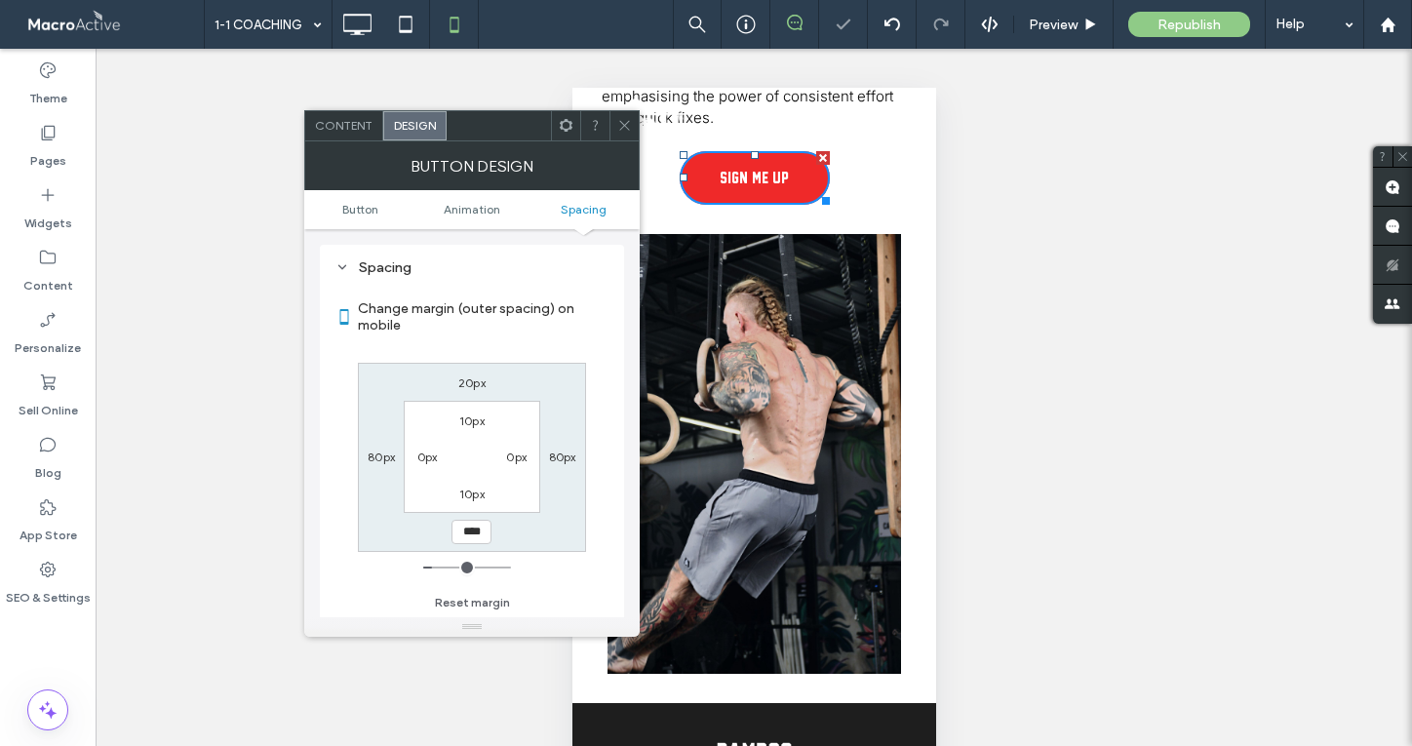
click at [477, 533] on input "****" at bounding box center [472, 532] width 40 height 24
type input "**"
type input "****"
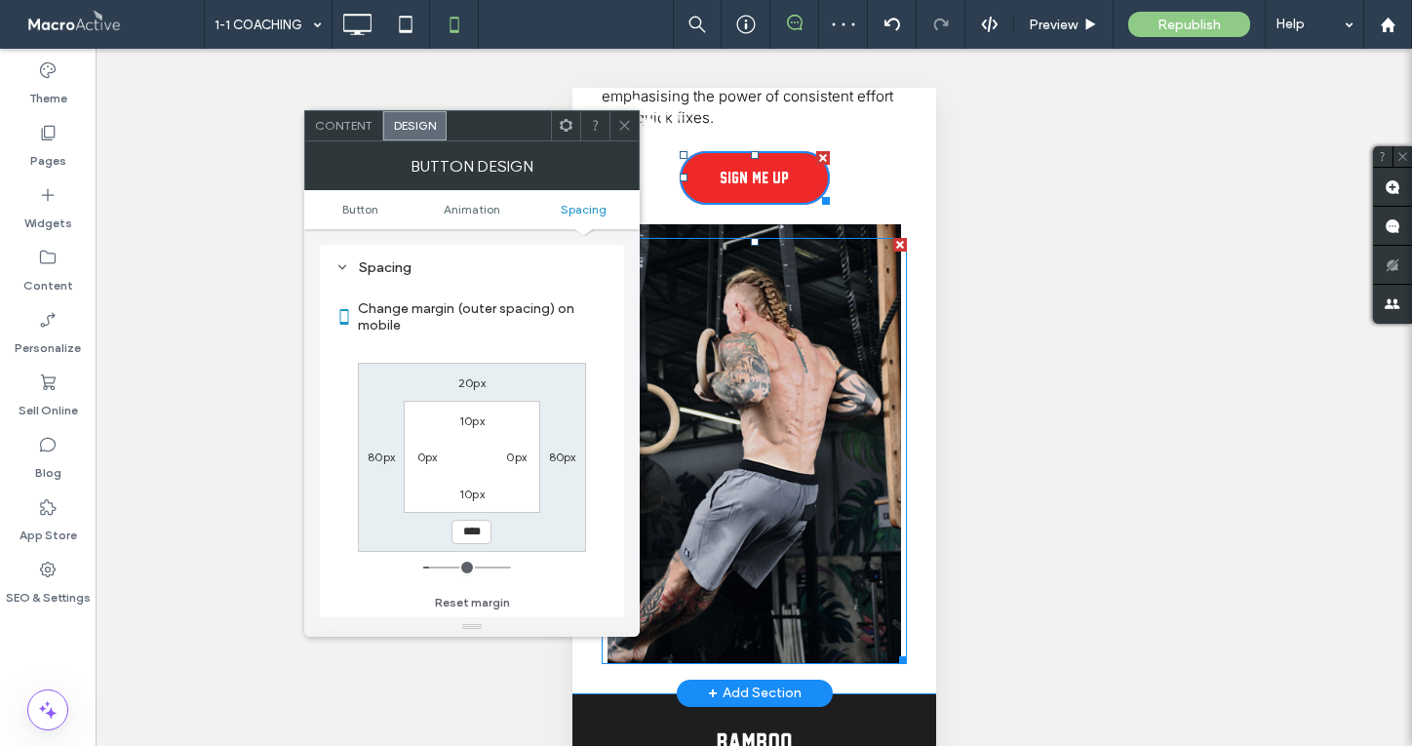
scroll to position [2282, 0]
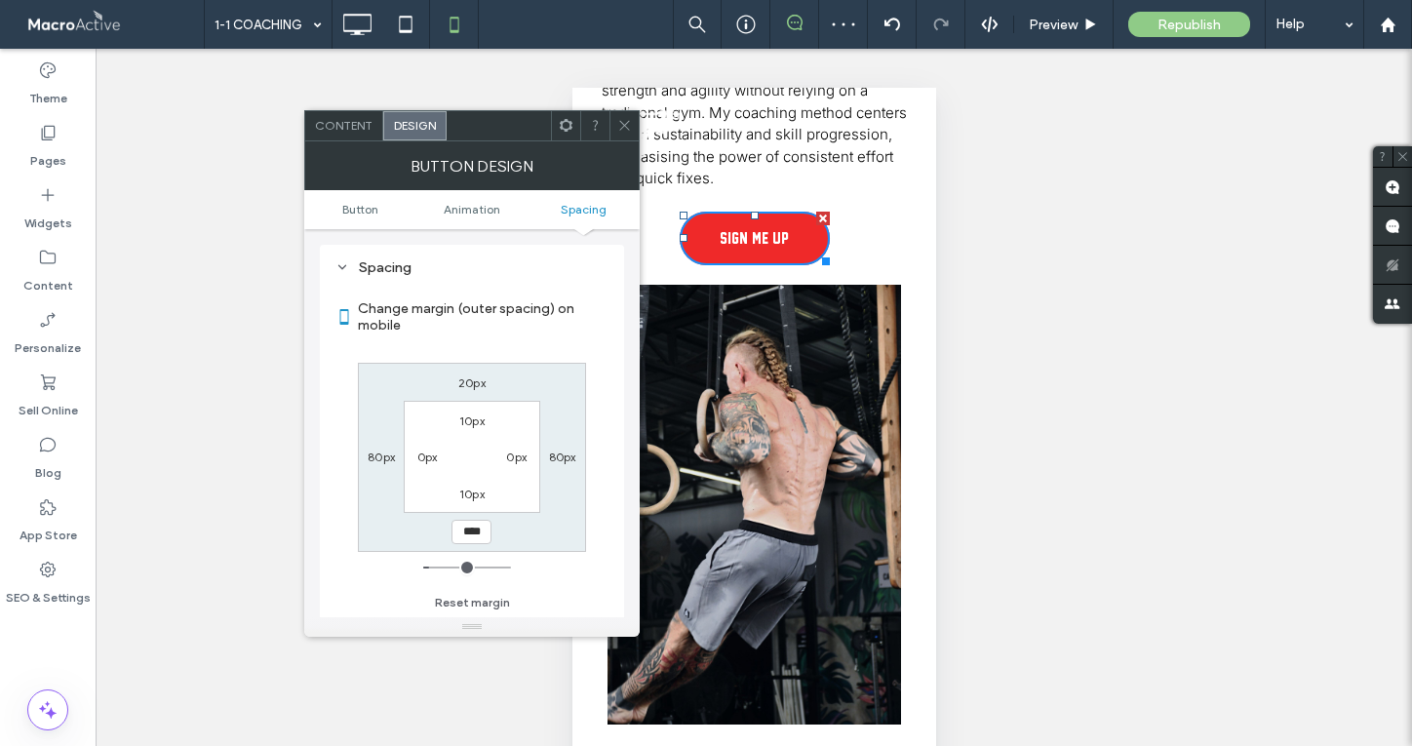
click at [632, 130] on div at bounding box center [624, 125] width 29 height 29
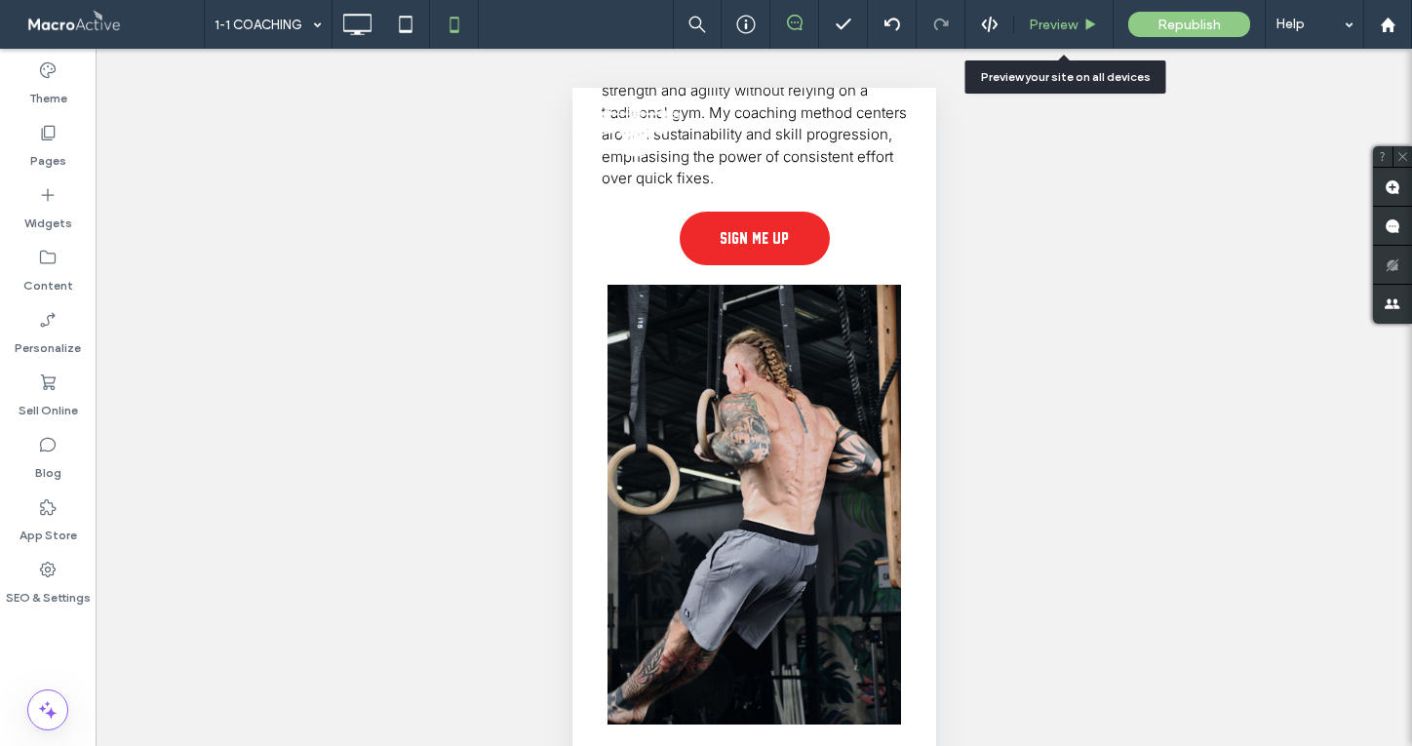
click at [1077, 21] on span "Preview" at bounding box center [1053, 25] width 49 height 17
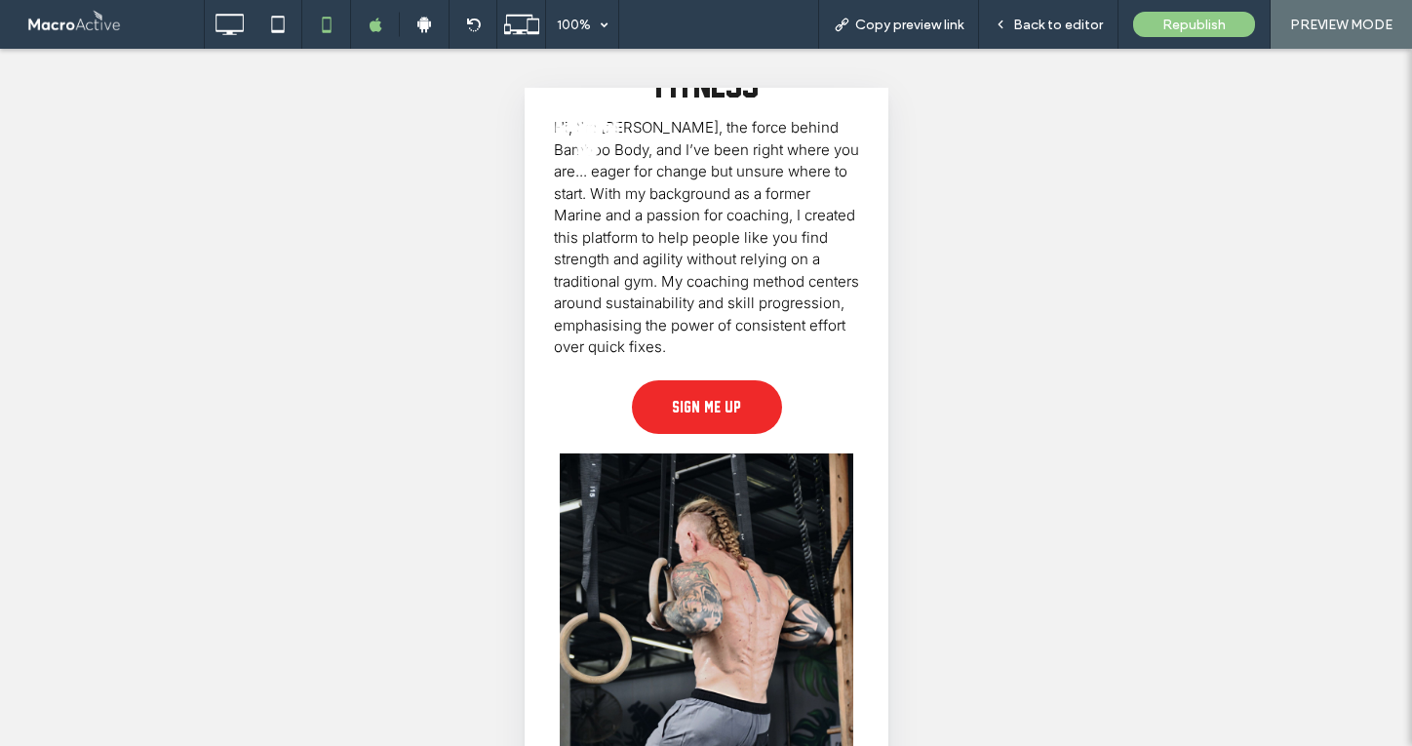
scroll to position [2001, 0]
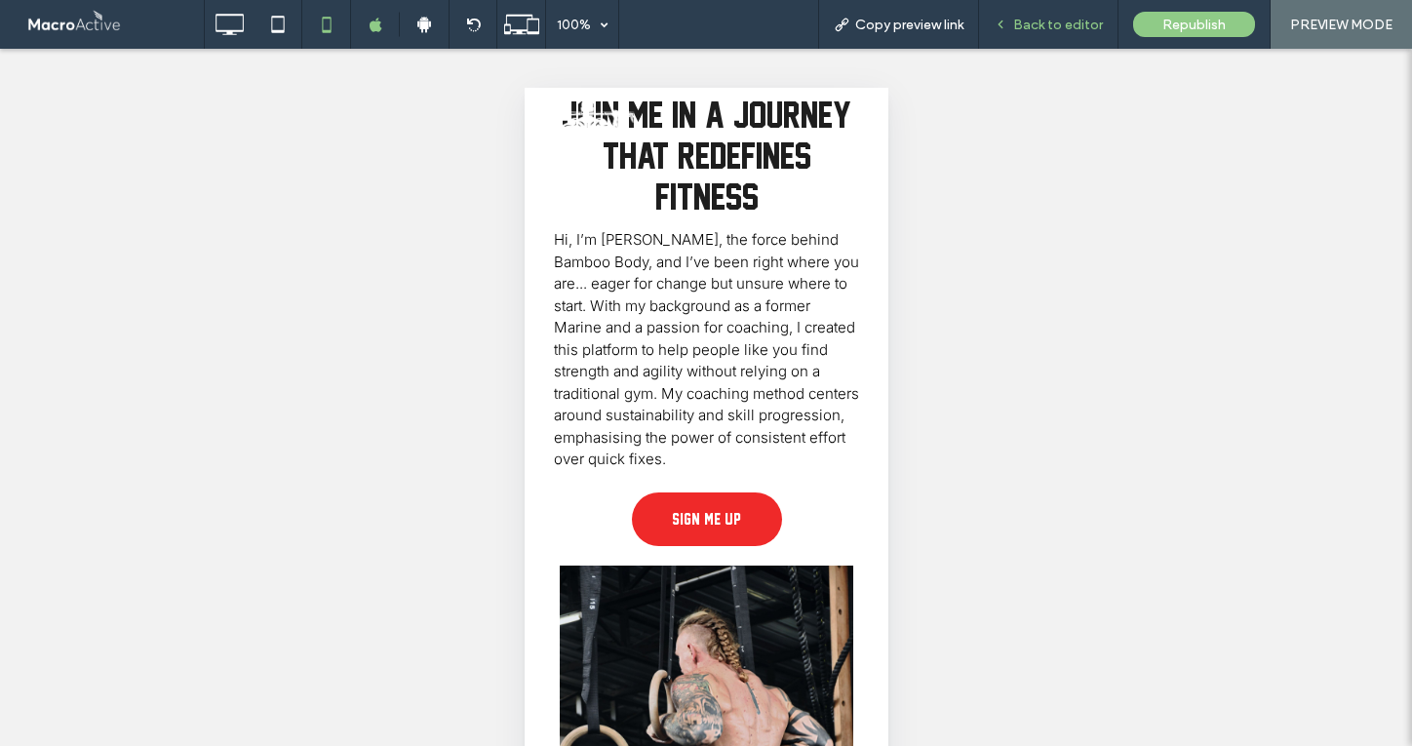
click at [1049, 22] on span "Back to editor" at bounding box center [1059, 25] width 90 height 17
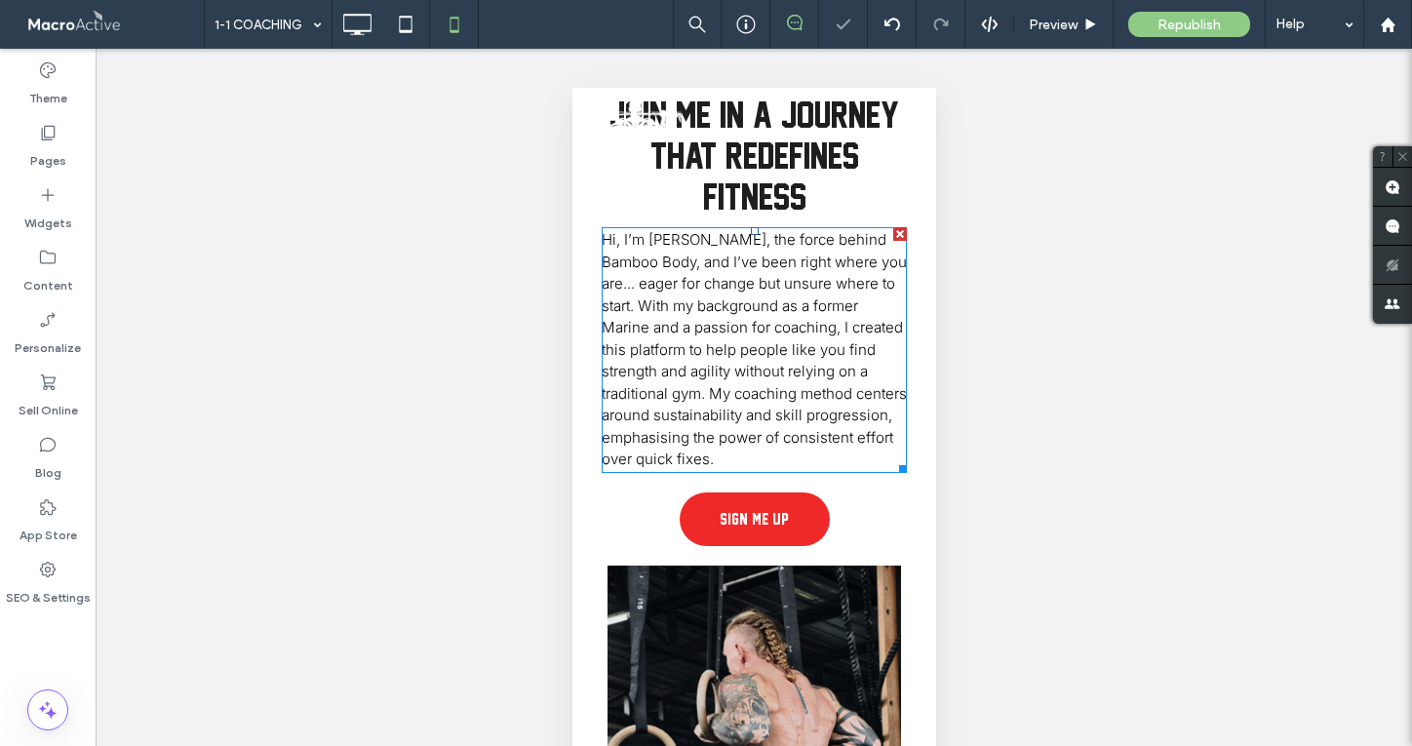
click at [727, 319] on span "Hi, I’m Willy, the force behind Bamboo Body, and I’ve been right where you are.…" at bounding box center [753, 349] width 305 height 238
type input "*****"
type input "**"
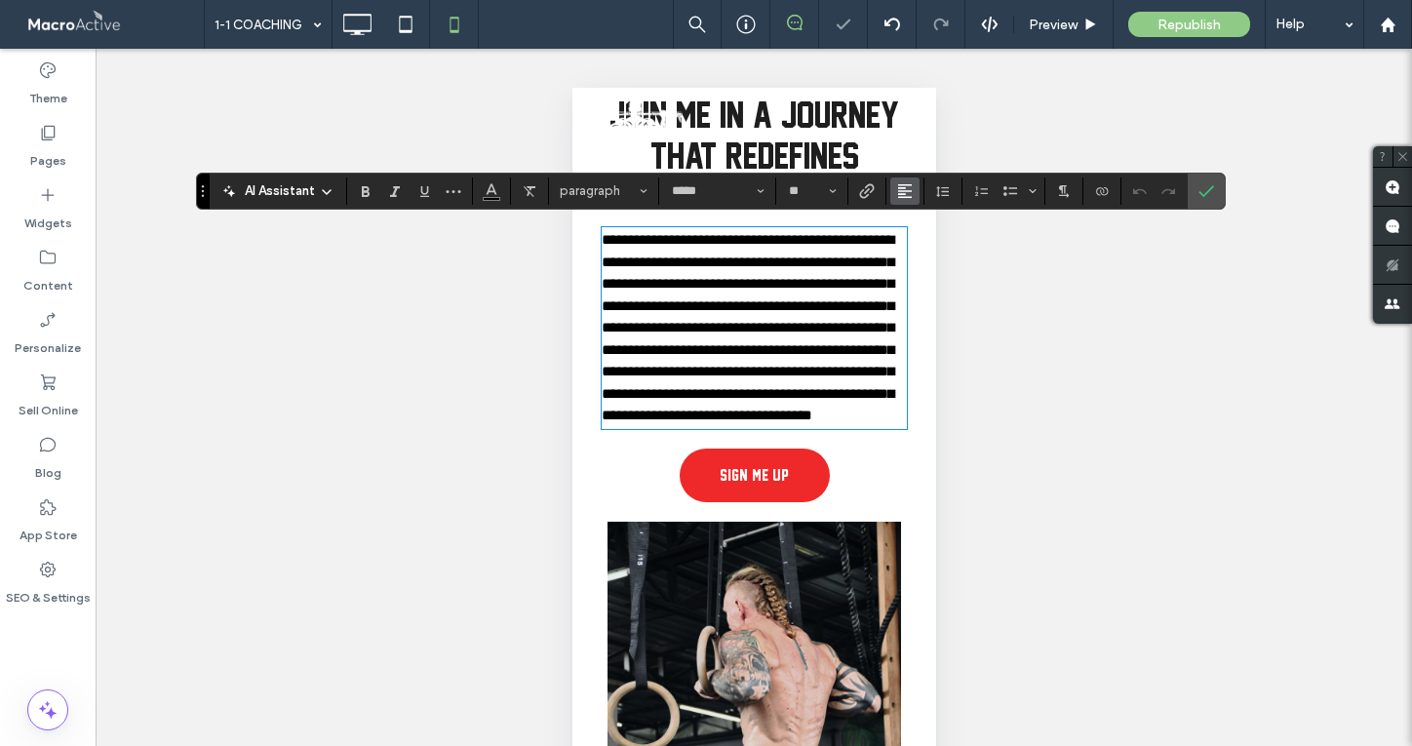
click at [895, 190] on button "Alignment" at bounding box center [905, 191] width 29 height 27
click at [911, 241] on label "ui.textEditor.alignment.center" at bounding box center [925, 251] width 68 height 28
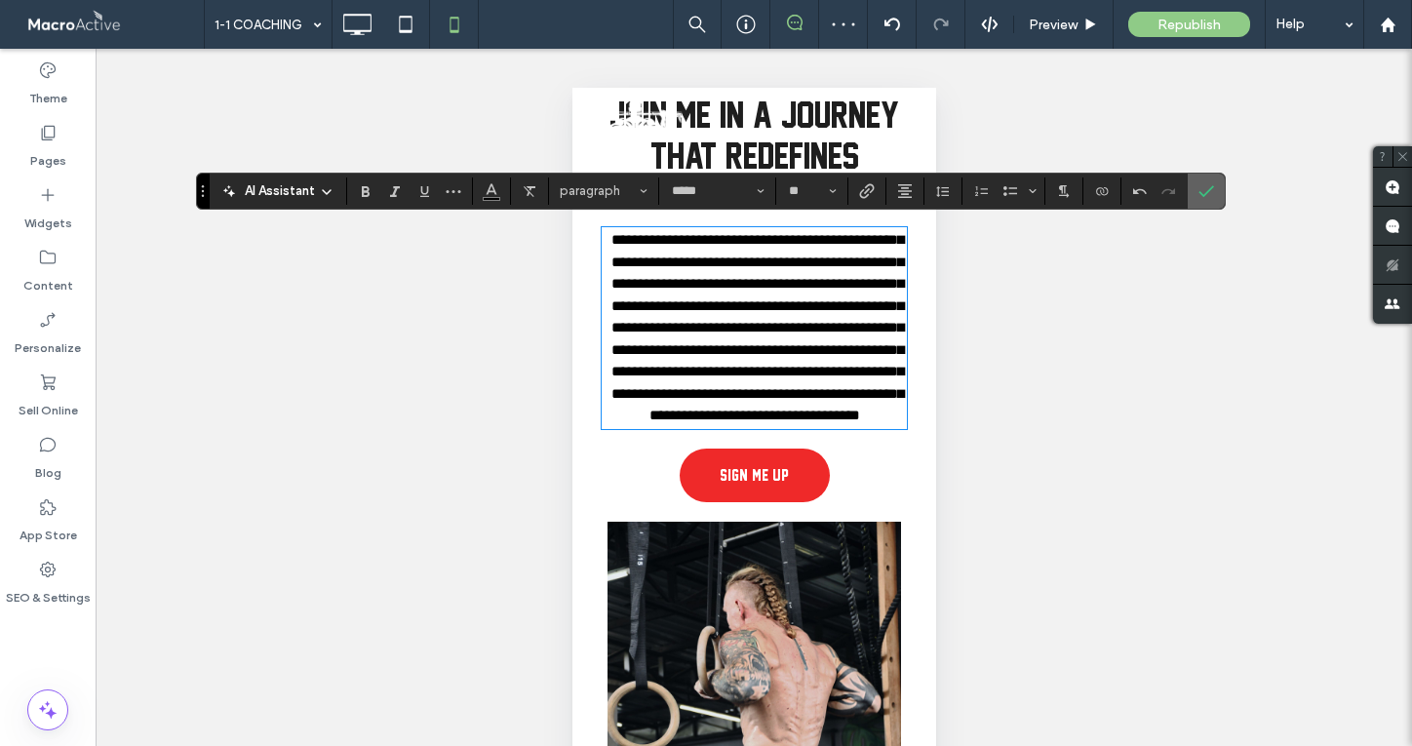
click at [1208, 185] on icon "Confirm" at bounding box center [1207, 191] width 16 height 16
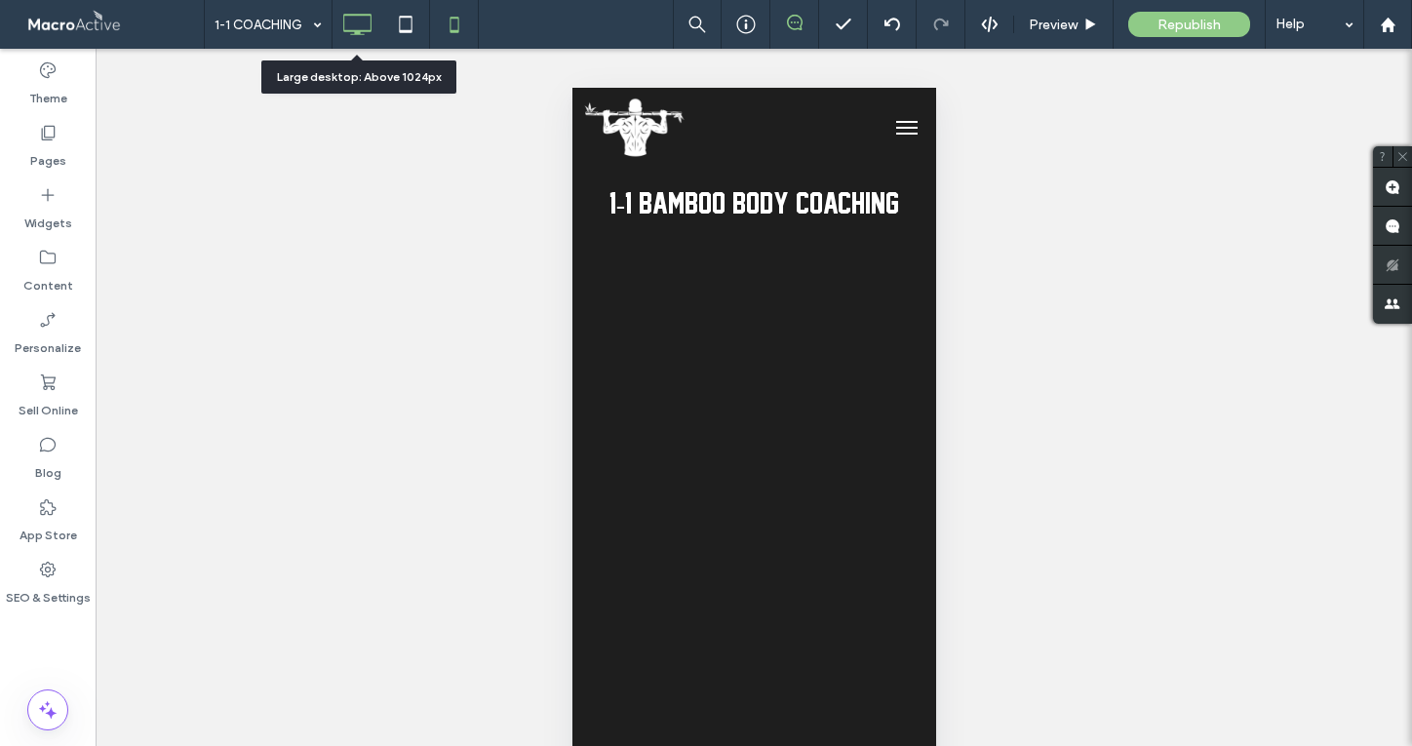
click at [367, 20] on icon at bounding box center [357, 24] width 39 height 39
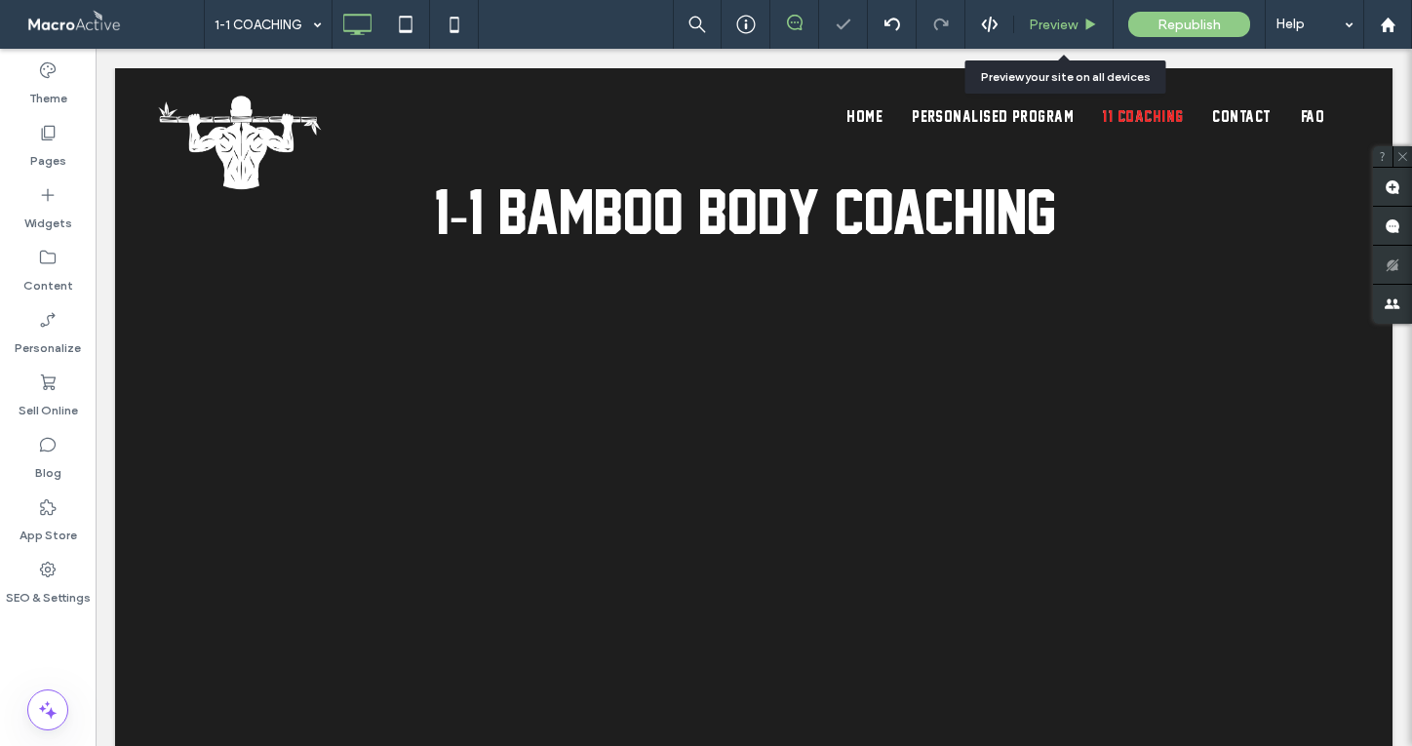
click at [1054, 25] on span "Preview" at bounding box center [1053, 25] width 49 height 17
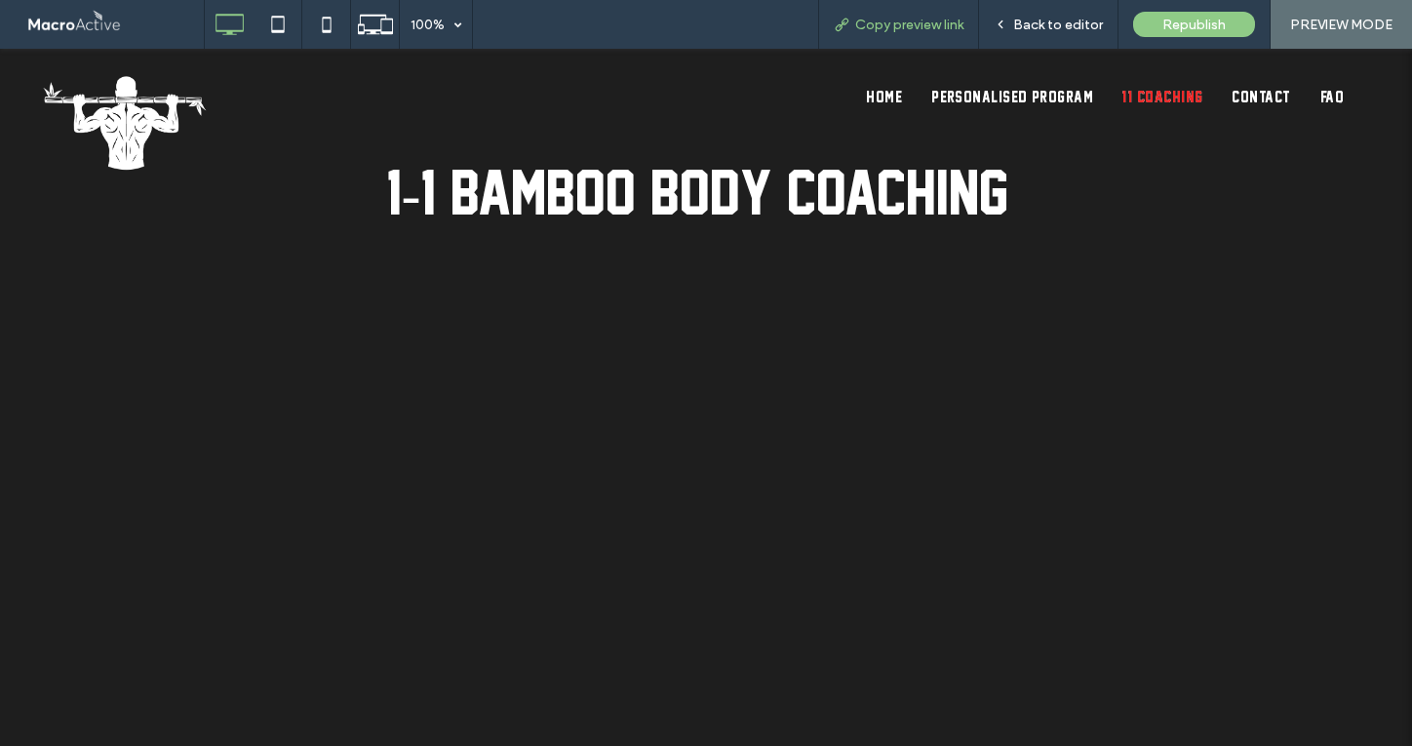
click at [888, 36] on div "Copy preview link" at bounding box center [898, 24] width 161 height 49
click at [891, 24] on span "Copy preview link" at bounding box center [909, 25] width 108 height 17
click at [1031, 100] on span "PERSONALISED PROGRAM" at bounding box center [1013, 97] width 162 height 18
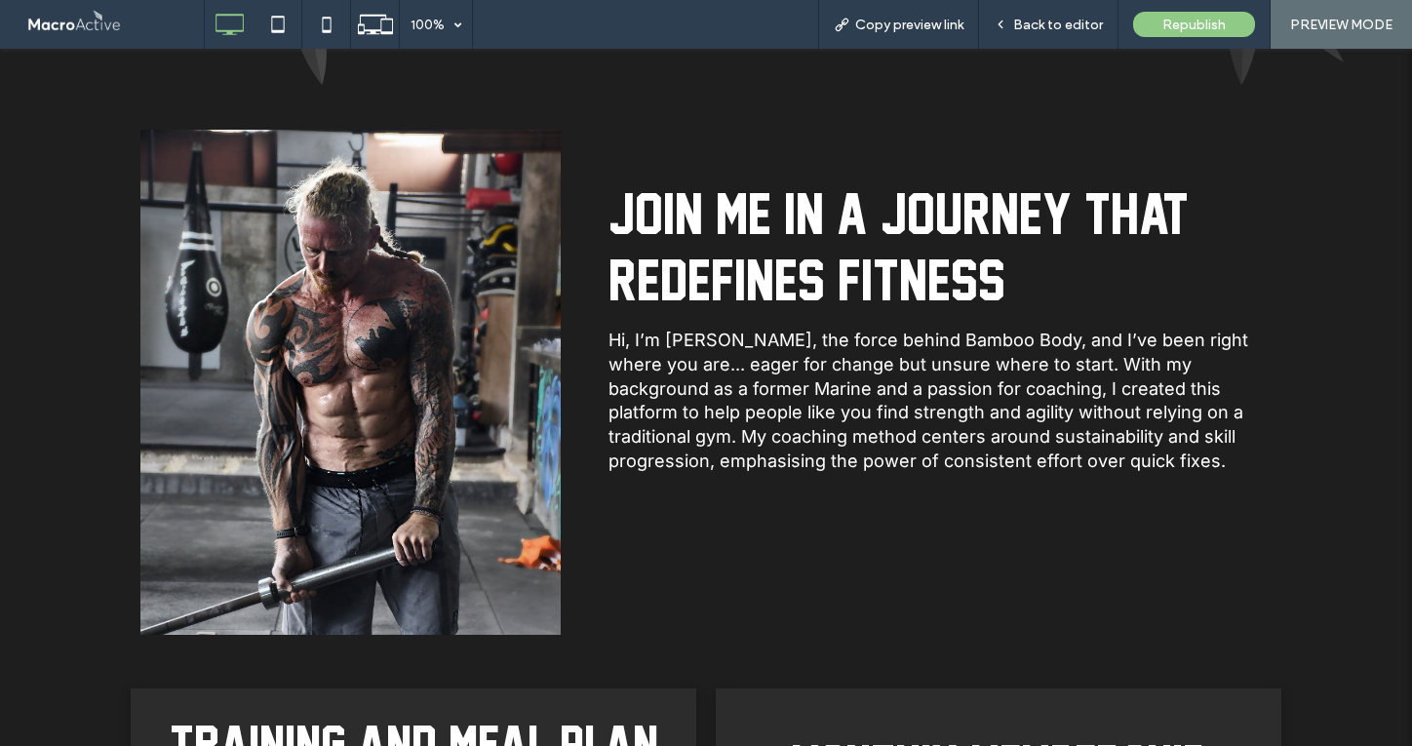
scroll to position [979, 0]
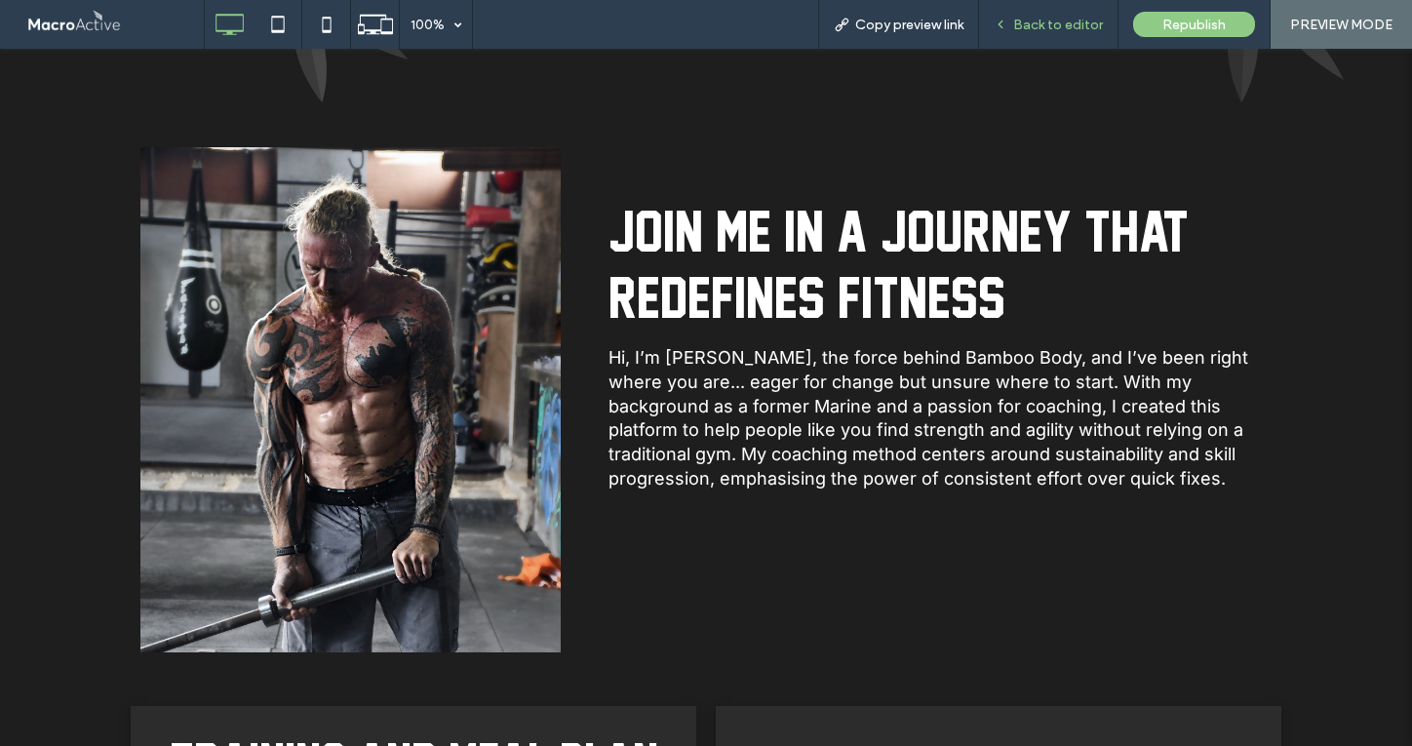
click at [1046, 20] on span "Back to editor" at bounding box center [1059, 25] width 90 height 17
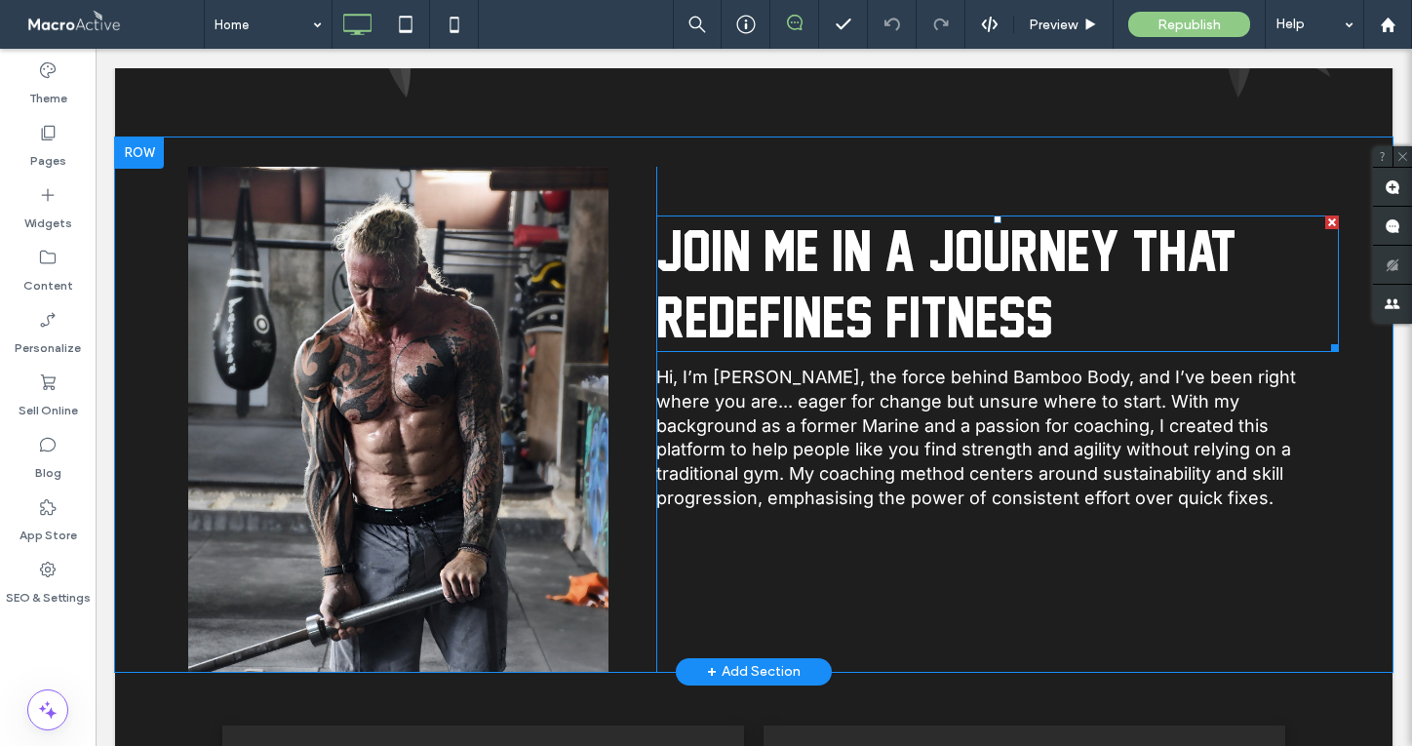
click at [869, 290] on span "Join me in a journey that redefines fitness" at bounding box center [946, 284] width 580 height 131
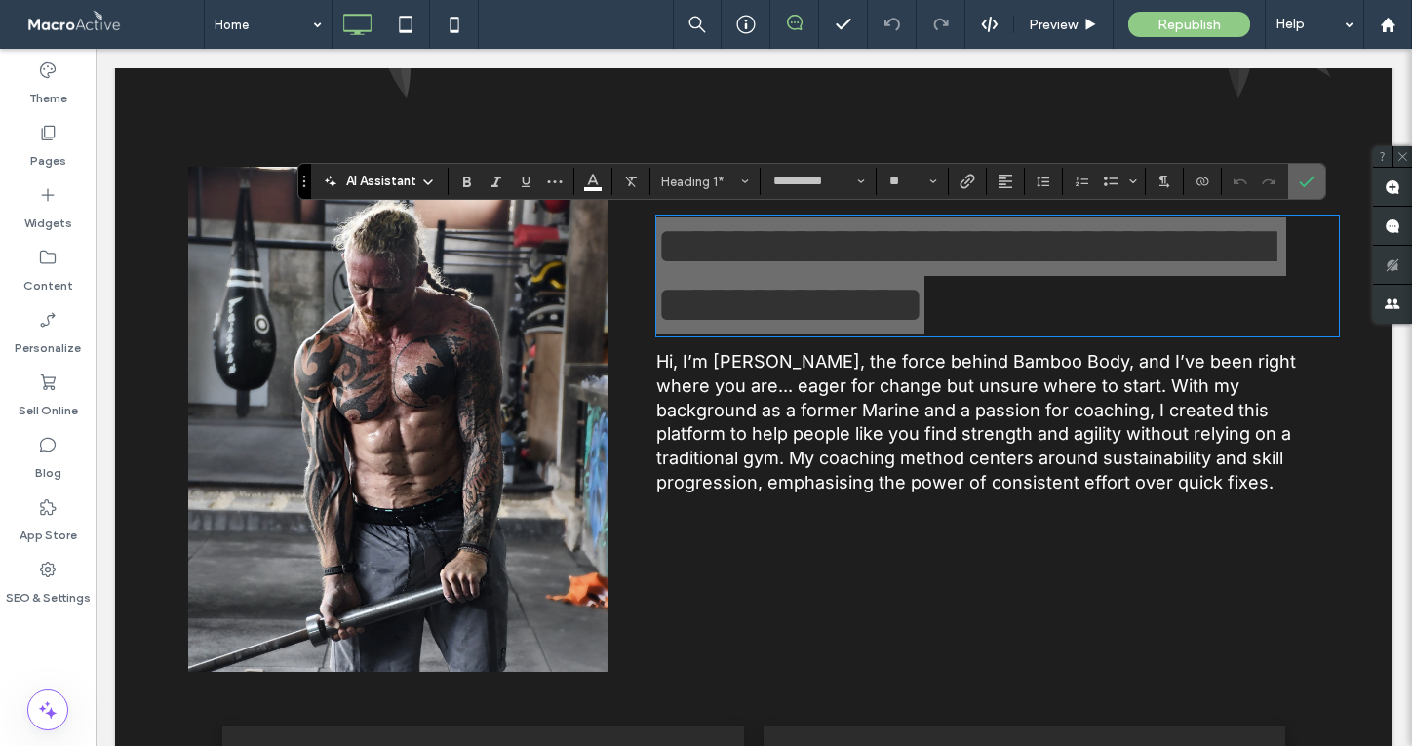
drag, startPoint x: 1301, startPoint y: 179, endPoint x: 1200, endPoint y: 131, distance: 112.6
click at [1301, 179] on icon "Confirm" at bounding box center [1307, 182] width 16 height 16
